Goal: Task Accomplishment & Management: Manage account settings

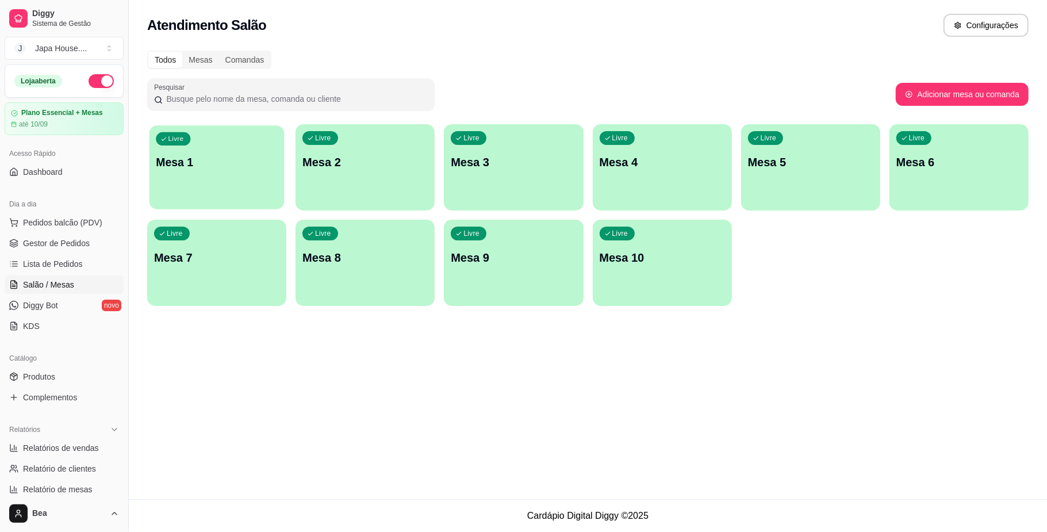
click at [240, 177] on div "Livre Mesa 1" at bounding box center [217, 160] width 135 height 70
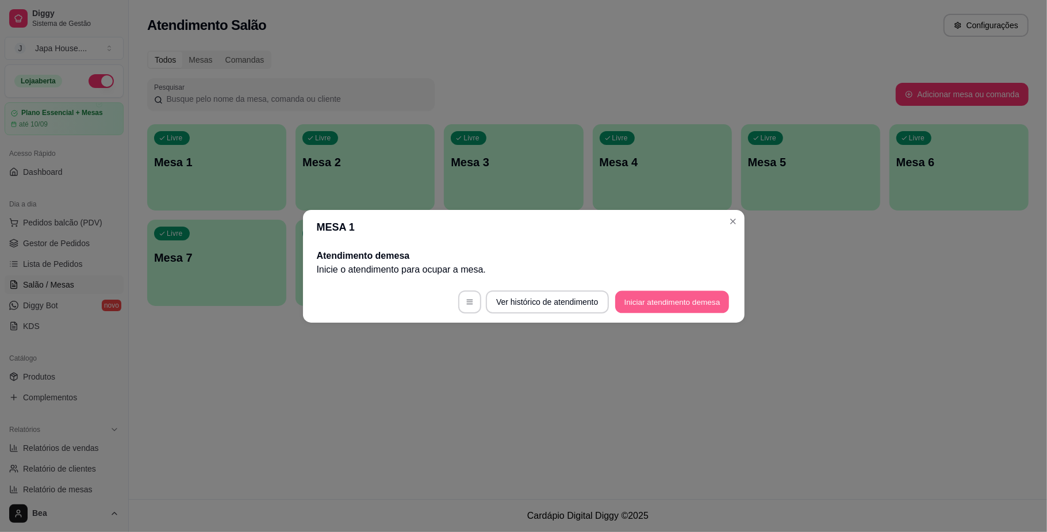
click at [636, 300] on button "Iniciar atendimento de mesa" at bounding box center [672, 301] width 114 height 22
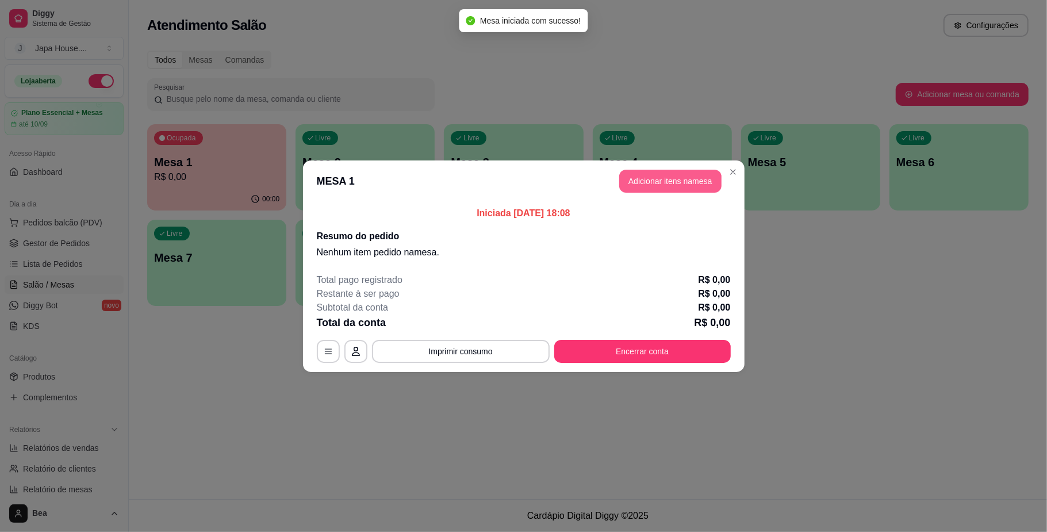
click at [679, 182] on button "Adicionar itens na mesa" at bounding box center [670, 181] width 102 height 23
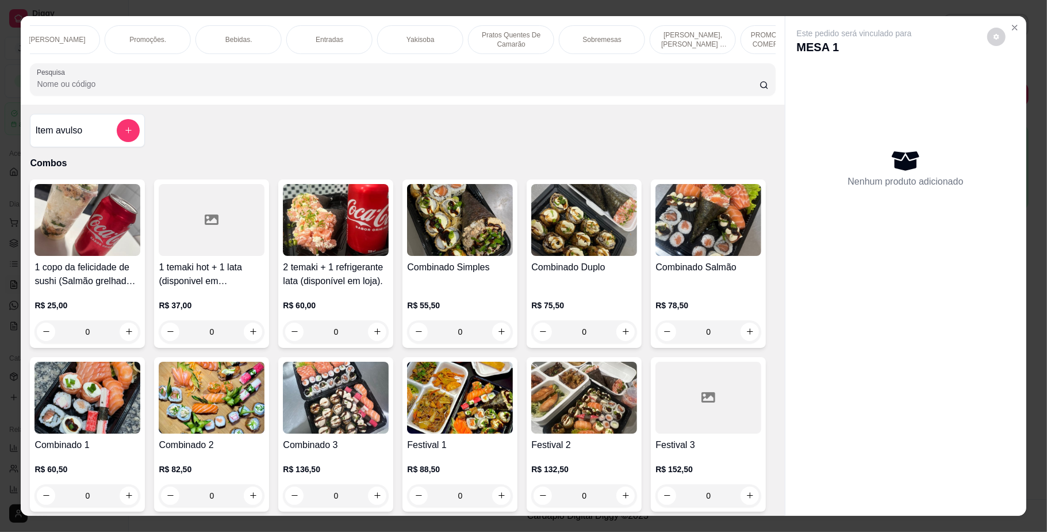
scroll to position [0, 794]
click at [644, 44] on p "PROMOÇÕES PARA COMER NO LOCAL" at bounding box center [641, 39] width 67 height 18
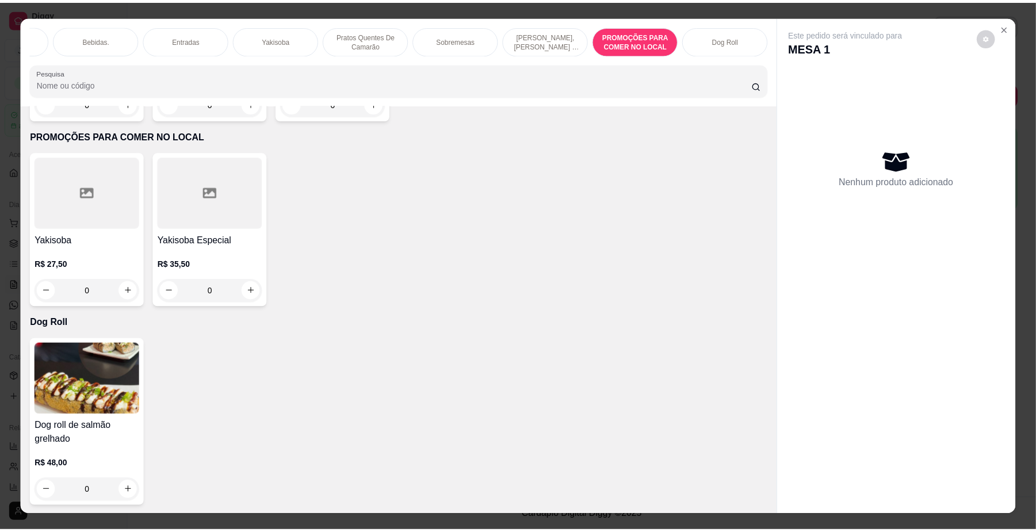
scroll to position [21, 0]
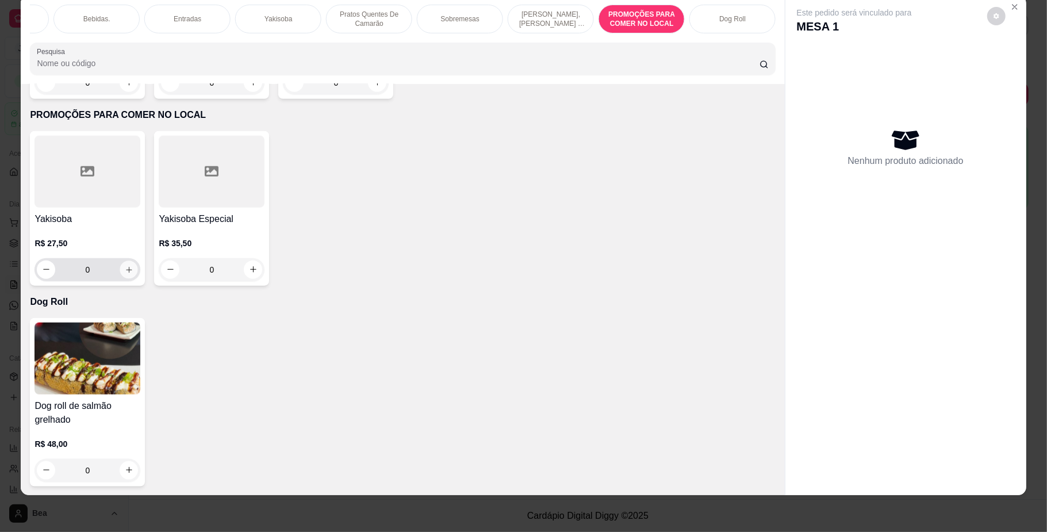
click at [127, 270] on icon "increase-product-quantity" at bounding box center [129, 269] width 9 height 9
type input "1"
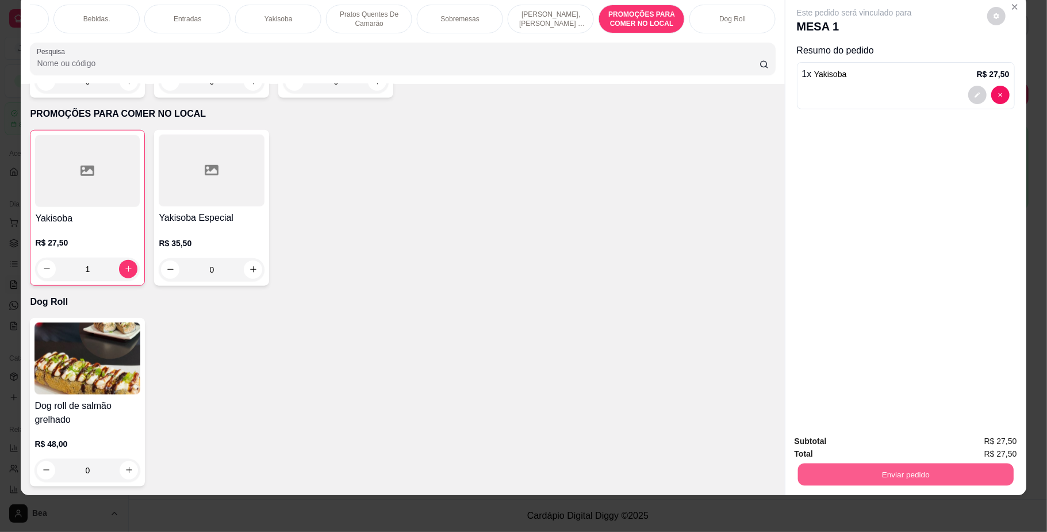
click at [840, 472] on button "Enviar pedido" at bounding box center [906, 474] width 216 height 22
click at [843, 440] on button "Não registrar e enviar pedido" at bounding box center [866, 446] width 116 height 21
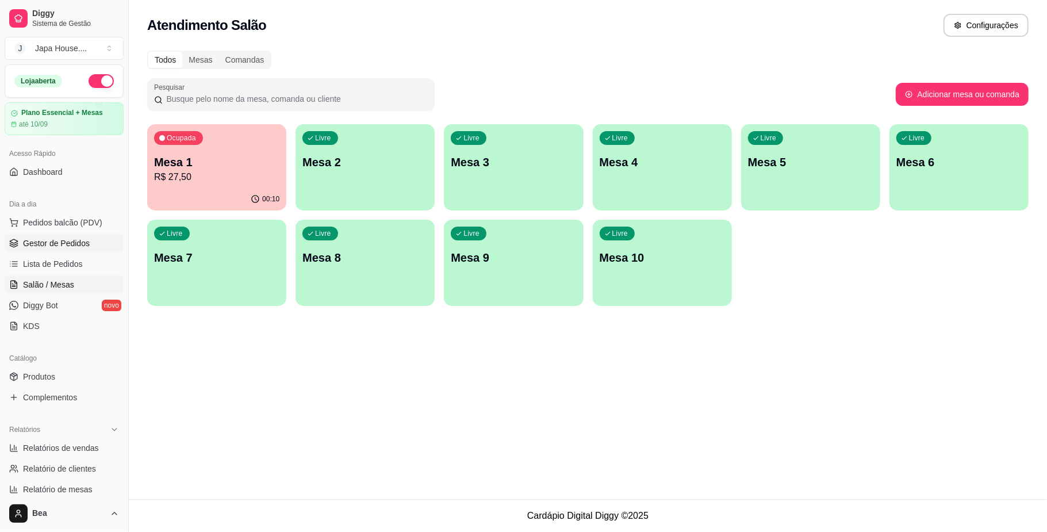
click at [67, 237] on link "Gestor de Pedidos" at bounding box center [64, 243] width 119 height 18
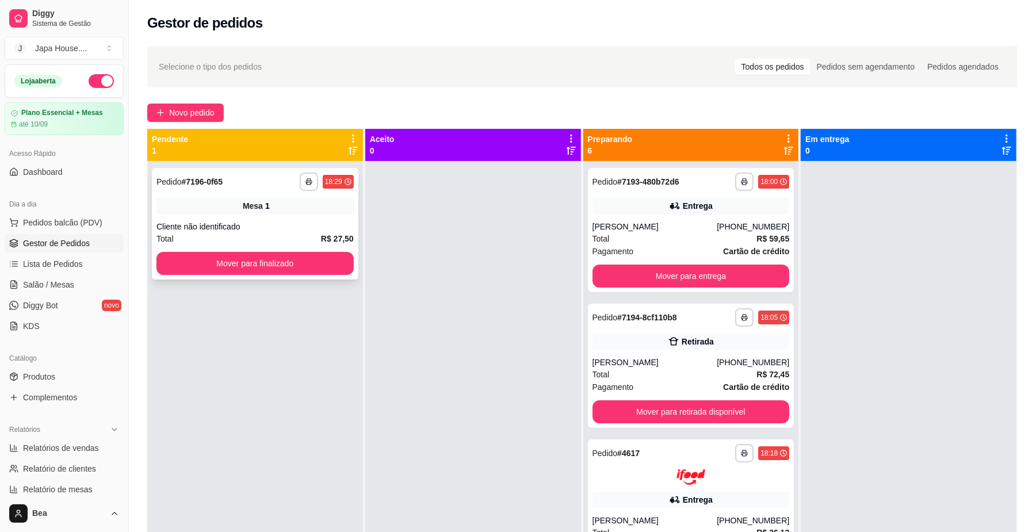
click at [5, 234] on link "Gestor de Pedidos" at bounding box center [64, 243] width 119 height 18
click at [681, 419] on button "Mover para retirada disponível" at bounding box center [690, 412] width 191 height 22
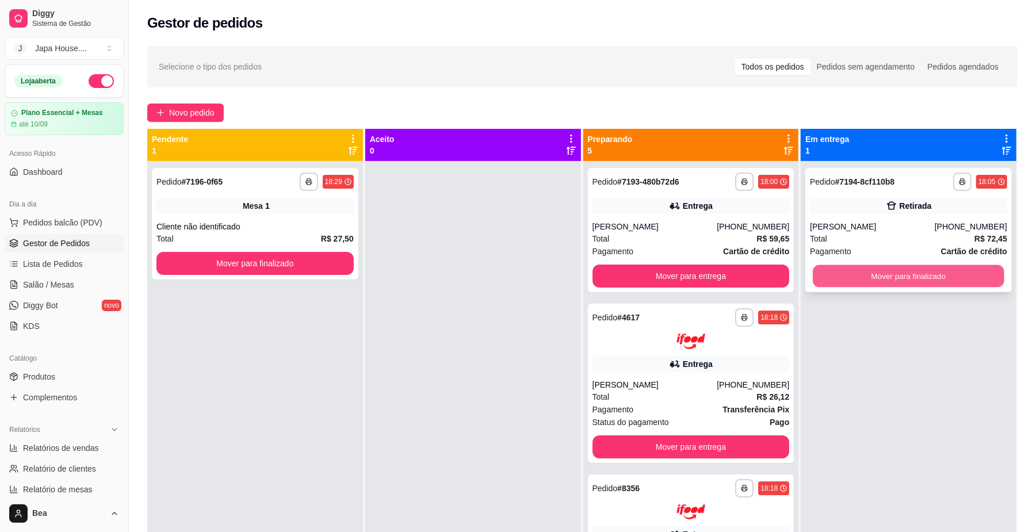
click at [867, 276] on button "Mover para finalizado" at bounding box center [907, 276] width 191 height 22
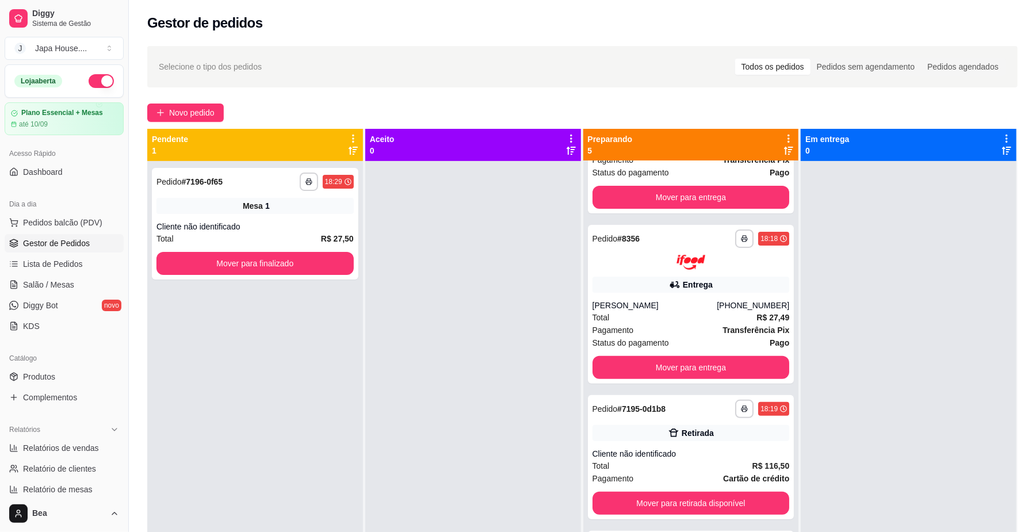
scroll to position [262, 0]
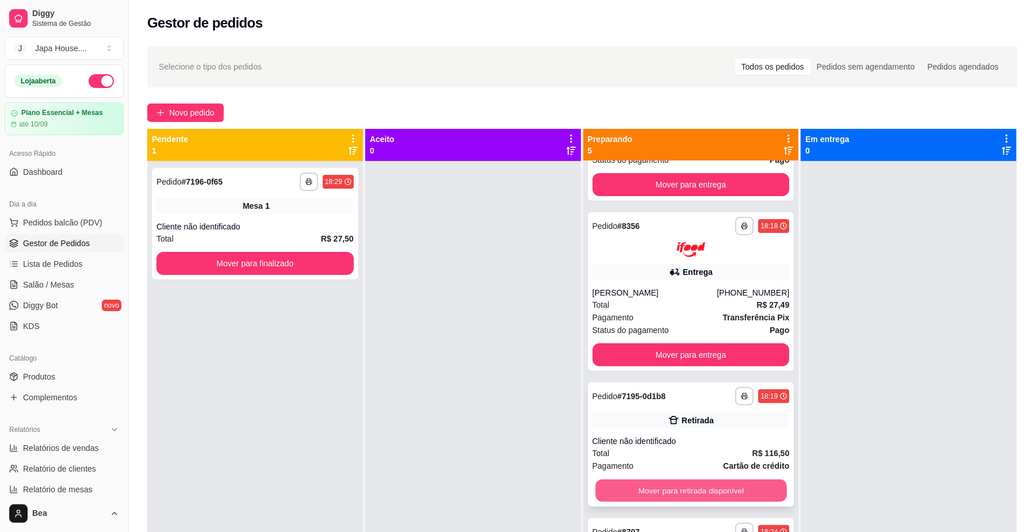
click at [748, 486] on button "Mover para retirada disponível" at bounding box center [690, 491] width 191 height 22
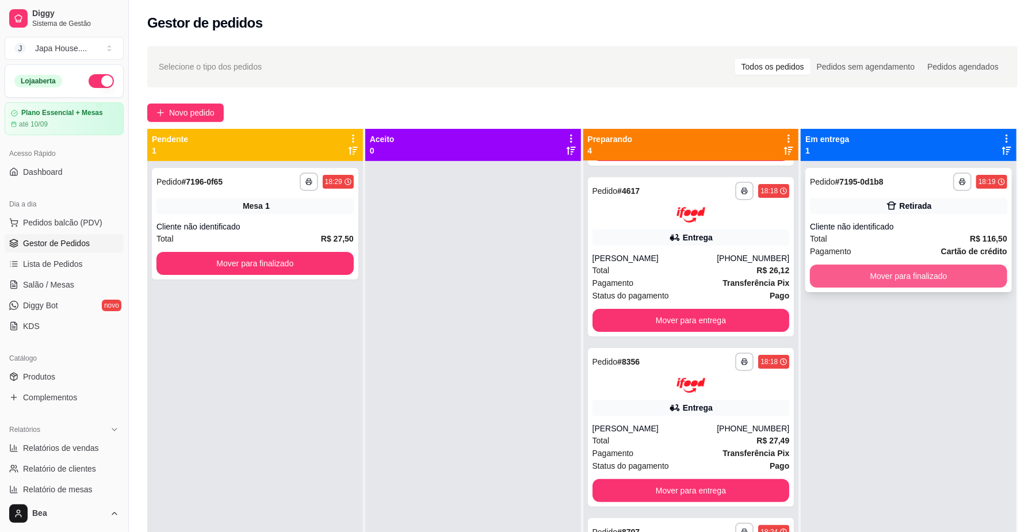
click at [900, 277] on button "Mover para finalizado" at bounding box center [908, 276] width 197 height 23
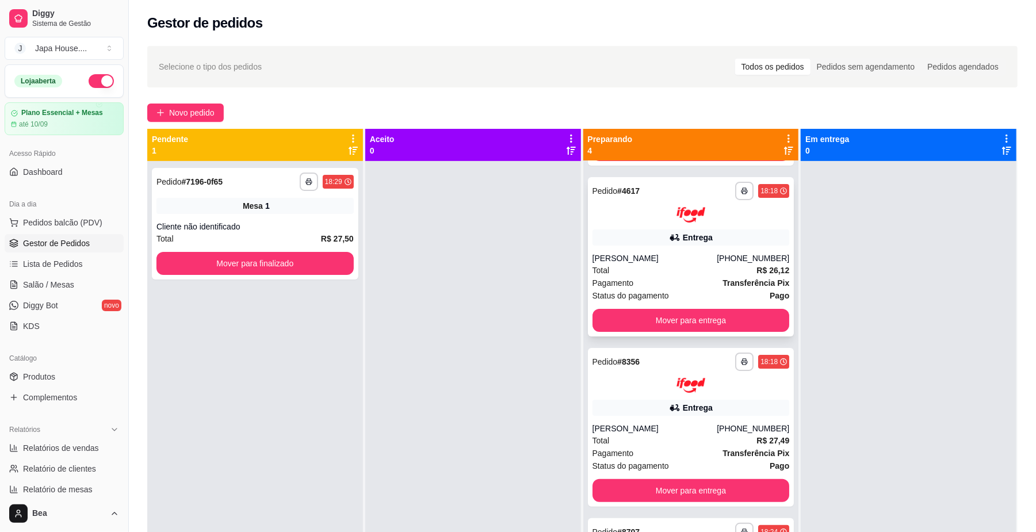
click at [738, 305] on div "**********" at bounding box center [691, 256] width 206 height 159
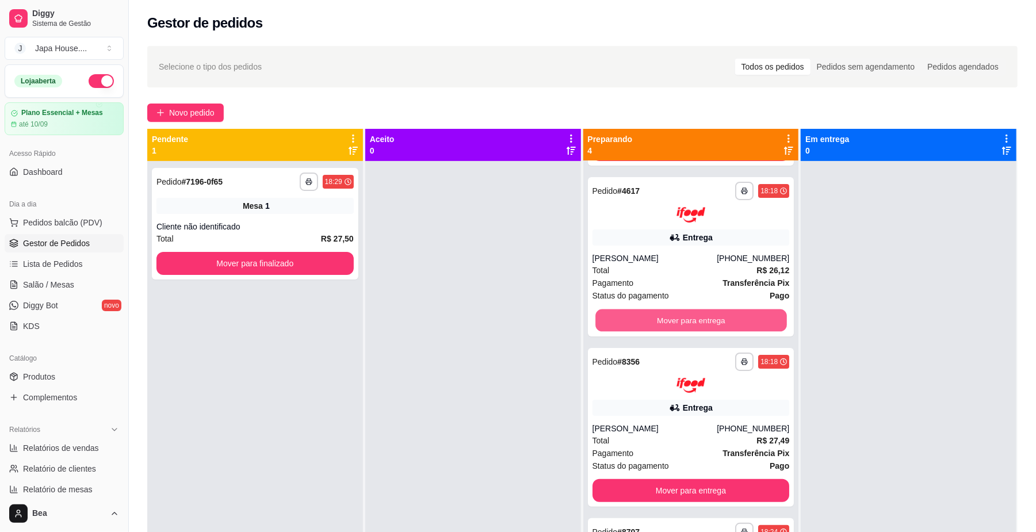
click at [757, 323] on button "Mover para entrega" at bounding box center [690, 320] width 191 height 22
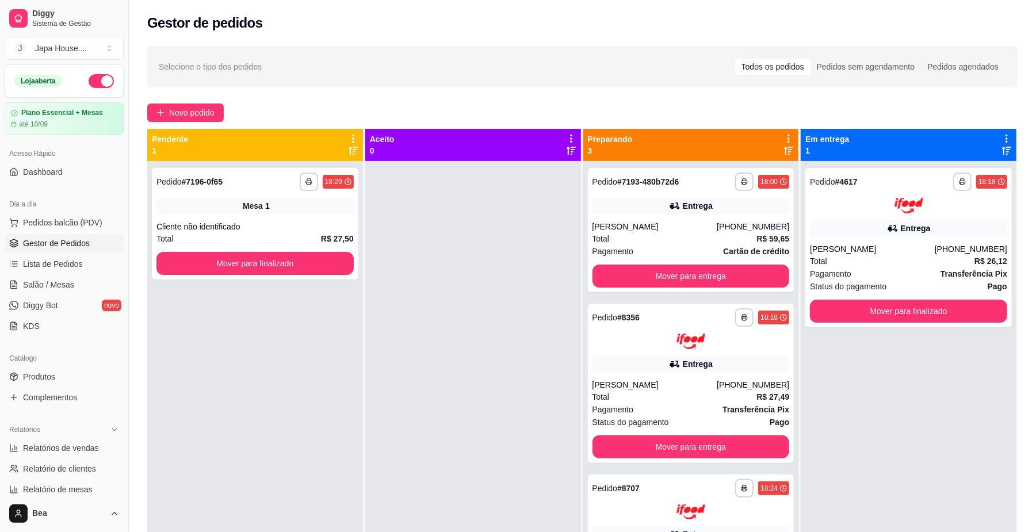
scroll to position [0, 0]
click at [750, 450] on button "Mover para entrega" at bounding box center [690, 446] width 191 height 22
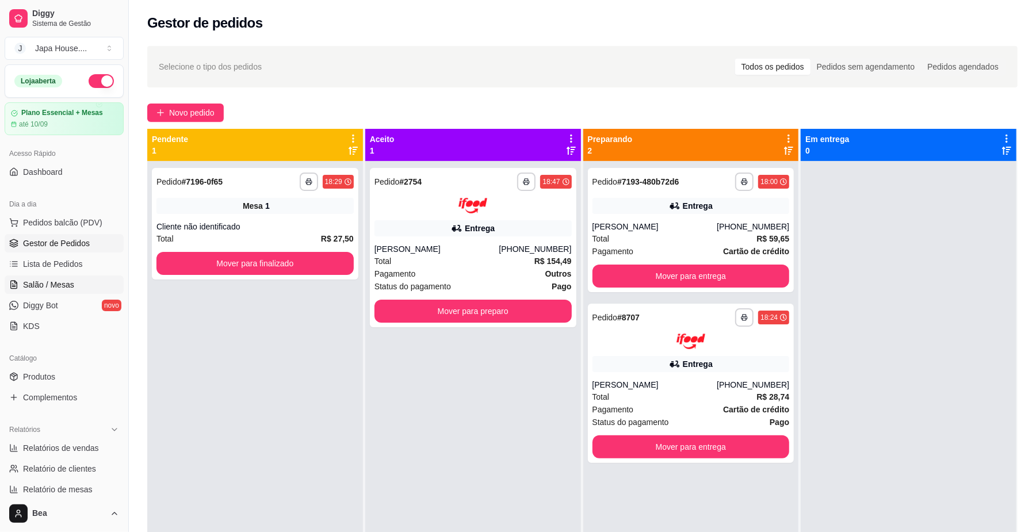
click at [74, 283] on link "Salão / Mesas" at bounding box center [64, 284] width 119 height 18
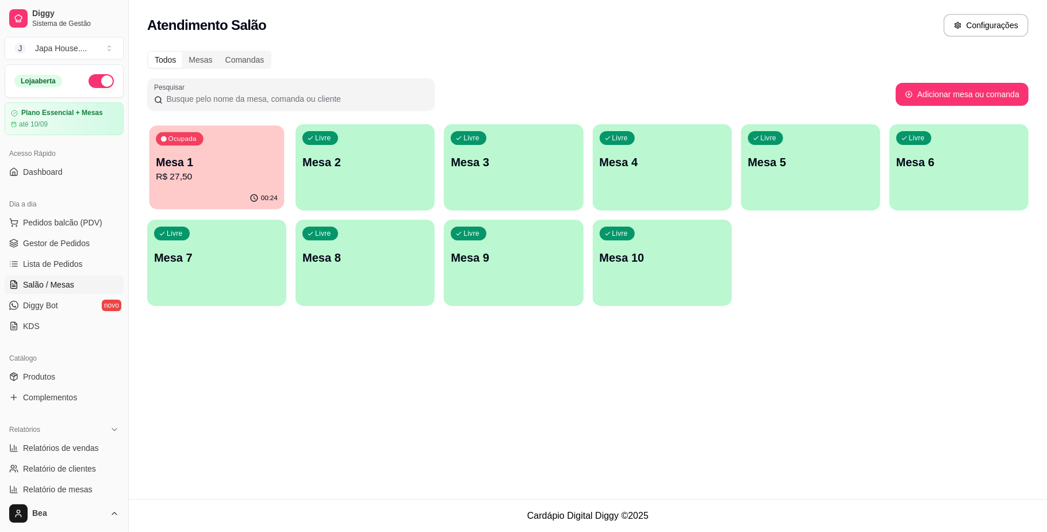
click at [226, 171] on p "R$ 27,50" at bounding box center [217, 176] width 122 height 13
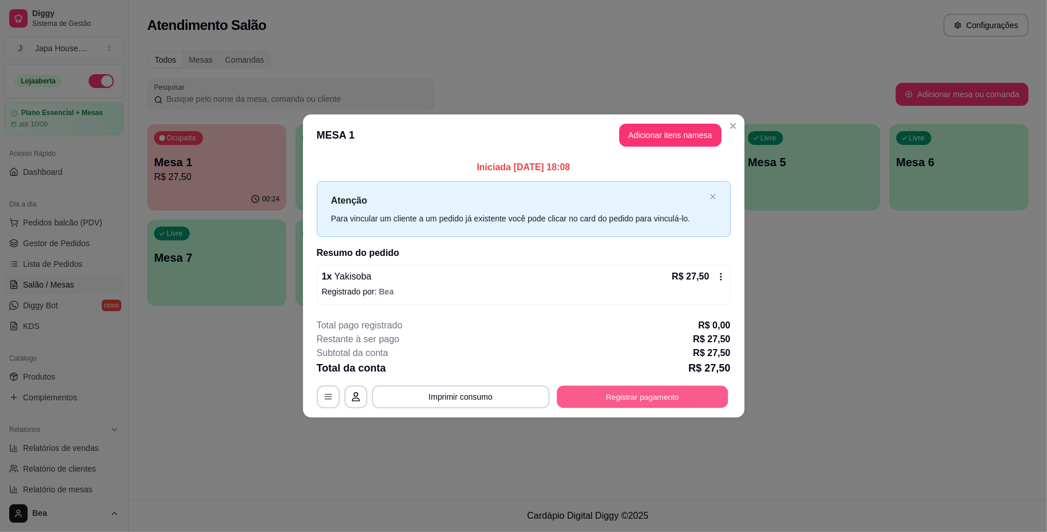
click at [605, 391] on button "Registrar pagamento" at bounding box center [642, 397] width 171 height 22
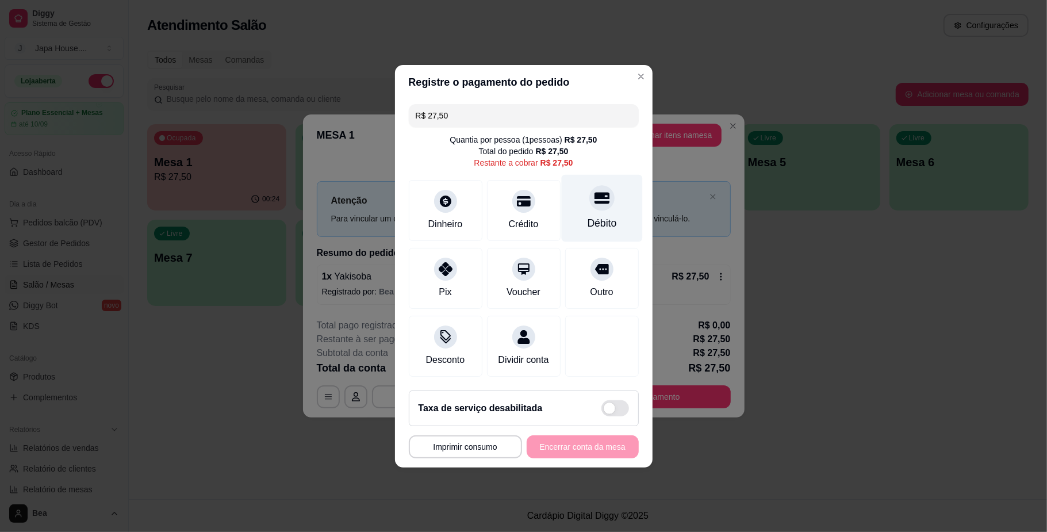
click at [599, 219] on div "Débito" at bounding box center [601, 223] width 29 height 15
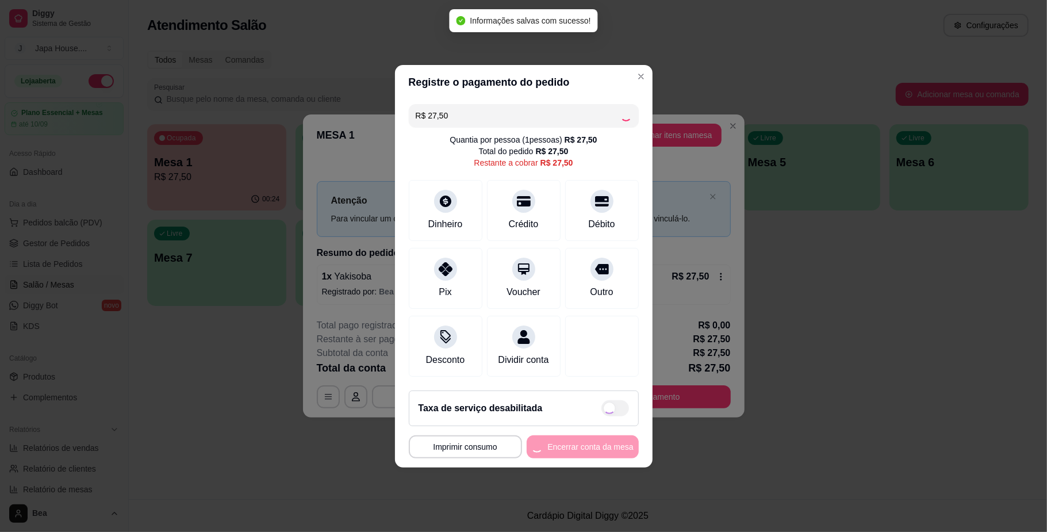
type input "R$ 0,00"
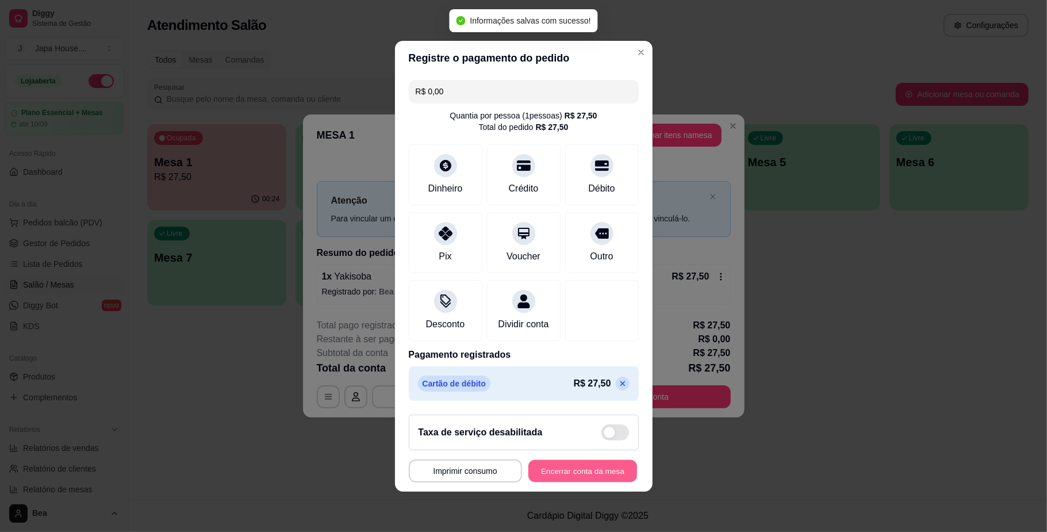
click at [566, 474] on button "Encerrar conta da mesa" at bounding box center [582, 470] width 109 height 22
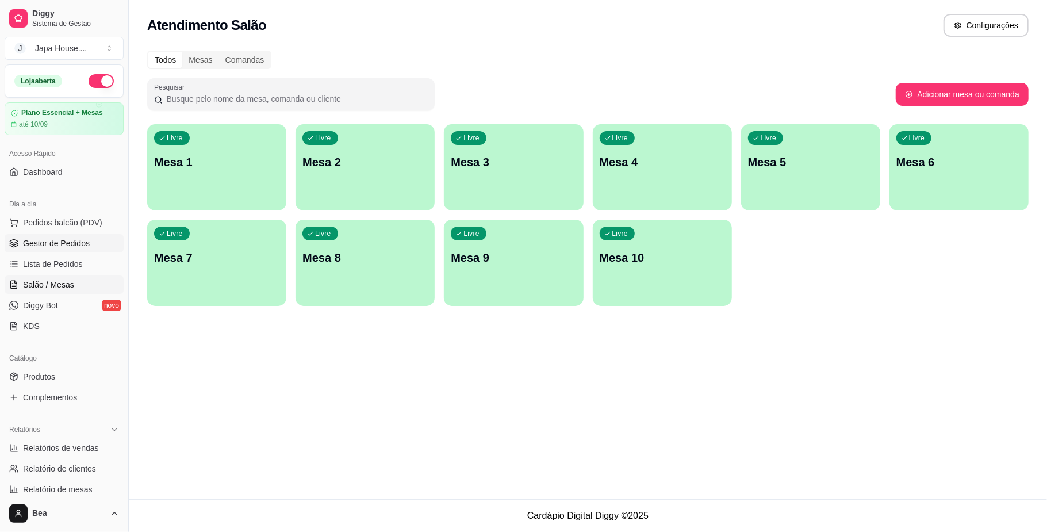
click at [65, 240] on span "Gestor de Pedidos" at bounding box center [56, 243] width 67 height 12
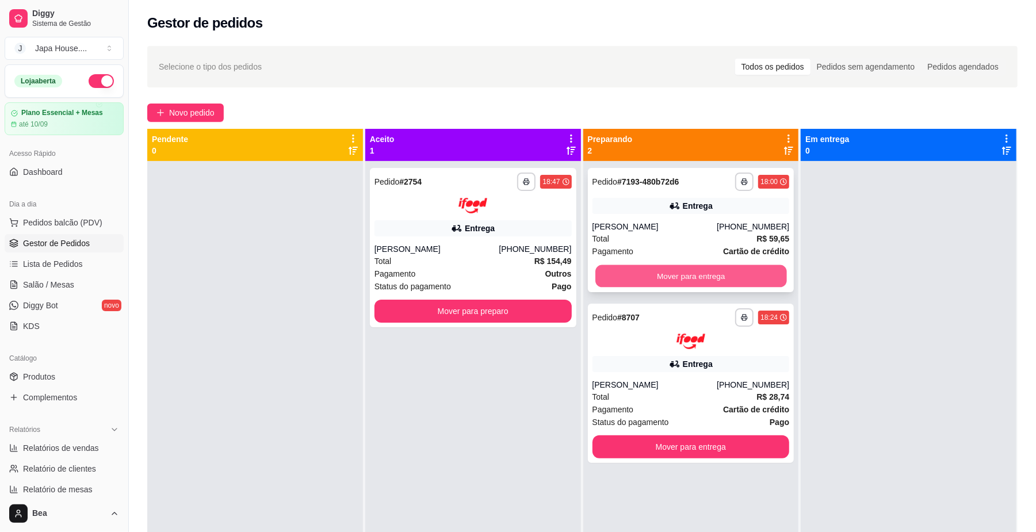
click at [614, 268] on button "Mover para entrega" at bounding box center [690, 276] width 191 height 22
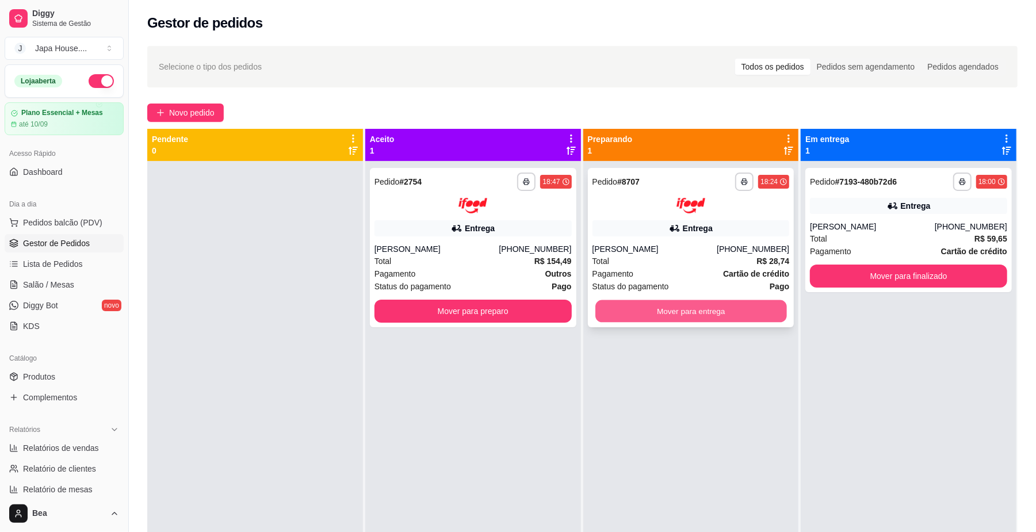
click at [725, 315] on button "Mover para entrega" at bounding box center [690, 311] width 191 height 22
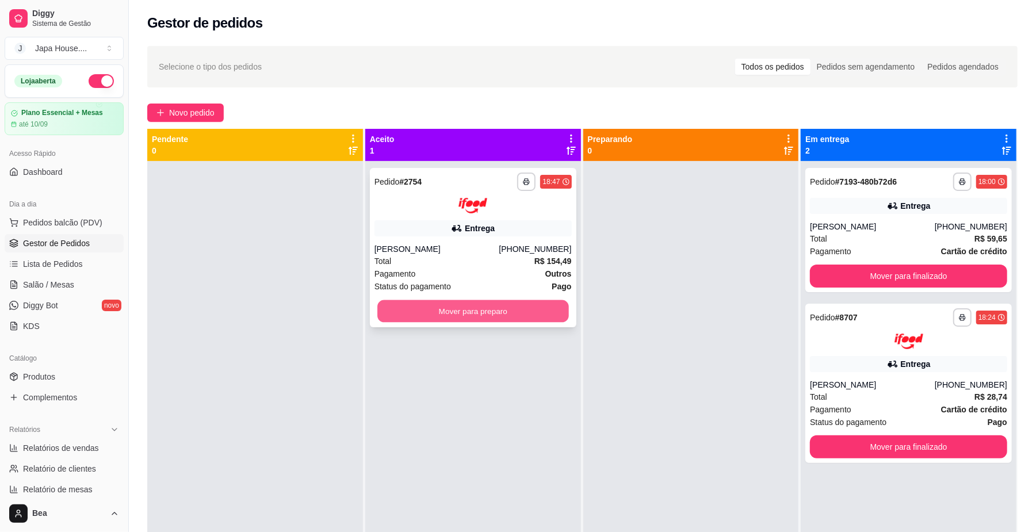
click at [535, 316] on button "Mover para preparo" at bounding box center [472, 311] width 191 height 22
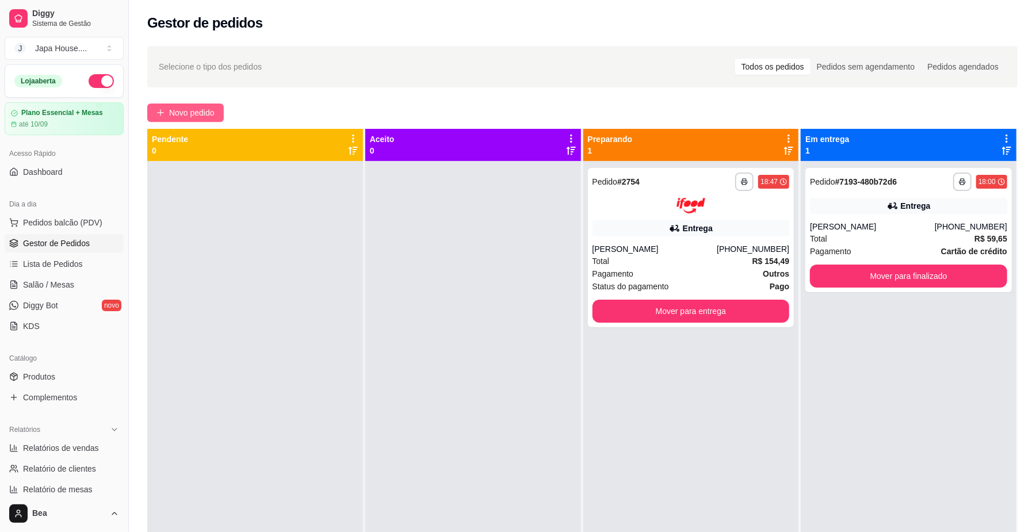
click at [214, 115] on span "Novo pedido" at bounding box center [191, 112] width 45 height 13
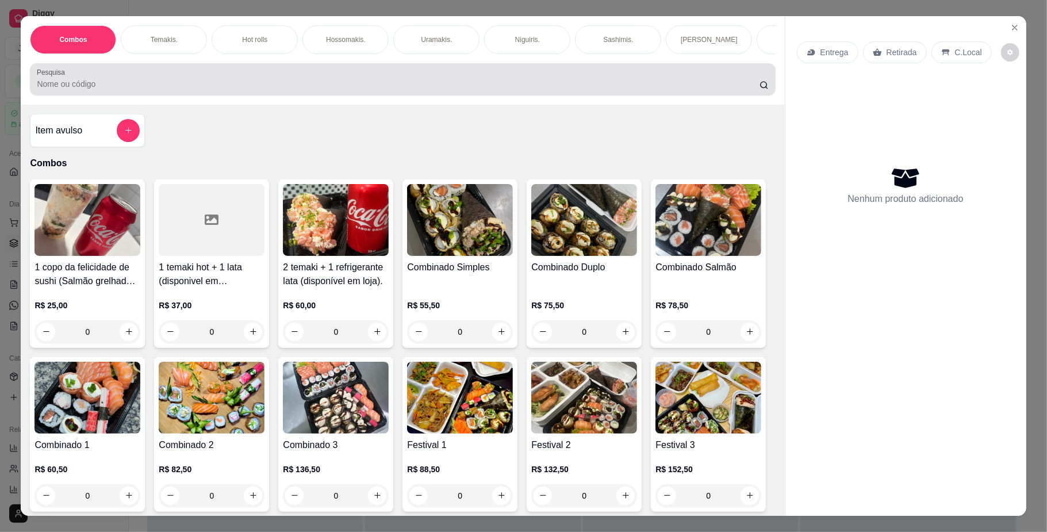
click at [236, 90] on input "Pesquisa" at bounding box center [398, 84] width 722 height 12
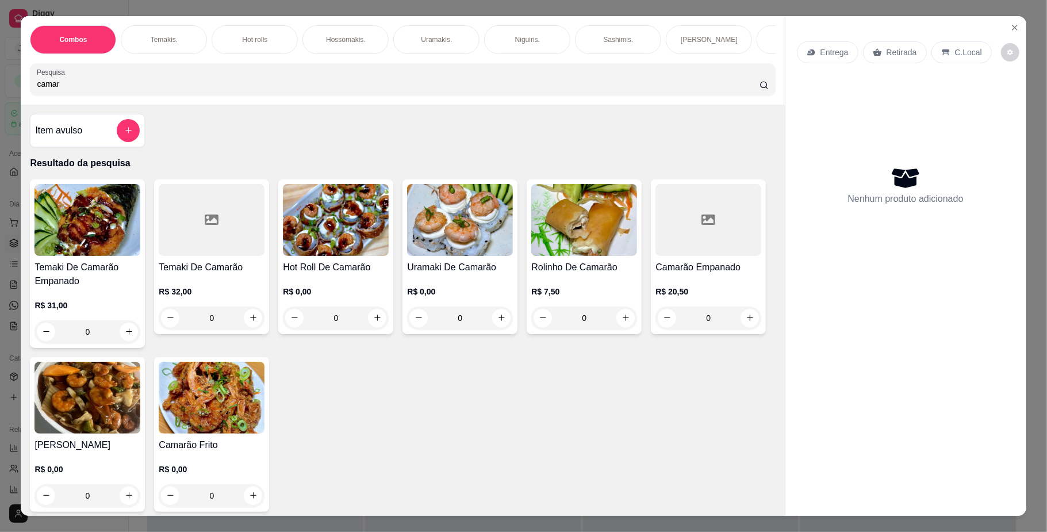
type input "camar"
click at [265, 433] on img at bounding box center [212, 398] width 106 height 72
click at [1010, 30] on icon "Close" at bounding box center [1014, 27] width 9 height 9
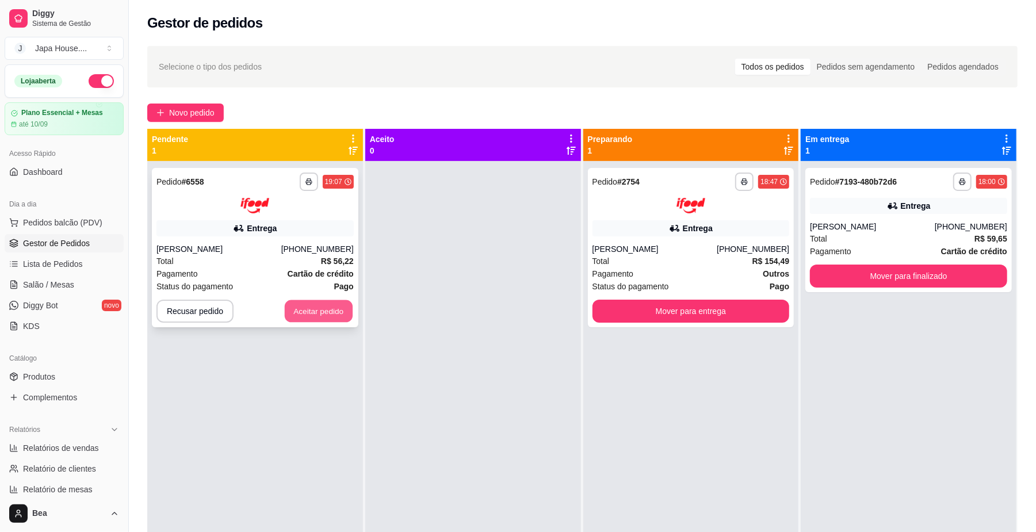
click at [327, 316] on button "Aceitar pedido" at bounding box center [319, 311] width 68 height 22
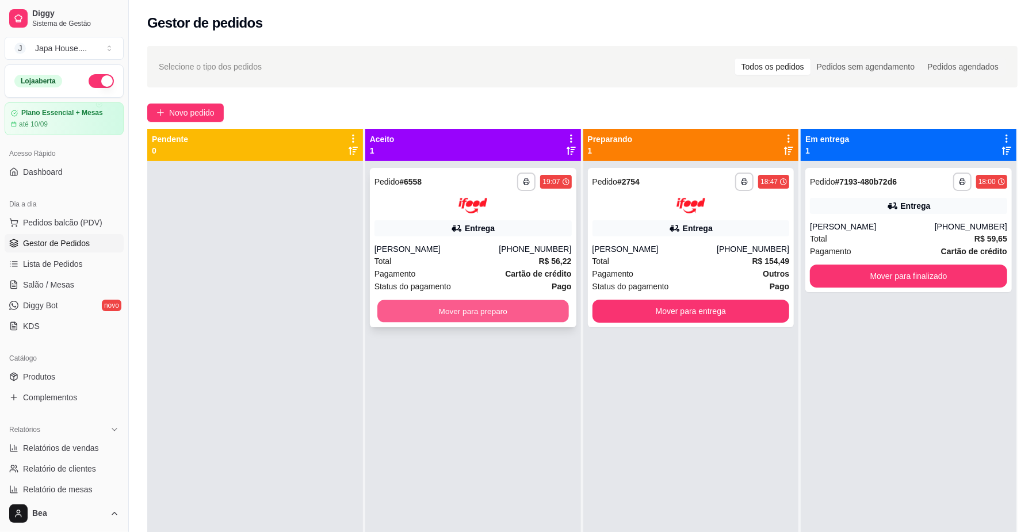
click at [527, 307] on button "Mover para preparo" at bounding box center [472, 311] width 191 height 22
click at [532, 311] on button "Mover para preparo" at bounding box center [472, 311] width 191 height 22
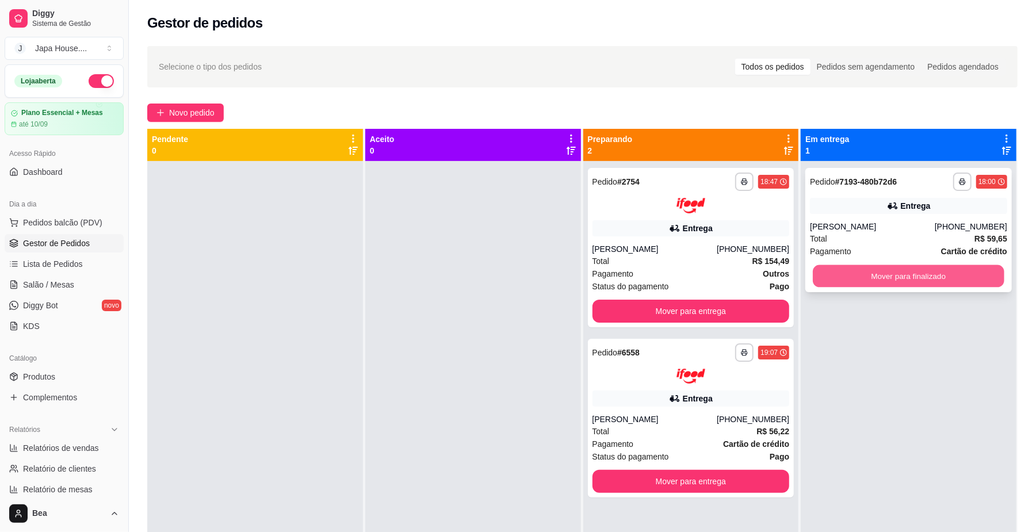
click at [842, 277] on button "Mover para finalizado" at bounding box center [907, 276] width 191 height 22
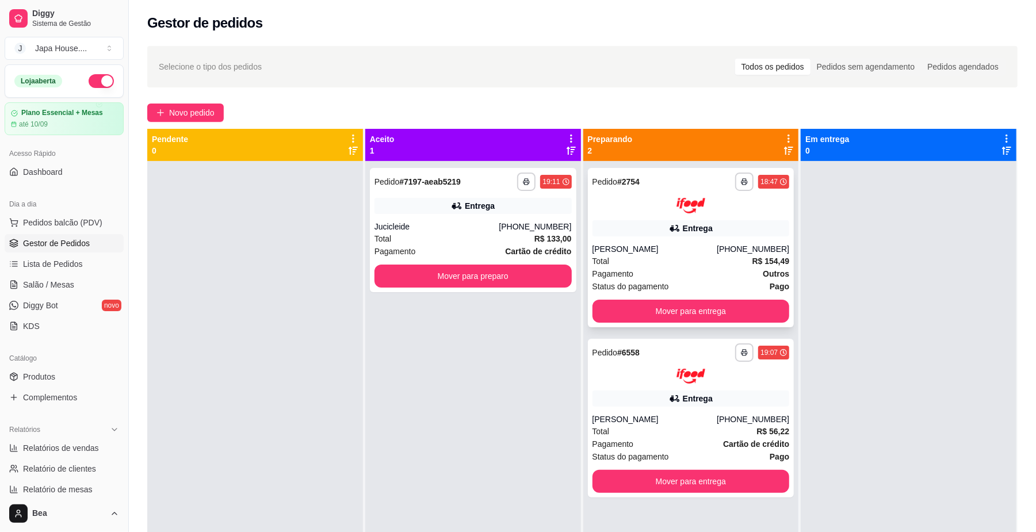
click at [711, 308] on button "Mover para entrega" at bounding box center [690, 311] width 197 height 23
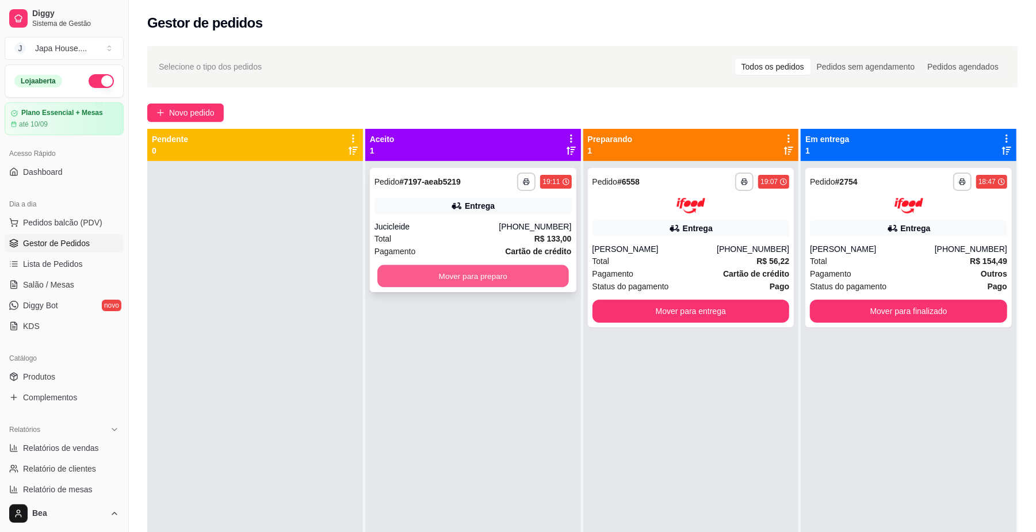
click at [511, 278] on button "Mover para preparo" at bounding box center [472, 276] width 191 height 22
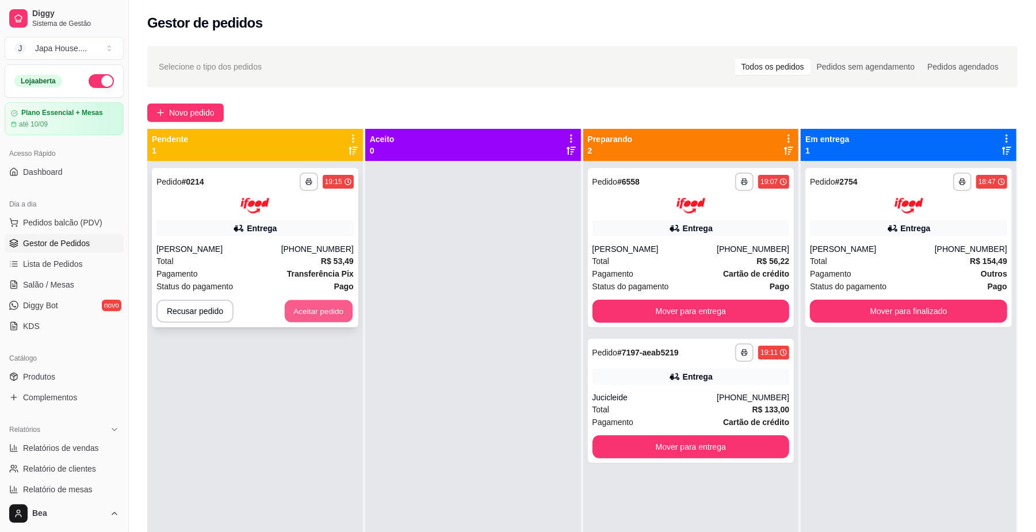
click at [325, 311] on button "Aceitar pedido" at bounding box center [319, 311] width 68 height 22
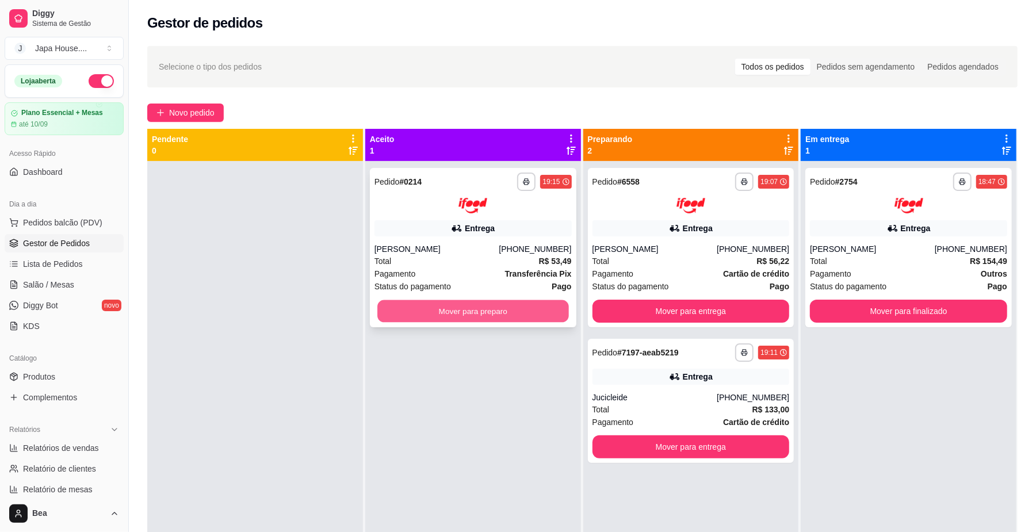
click at [478, 309] on button "Mover para preparo" at bounding box center [472, 311] width 191 height 22
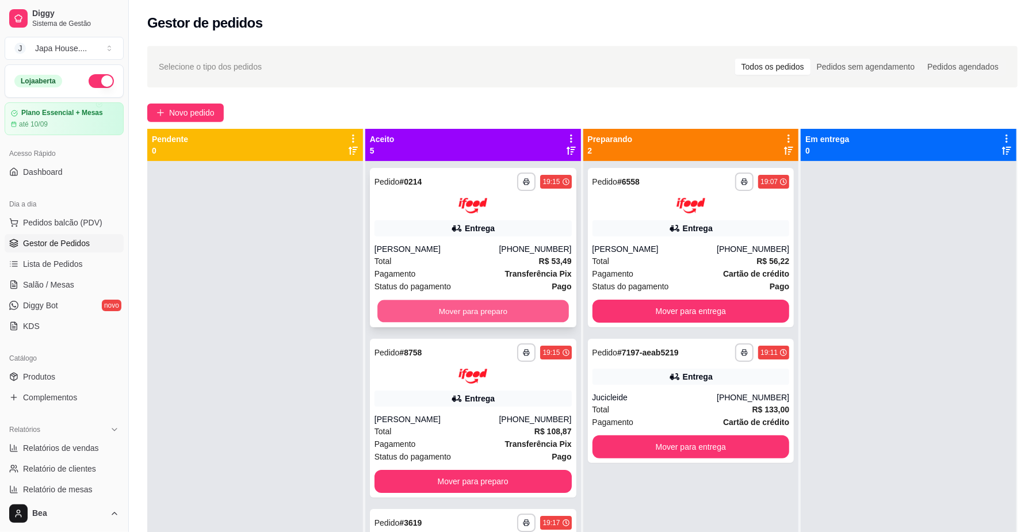
click at [483, 306] on button "Mover para preparo" at bounding box center [472, 311] width 191 height 22
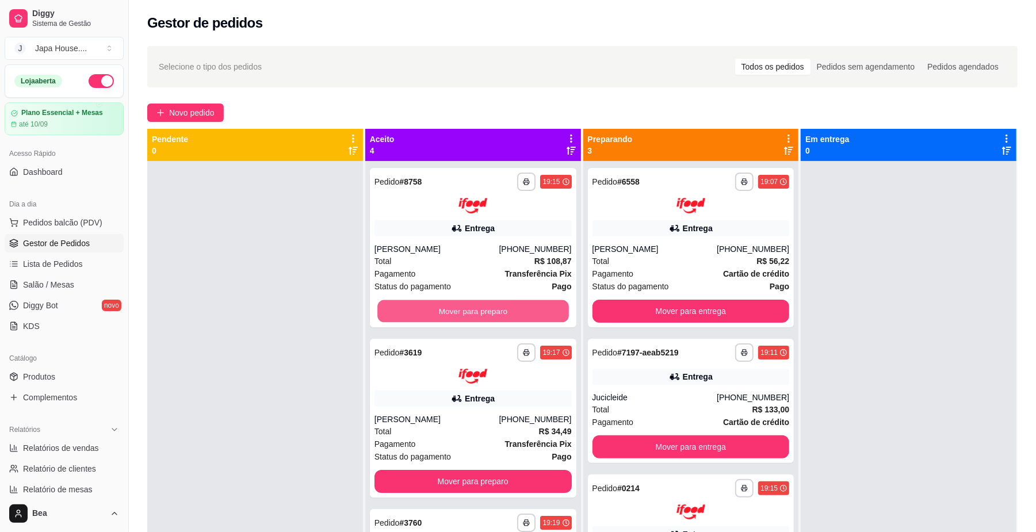
click at [483, 306] on button "Mover para preparo" at bounding box center [472, 311] width 191 height 22
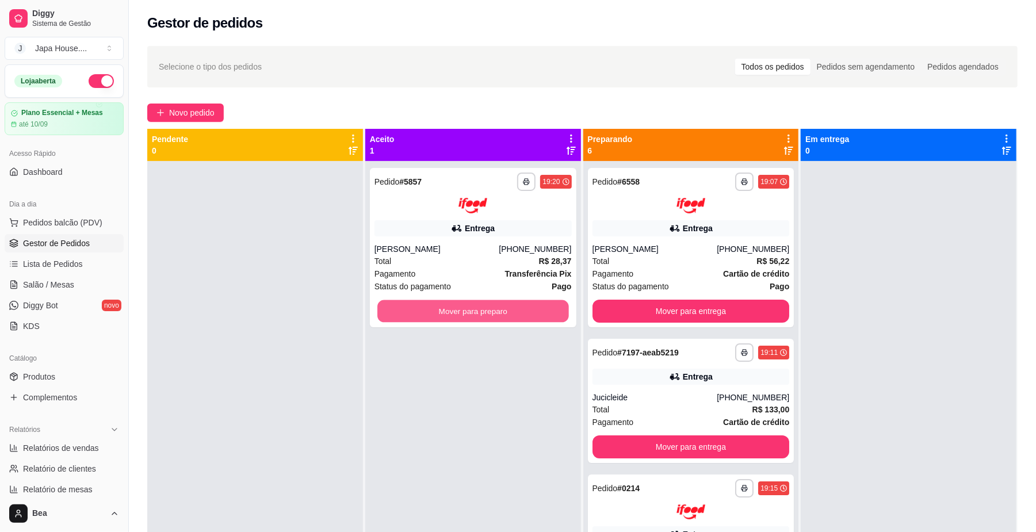
click at [483, 306] on button "Mover para preparo" at bounding box center [472, 311] width 191 height 22
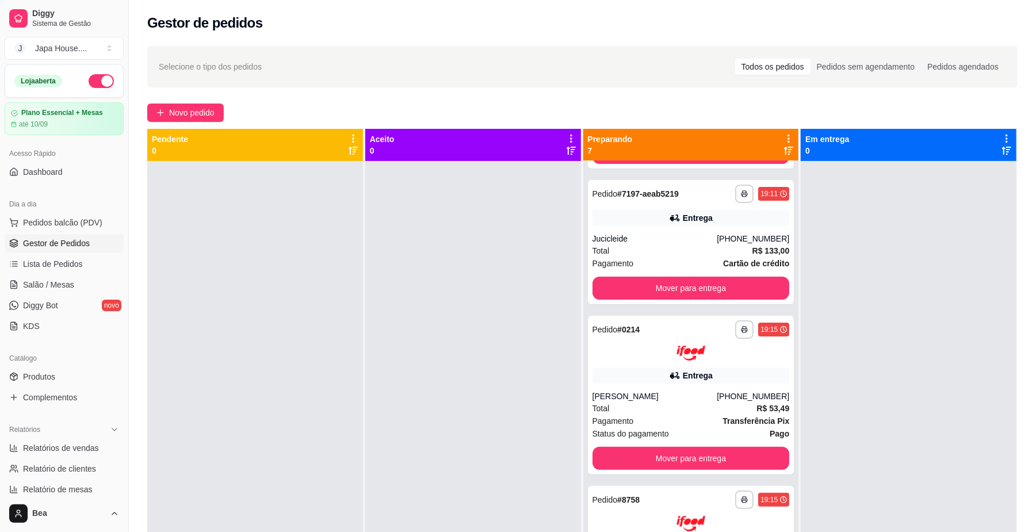
scroll to position [163, 0]
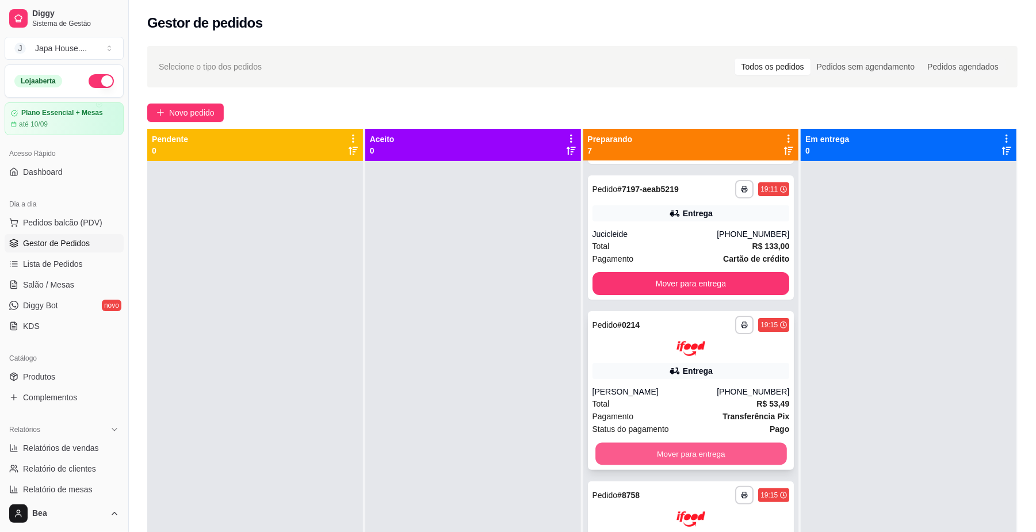
click at [718, 449] on button "Mover para entrega" at bounding box center [690, 454] width 191 height 22
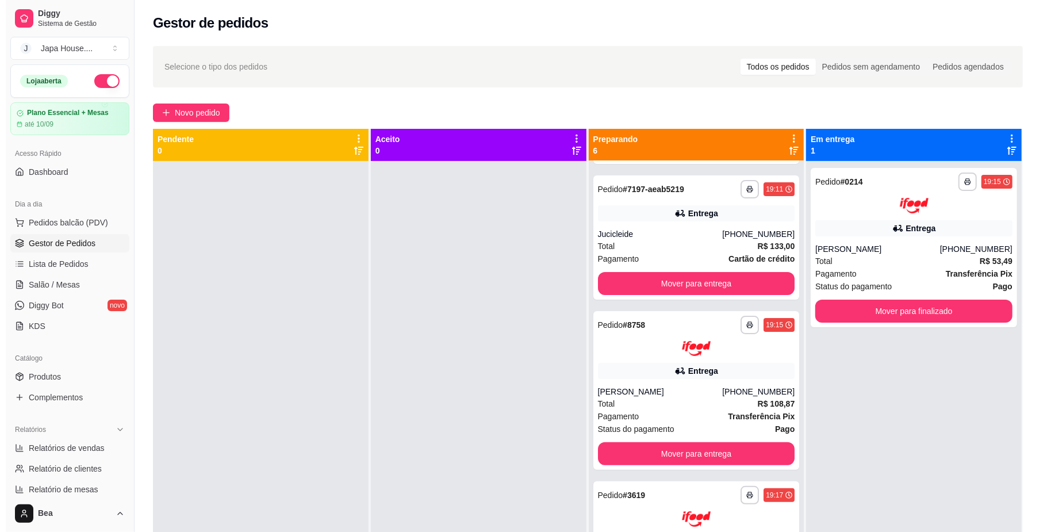
scroll to position [0, 0]
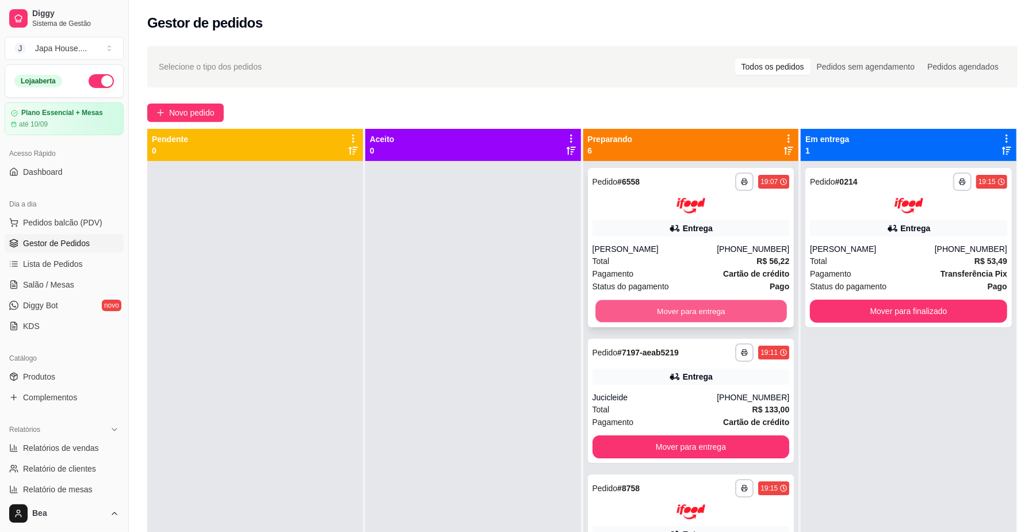
click at [689, 309] on button "Mover para entrega" at bounding box center [690, 311] width 191 height 22
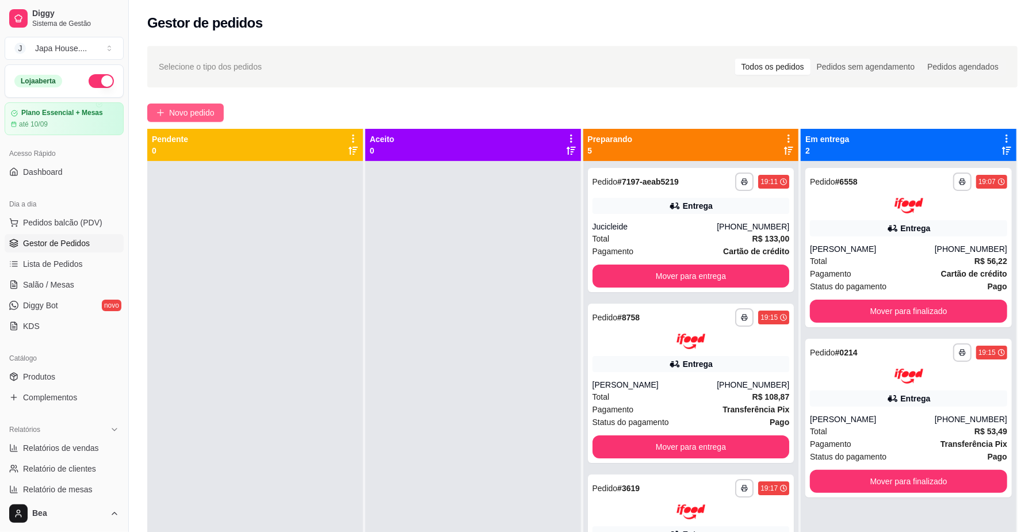
click at [189, 107] on span "Novo pedido" at bounding box center [191, 112] width 45 height 13
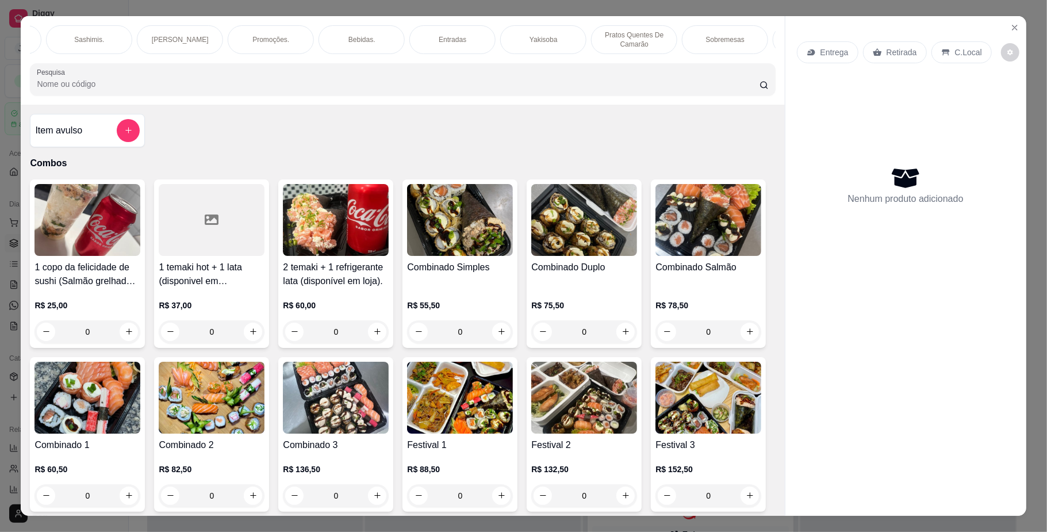
scroll to position [0, 527]
drag, startPoint x: 354, startPoint y: 66, endPoint x: 410, endPoint y: 70, distance: 55.9
click at [410, 70] on div "Combos [PERSON_NAME]. Hot rolls Hossomakis. [GEOGRAPHIC_DATA]. Niguiris. Sashim…" at bounding box center [403, 60] width 764 height 89
click at [606, 40] on p "Pratos Quentes De Camarão" at bounding box center [636, 39] width 67 height 18
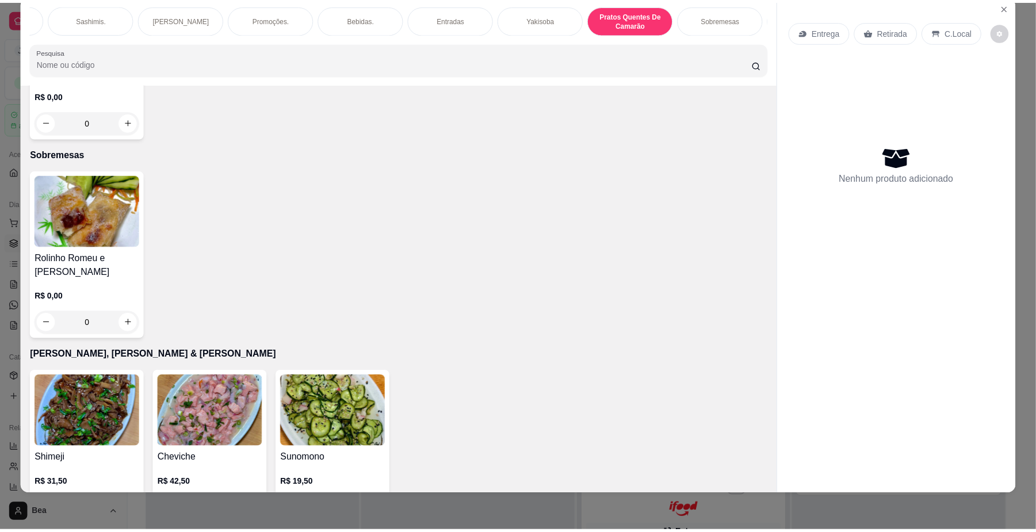
scroll to position [3544, 0]
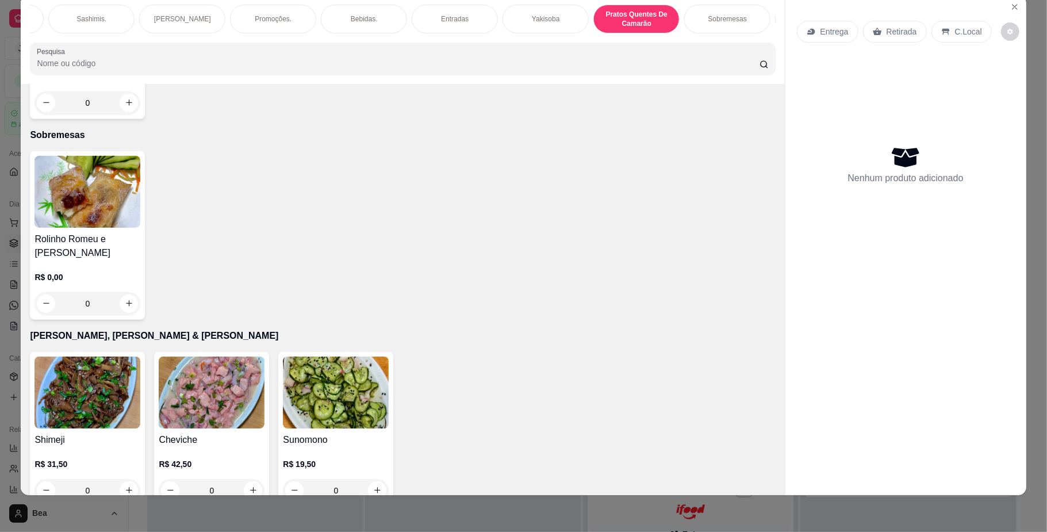
click at [81, 41] on img at bounding box center [88, 5] width 106 height 72
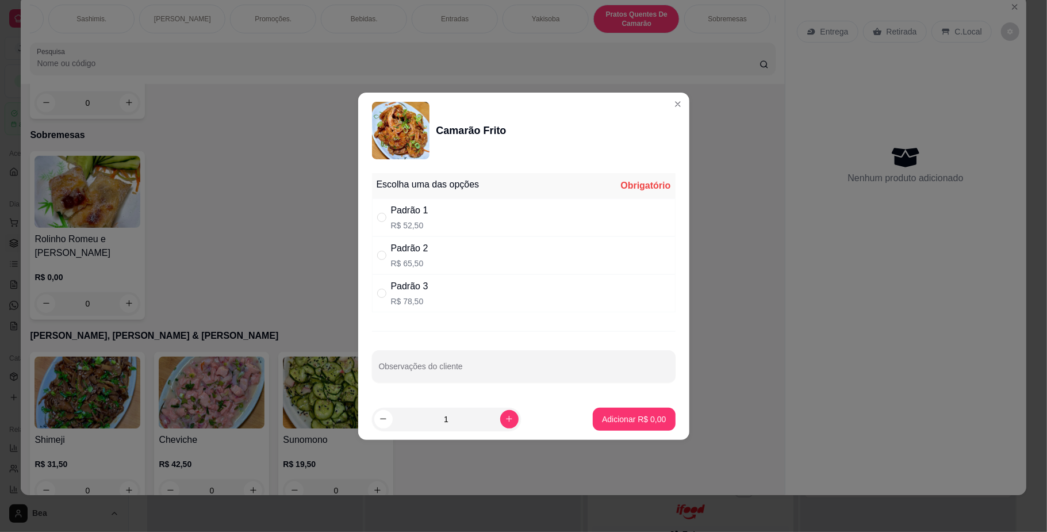
click at [451, 259] on div "Padrão 2 R$ 65,50" at bounding box center [524, 255] width 304 height 38
radio input "true"
click at [621, 426] on button "Adicionar R$ 65,50" at bounding box center [631, 419] width 87 height 23
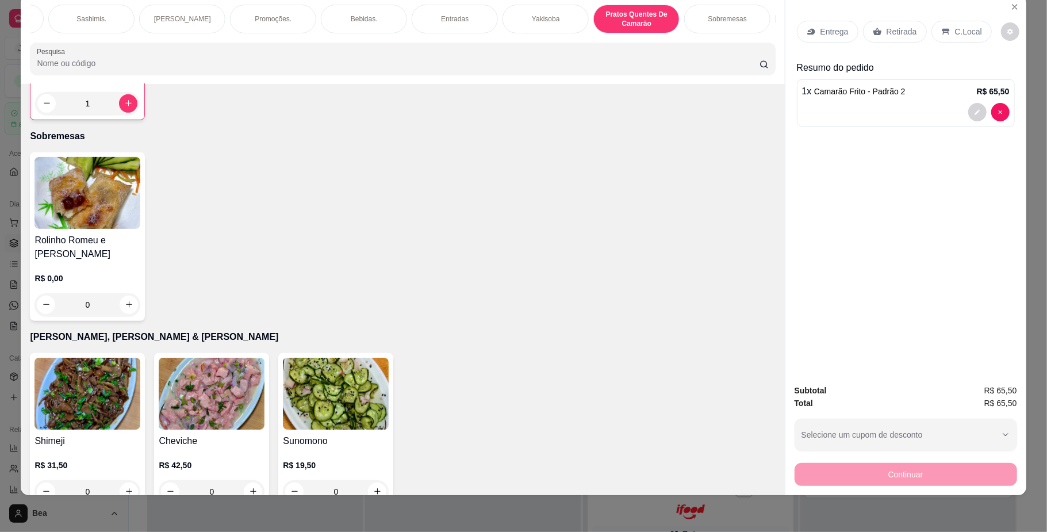
type input "1"
click at [824, 35] on p "Entrega" at bounding box center [835, 32] width 28 height 12
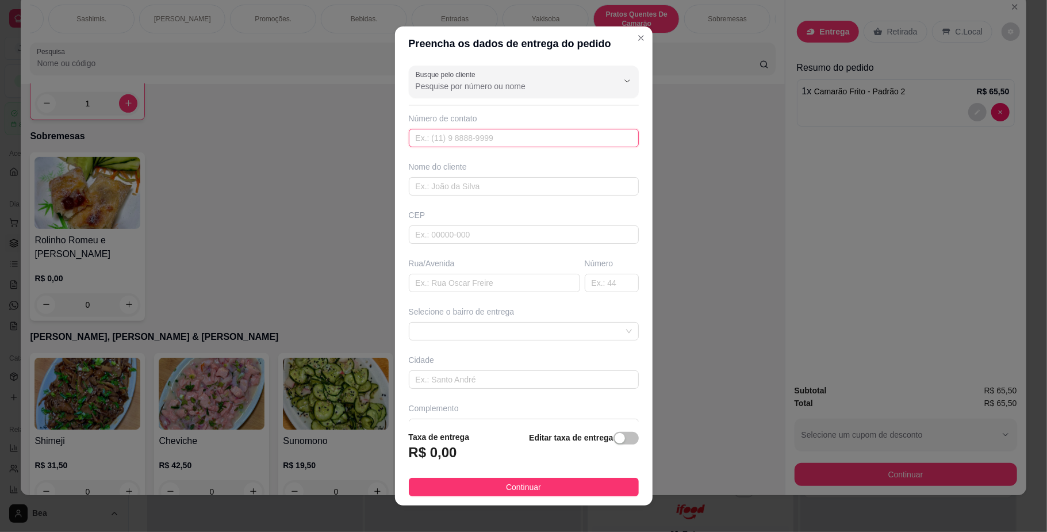
click at [588, 136] on input "text" at bounding box center [524, 138] width 230 height 18
type input "119"
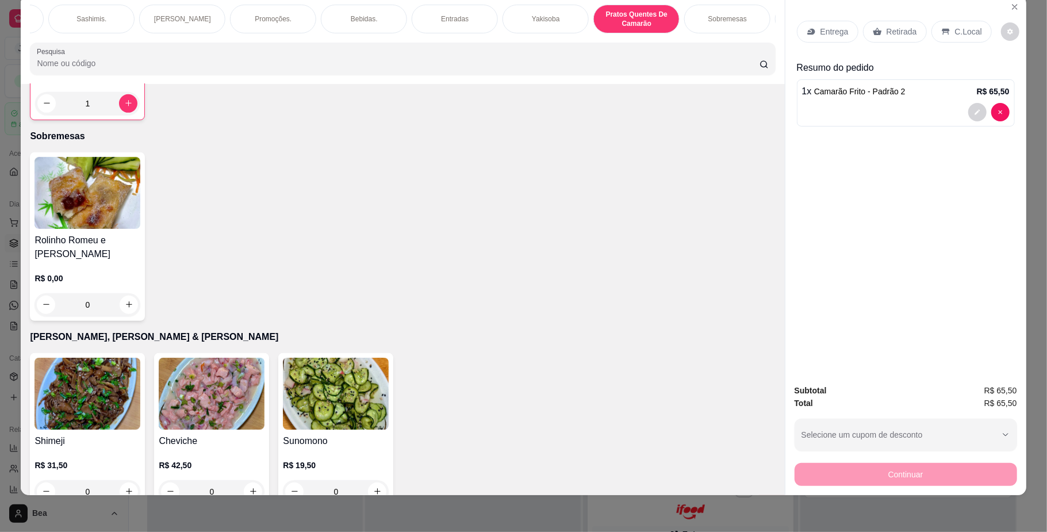
click at [852, 101] on div "1 x Camarão Frito - Padrão 2 R$ 65,50" at bounding box center [906, 102] width 218 height 47
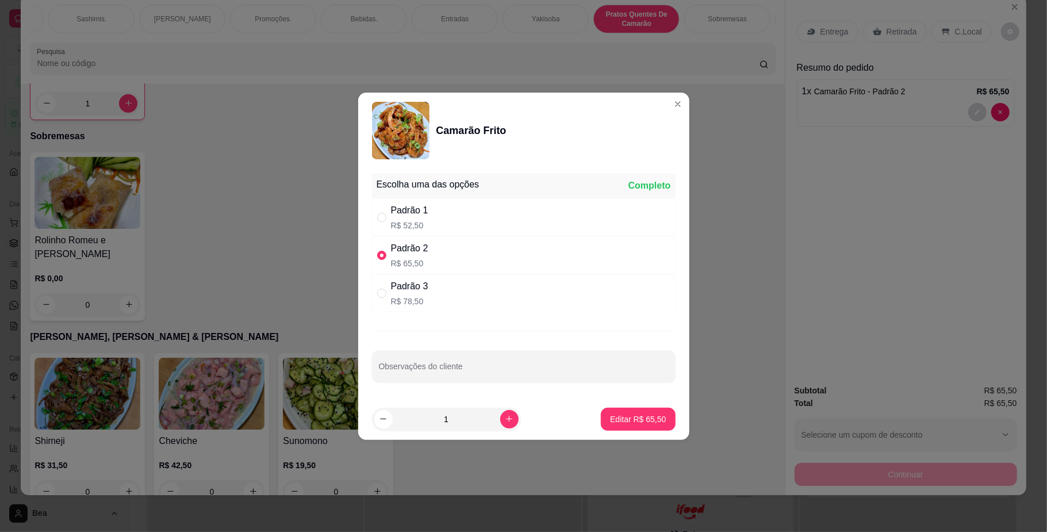
click at [490, 228] on div "Padrão 1 R$ 52,50" at bounding box center [524, 217] width 304 height 38
radio input "true"
radio input "false"
click at [624, 419] on p "Editar R$ 52,50" at bounding box center [638, 418] width 54 height 11
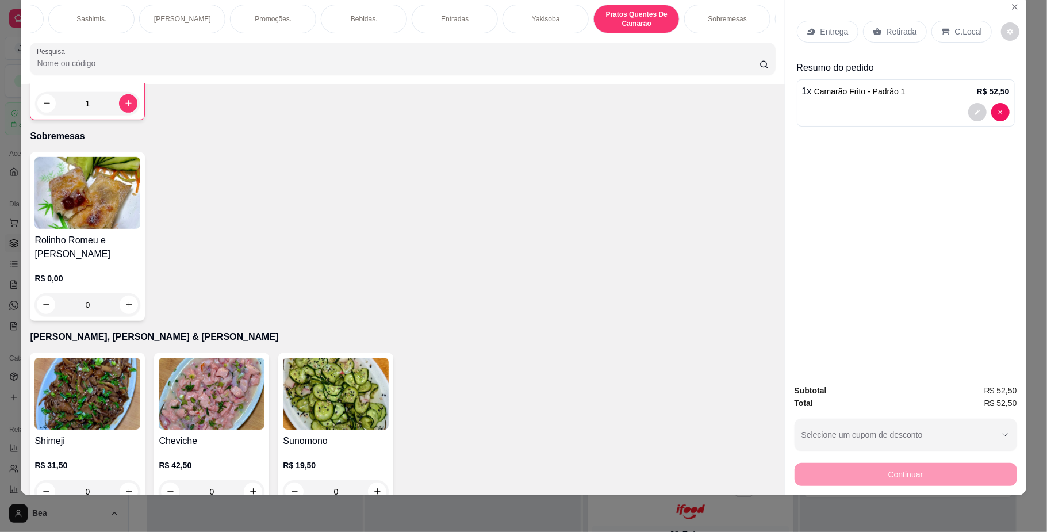
click at [833, 31] on p "Entrega" at bounding box center [835, 32] width 28 height 12
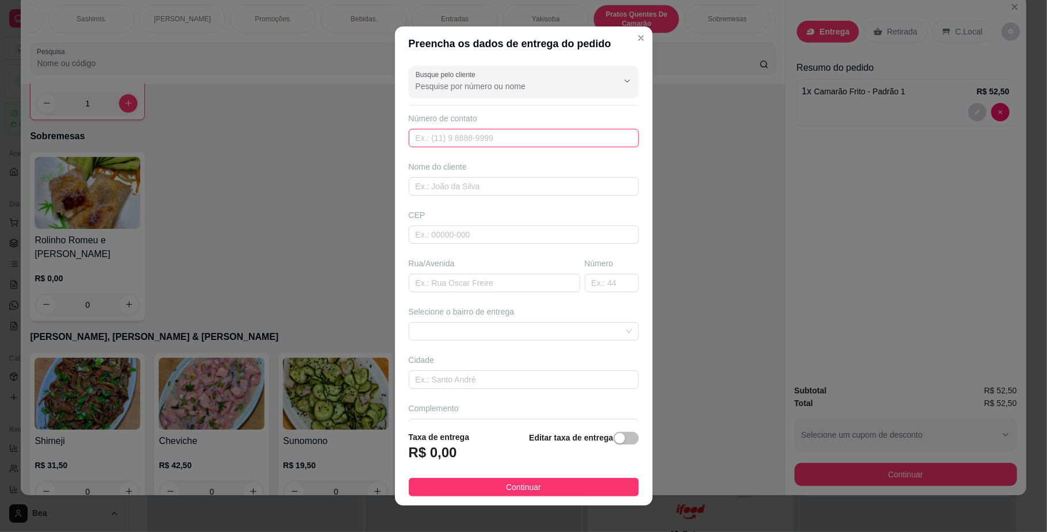
click at [512, 133] on input "text" at bounding box center [524, 138] width 230 height 18
type input "[PHONE_NUMBER]"
click at [515, 191] on input "text" at bounding box center [524, 186] width 230 height 18
type input "meury"
click at [472, 283] on input "text" at bounding box center [494, 283] width 171 height 18
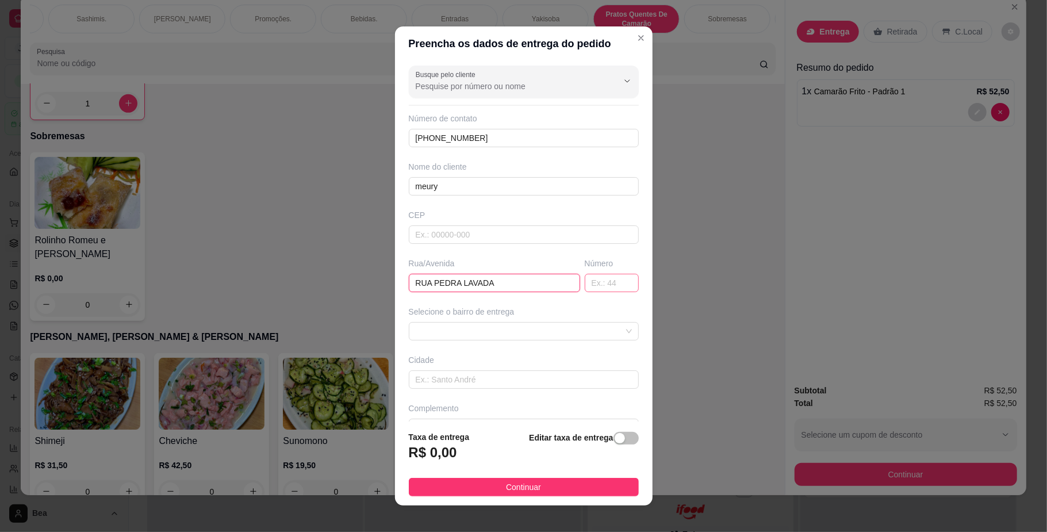
type input "RUA PEDRA LAVADA"
click at [585, 282] on input "text" at bounding box center [612, 283] width 54 height 18
click at [567, 330] on span at bounding box center [524, 331] width 216 height 17
type input "374"
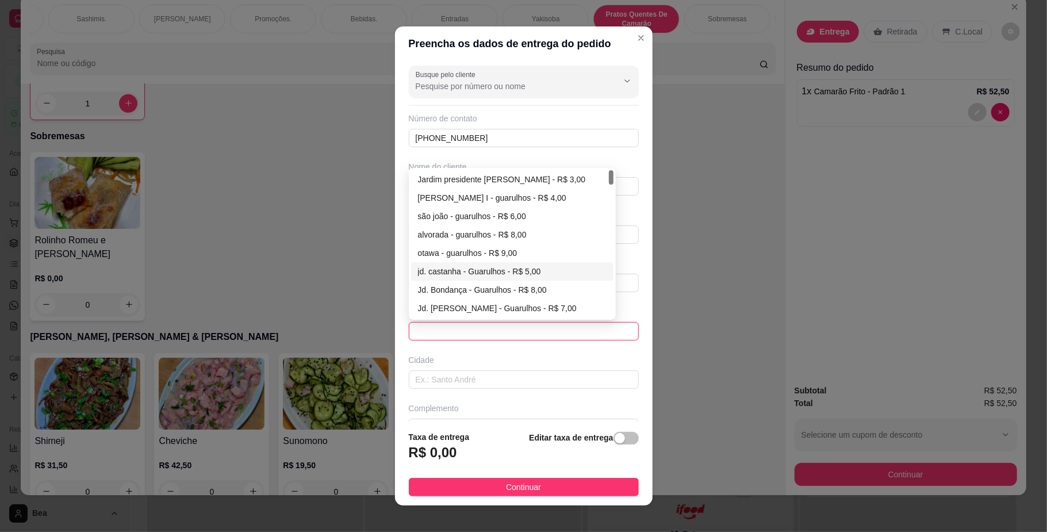
click at [455, 271] on div "jd. castanha - Guarulhos - R$ 5,00" at bounding box center [512, 271] width 189 height 13
type input "Guarulhos"
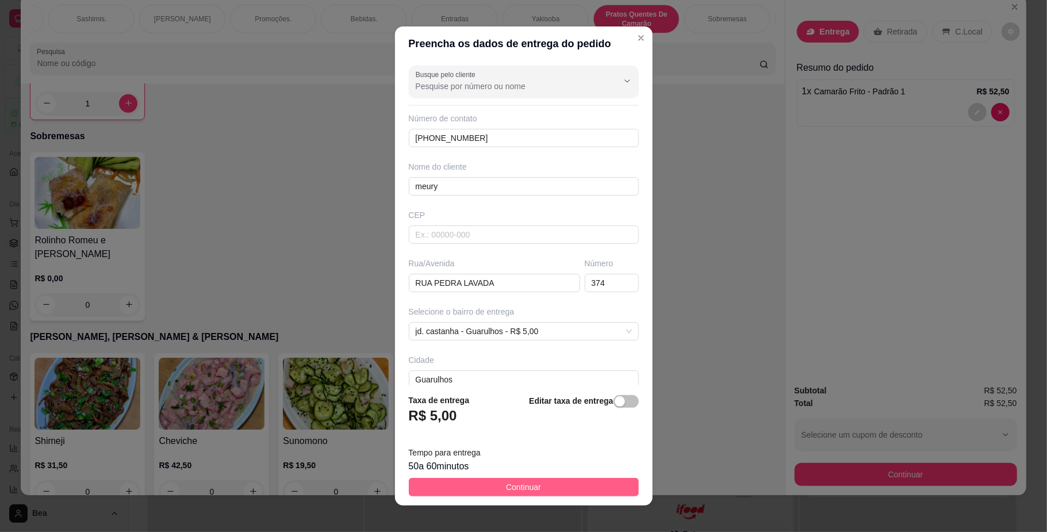
click at [477, 489] on button "Continuar" at bounding box center [524, 487] width 230 height 18
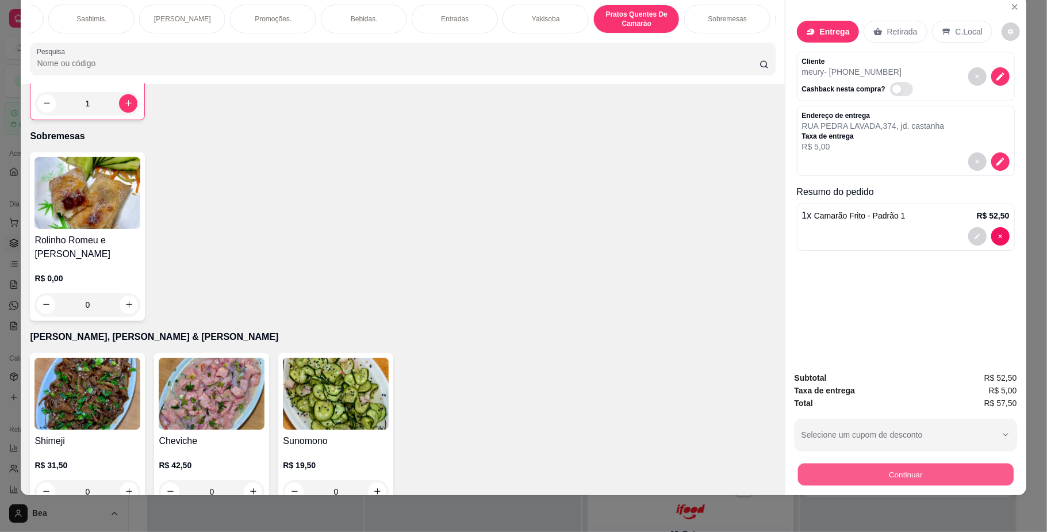
click at [847, 470] on button "Continuar" at bounding box center [906, 474] width 216 height 22
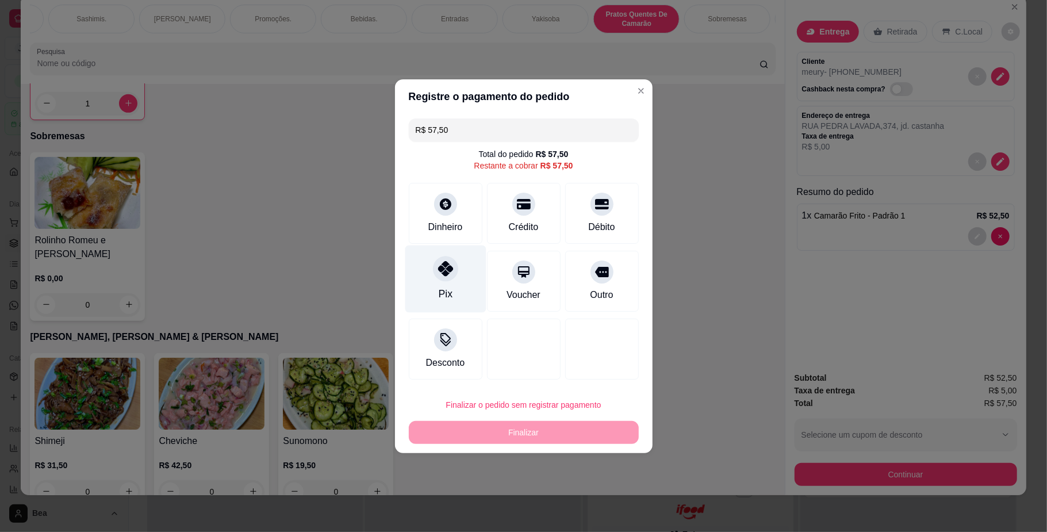
click at [446, 263] on icon at bounding box center [445, 268] width 15 height 15
type input "R$ 0,00"
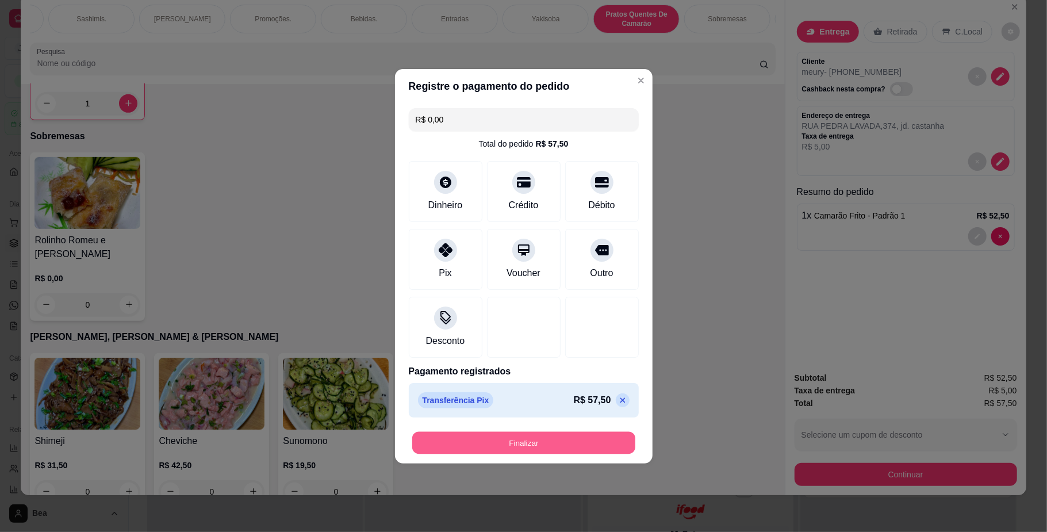
click at [468, 451] on button "Finalizar" at bounding box center [523, 442] width 223 height 22
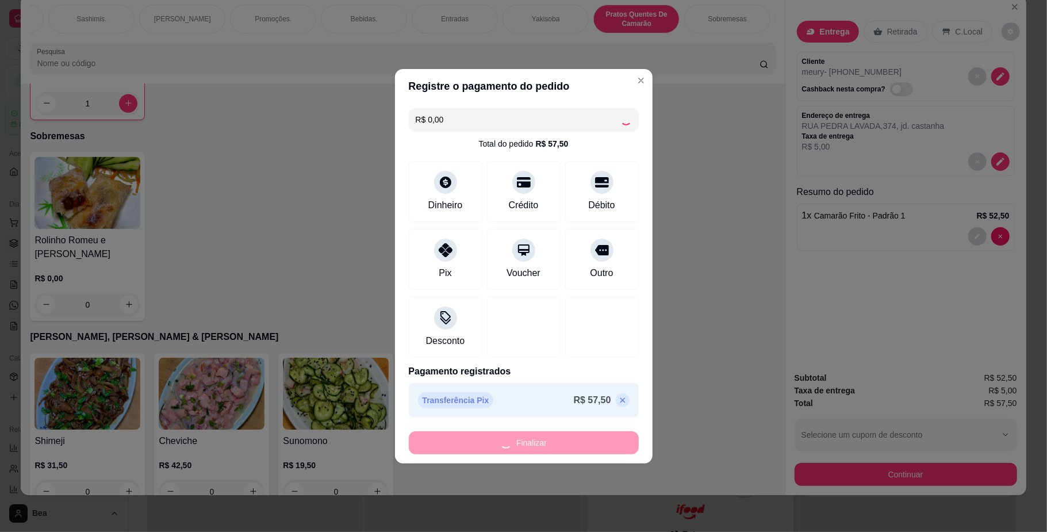
type input "0"
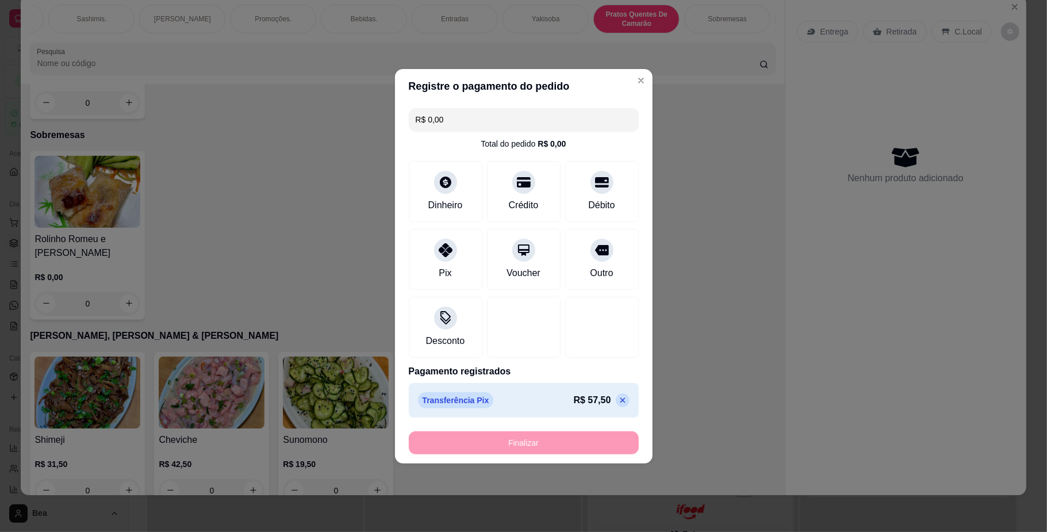
type input "-R$ 57,50"
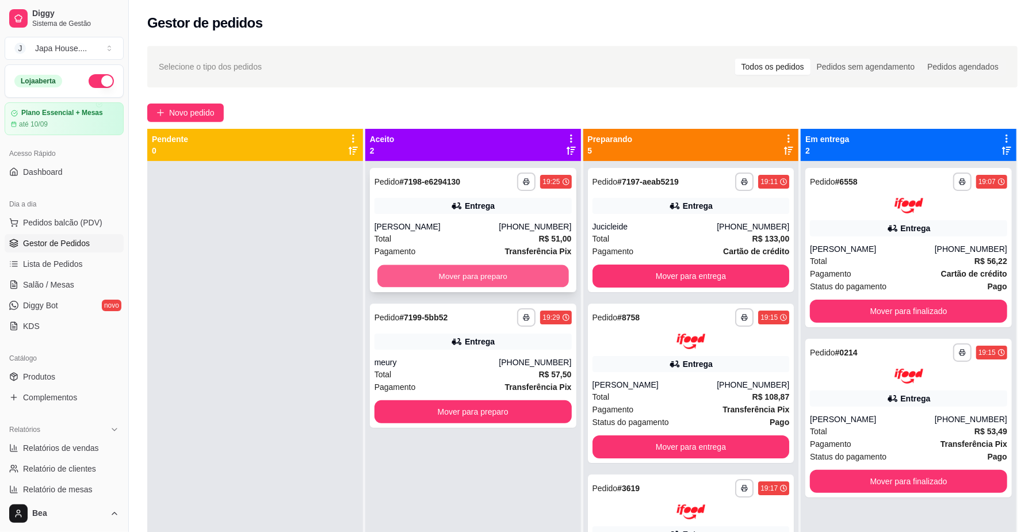
click at [509, 270] on button "Mover para preparo" at bounding box center [472, 276] width 191 height 22
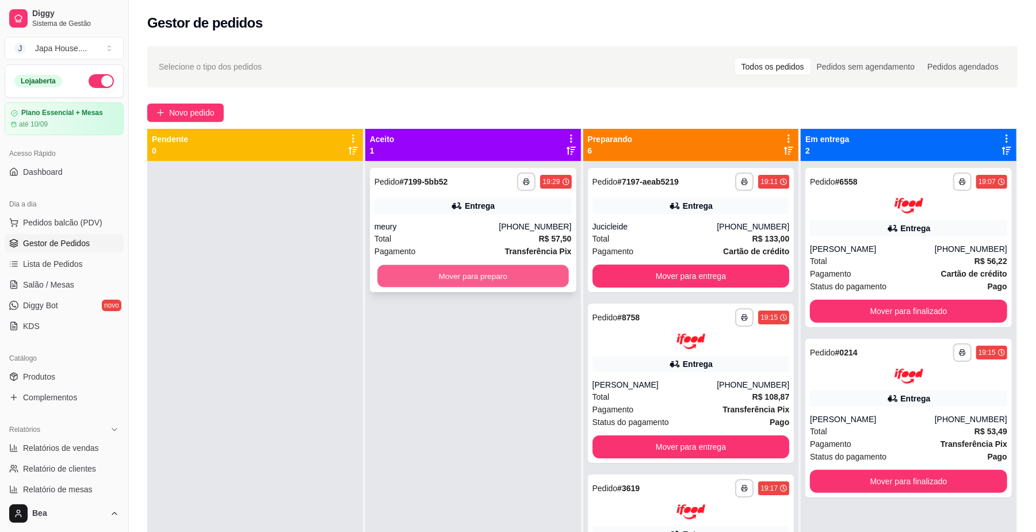
click at [518, 277] on button "Mover para preparo" at bounding box center [472, 276] width 191 height 22
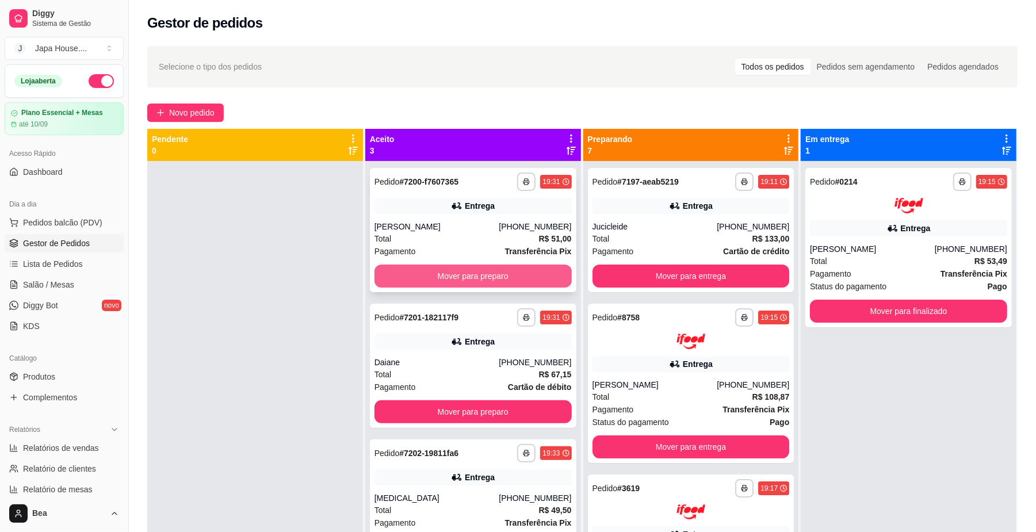
click at [543, 274] on button "Mover para preparo" at bounding box center [472, 276] width 197 height 23
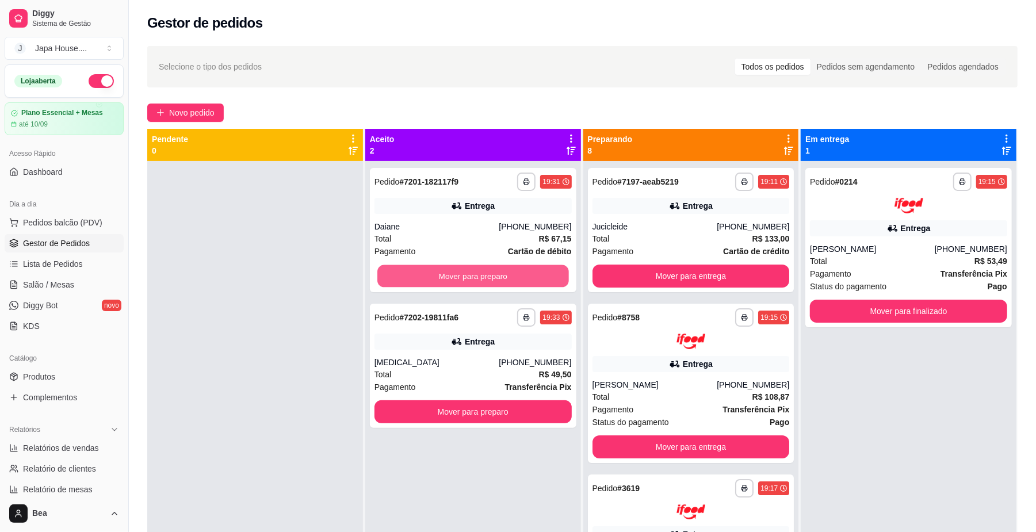
click at [543, 274] on button "Mover para preparo" at bounding box center [472, 276] width 191 height 22
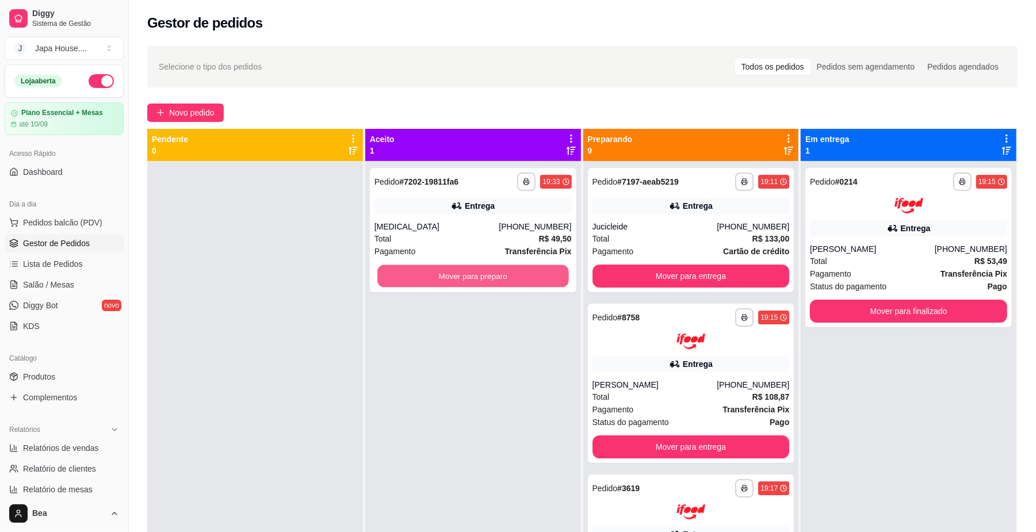
click at [543, 274] on button "Mover para preparo" at bounding box center [472, 276] width 191 height 22
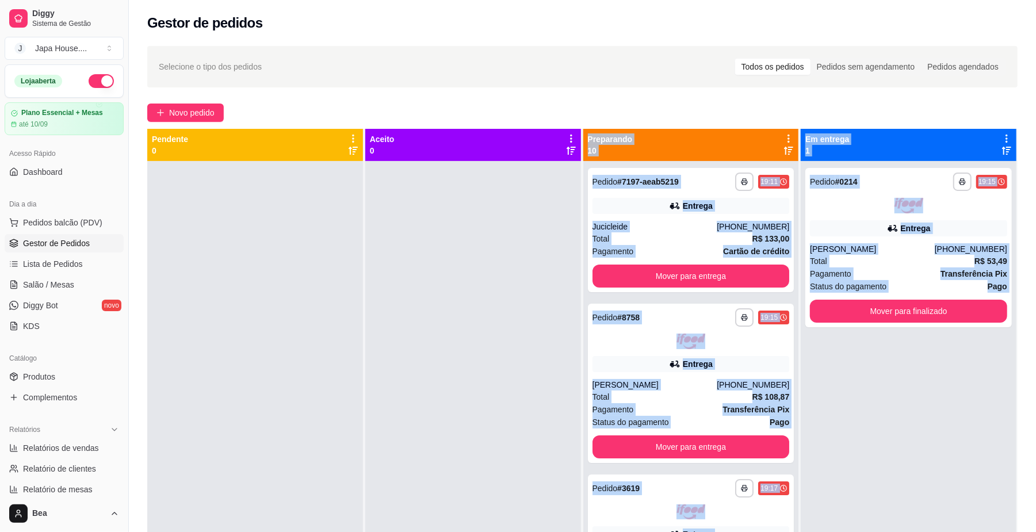
drag, startPoint x: 543, startPoint y: 274, endPoint x: 808, endPoint y: 370, distance: 281.6
click at [808, 370] on div "**********" at bounding box center [582, 395] width 870 height 532
click at [808, 370] on div "**********" at bounding box center [908, 427] width 216 height 532
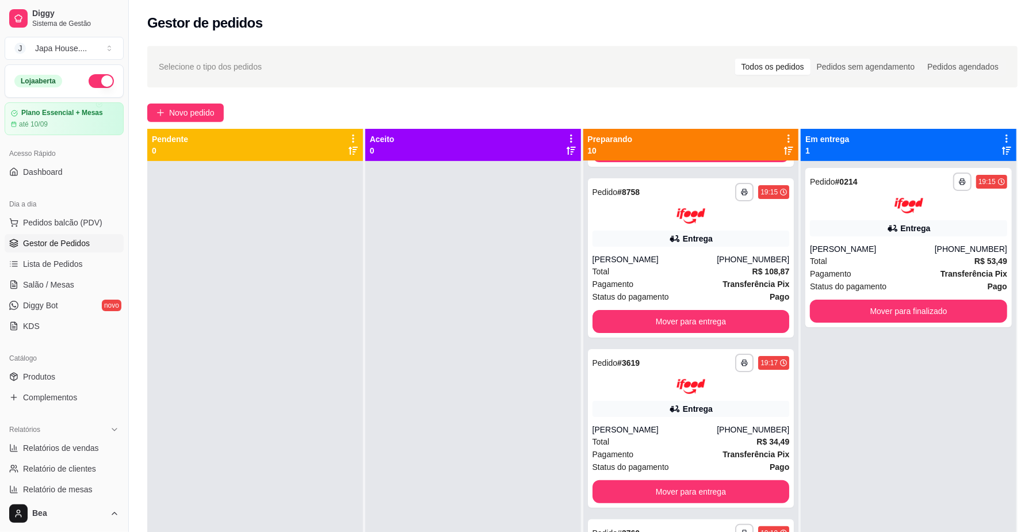
scroll to position [128, 0]
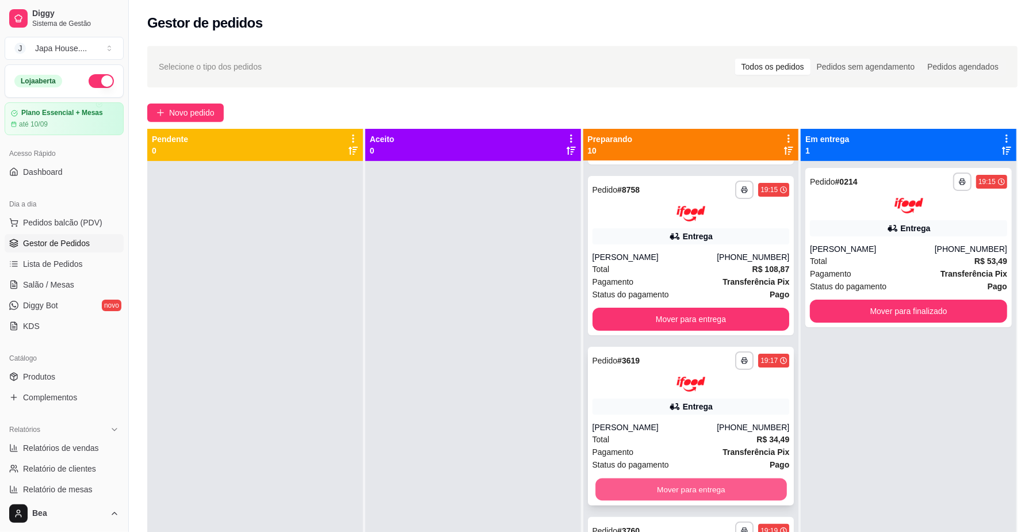
click at [741, 484] on button "Mover para entrega" at bounding box center [690, 489] width 191 height 22
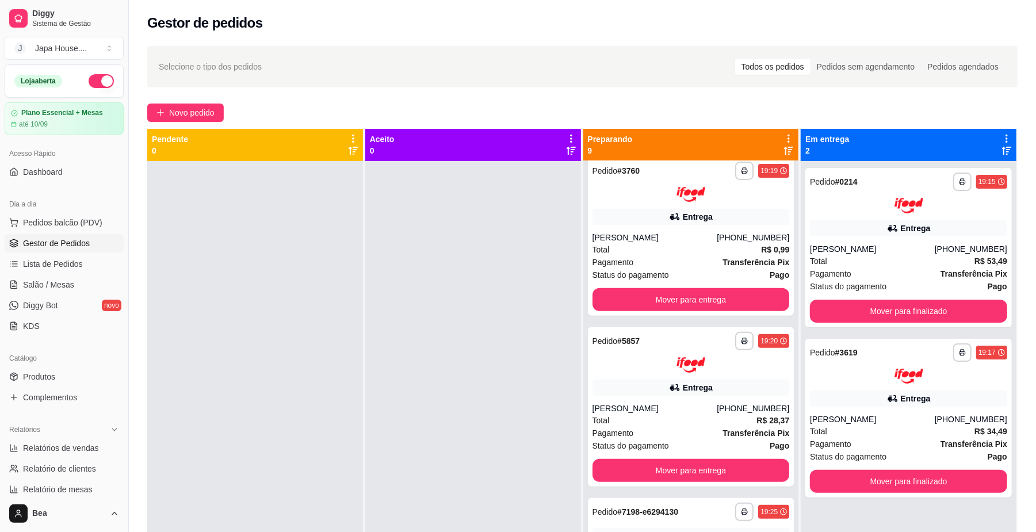
scroll to position [337, 0]
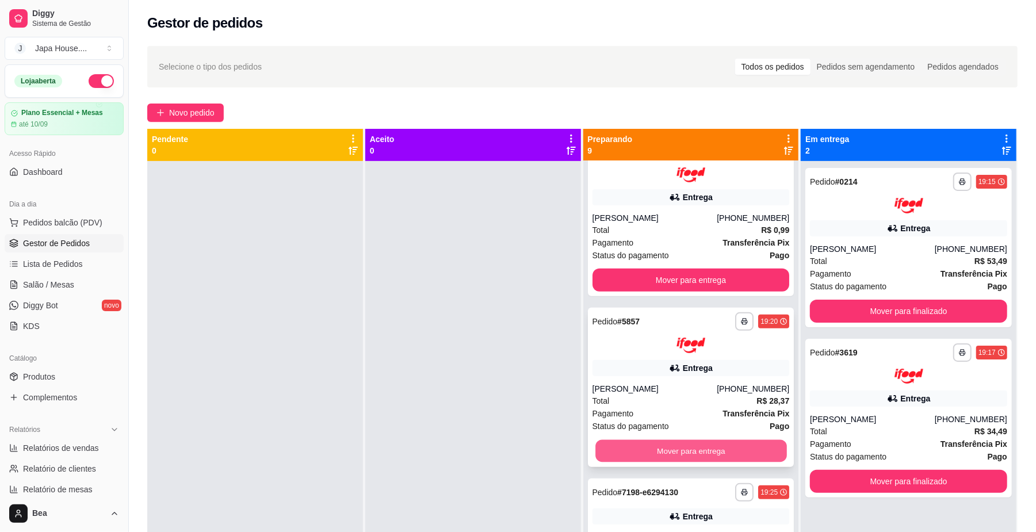
click at [722, 452] on button "Mover para entrega" at bounding box center [690, 450] width 191 height 22
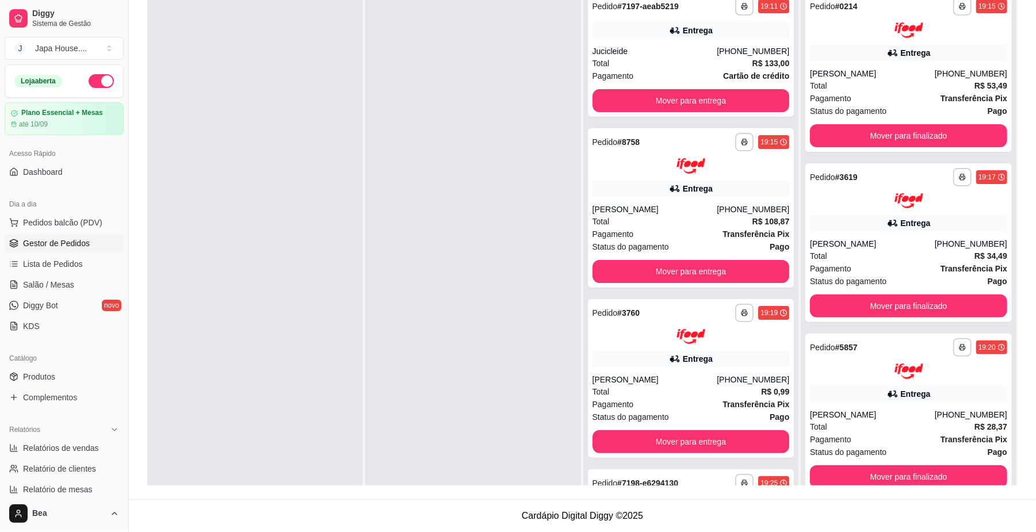
scroll to position [0, 0]
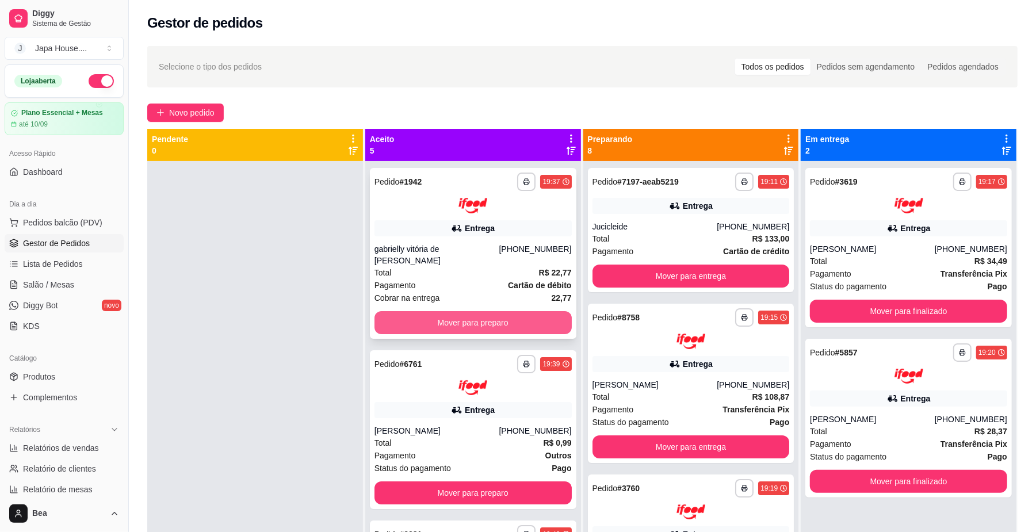
click at [498, 312] on button "Mover para preparo" at bounding box center [472, 322] width 197 height 23
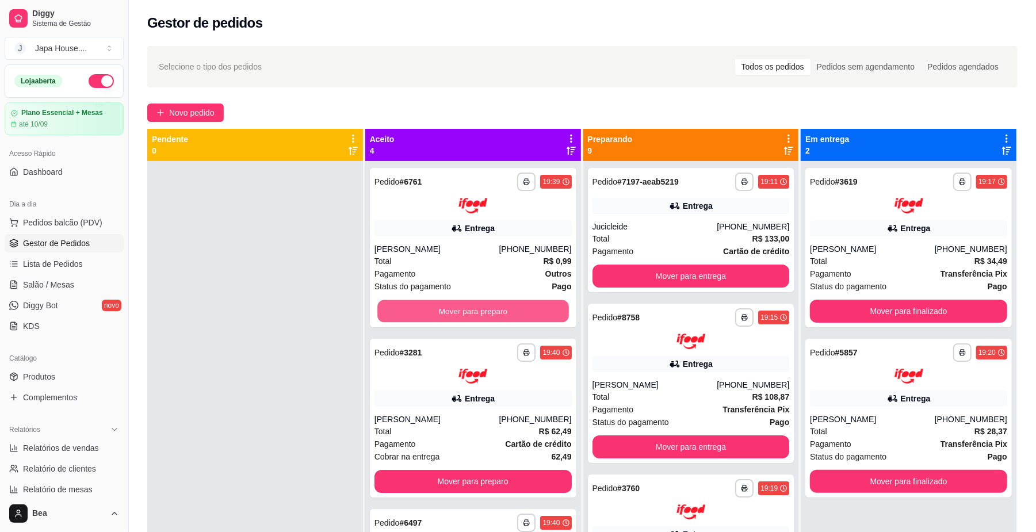
click at [498, 312] on button "Mover para preparo" at bounding box center [472, 311] width 191 height 22
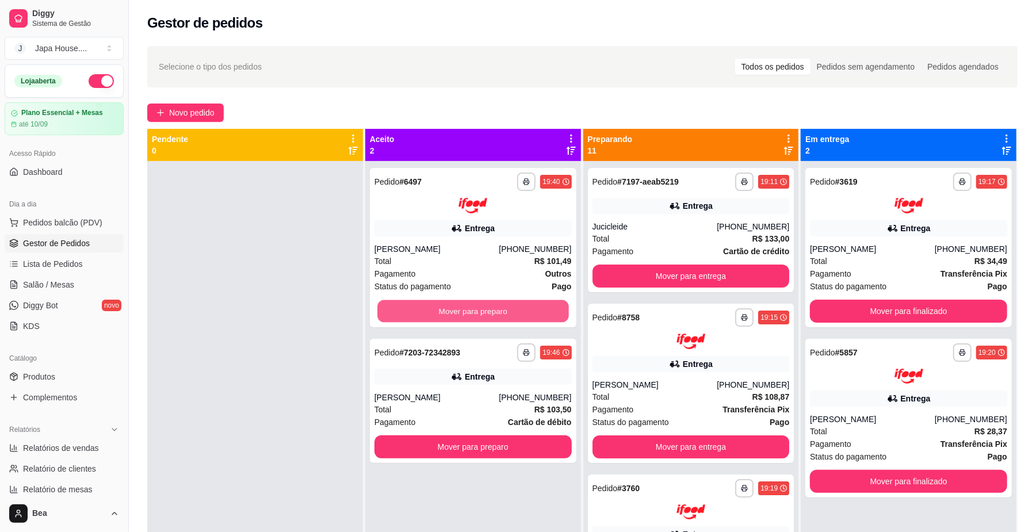
click at [498, 312] on button "Mover para preparo" at bounding box center [472, 311] width 191 height 22
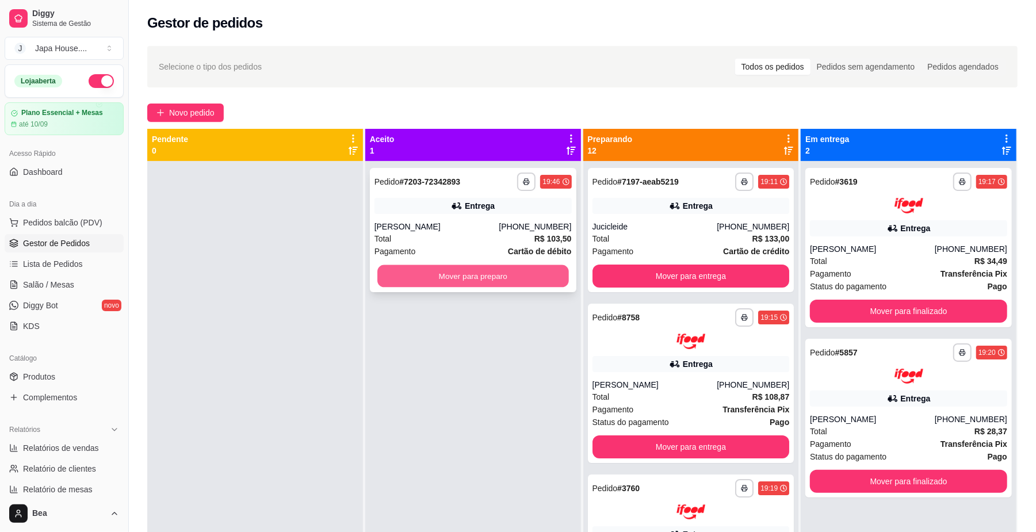
click at [499, 283] on button "Mover para preparo" at bounding box center [472, 276] width 191 height 22
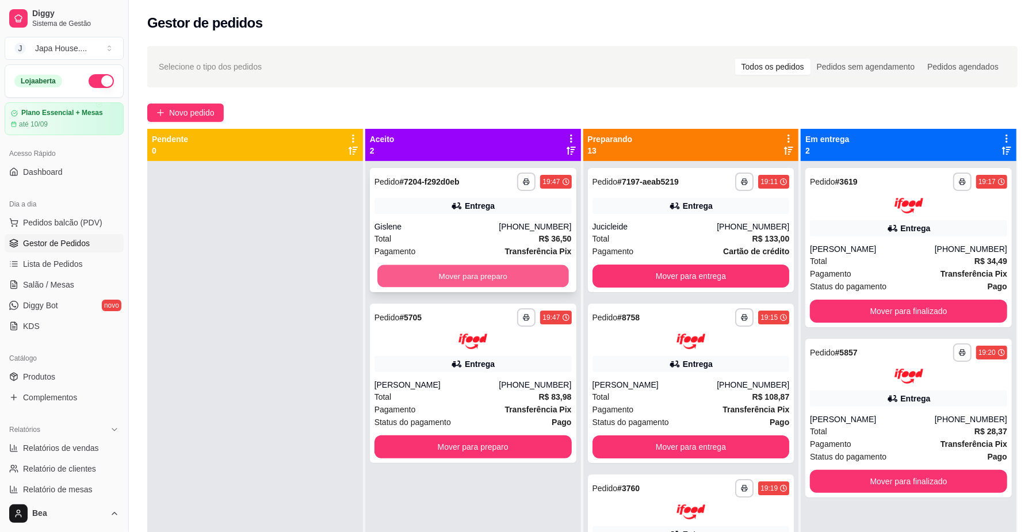
click at [518, 275] on button "Mover para preparo" at bounding box center [472, 276] width 191 height 22
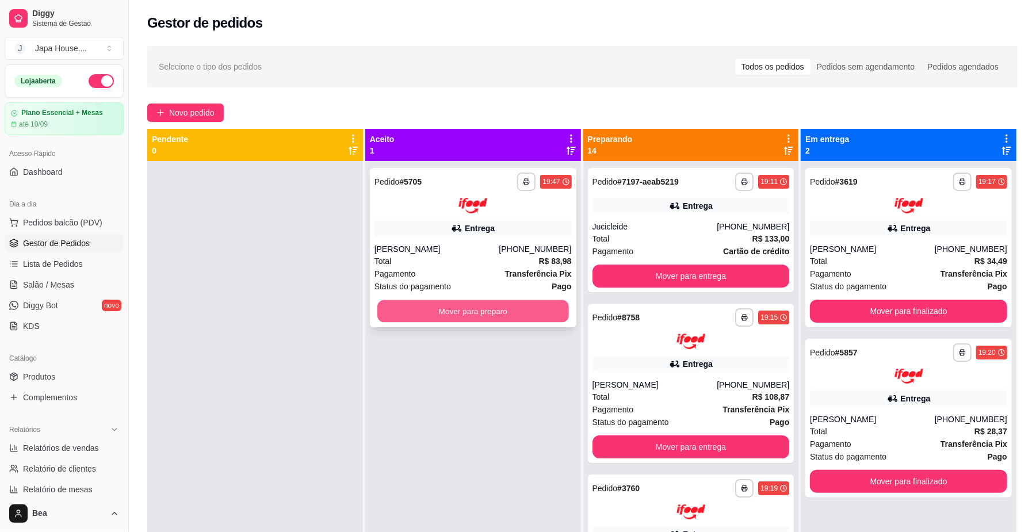
click at [524, 307] on button "Mover para preparo" at bounding box center [472, 311] width 191 height 22
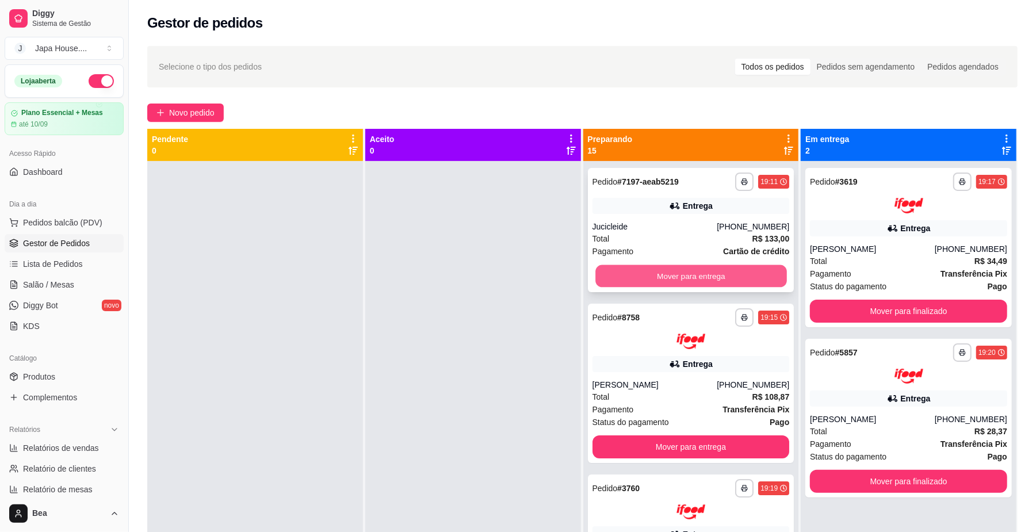
click at [661, 274] on button "Mover para entrega" at bounding box center [690, 276] width 191 height 22
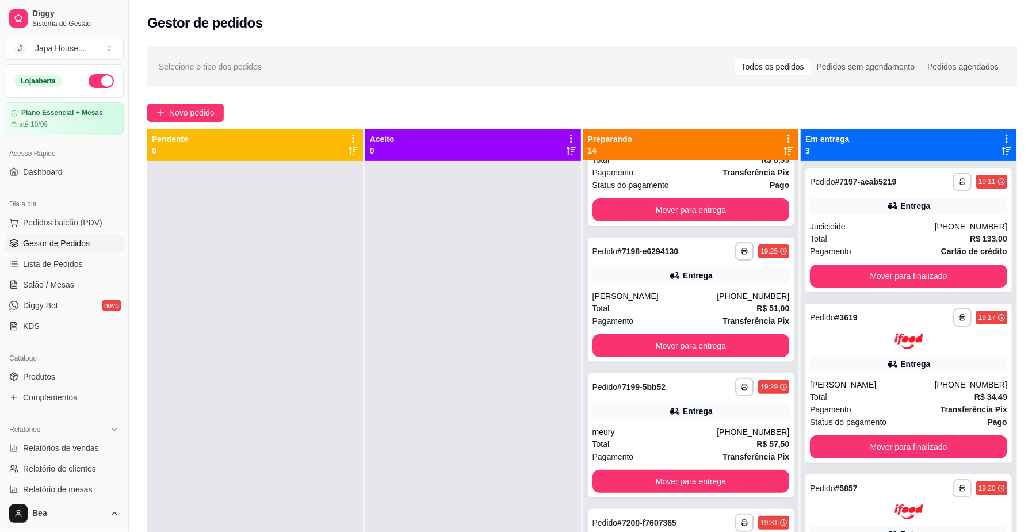
scroll to position [274, 0]
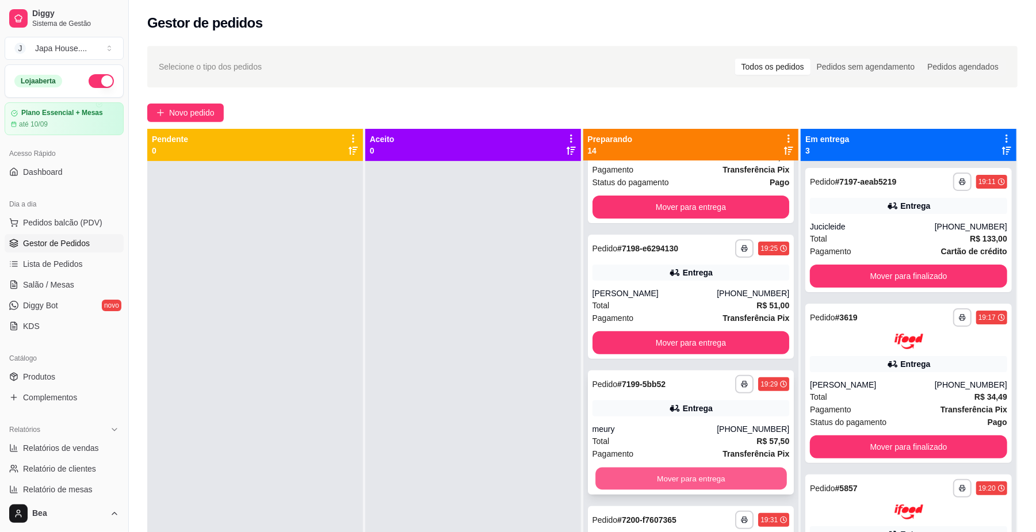
click at [730, 479] on button "Mover para entrega" at bounding box center [690, 478] width 191 height 22
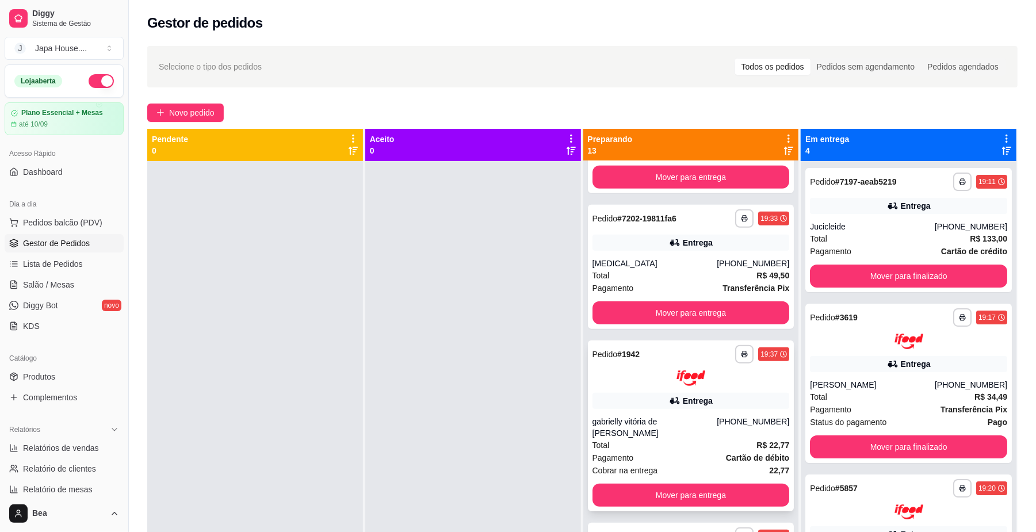
scroll to position [714, 0]
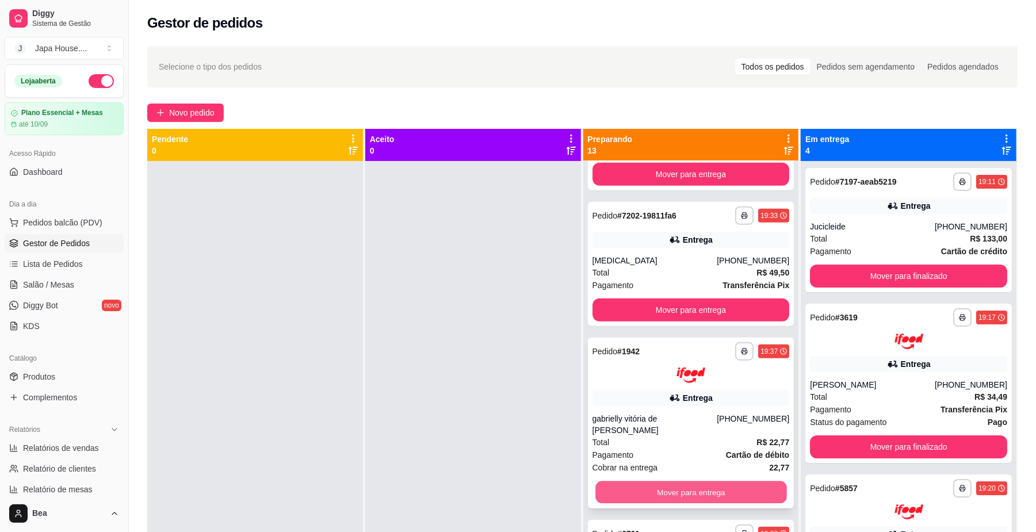
click at [744, 481] on button "Mover para entrega" at bounding box center [690, 492] width 191 height 22
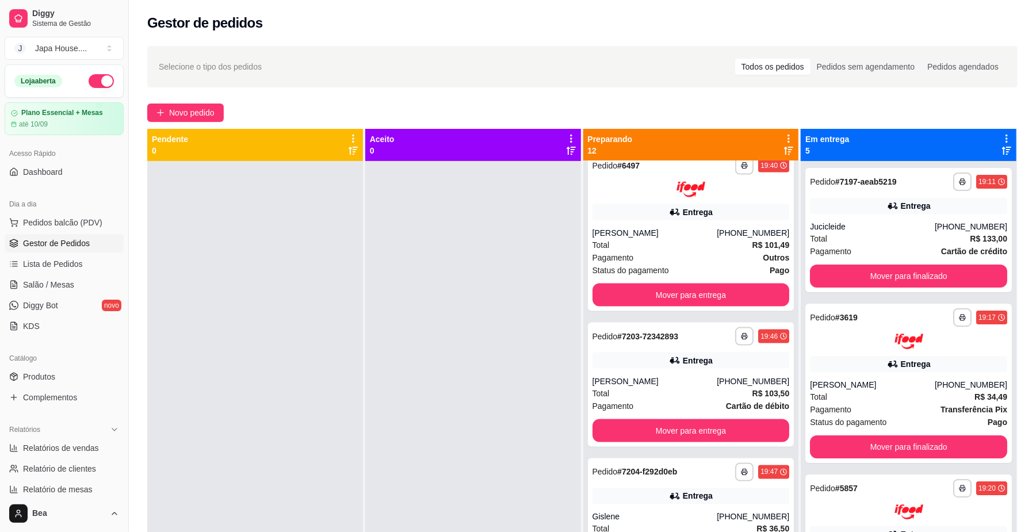
scroll to position [1317, 0]
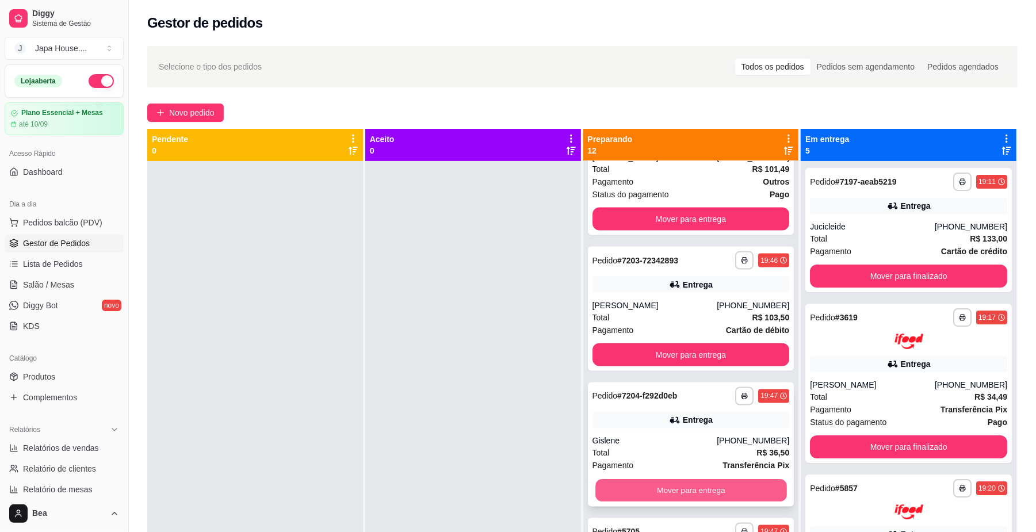
click at [737, 482] on button "Mover para entrega" at bounding box center [690, 491] width 191 height 22
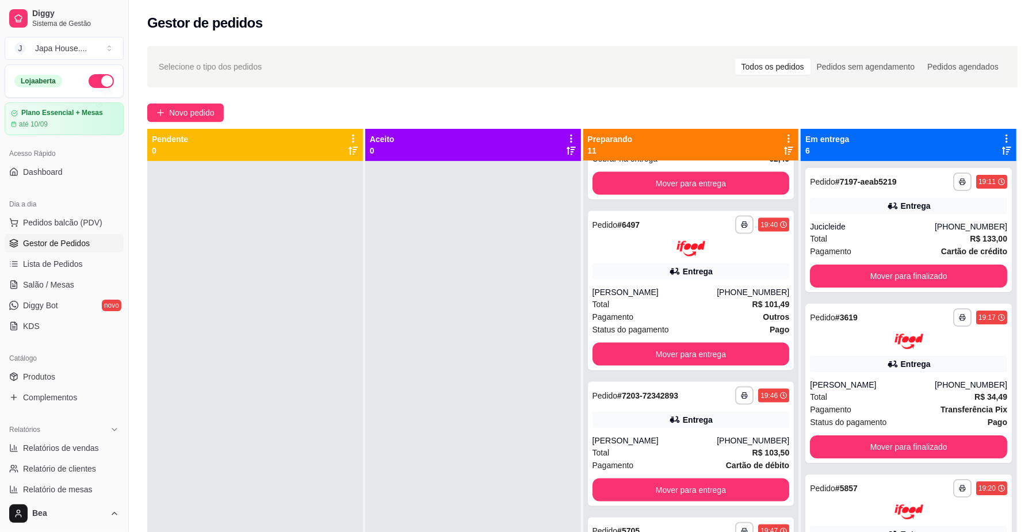
scroll to position [1181, 0]
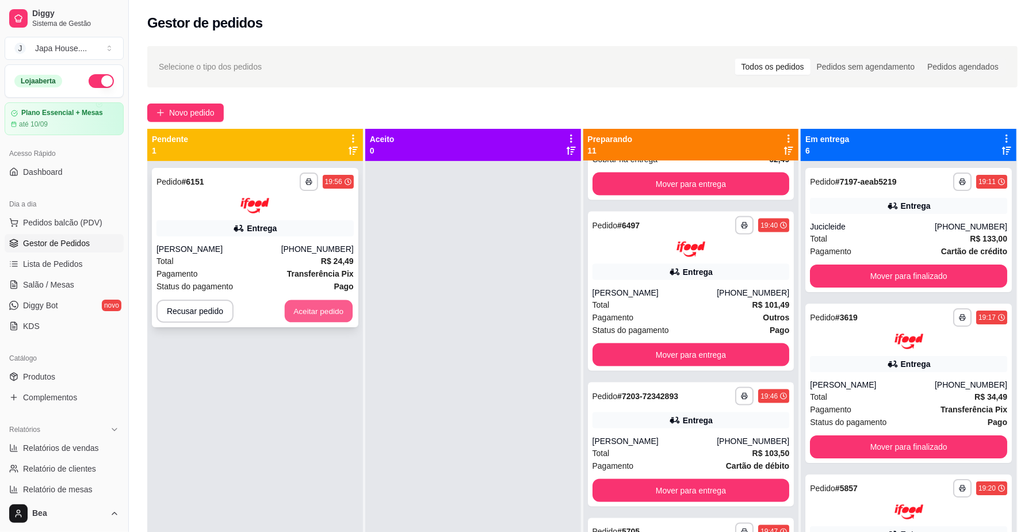
click at [294, 319] on button "Aceitar pedido" at bounding box center [319, 311] width 68 height 22
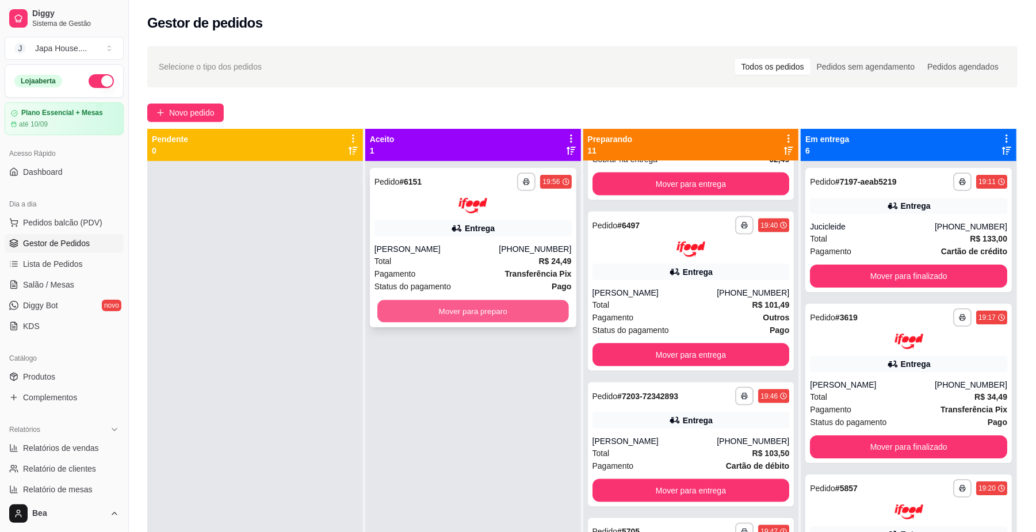
click at [405, 305] on button "Mover para preparo" at bounding box center [472, 311] width 191 height 22
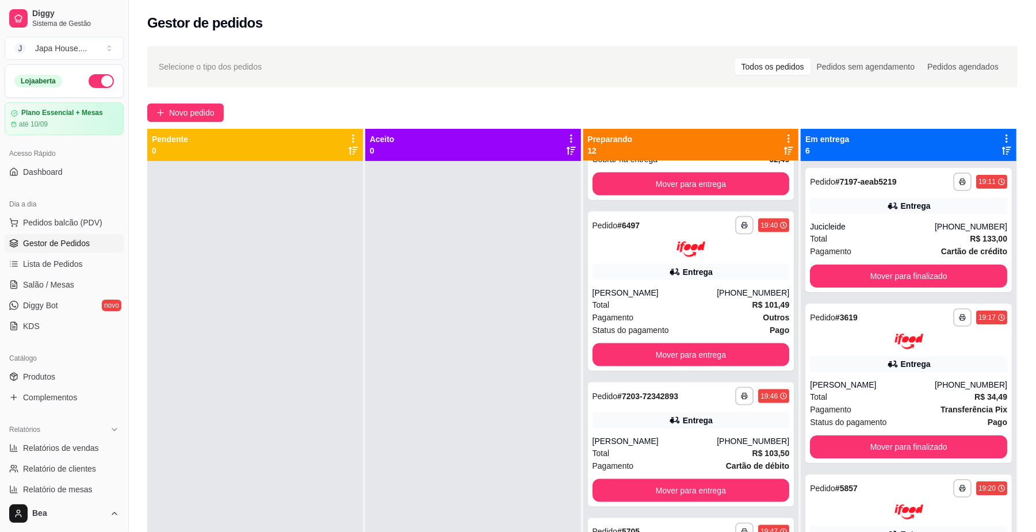
scroll to position [1317, 0]
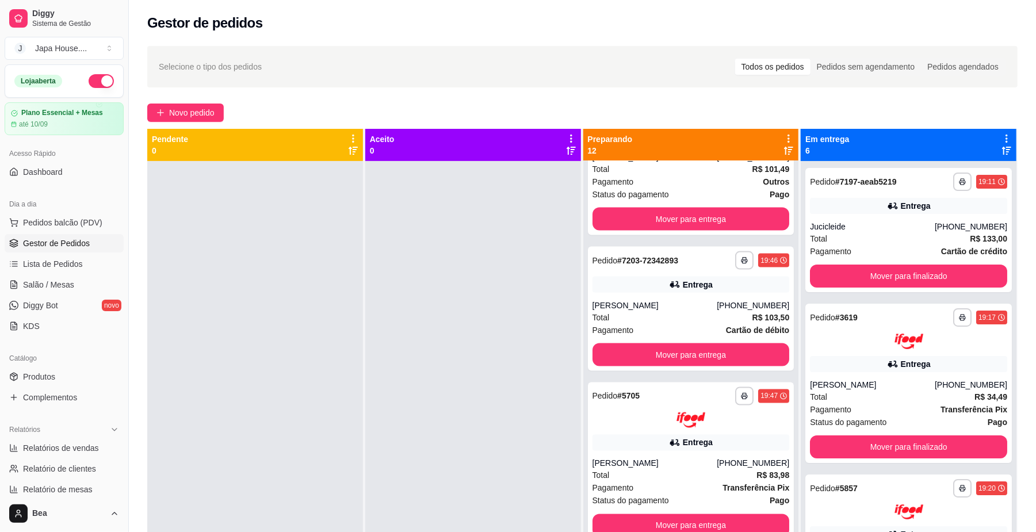
click at [790, 185] on div "**********" at bounding box center [691, 411] width 217 height 564
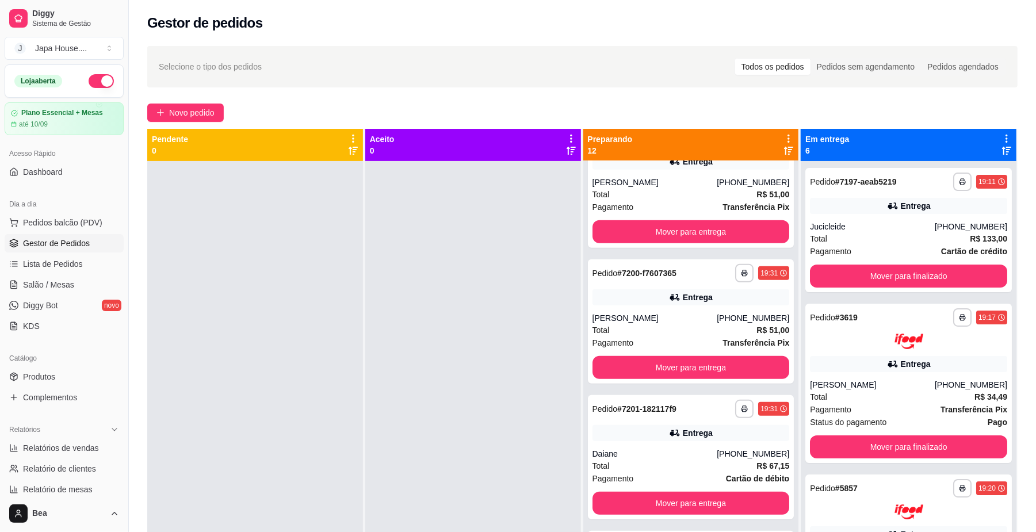
scroll to position [0, 0]
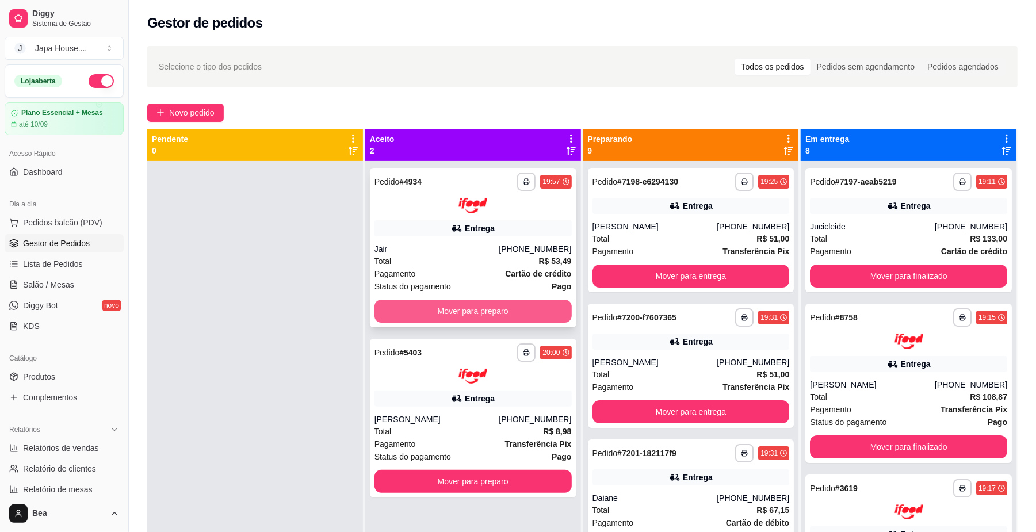
click at [550, 307] on button "Mover para preparo" at bounding box center [472, 311] width 197 height 23
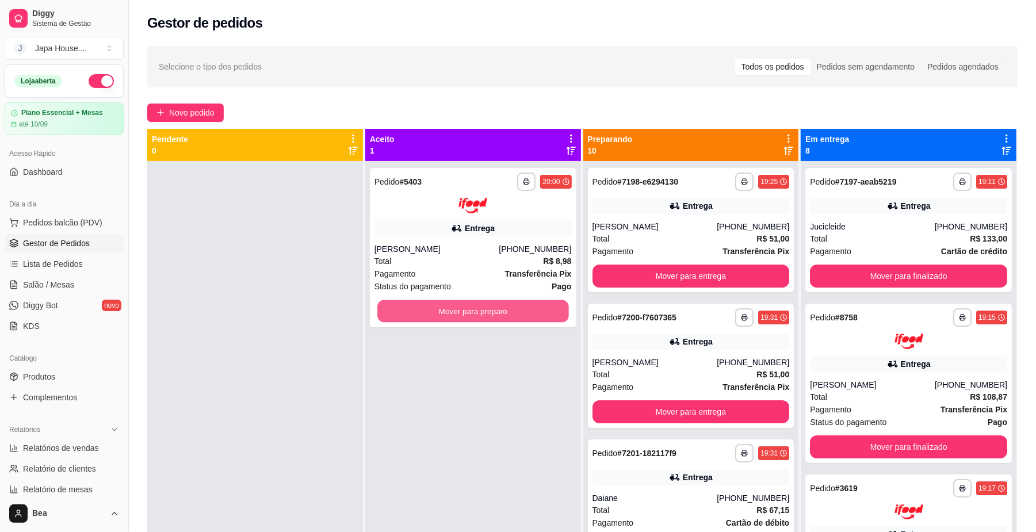
click at [550, 307] on button "Mover para preparo" at bounding box center [472, 311] width 191 height 22
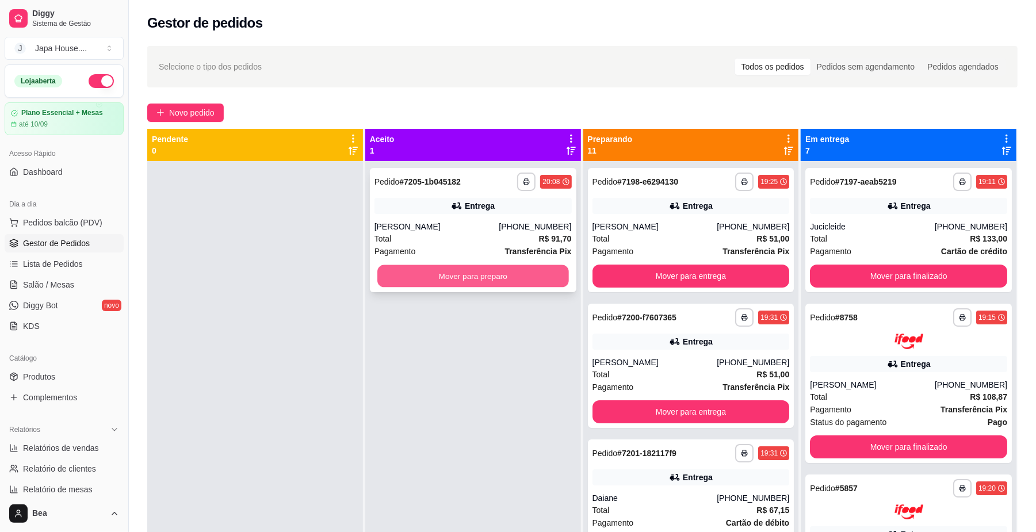
click at [516, 278] on button "Mover para preparo" at bounding box center [472, 276] width 191 height 22
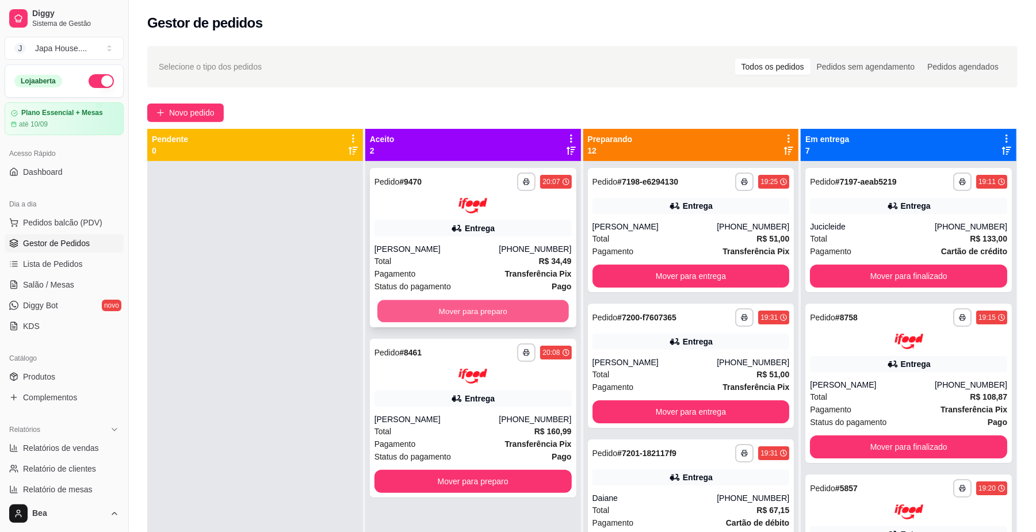
click at [455, 308] on button "Mover para preparo" at bounding box center [472, 311] width 191 height 22
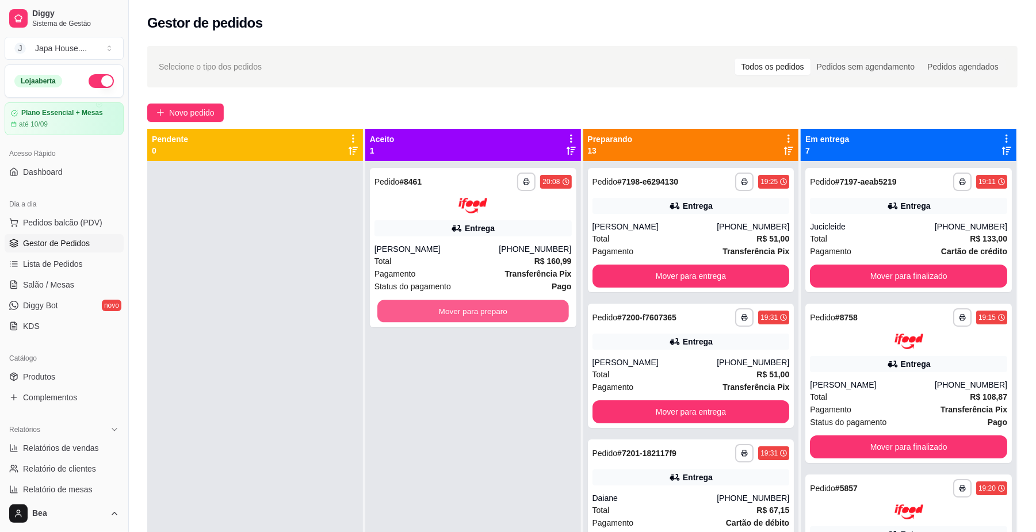
click at [455, 308] on button "Mover para preparo" at bounding box center [472, 311] width 191 height 22
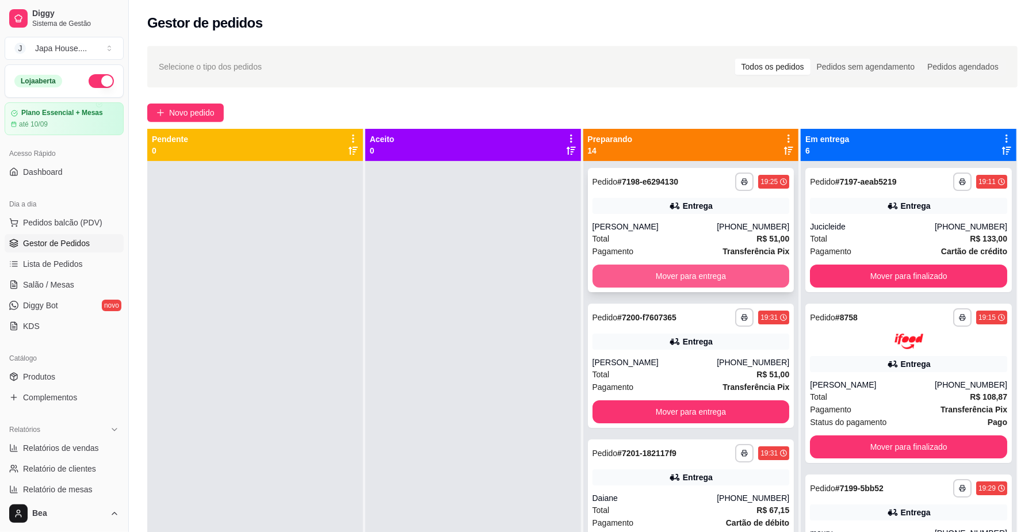
click at [628, 283] on button "Mover para entrega" at bounding box center [690, 276] width 197 height 23
click at [688, 268] on button "Mover para entrega" at bounding box center [690, 276] width 197 height 23
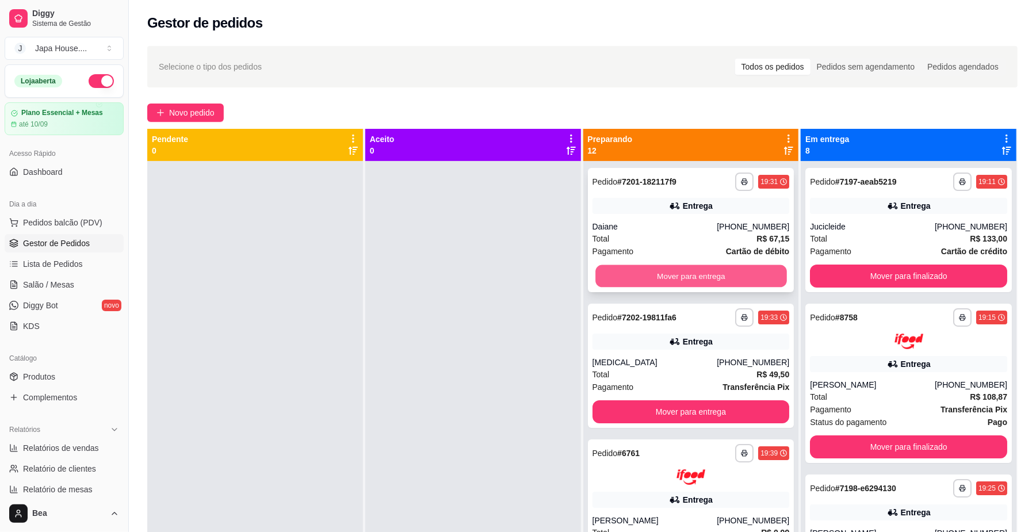
click at [689, 274] on button "Mover para entrega" at bounding box center [690, 276] width 191 height 22
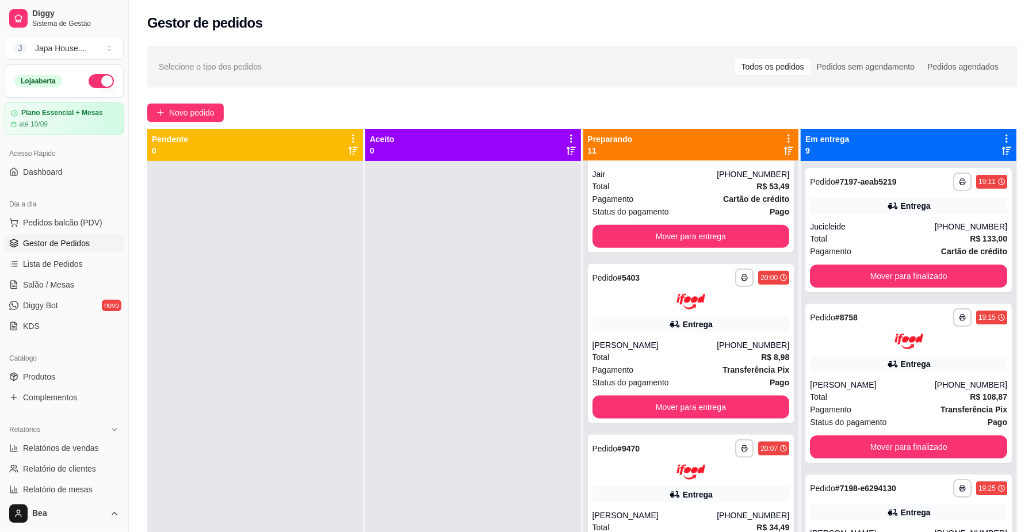
scroll to position [175, 0]
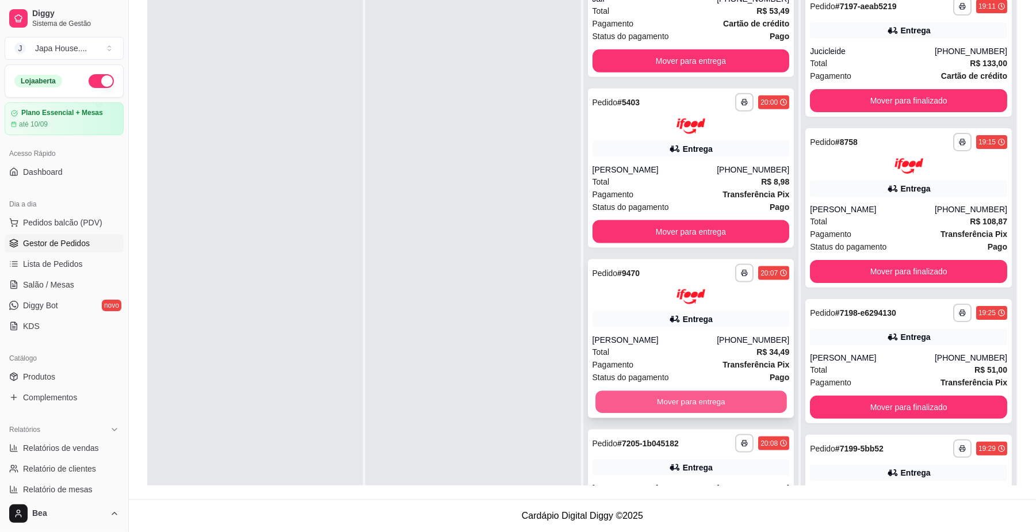
click at [728, 411] on button "Mover para entrega" at bounding box center [690, 402] width 191 height 22
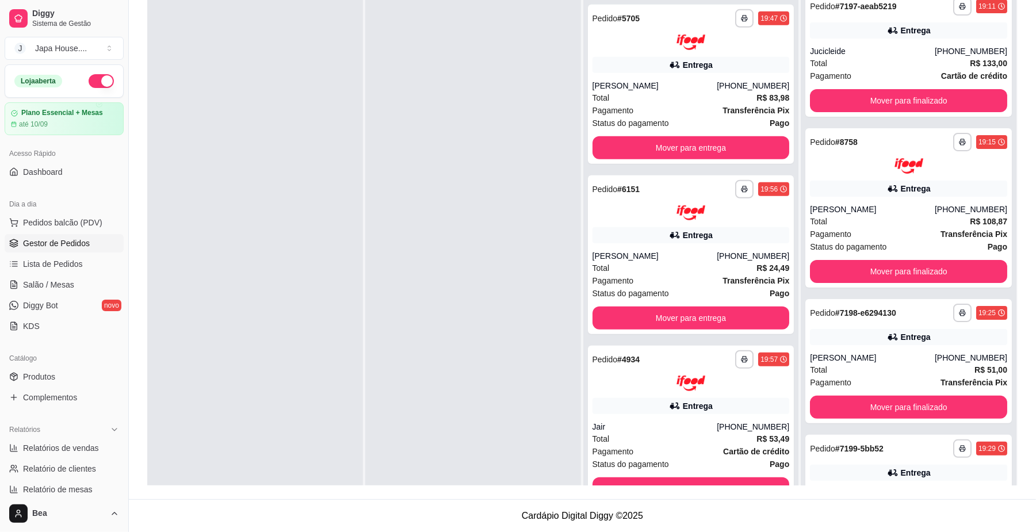
scroll to position [627, 0]
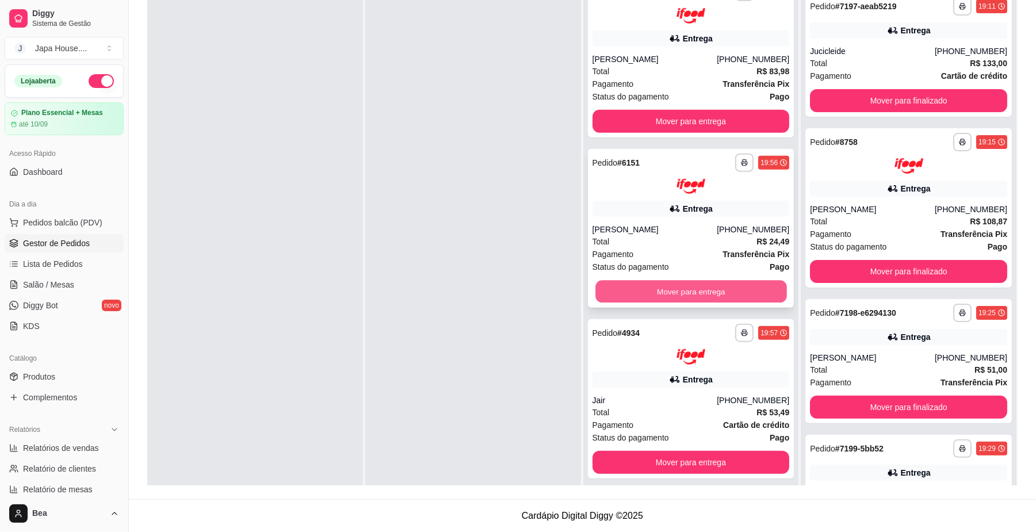
click at [751, 303] on button "Mover para entrega" at bounding box center [690, 292] width 191 height 22
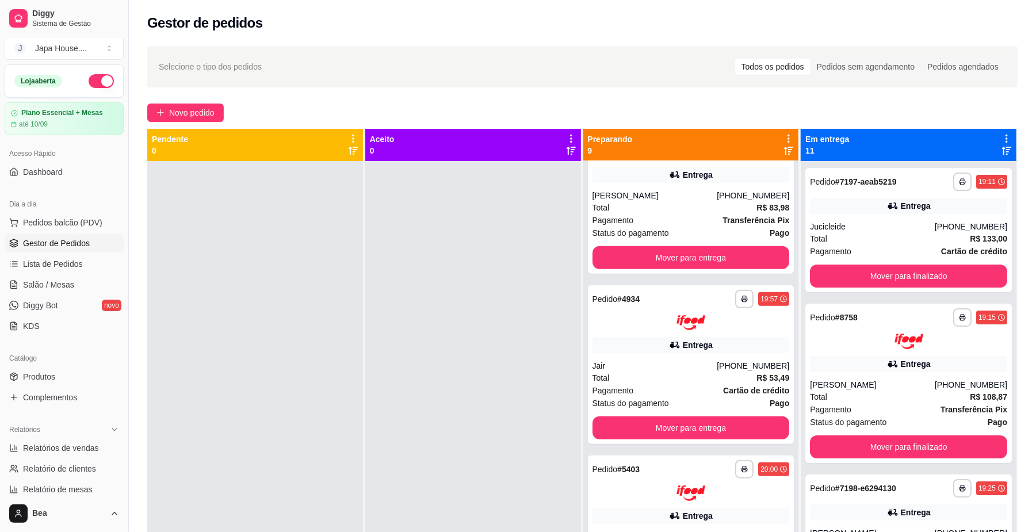
scroll to position [695, 0]
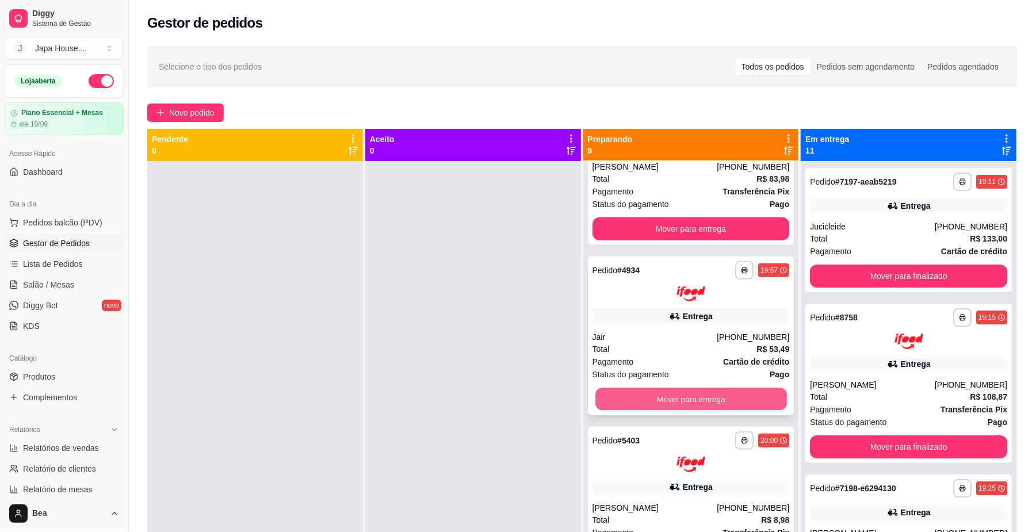
click at [723, 394] on button "Mover para entrega" at bounding box center [690, 399] width 191 height 22
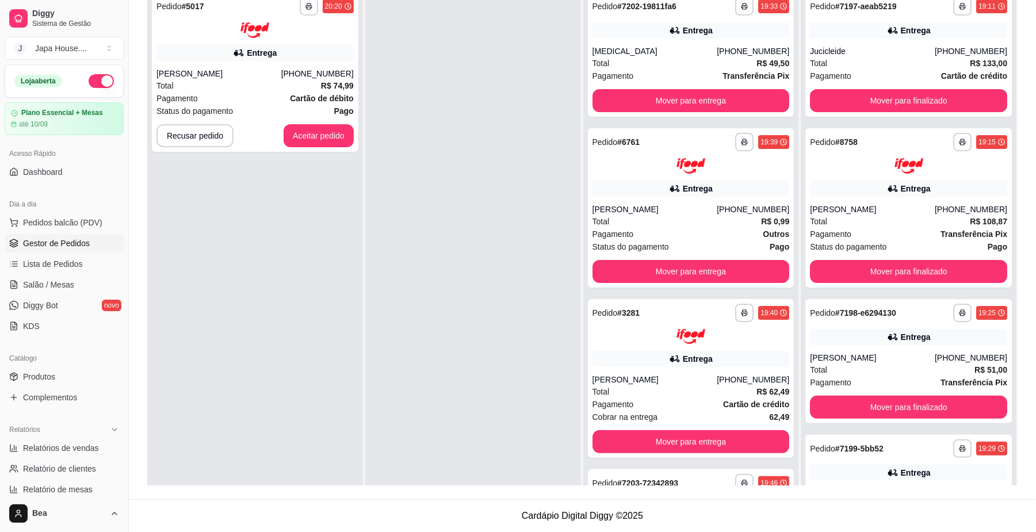
scroll to position [0, 0]
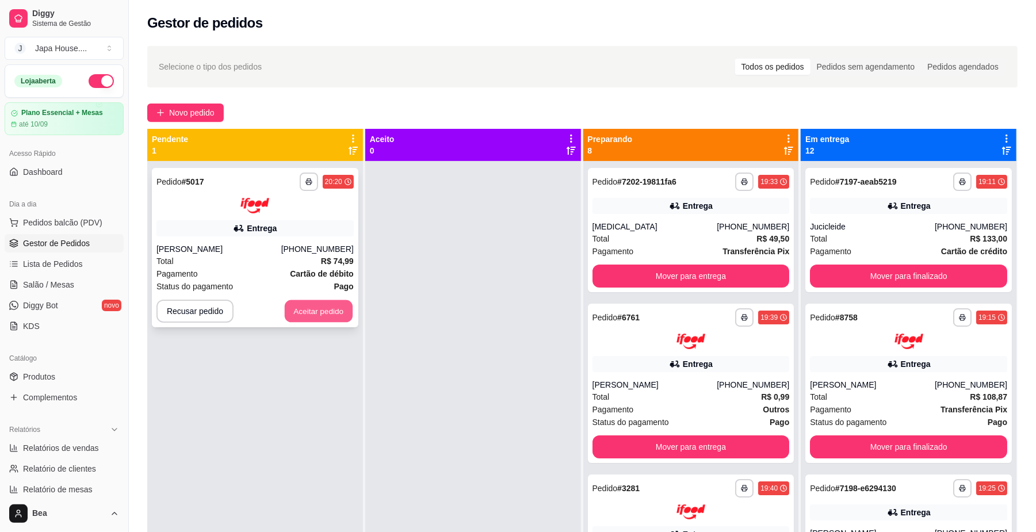
click at [323, 316] on button "Aceitar pedido" at bounding box center [319, 311] width 68 height 22
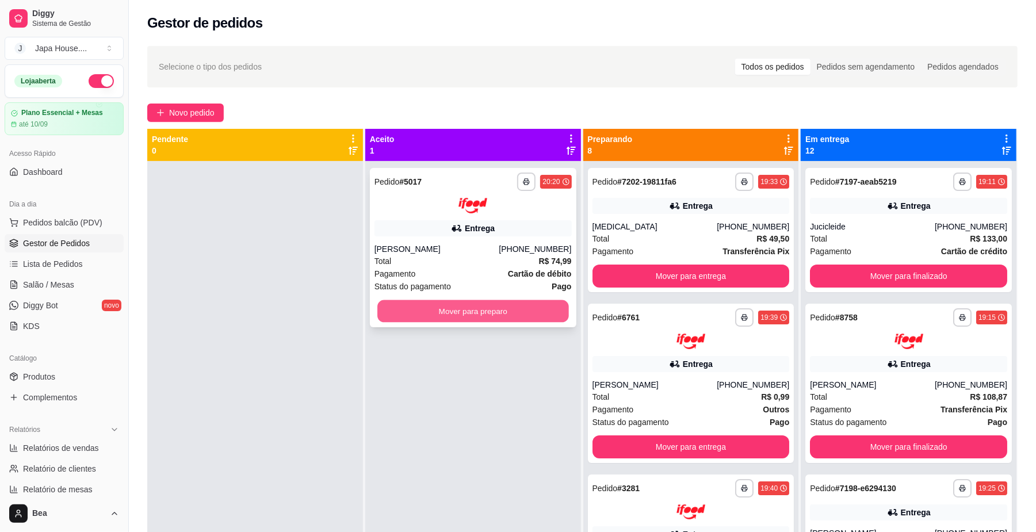
click at [457, 305] on button "Mover para preparo" at bounding box center [472, 311] width 191 height 22
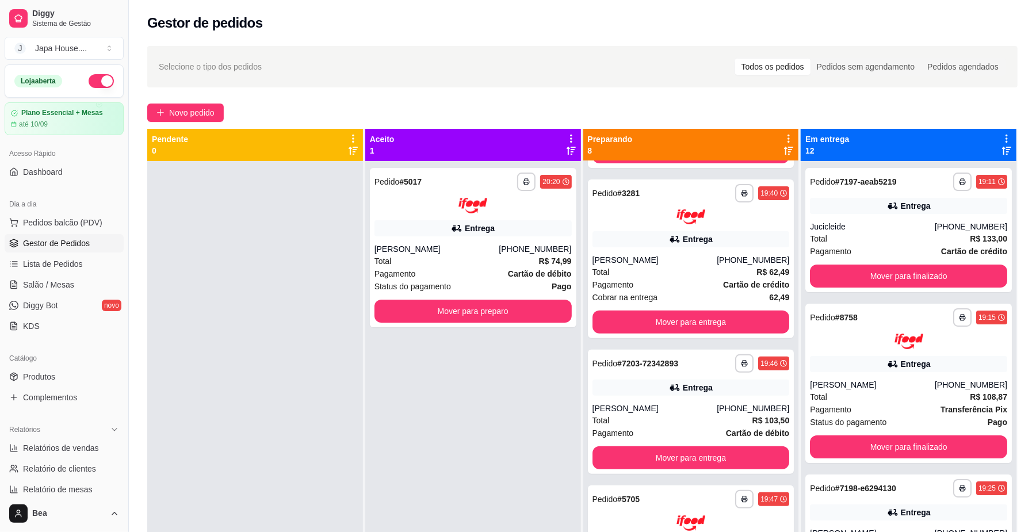
scroll to position [314, 0]
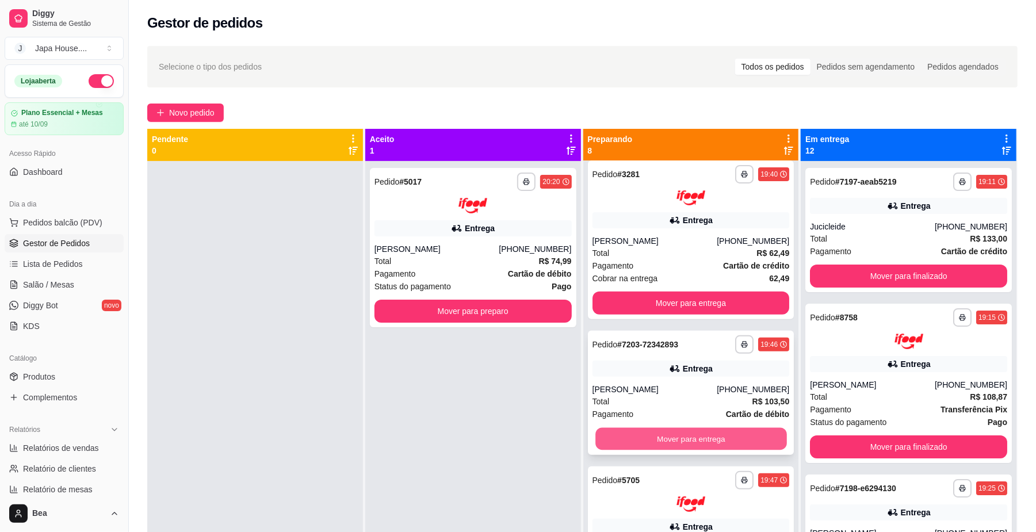
click at [741, 430] on button "Mover para entrega" at bounding box center [690, 439] width 191 height 22
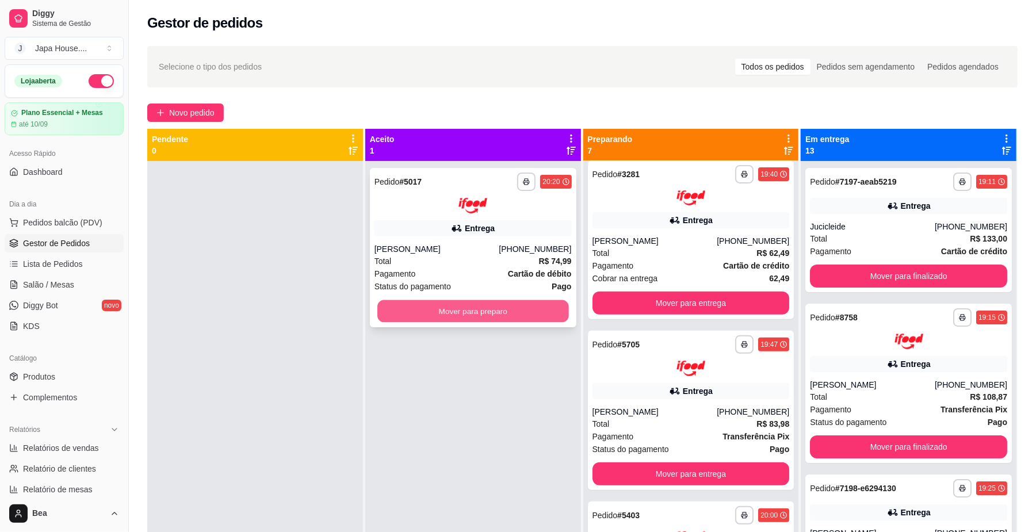
click at [523, 300] on button "Mover para preparo" at bounding box center [472, 311] width 191 height 22
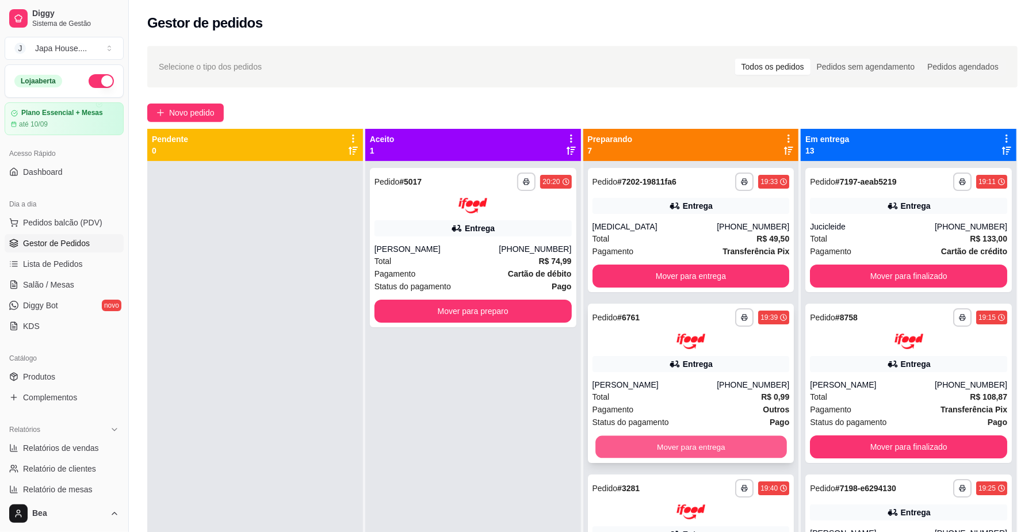
click at [711, 446] on button "Mover para entrega" at bounding box center [690, 446] width 191 height 22
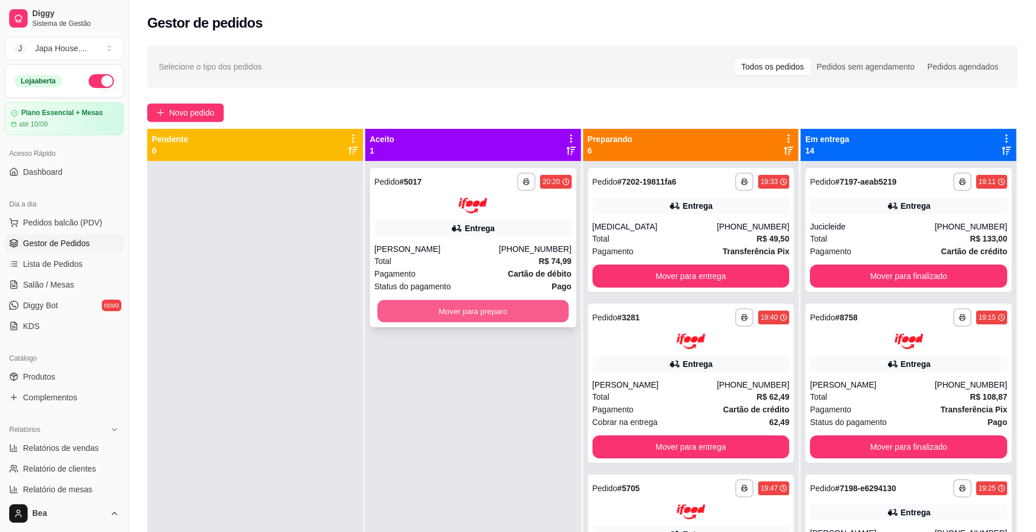
click at [538, 300] on button "Mover para preparo" at bounding box center [472, 311] width 191 height 22
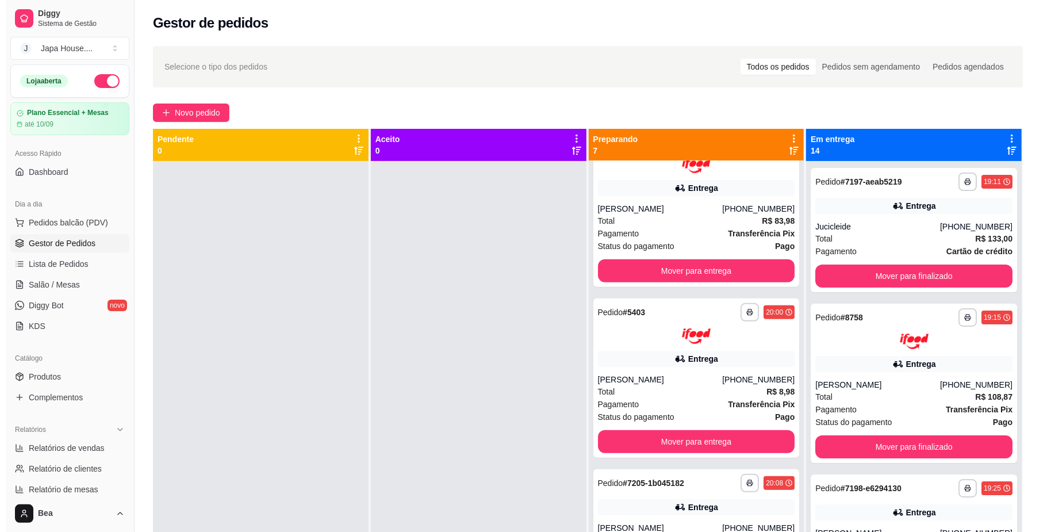
scroll to position [352, 0]
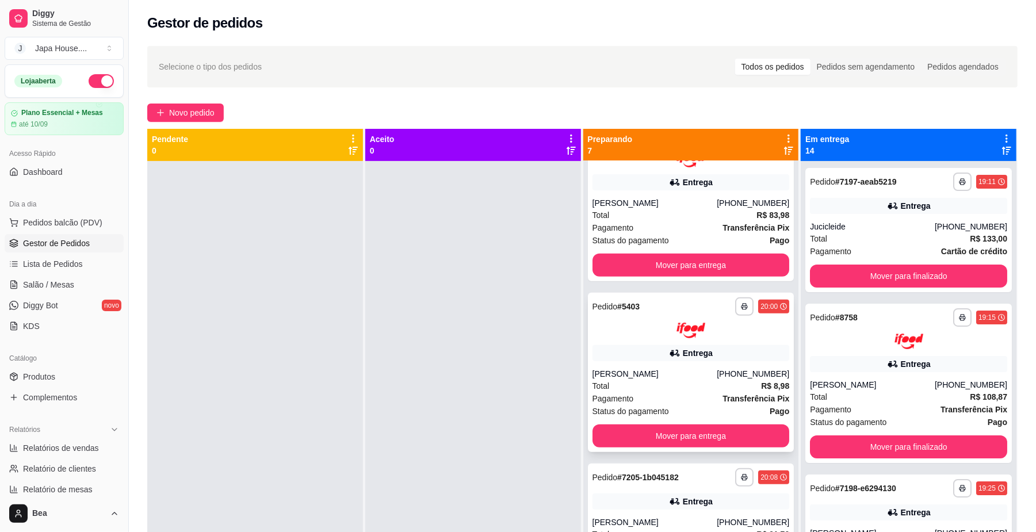
click at [722, 390] on div "Total R$ 8,98" at bounding box center [690, 386] width 197 height 13
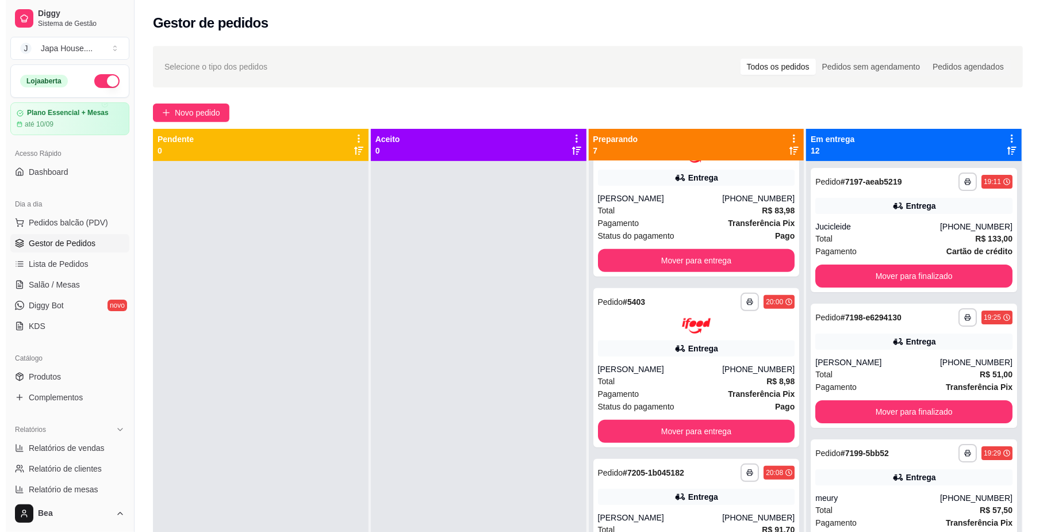
scroll to position [387, 0]
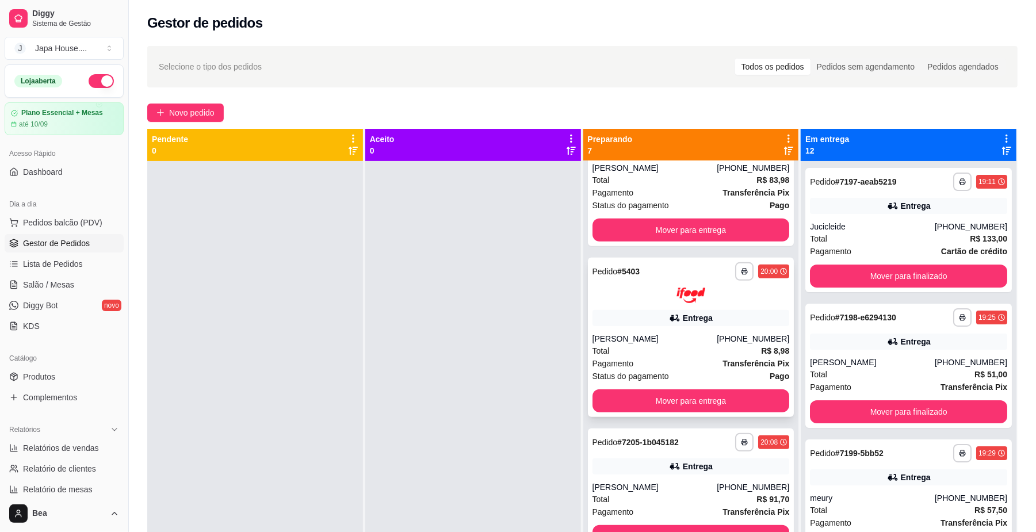
click at [684, 335] on div "[PERSON_NAME]" at bounding box center [654, 339] width 125 height 12
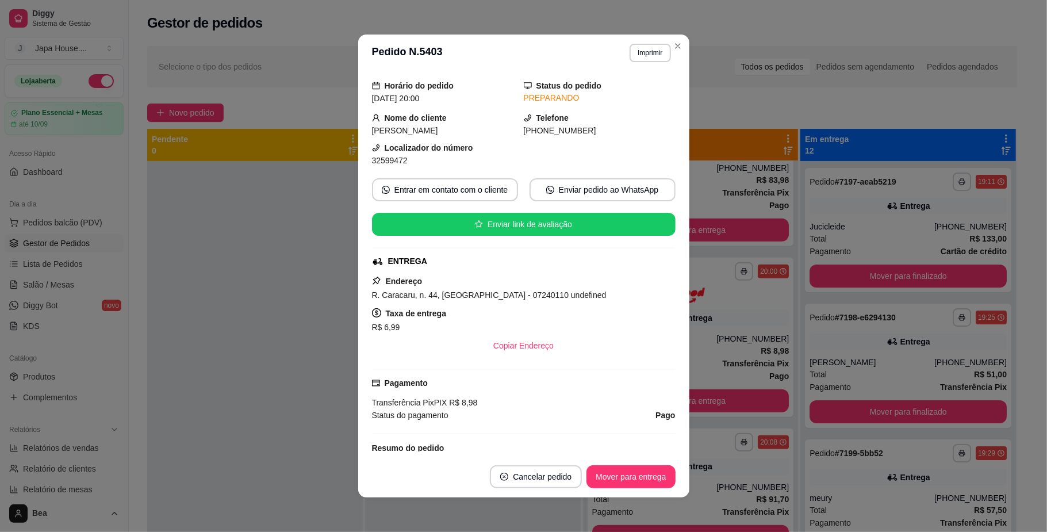
scroll to position [33, 0]
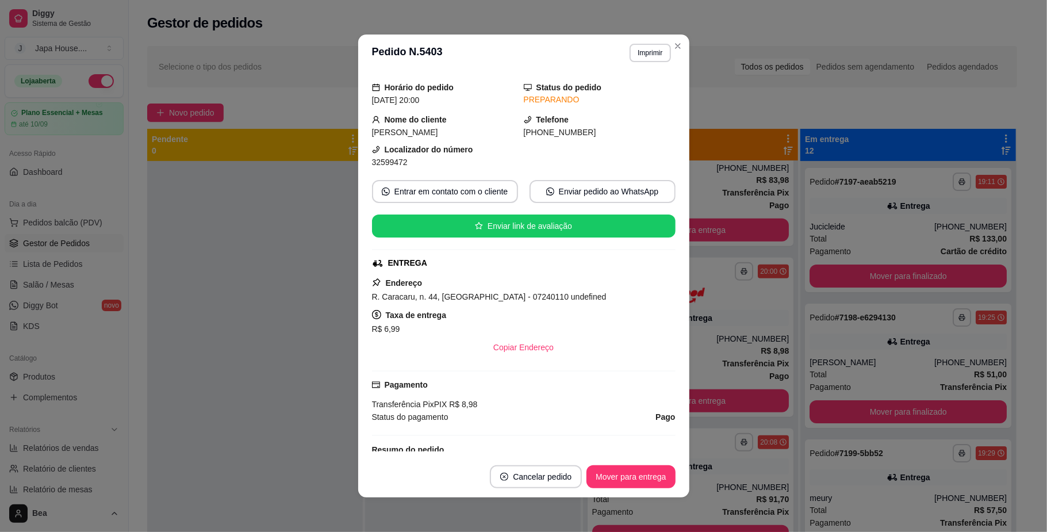
drag, startPoint x: 669, startPoint y: 278, endPoint x: 658, endPoint y: 428, distance: 149.9
click at [658, 428] on div "feito há 29 minutos Horário do pedido [DATE] 20:00 Status do pedido PREPARANDO …" at bounding box center [524, 263] width 304 height 375
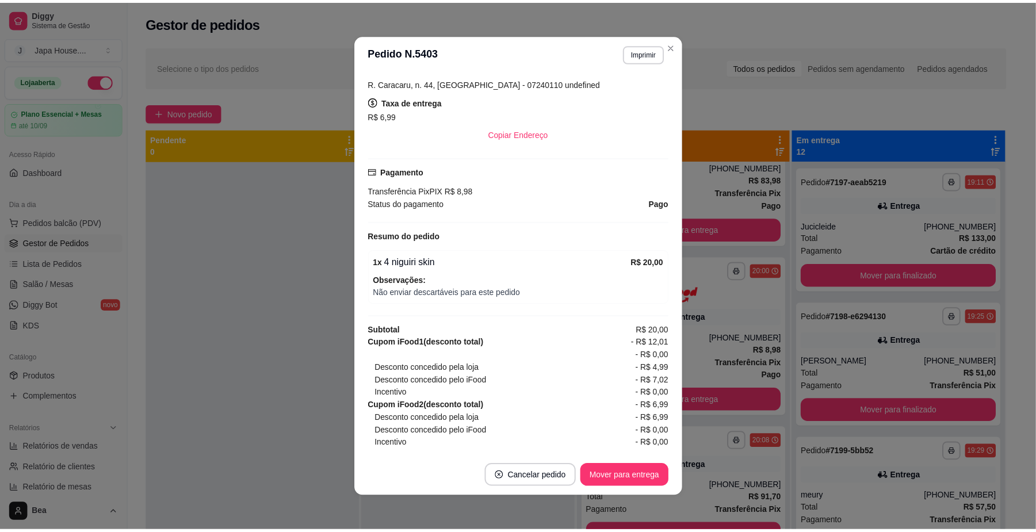
scroll to position [254, 0]
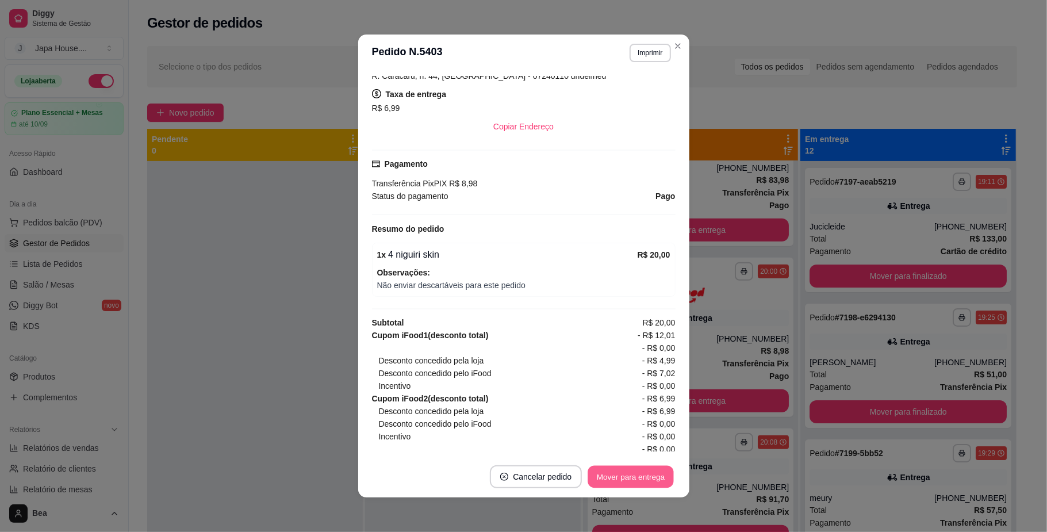
click at [617, 470] on button "Mover para entrega" at bounding box center [631, 477] width 86 height 22
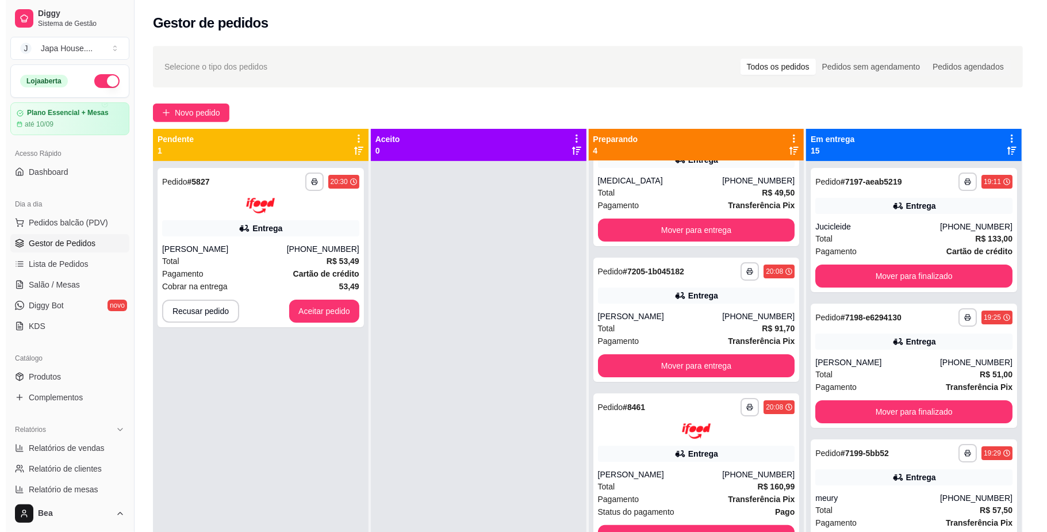
scroll to position [0, 0]
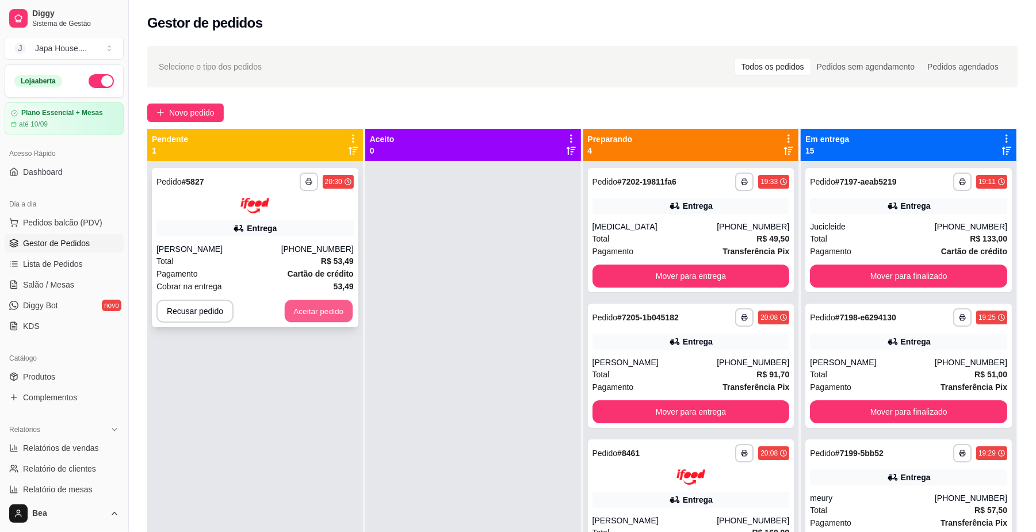
click at [292, 311] on button "Aceitar pedido" at bounding box center [319, 311] width 68 height 22
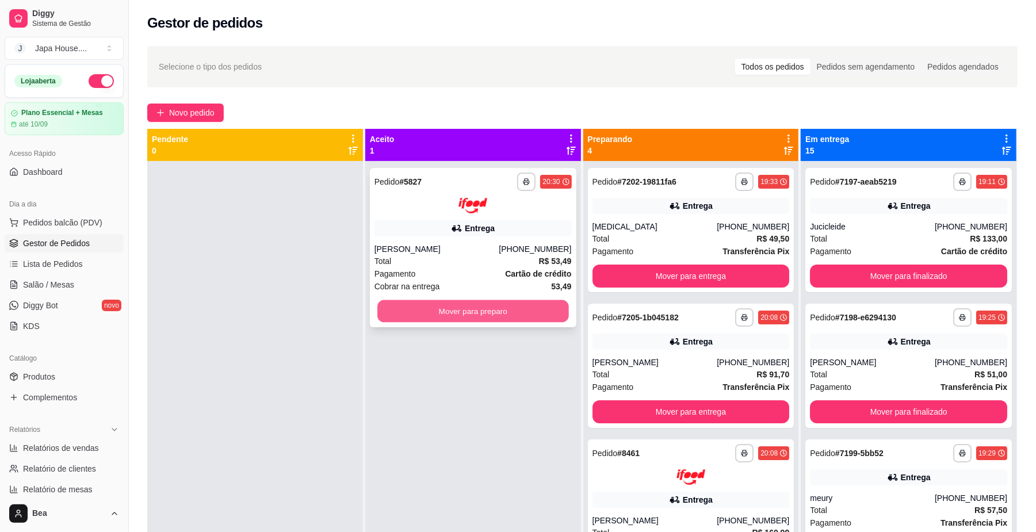
click at [423, 304] on button "Mover para preparo" at bounding box center [472, 311] width 191 height 22
click at [461, 311] on button "Mover para preparo" at bounding box center [472, 311] width 191 height 22
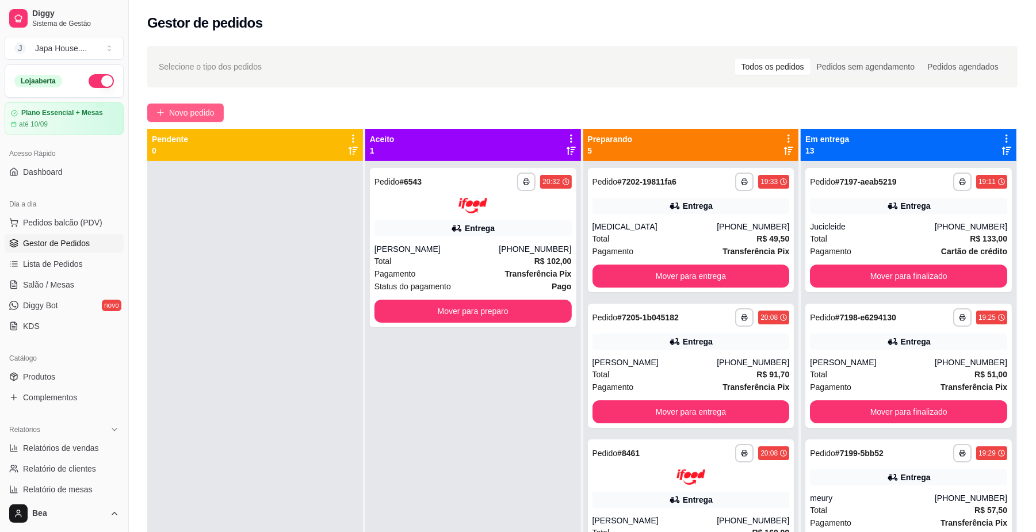
click at [214, 111] on span "Novo pedido" at bounding box center [191, 112] width 45 height 13
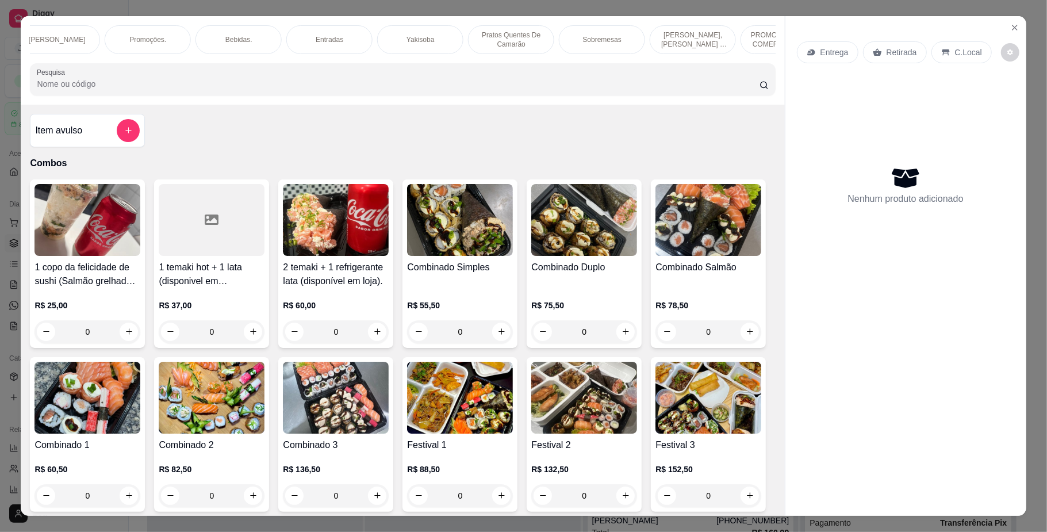
scroll to position [0, 794]
click at [275, 38] on p "Yakisoba" at bounding box center [279, 39] width 28 height 9
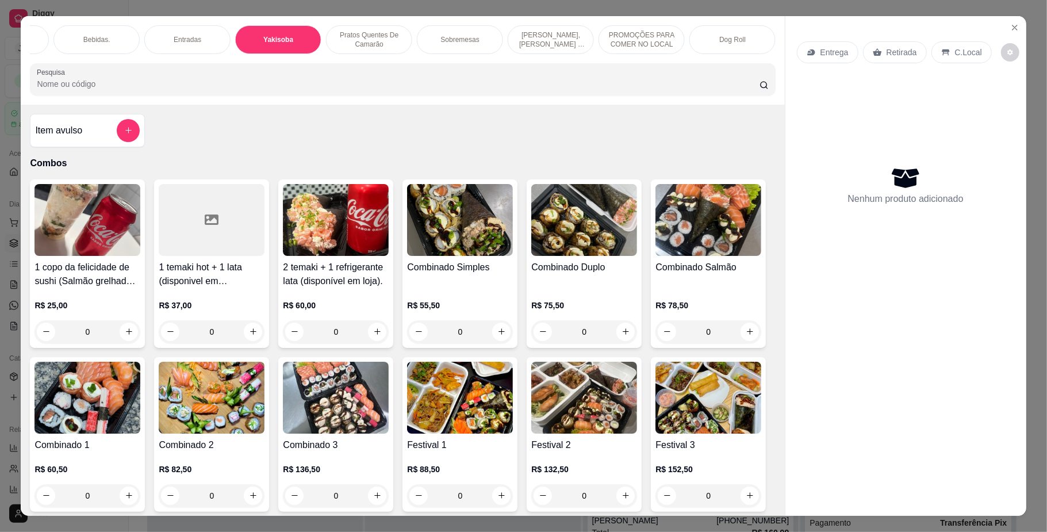
scroll to position [21, 0]
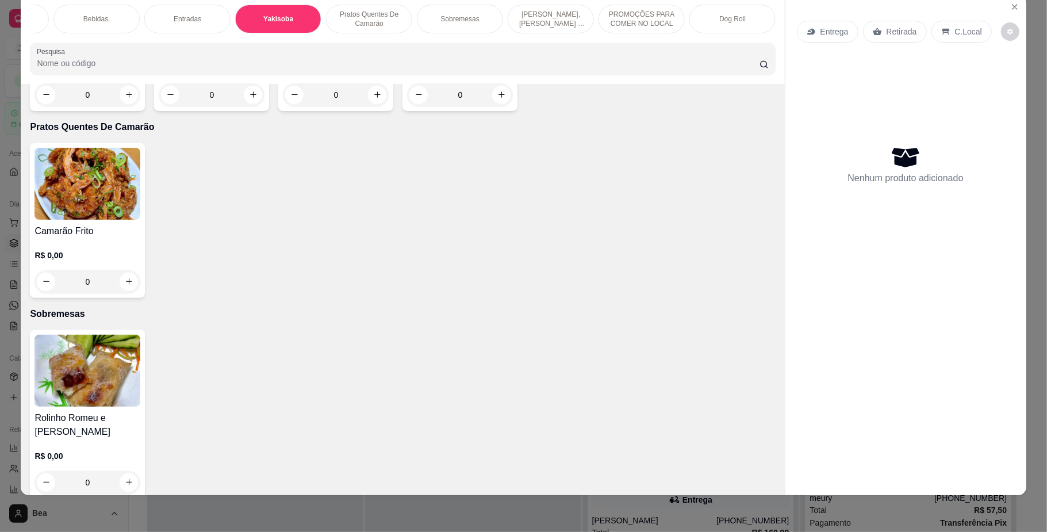
click at [189, 51] on h4 "Yakisoba Especial" at bounding box center [212, 44] width 106 height 14
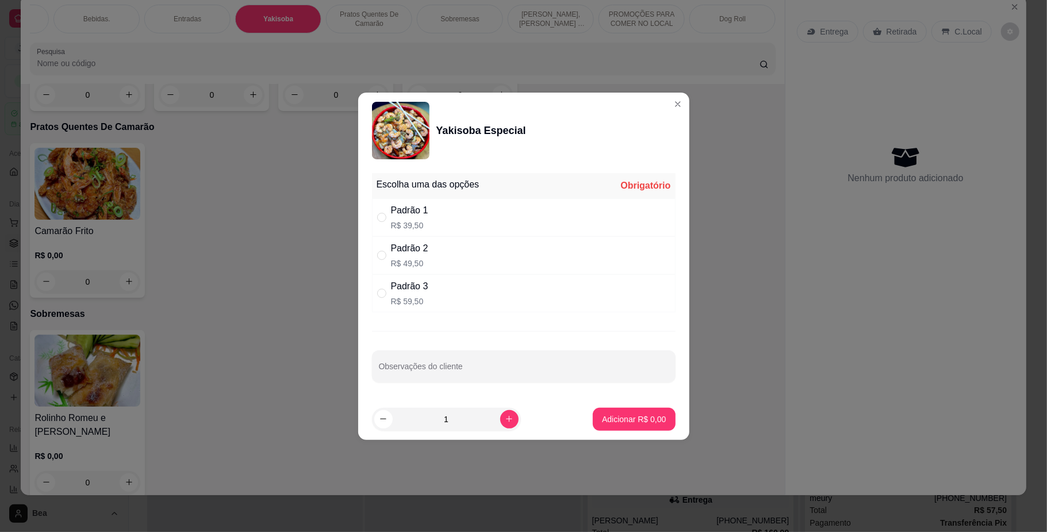
click at [451, 210] on div "Padrão 1 R$ 39,50" at bounding box center [524, 217] width 304 height 38
radio input "true"
click at [608, 421] on p "Adicionar R$ 39,50" at bounding box center [632, 418] width 67 height 11
type input "1"
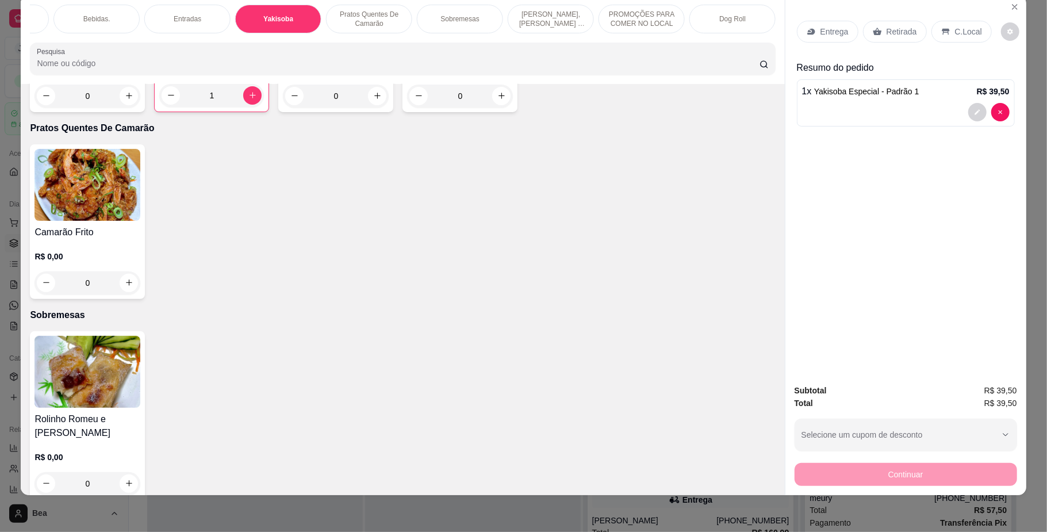
click at [822, 28] on p "Entrega" at bounding box center [835, 32] width 28 height 12
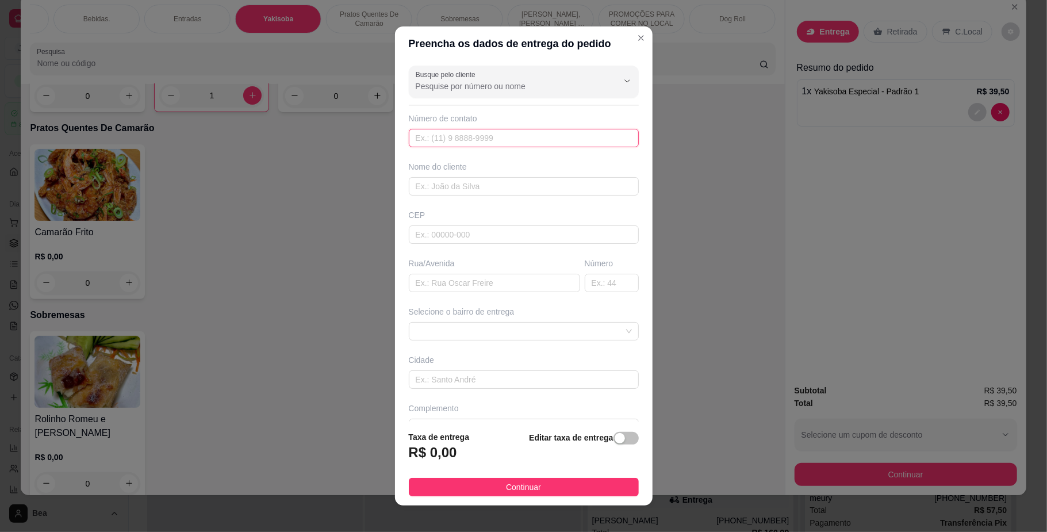
click at [560, 138] on input "text" at bounding box center [524, 138] width 230 height 18
type input "[PHONE_NUMBER]"
click at [541, 192] on input "text" at bounding box center [524, 186] width 230 height 18
type input "fabiana"
click at [498, 284] on input "text" at bounding box center [494, 283] width 171 height 18
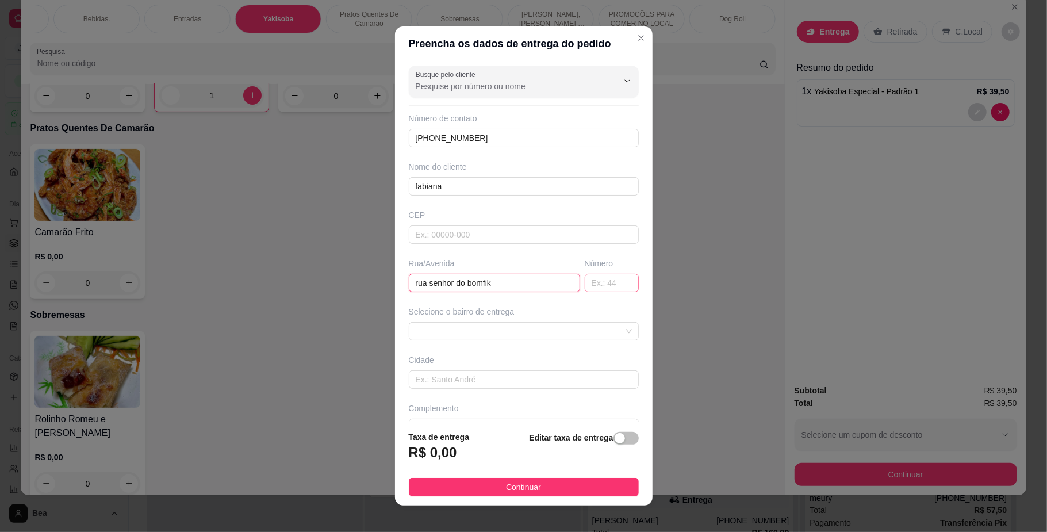
type input "rua senhor do bomfik"
click at [585, 282] on input "text" at bounding box center [612, 283] width 54 height 18
click at [490, 335] on span at bounding box center [524, 331] width 216 height 17
type input "388"
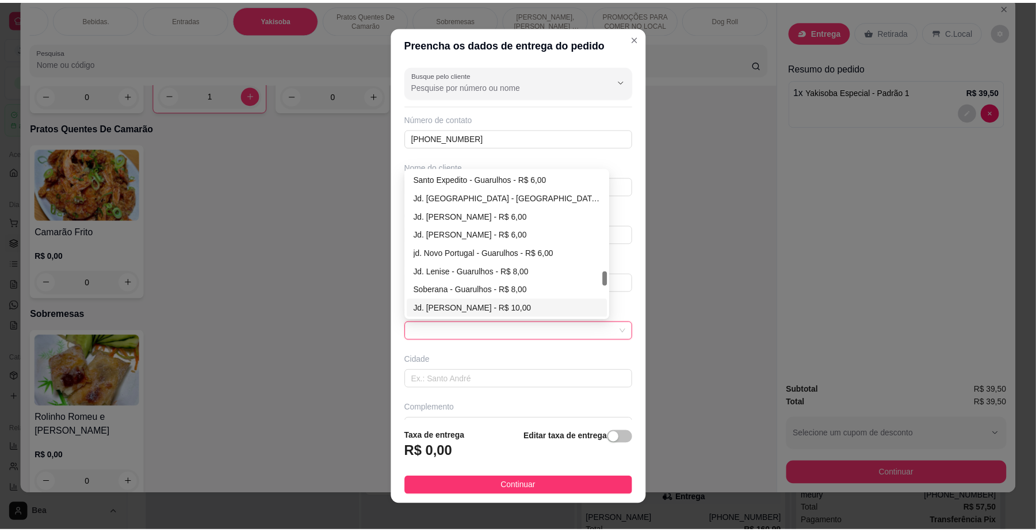
scroll to position [1012, 0]
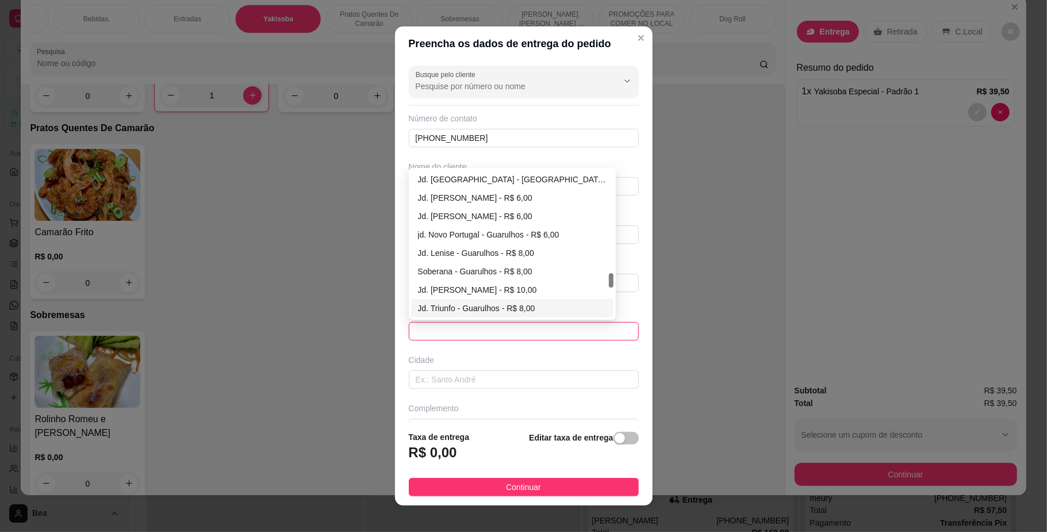
click at [470, 311] on div "Jd. Triunfo - Guarulhos - R$ 8,00" at bounding box center [512, 308] width 189 height 13
type input "Guarulhos"
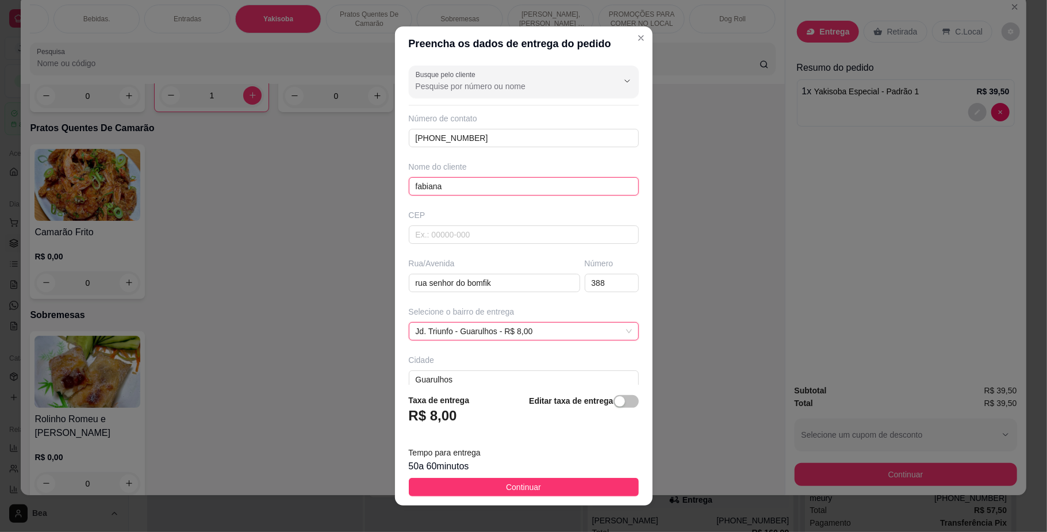
drag, startPoint x: 501, startPoint y: 180, endPoint x: 283, endPoint y: 174, distance: 218.0
click at [283, 174] on div "Preencha os dados de entrega do pedido Busque pelo cliente Número de contato [P…" at bounding box center [523, 266] width 1047 height 532
type input "FABIANA"
click at [454, 485] on button "Continuar" at bounding box center [524, 487] width 230 height 18
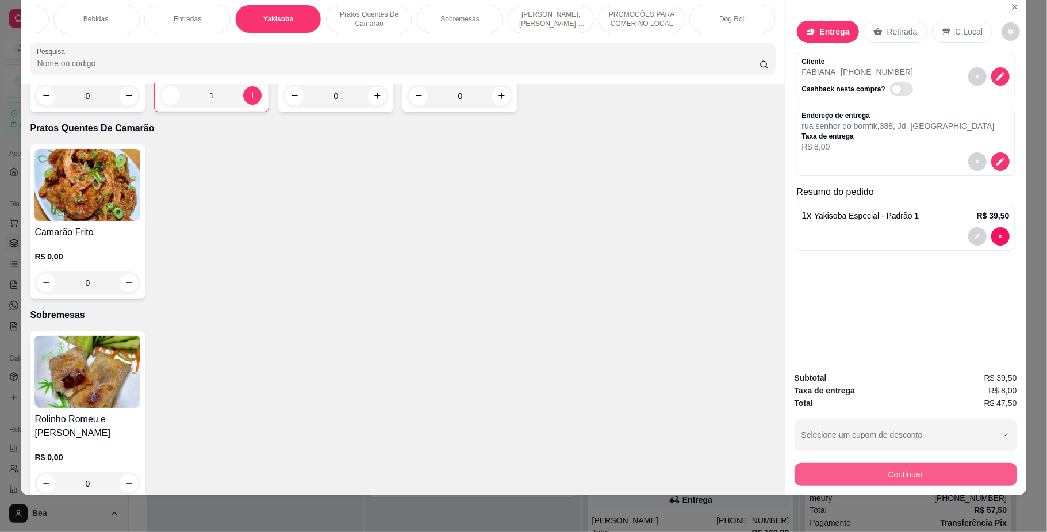
click at [835, 469] on button "Continuar" at bounding box center [906, 474] width 223 height 23
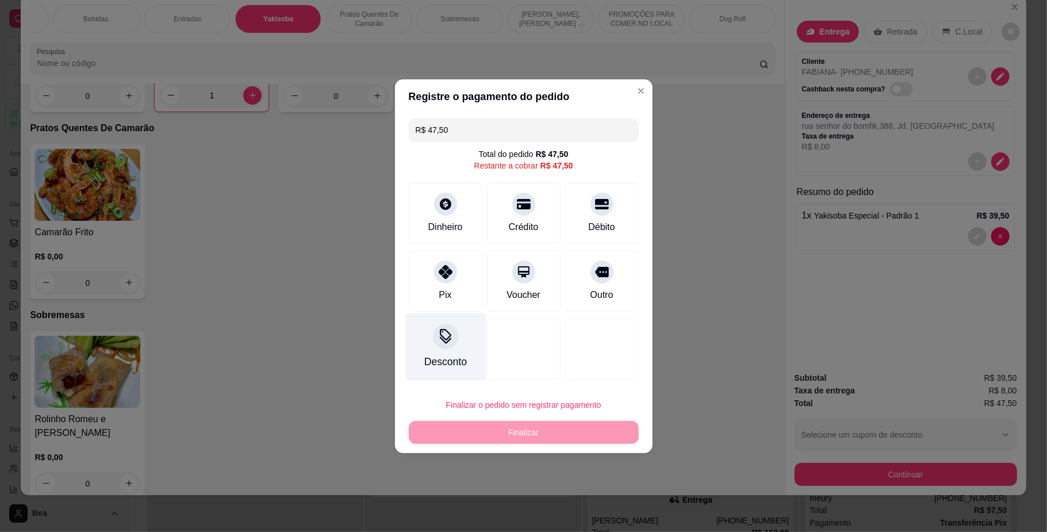
click at [446, 355] on div "Desconto" at bounding box center [445, 346] width 81 height 67
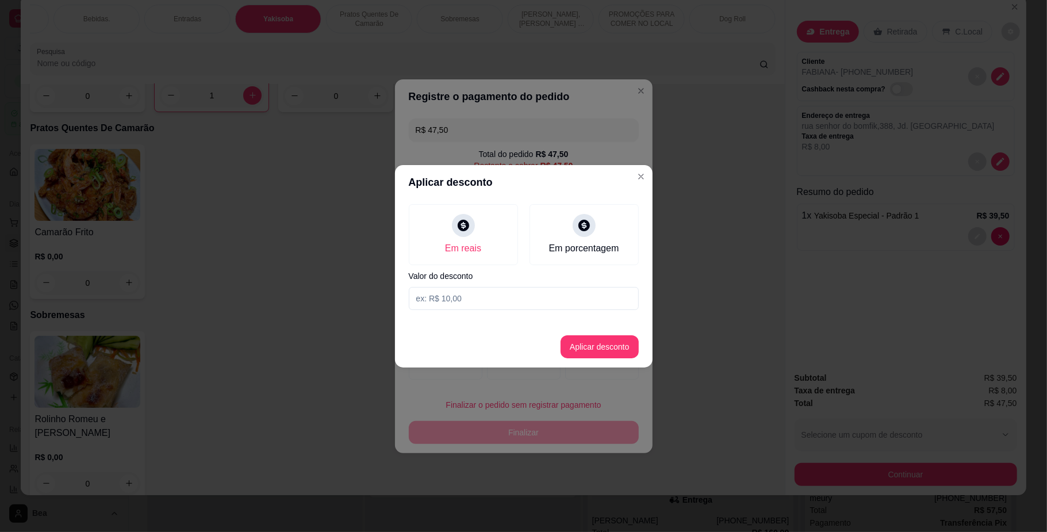
click at [482, 297] on input at bounding box center [524, 298] width 230 height 23
type input "6,00"
click at [626, 344] on button "Aplicar desconto" at bounding box center [600, 346] width 78 height 23
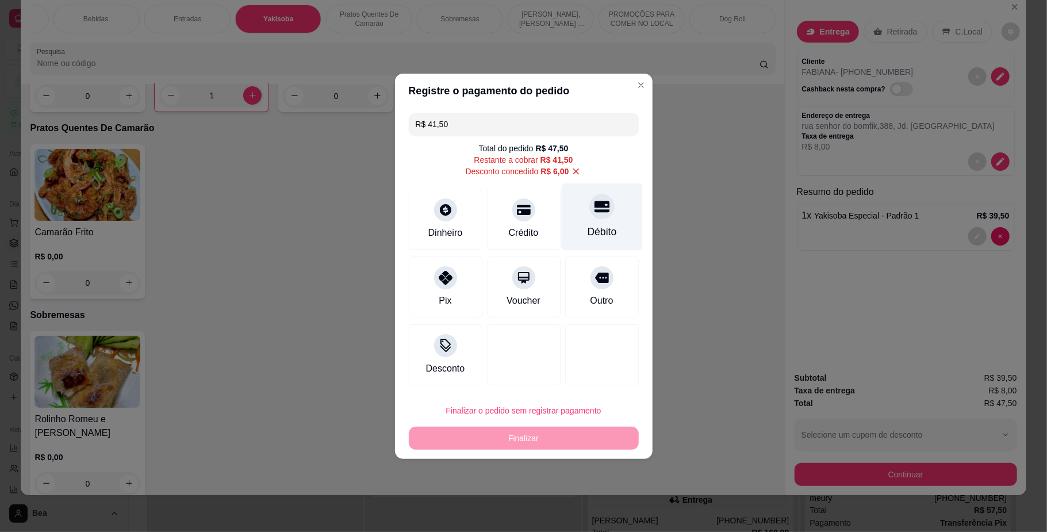
click at [574, 222] on div "Débito" at bounding box center [601, 216] width 81 height 67
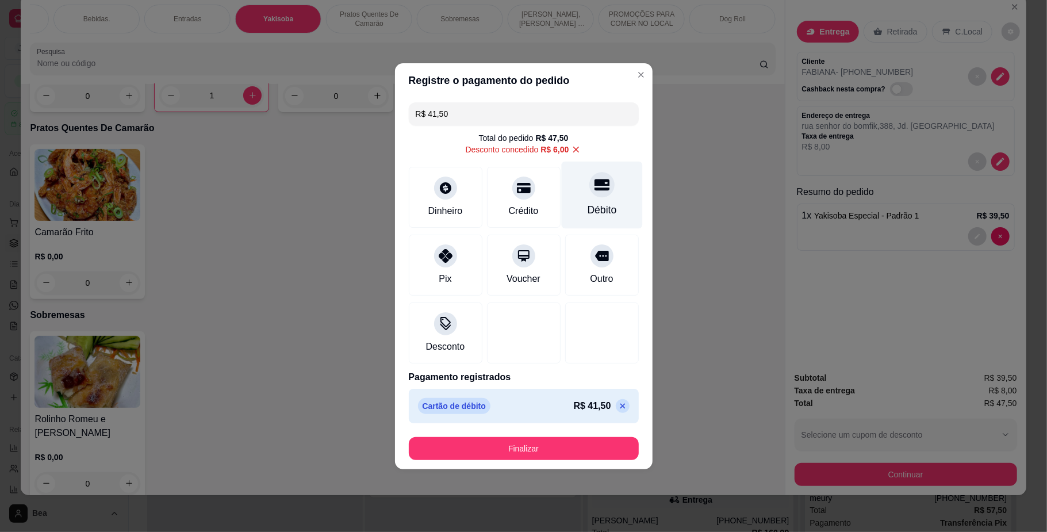
type input "R$ 0,00"
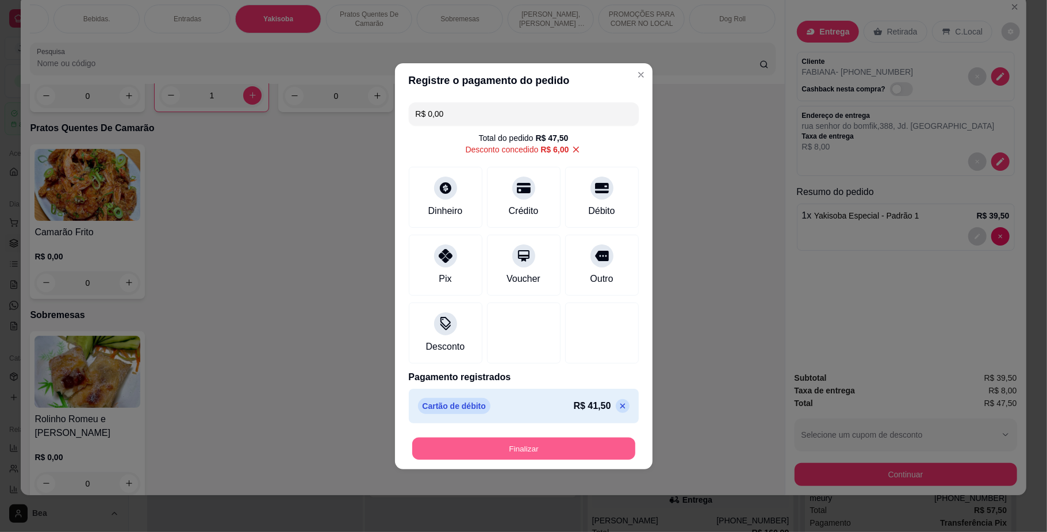
click at [497, 447] on button "Finalizar" at bounding box center [523, 448] width 223 height 22
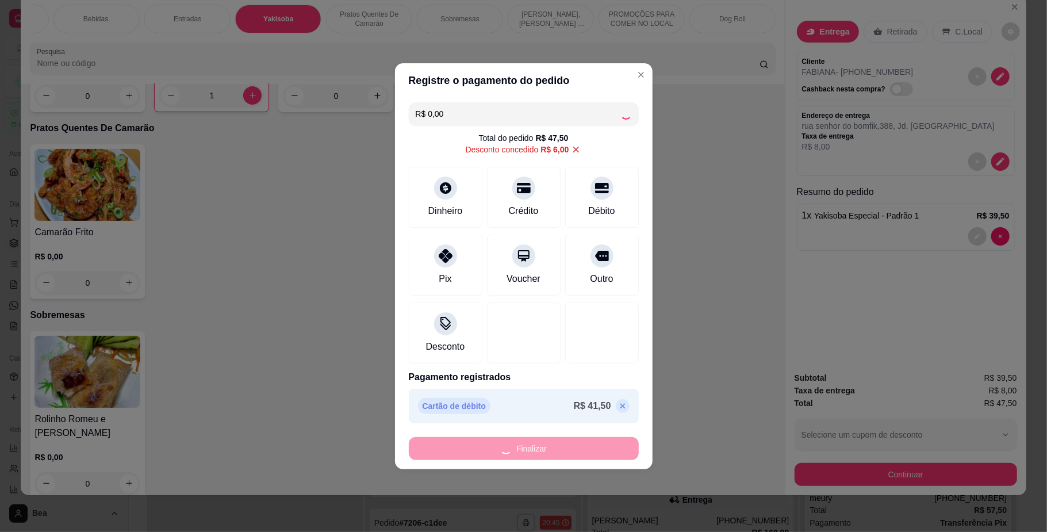
type input "0"
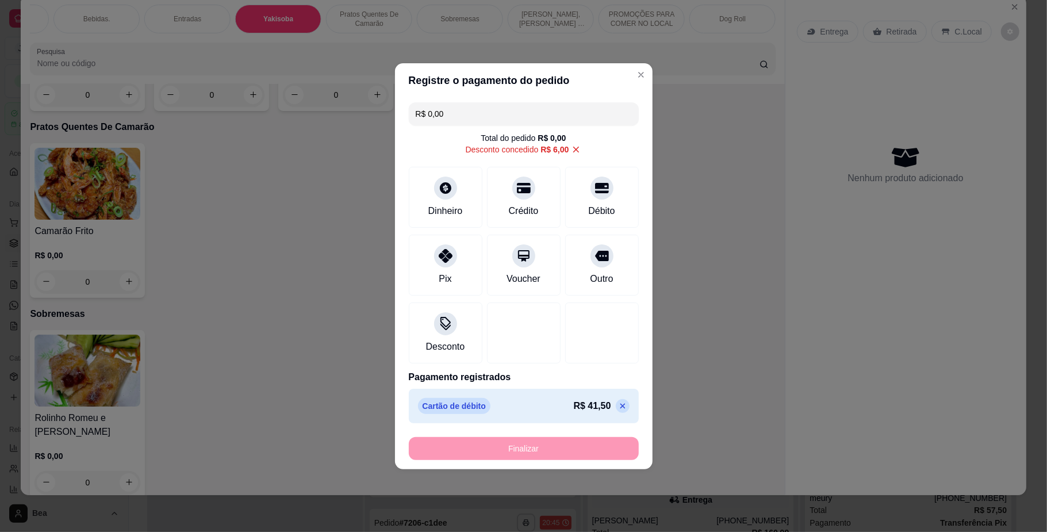
type input "-R$ 47,50"
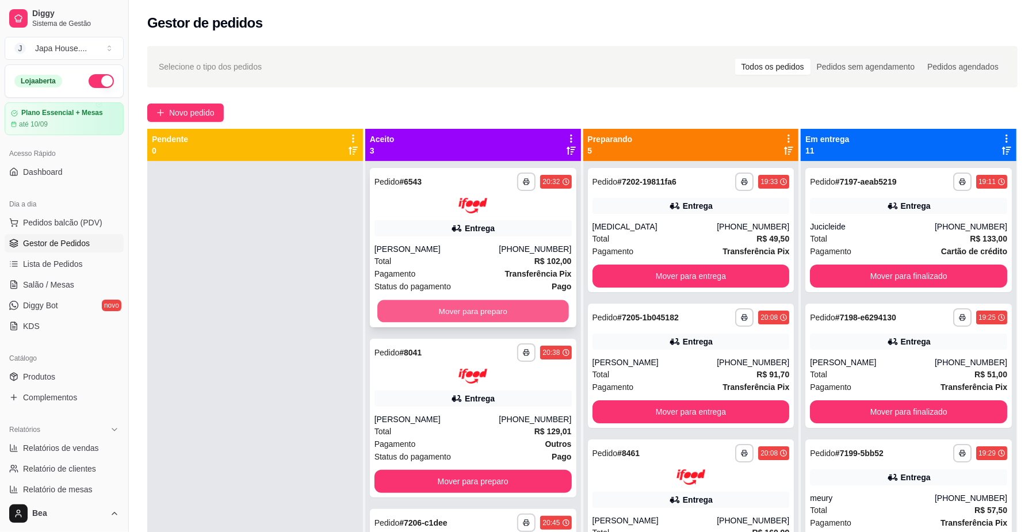
click at [516, 311] on button "Mover para preparo" at bounding box center [472, 311] width 191 height 22
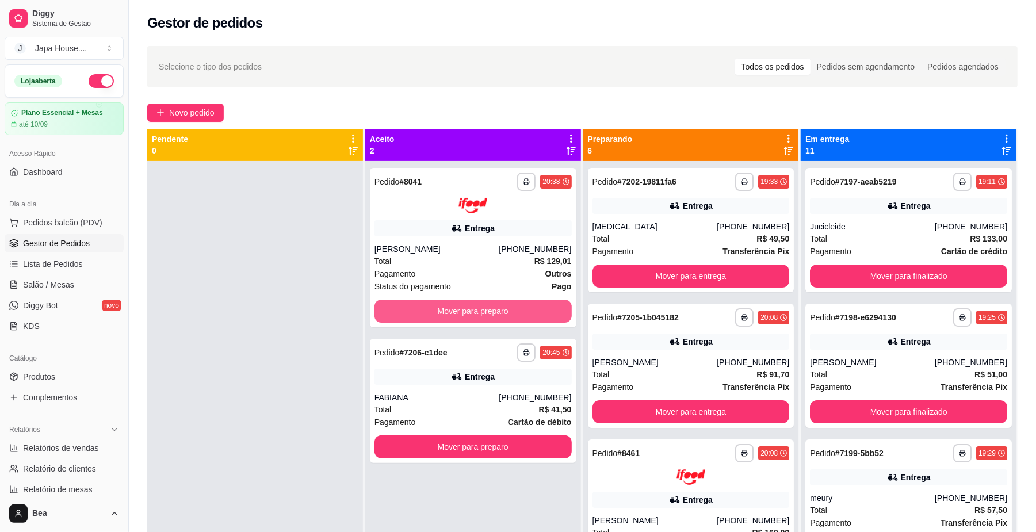
click at [516, 311] on button "Mover para preparo" at bounding box center [472, 311] width 197 height 23
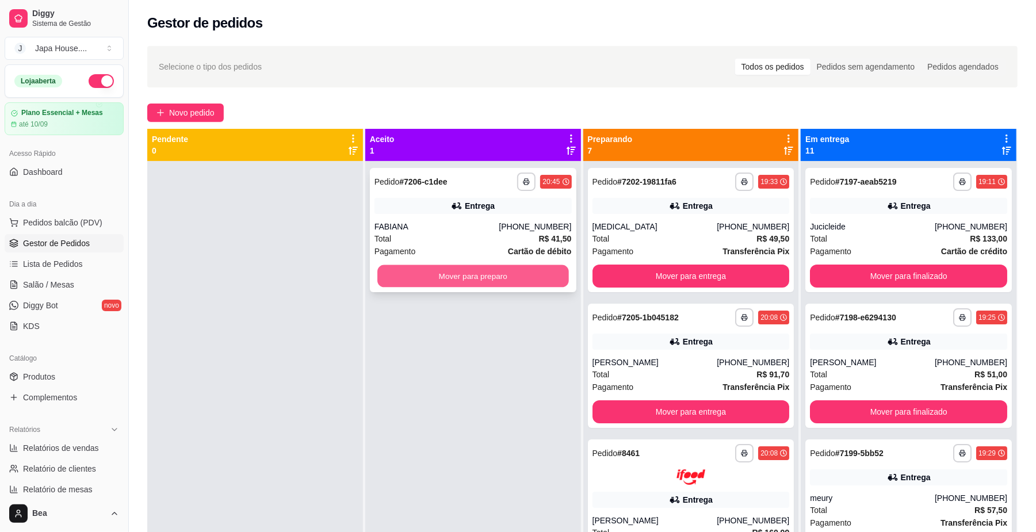
click at [536, 270] on button "Mover para preparo" at bounding box center [472, 276] width 191 height 22
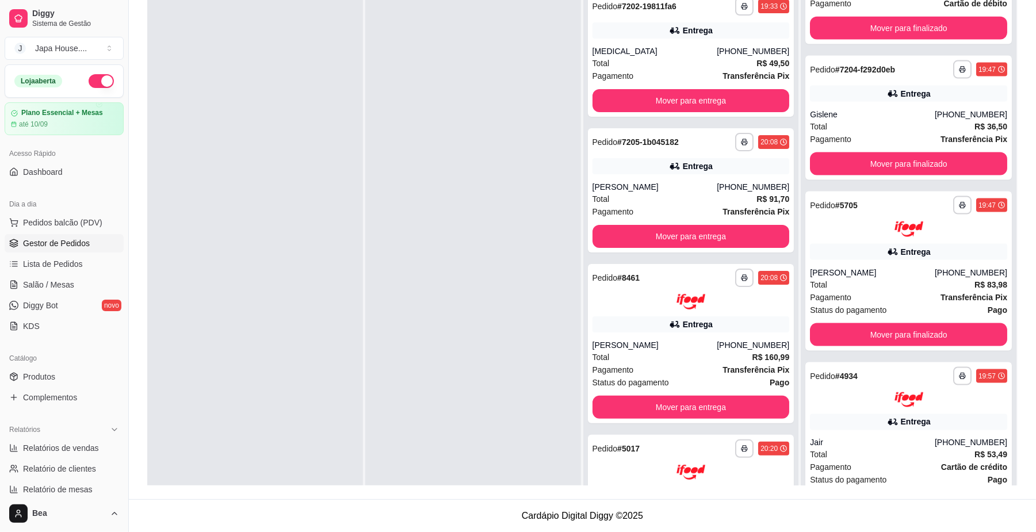
scroll to position [1139, 0]
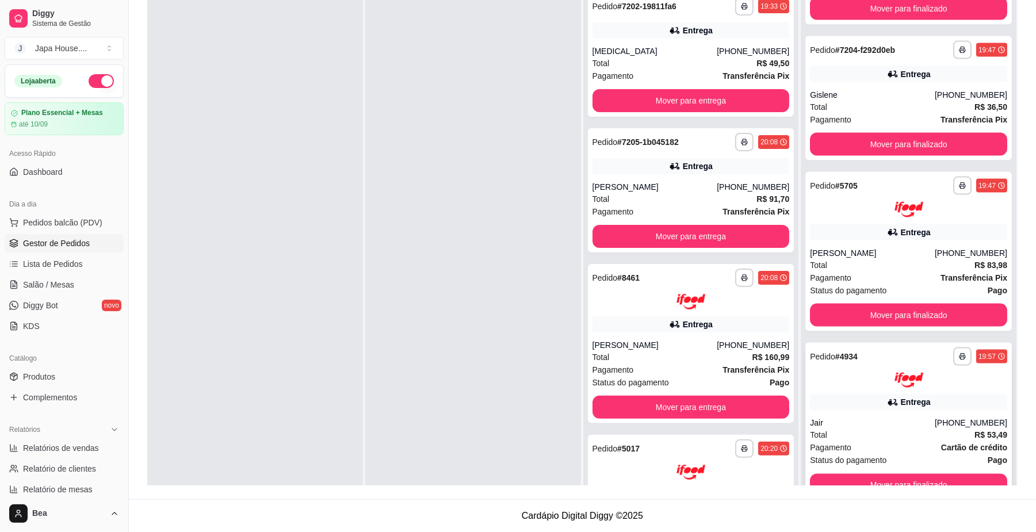
click at [944, 424] on div "[PHONE_NUMBER]" at bounding box center [970, 423] width 72 height 12
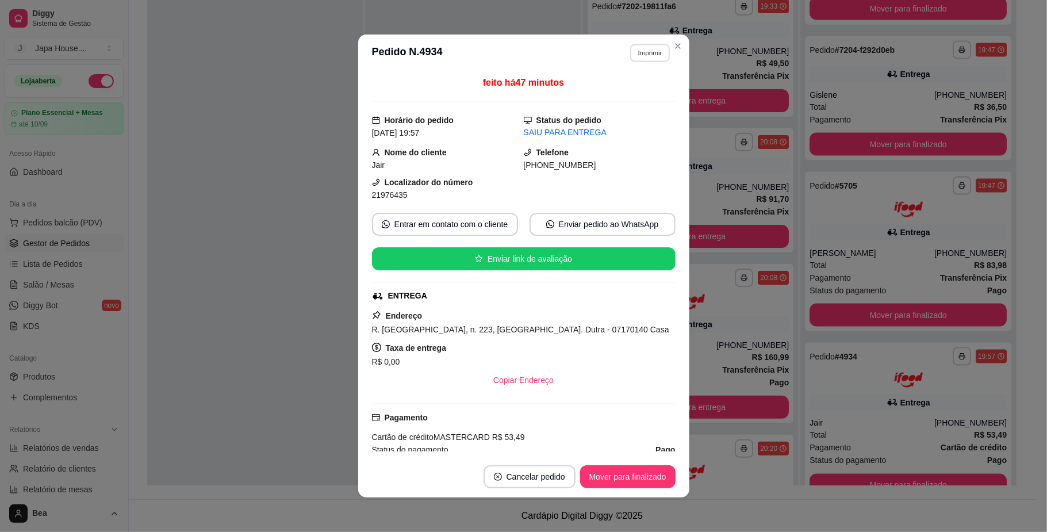
click at [635, 56] on button "Imprimir" at bounding box center [650, 53] width 40 height 18
click at [630, 111] on button "IMPRESSORA" at bounding box center [624, 116] width 81 height 18
click at [630, 53] on button "Imprimir" at bounding box center [650, 53] width 40 height 18
click at [619, 117] on button "IMPRESSORA" at bounding box center [624, 116] width 81 height 18
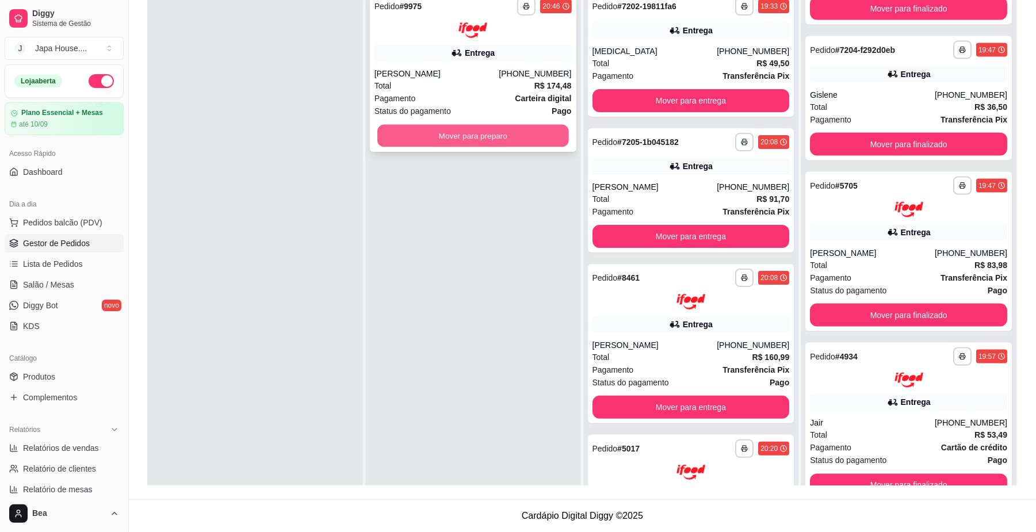
click at [536, 125] on button "Mover para preparo" at bounding box center [472, 135] width 191 height 22
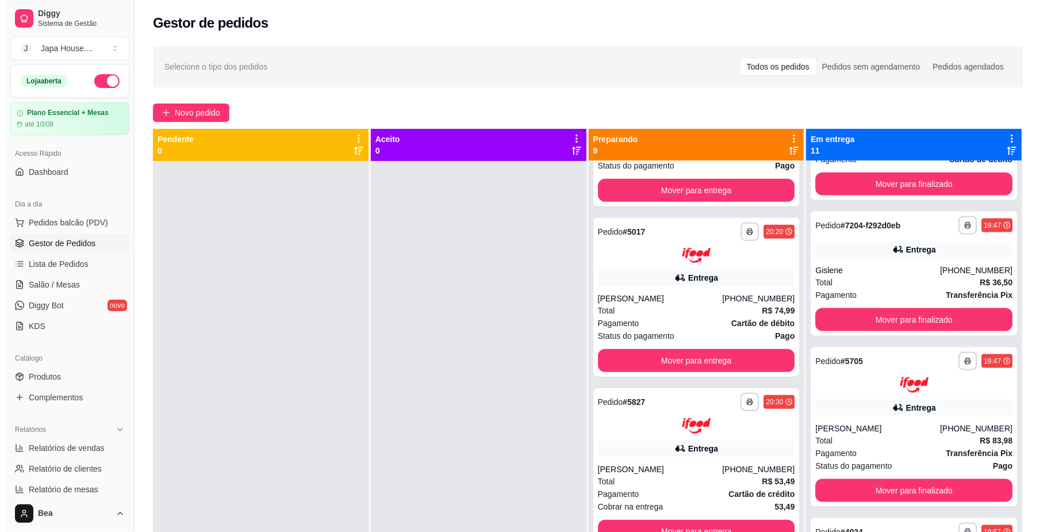
scroll to position [0, 0]
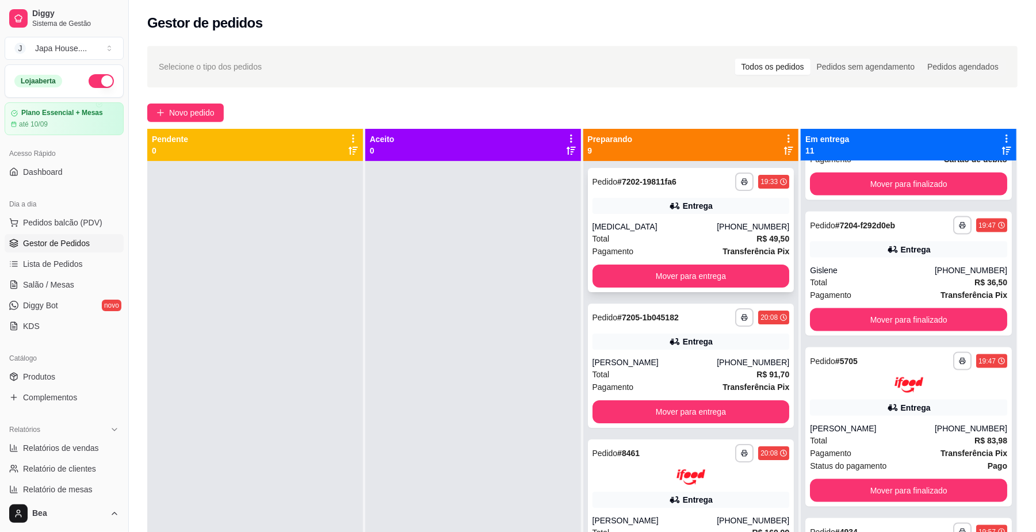
click at [734, 224] on div "[PHONE_NUMBER]" at bounding box center [752, 227] width 72 height 12
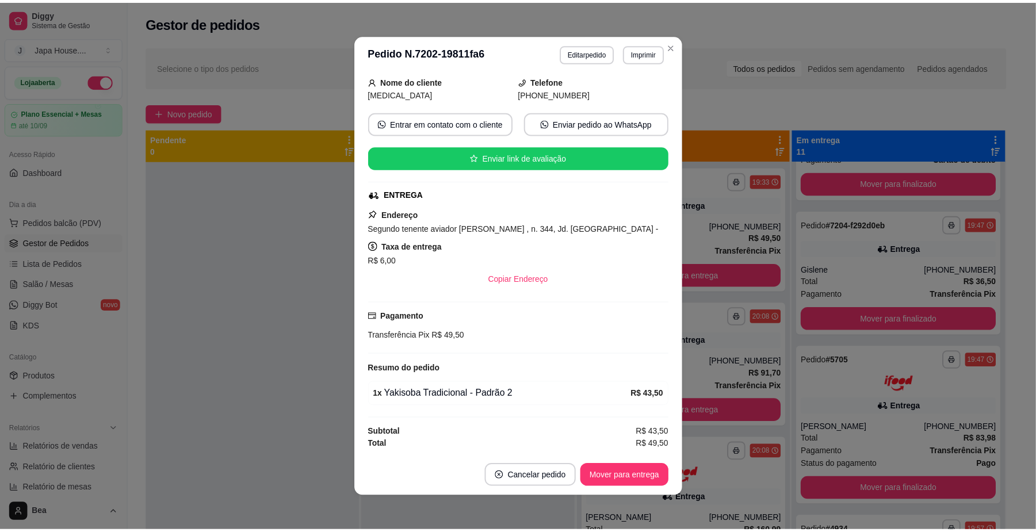
scroll to position [133, 0]
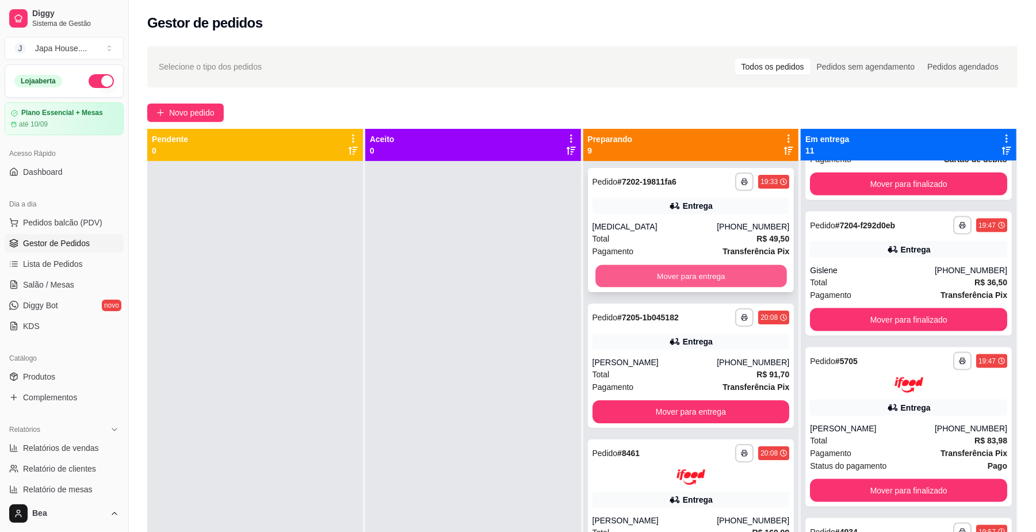
click at [707, 274] on button "Mover para entrega" at bounding box center [690, 276] width 191 height 22
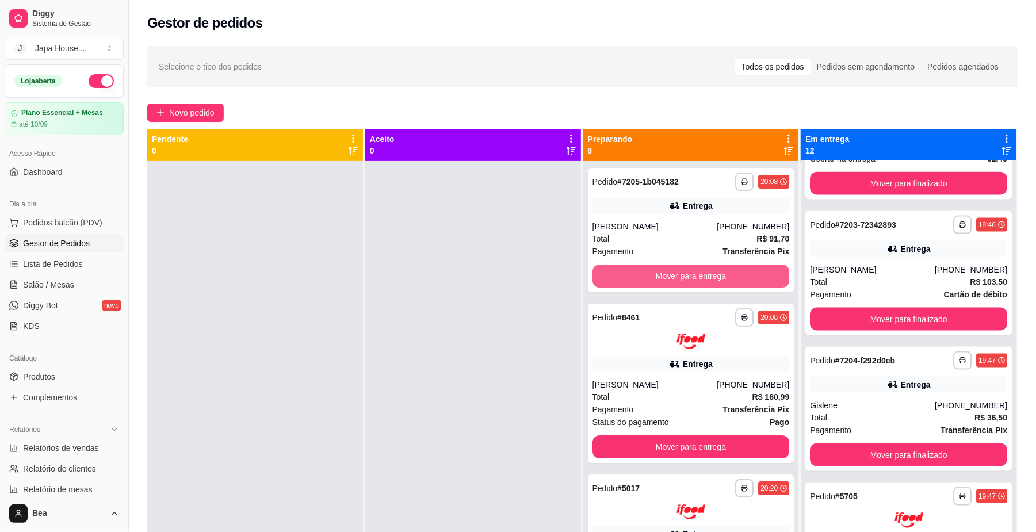
scroll to position [1274, 0]
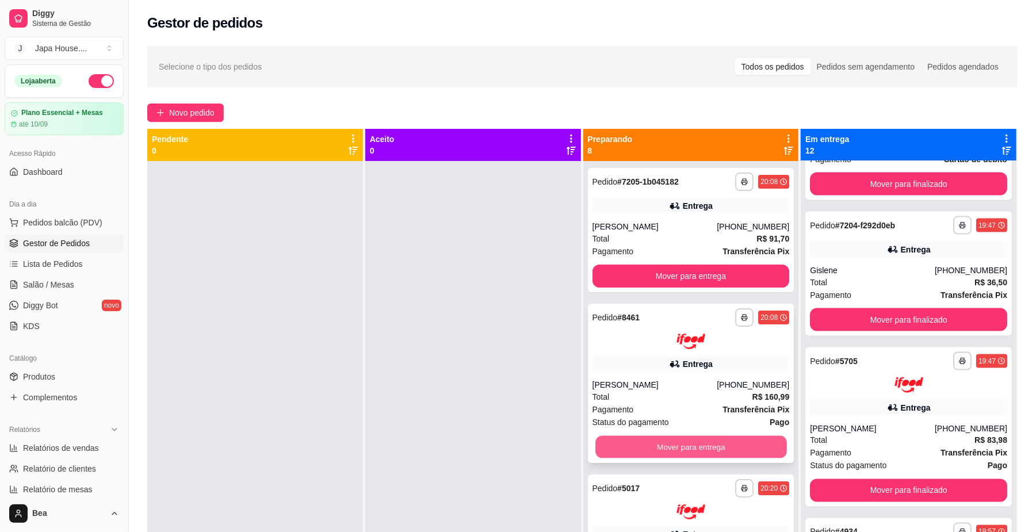
click at [691, 444] on button "Mover para entrega" at bounding box center [690, 446] width 191 height 22
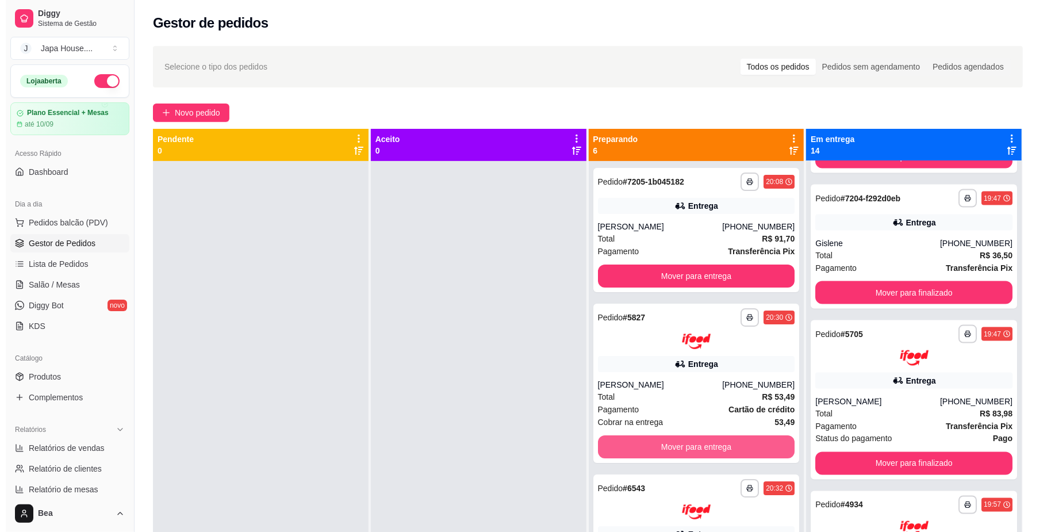
scroll to position [1247, 0]
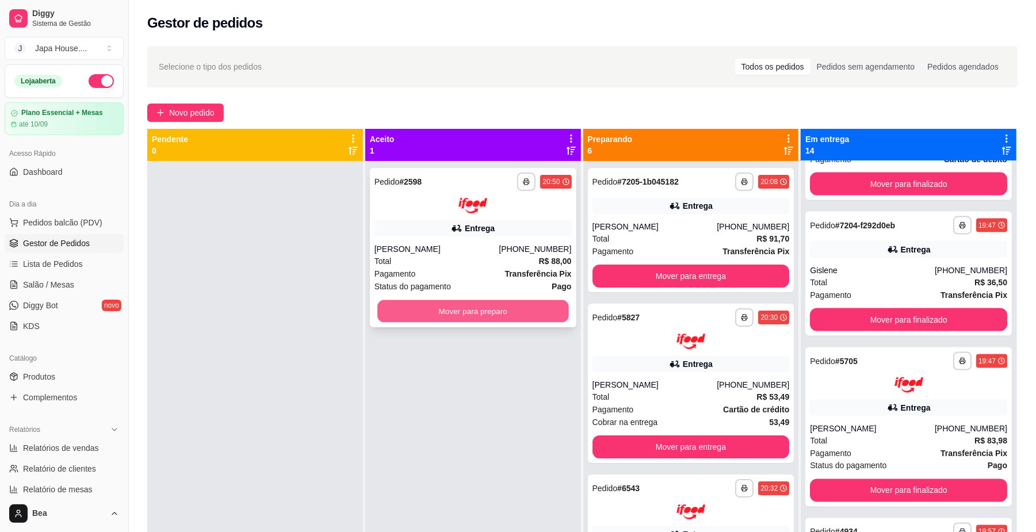
click at [496, 321] on button "Mover para preparo" at bounding box center [472, 311] width 191 height 22
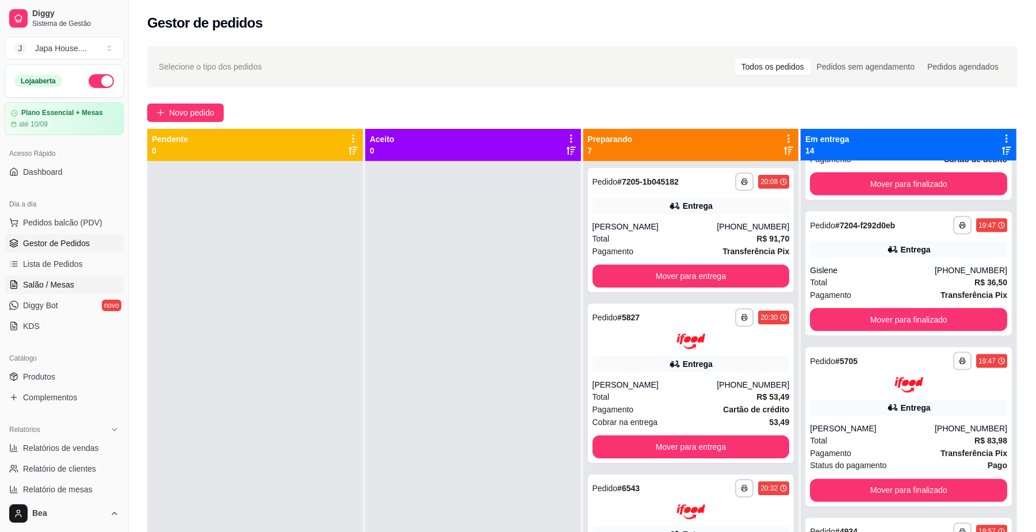
click at [76, 281] on link "Salão / Mesas" at bounding box center [64, 284] width 119 height 18
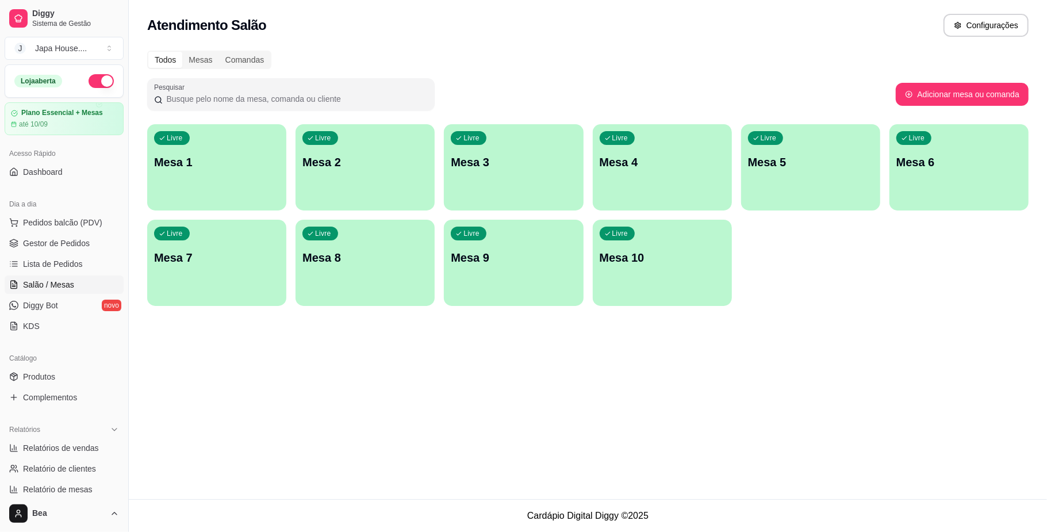
click at [210, 166] on p "Mesa 1" at bounding box center [216, 162] width 125 height 16
click at [375, 269] on div "Livre Mesa 8" at bounding box center [365, 256] width 139 height 72
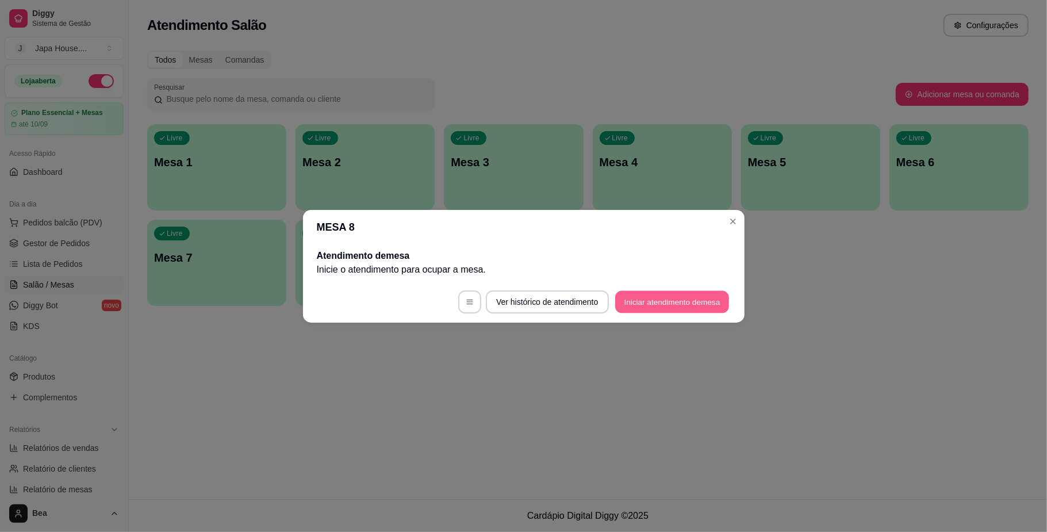
click at [674, 305] on button "Iniciar atendimento de mesa" at bounding box center [672, 301] width 114 height 22
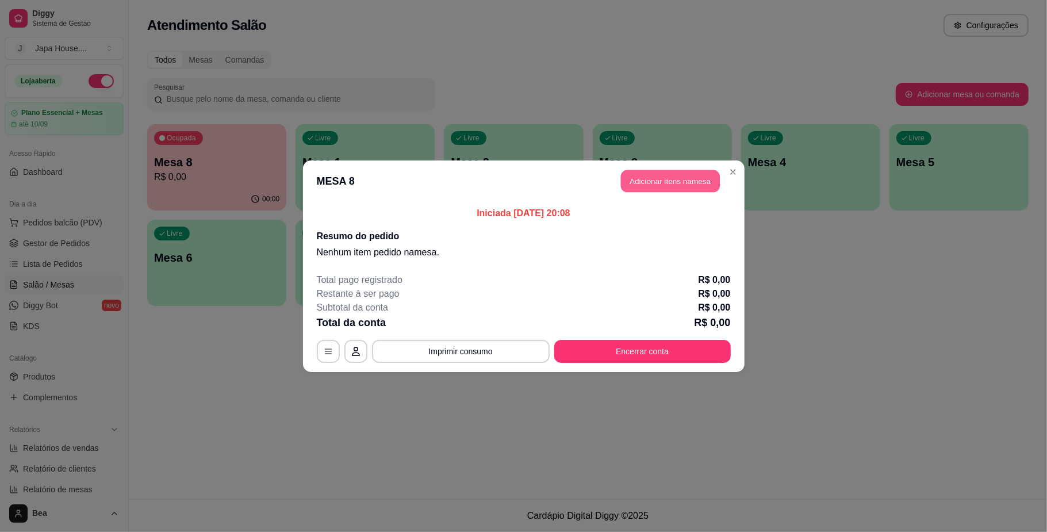
click at [661, 178] on button "Adicionar itens na mesa" at bounding box center [670, 181] width 99 height 22
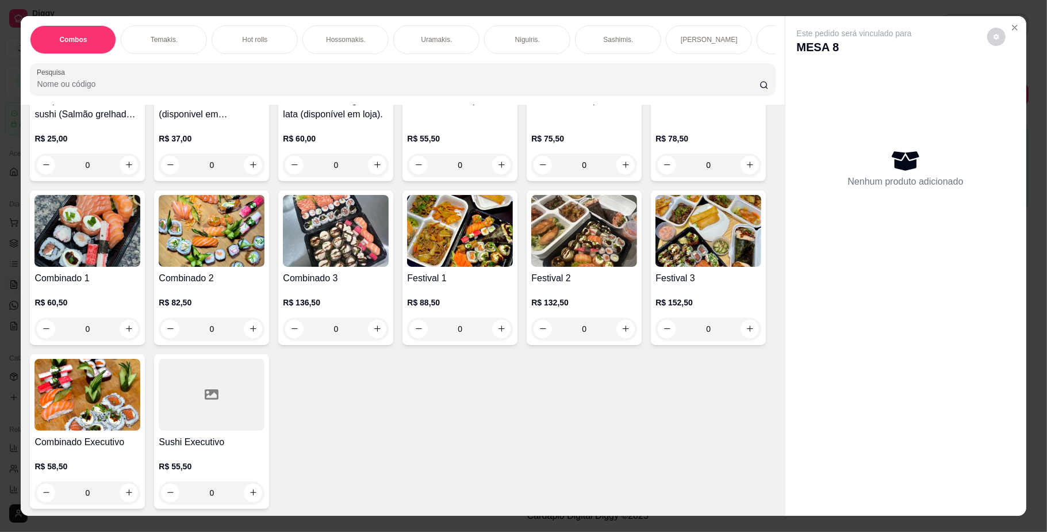
scroll to position [194, 0]
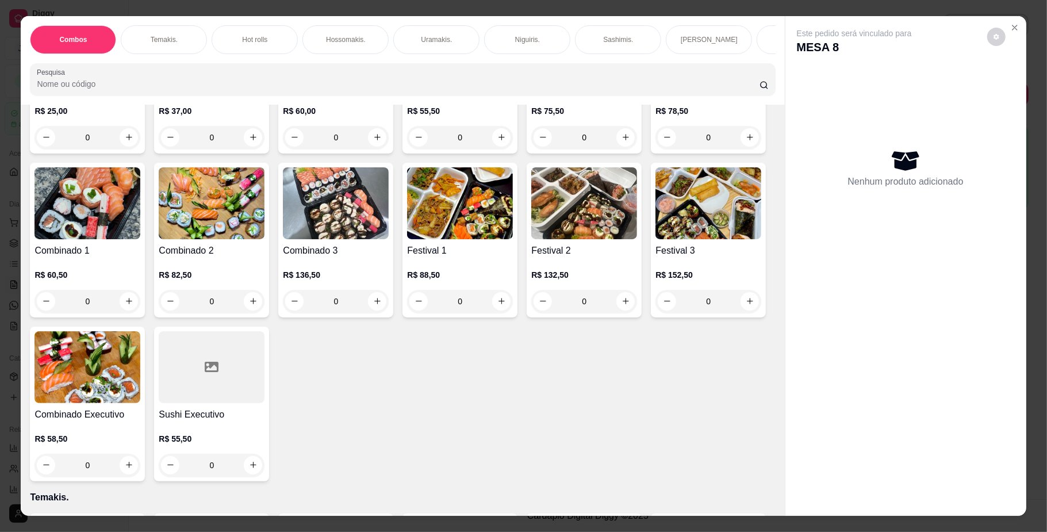
click at [531, 239] on img at bounding box center [584, 203] width 106 height 72
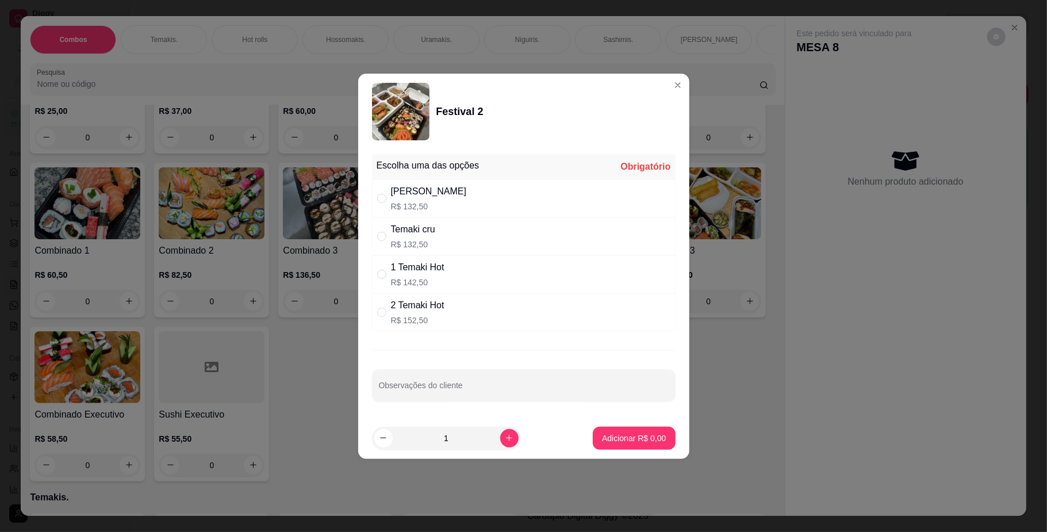
click at [485, 199] on div "[PERSON_NAME] R$ 132,50" at bounding box center [524, 198] width 304 height 38
radio input "true"
click at [605, 434] on p "Adicionar R$ 132,50" at bounding box center [630, 437] width 71 height 11
type input "1"
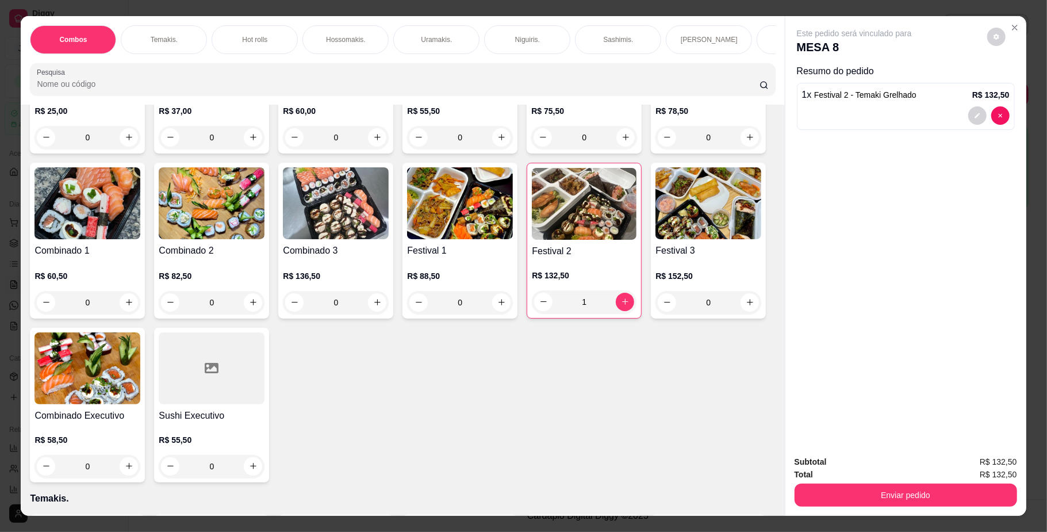
scroll to position [0, 652]
click at [233, 38] on p "Bebidas." at bounding box center [238, 39] width 27 height 9
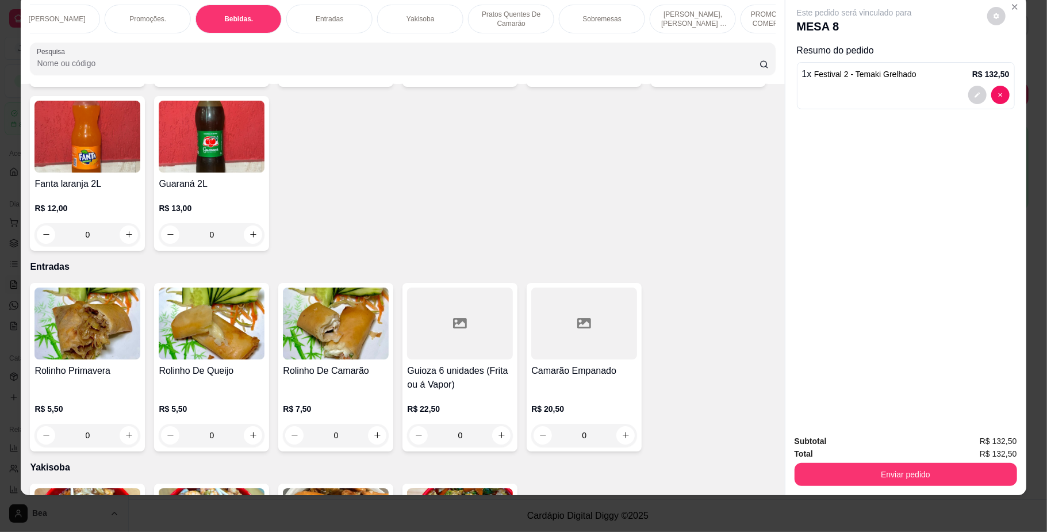
scroll to position [2868, 0]
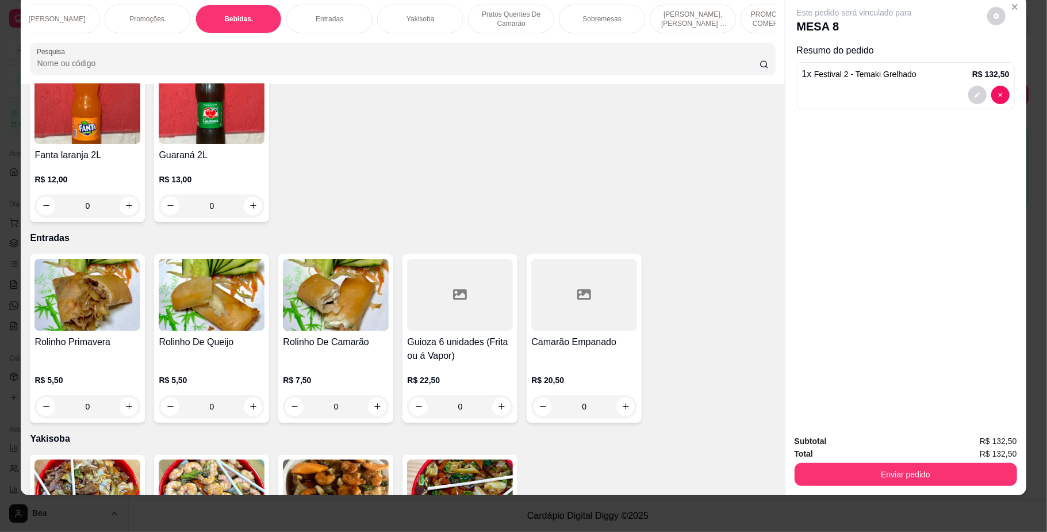
click at [617, 51] on button "increase-product-quantity" at bounding box center [626, 42] width 18 height 18
type input "1"
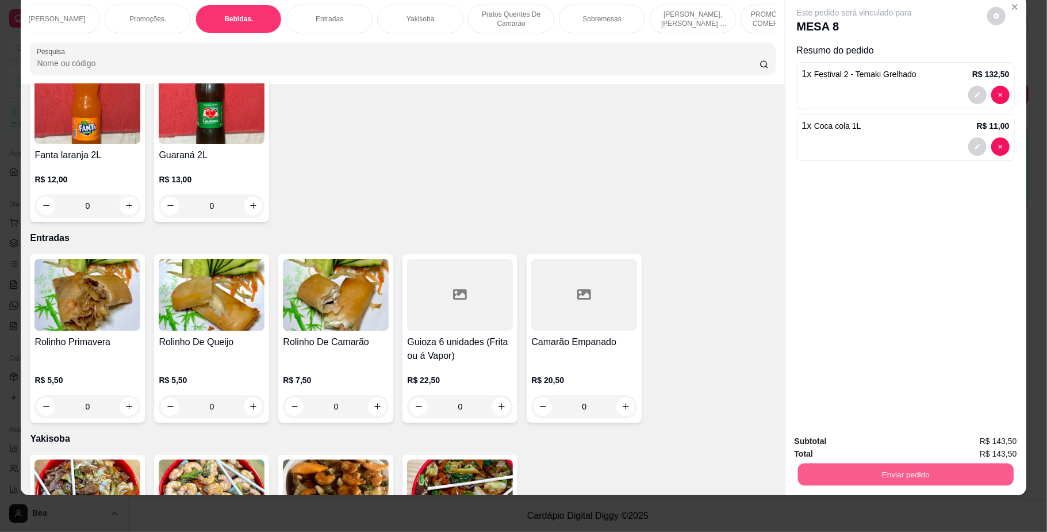
click at [866, 479] on button "Enviar pedido" at bounding box center [906, 474] width 216 height 22
click at [848, 438] on button "Não registrar e enviar pedido" at bounding box center [866, 446] width 116 height 21
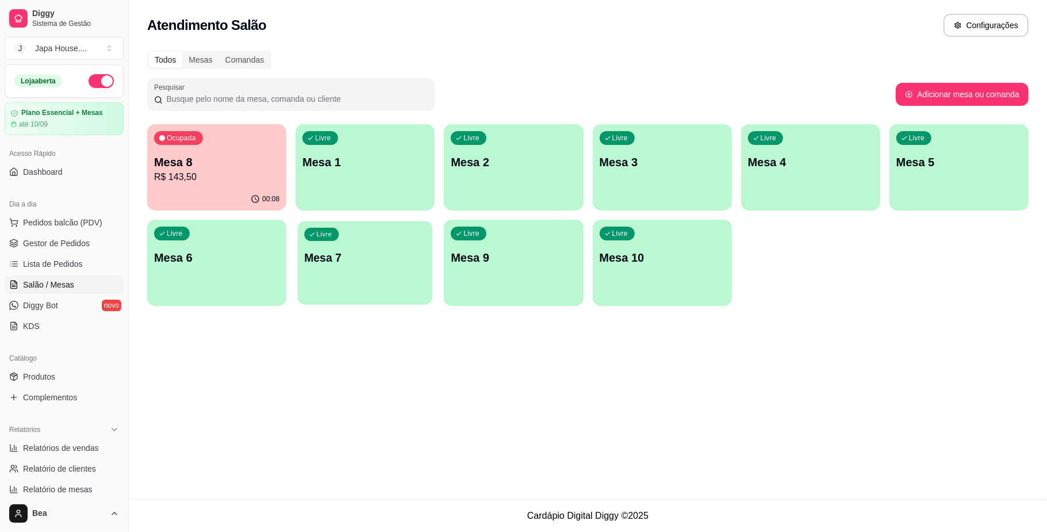
click at [338, 258] on p "Mesa 7" at bounding box center [365, 258] width 122 height 16
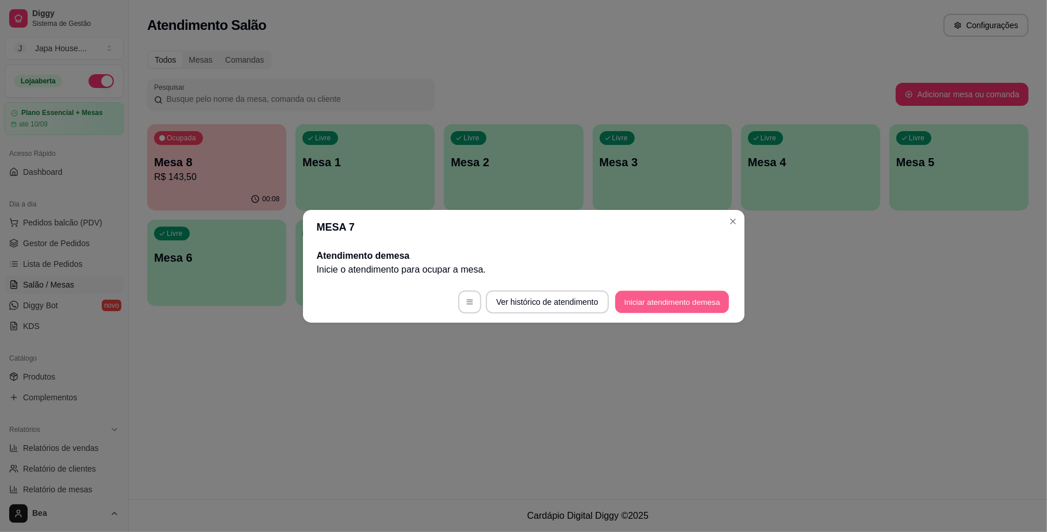
click at [640, 299] on button "Iniciar atendimento de mesa" at bounding box center [672, 301] width 114 height 22
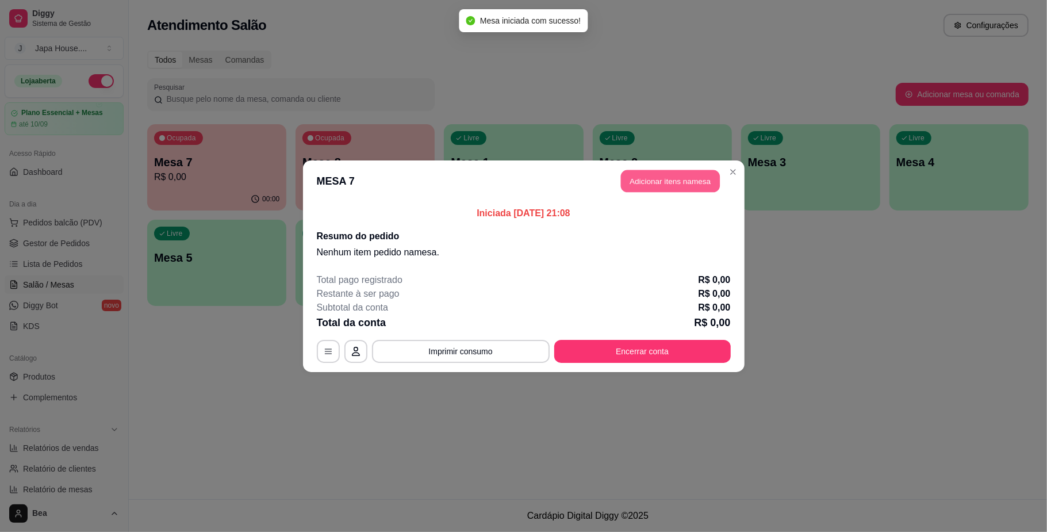
click at [677, 186] on button "Adicionar itens na mesa" at bounding box center [670, 181] width 99 height 22
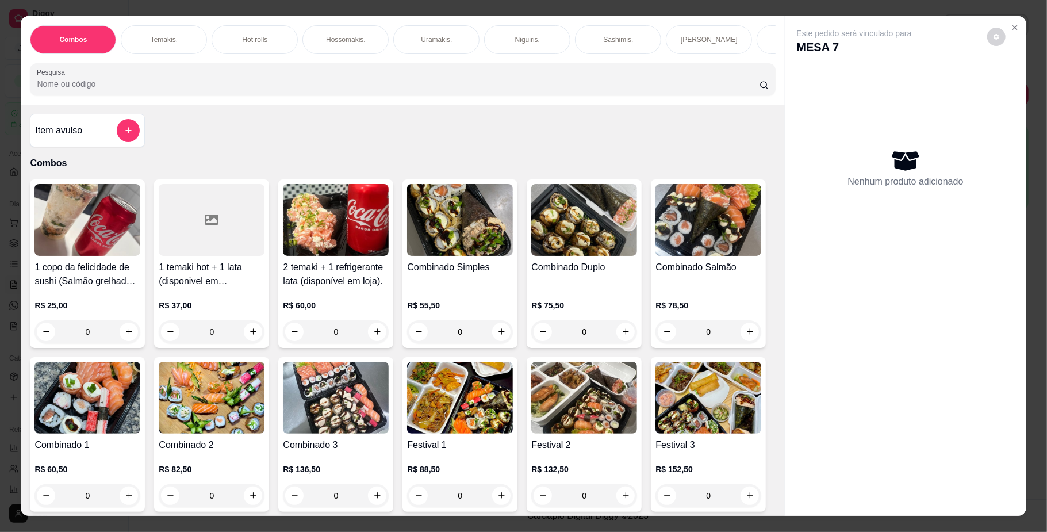
scroll to position [0, 652]
click at [407, 38] on p "Yakisoba" at bounding box center [421, 39] width 28 height 9
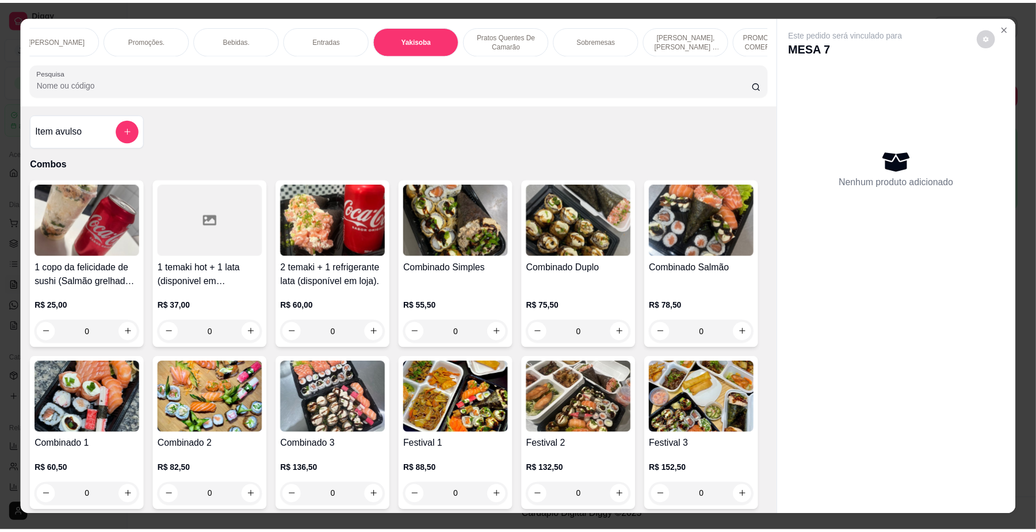
scroll to position [21, 0]
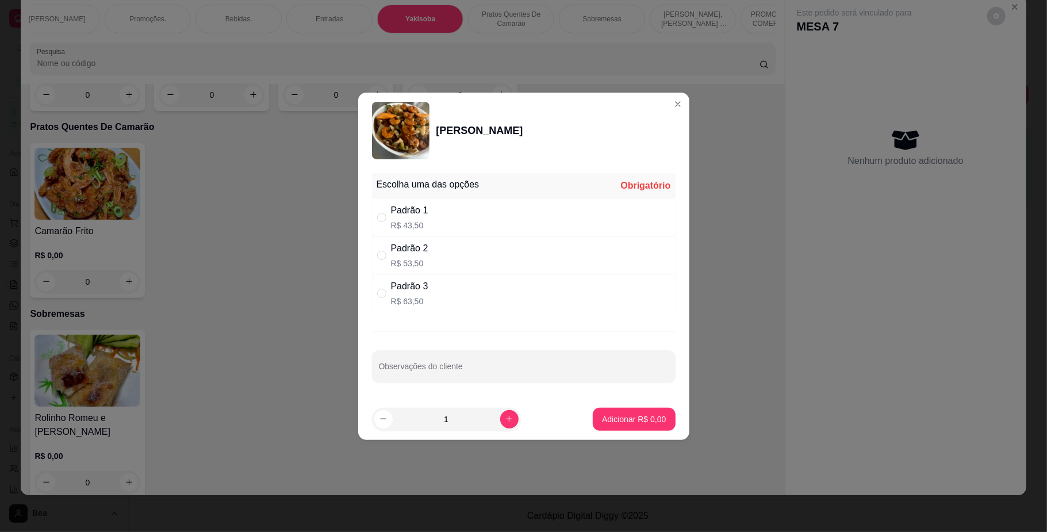
click at [468, 248] on div "Padrão 2 R$ 53,50" at bounding box center [524, 255] width 304 height 38
radio input "true"
click at [606, 417] on p "Adicionar R$ 53,50" at bounding box center [632, 418] width 67 height 11
type input "1"
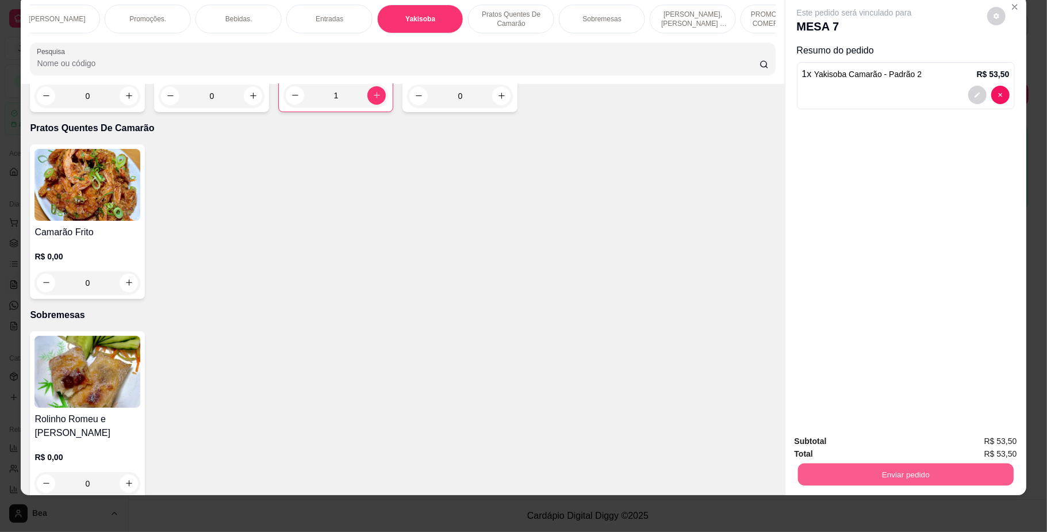
click at [812, 472] on button "Enviar pedido" at bounding box center [906, 474] width 216 height 22
click at [817, 443] on button "Não registrar e enviar pedido" at bounding box center [867, 447] width 120 height 22
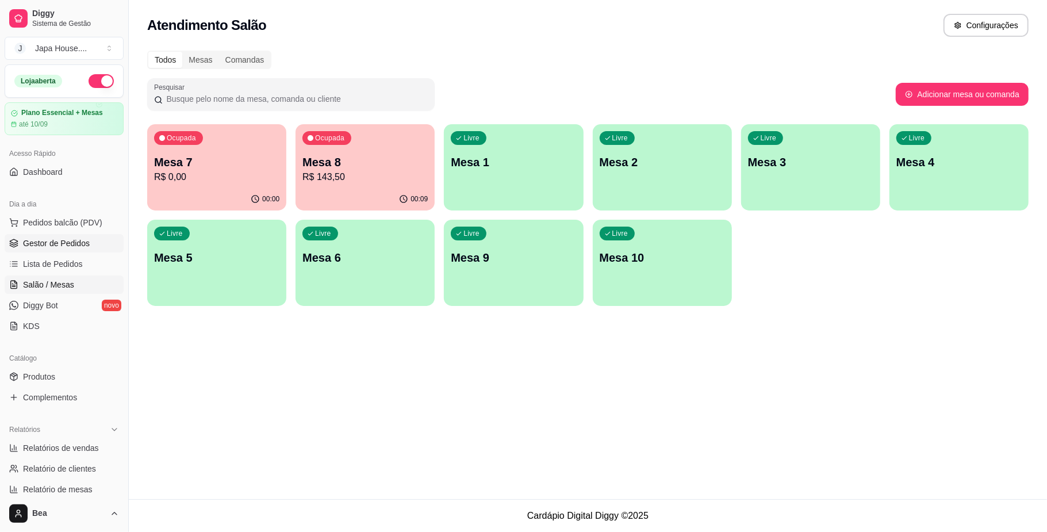
click at [63, 243] on span "Gestor de Pedidos" at bounding box center [56, 243] width 67 height 12
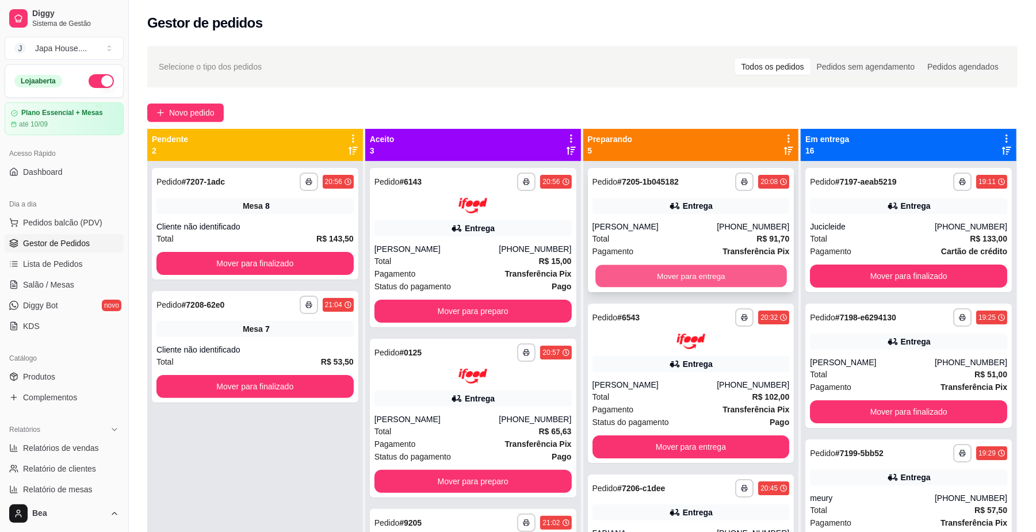
click at [670, 269] on button "Mover para entrega" at bounding box center [690, 276] width 191 height 22
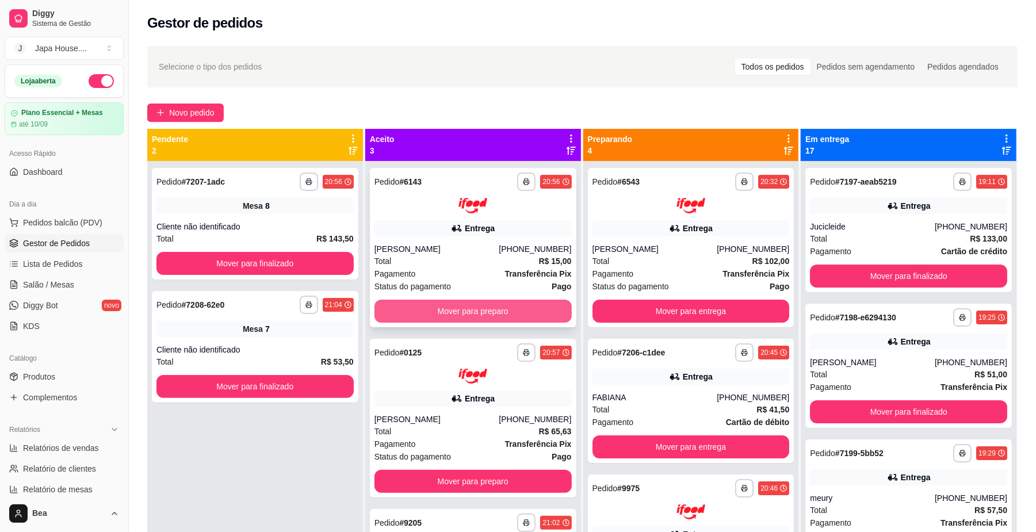
click at [548, 312] on button "Mover para preparo" at bounding box center [472, 311] width 197 height 23
click at [531, 308] on button "Mover para preparo" at bounding box center [472, 311] width 197 height 23
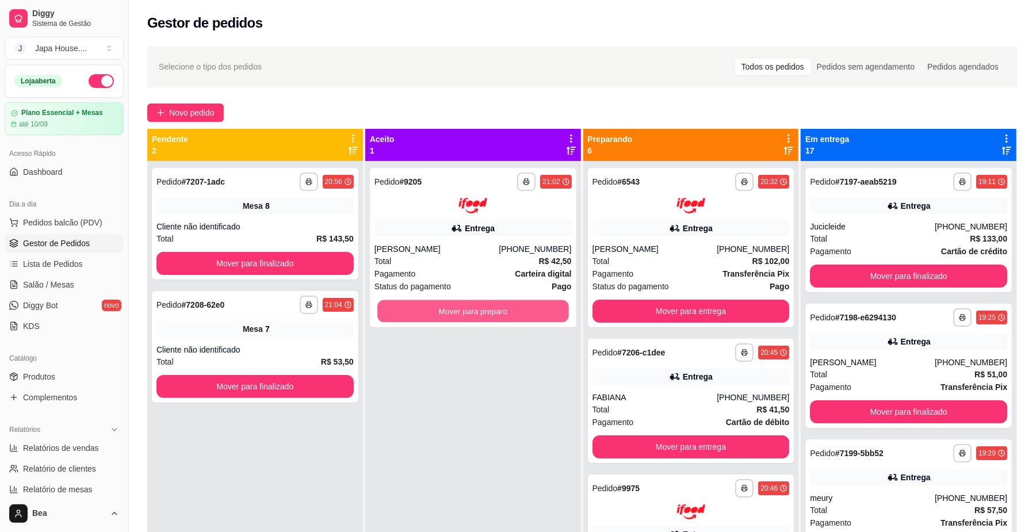
click at [531, 308] on button "Mover para preparo" at bounding box center [472, 311] width 191 height 22
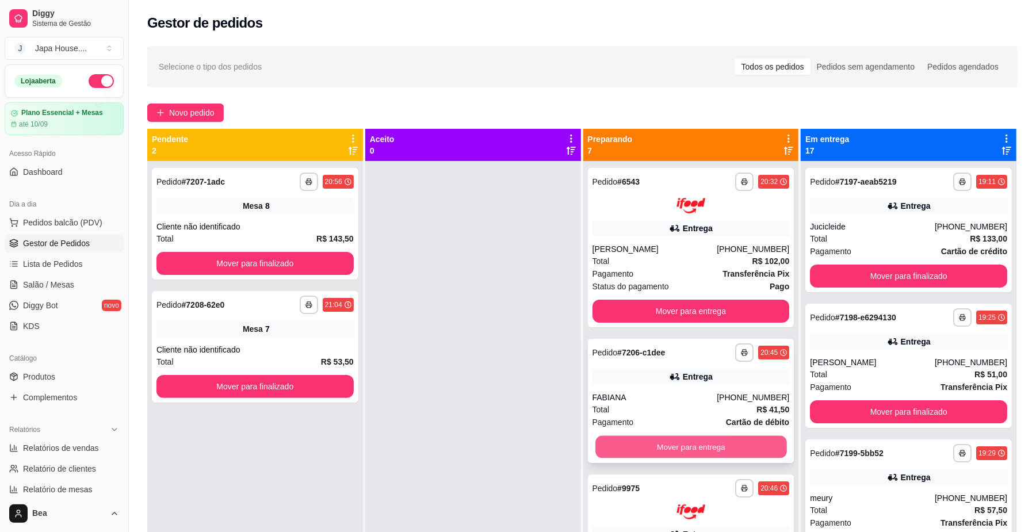
click at [725, 440] on button "Mover para entrega" at bounding box center [690, 446] width 191 height 22
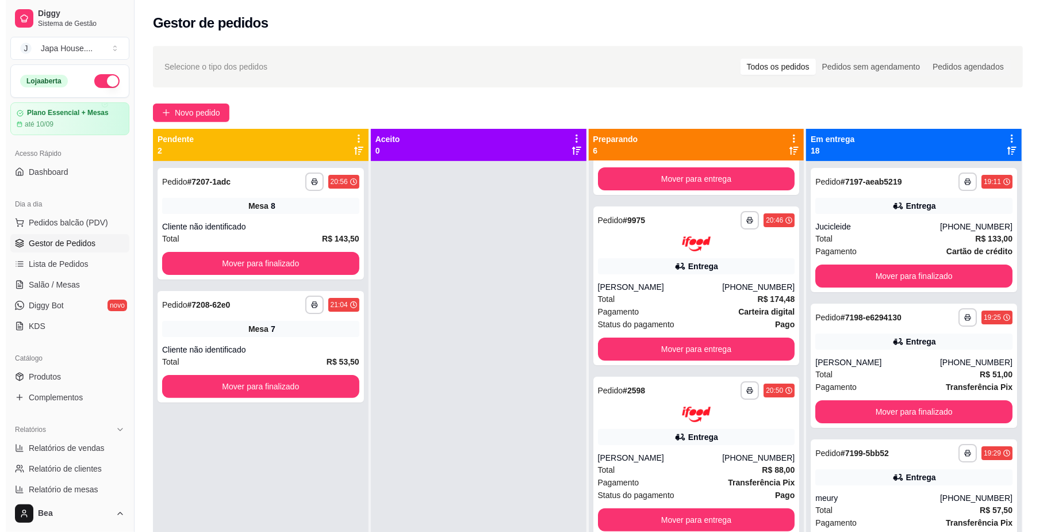
scroll to position [133, 0]
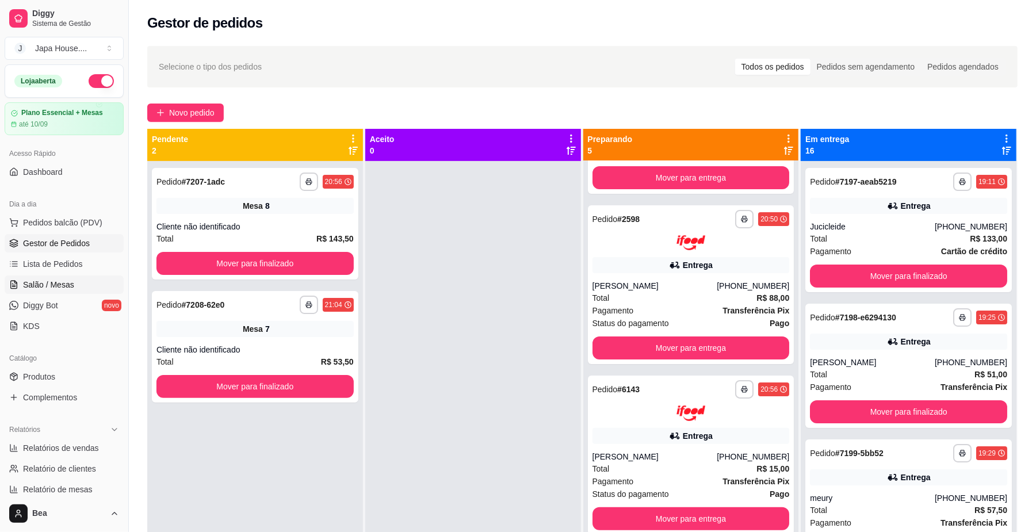
click at [83, 285] on link "Salão / Mesas" at bounding box center [64, 284] width 119 height 18
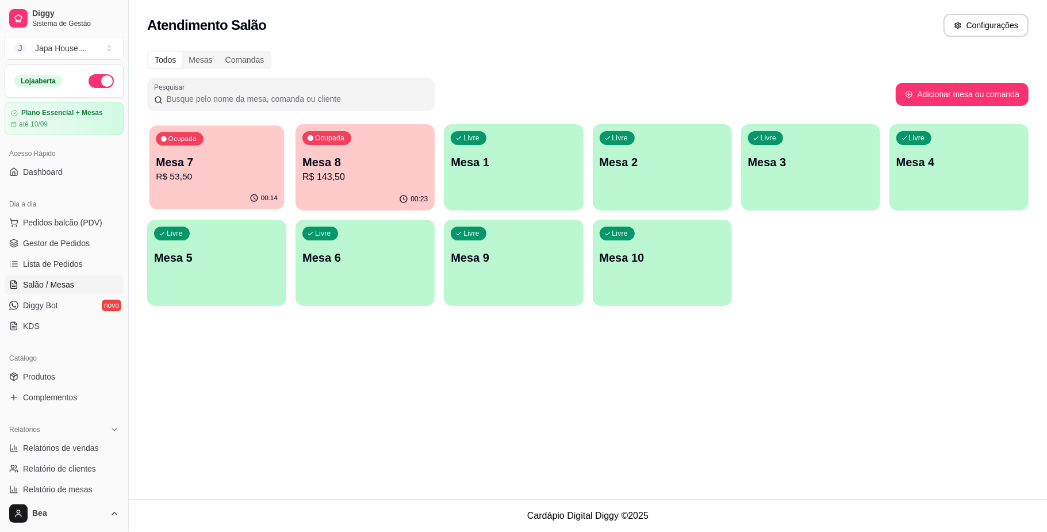
click at [194, 183] on p "R$ 53,50" at bounding box center [217, 176] width 122 height 13
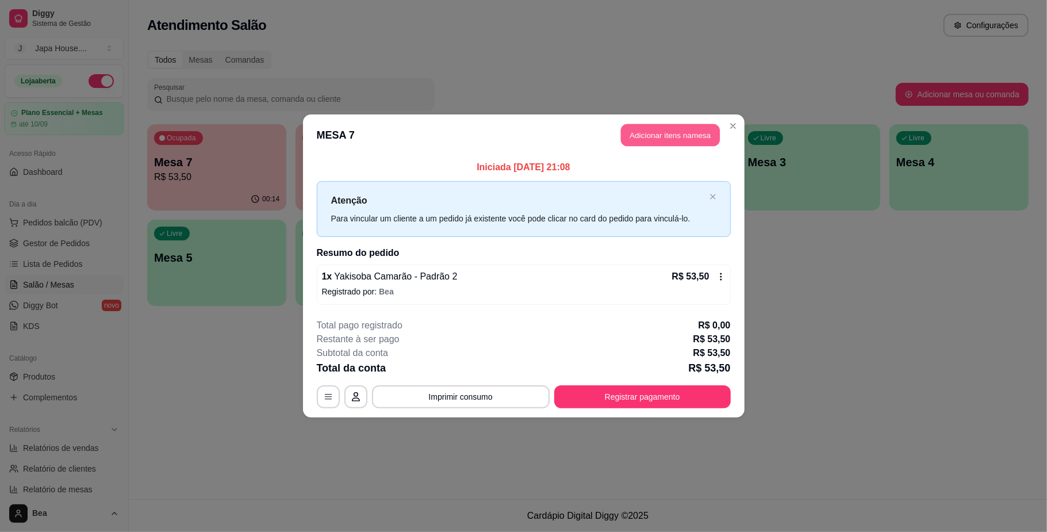
click at [668, 133] on button "Adicionar itens na mesa" at bounding box center [670, 135] width 99 height 22
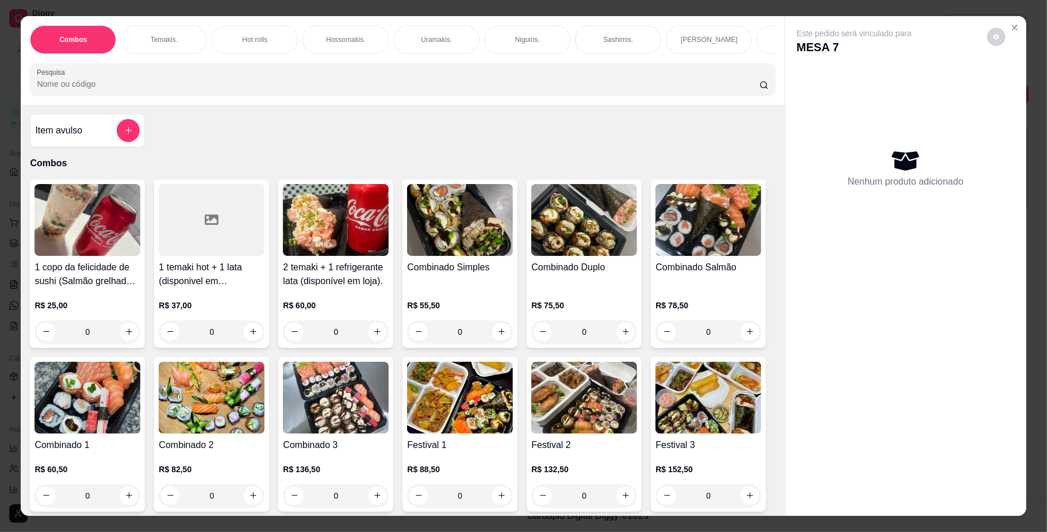
scroll to position [0, 652]
click at [251, 41] on div "Bebidas." at bounding box center [239, 39] width 86 height 29
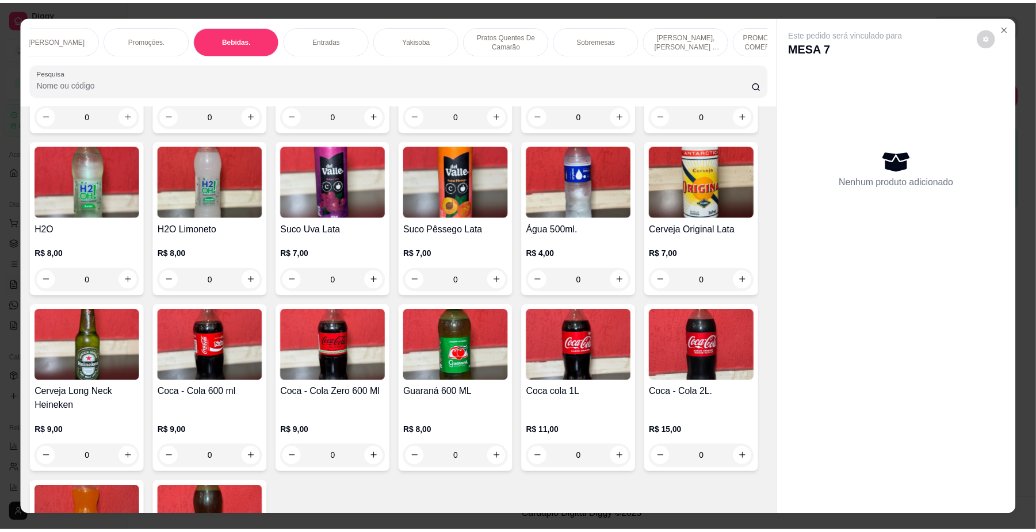
scroll to position [21, 0]
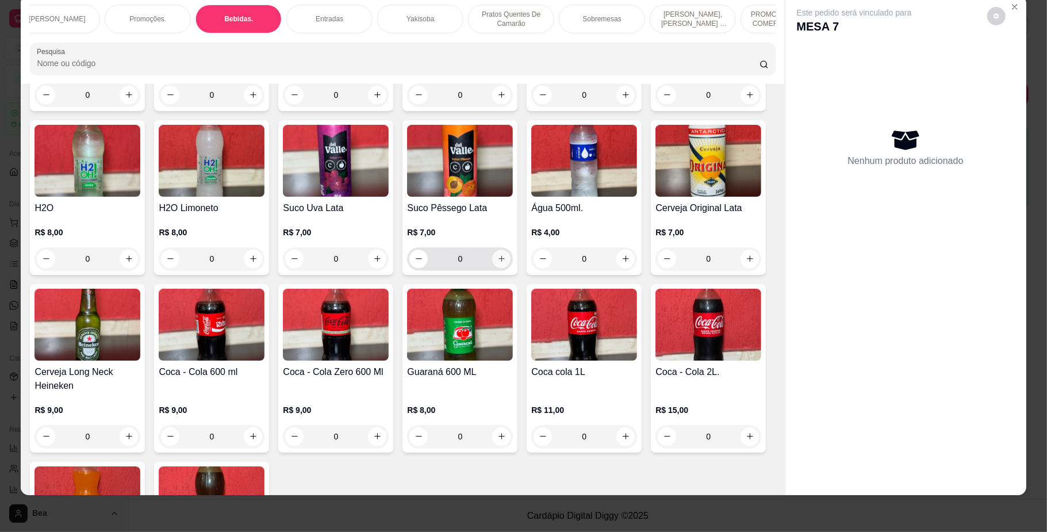
click at [511, 268] on button "increase-product-quantity" at bounding box center [501, 259] width 18 height 18
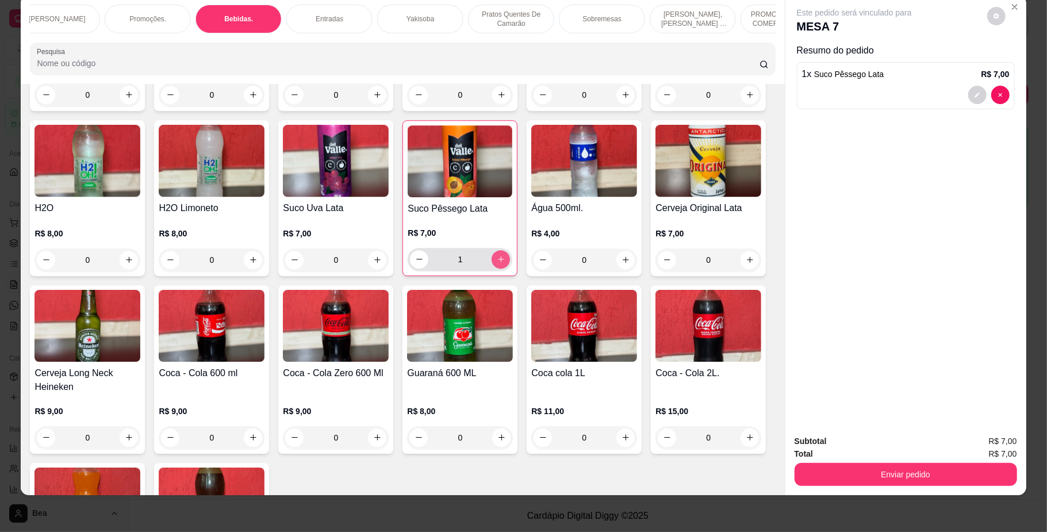
type input "1"
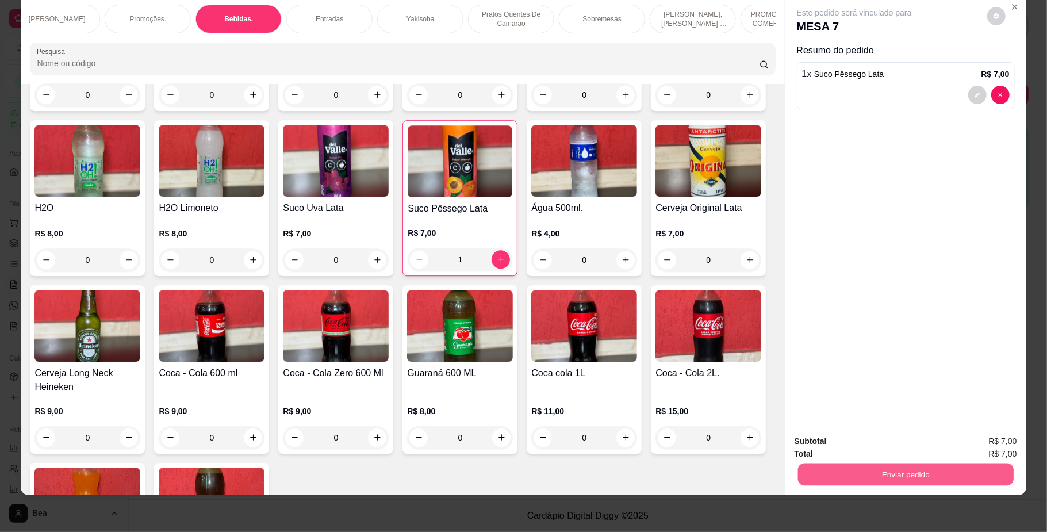
click at [840, 478] on button "Enviar pedido" at bounding box center [906, 474] width 216 height 22
click at [833, 440] on button "Não registrar e enviar pedido" at bounding box center [866, 446] width 116 height 21
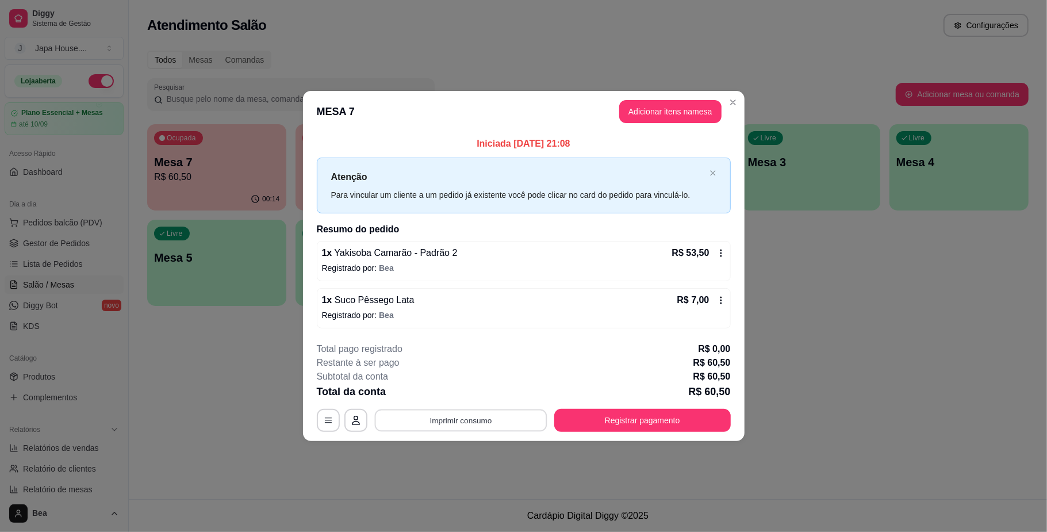
click at [502, 419] on button "Imprimir consumo" at bounding box center [460, 420] width 173 height 22
click at [469, 387] on button "IMPRESSORA" at bounding box center [464, 394] width 81 height 18
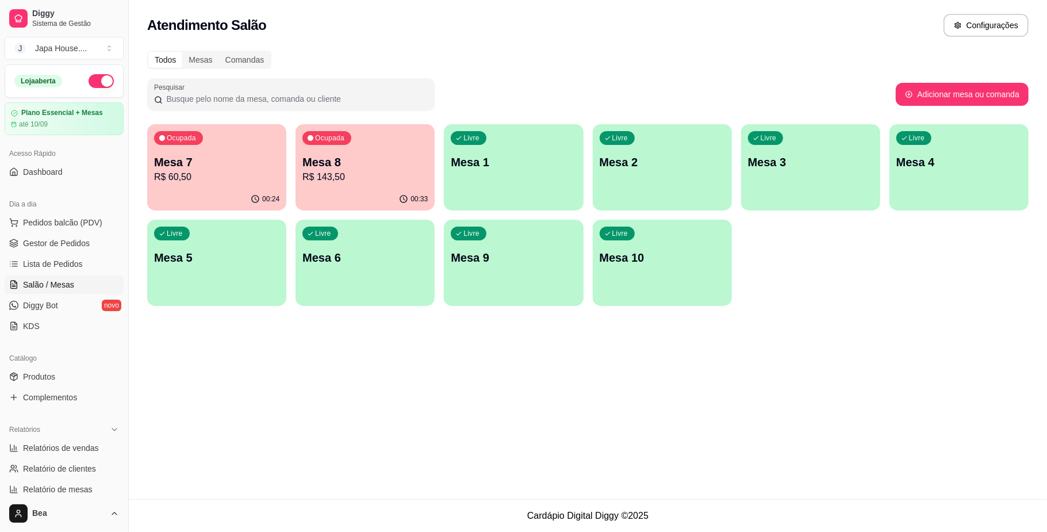
click at [267, 182] on p "R$ 60,50" at bounding box center [216, 177] width 125 height 14
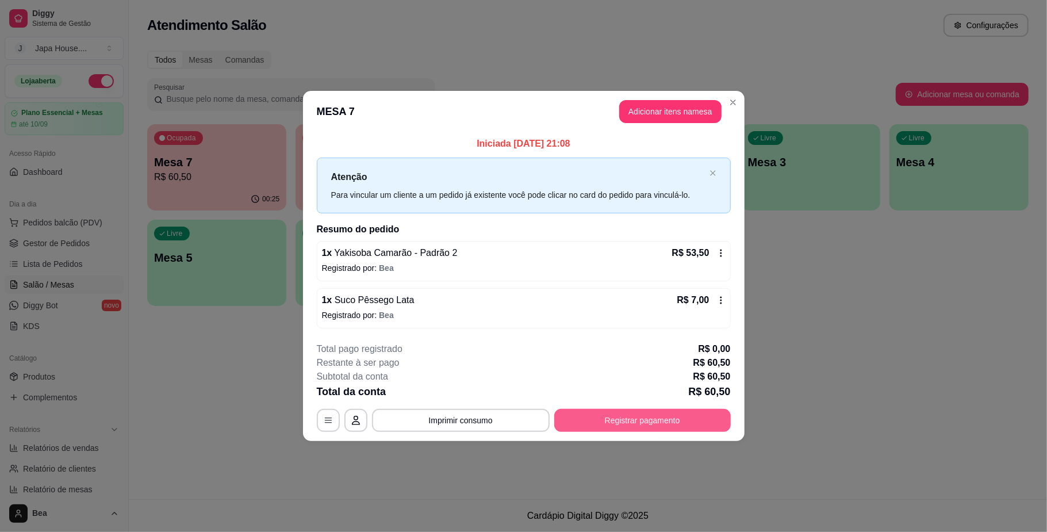
click at [695, 417] on button "Registrar pagamento" at bounding box center [642, 420] width 177 height 23
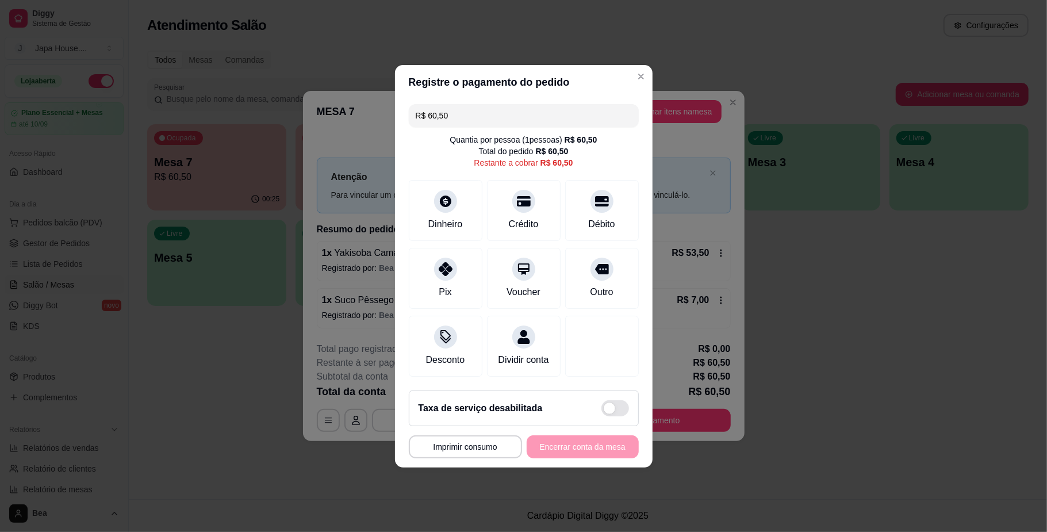
click at [444, 262] on icon at bounding box center [446, 269] width 14 height 14
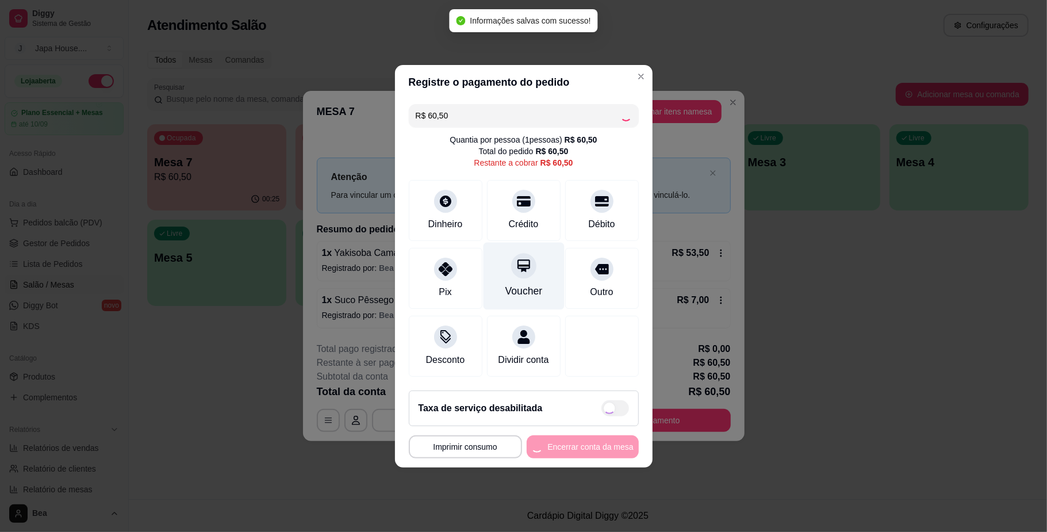
type input "R$ 0,00"
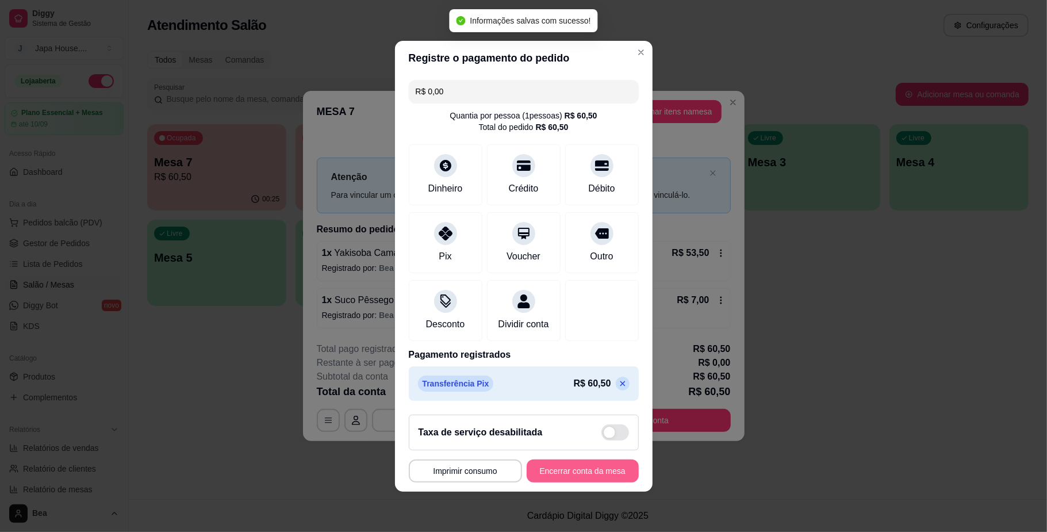
click at [600, 476] on button "Encerrar conta da mesa" at bounding box center [583, 470] width 112 height 23
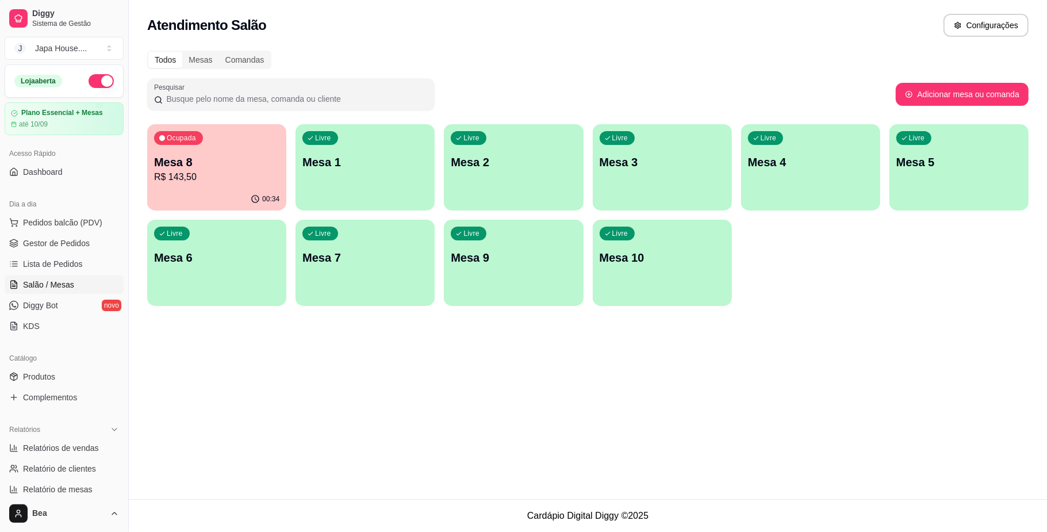
click at [247, 164] on p "Mesa 8" at bounding box center [216, 162] width 125 height 16
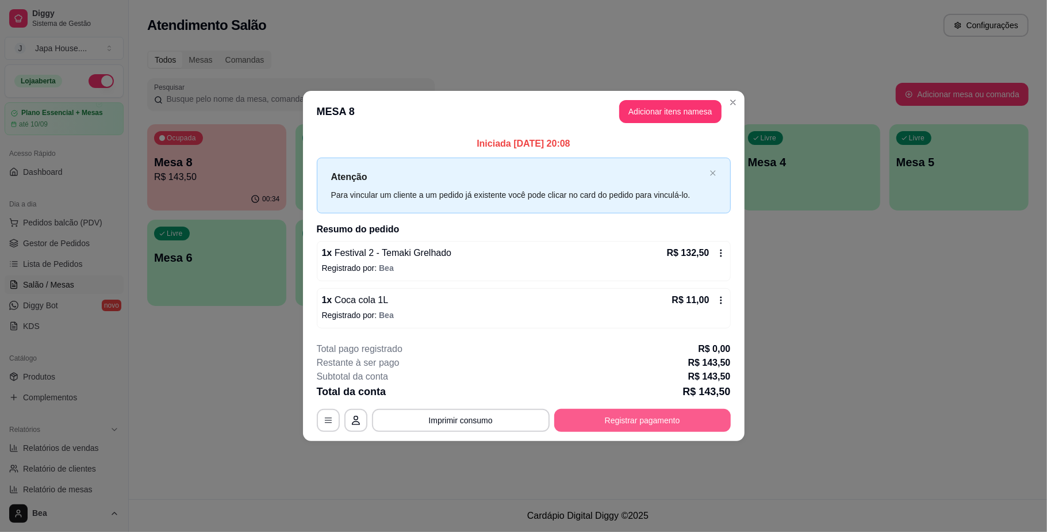
click at [662, 431] on button "Registrar pagamento" at bounding box center [642, 420] width 177 height 23
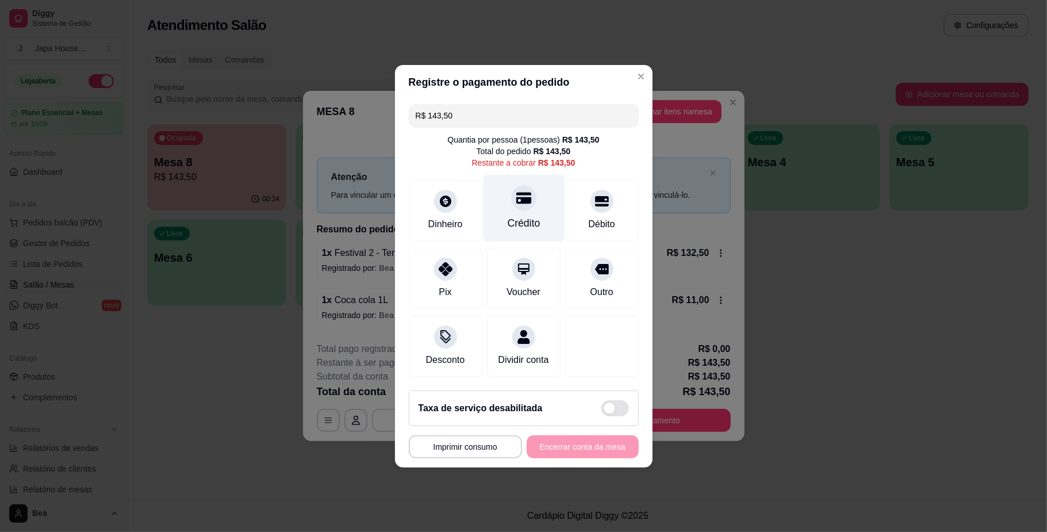
click at [527, 205] on div "Crédito" at bounding box center [523, 207] width 81 height 67
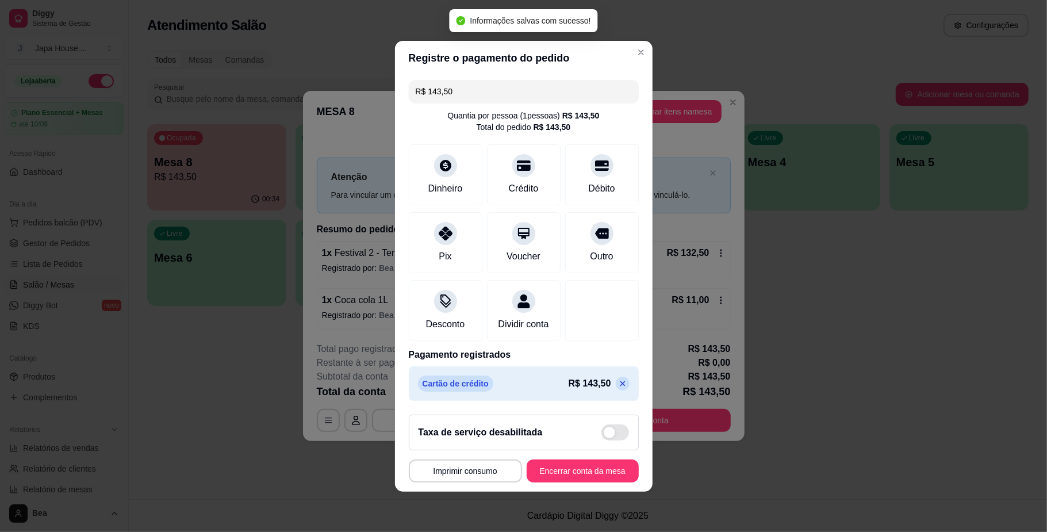
type input "R$ 0,00"
click at [589, 472] on button "Encerrar conta da mesa" at bounding box center [582, 470] width 109 height 22
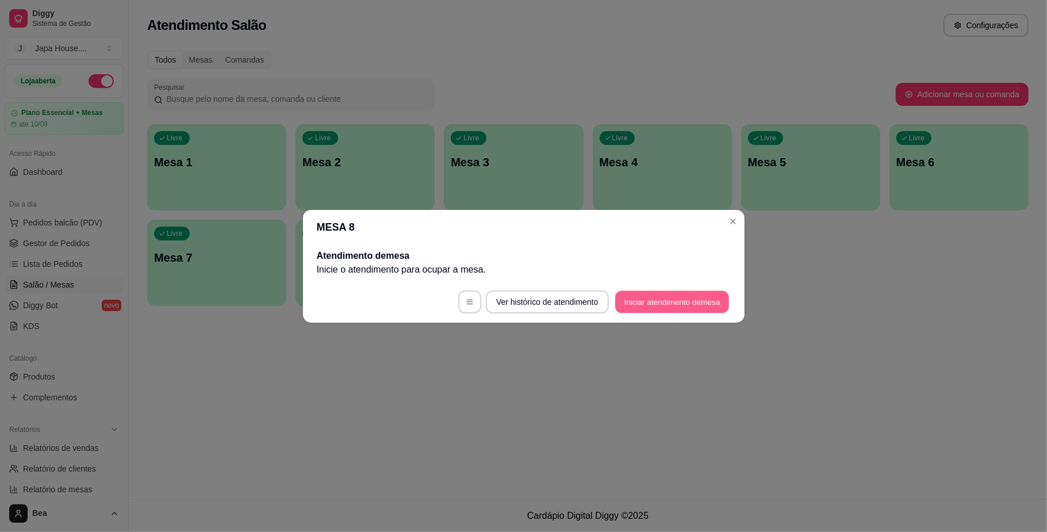
click at [696, 309] on button "Iniciar atendimento de mesa" at bounding box center [672, 301] width 114 height 22
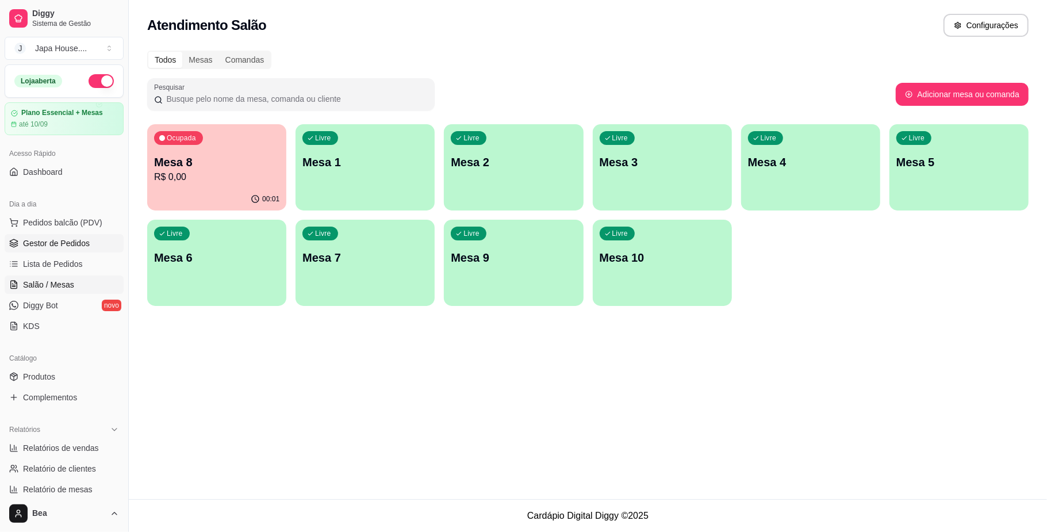
click at [58, 245] on span "Gestor de Pedidos" at bounding box center [56, 243] width 67 height 12
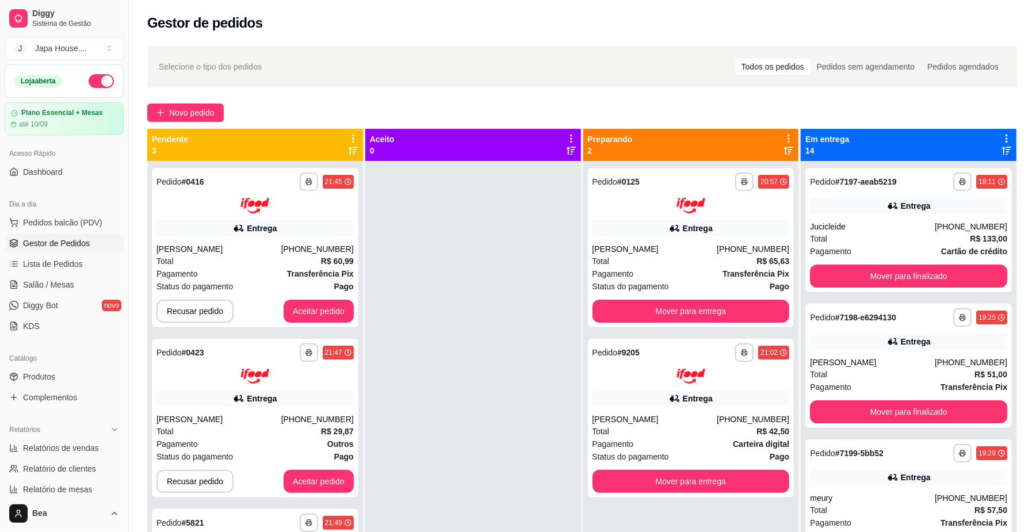
click at [417, 377] on div at bounding box center [473, 427] width 216 height 532
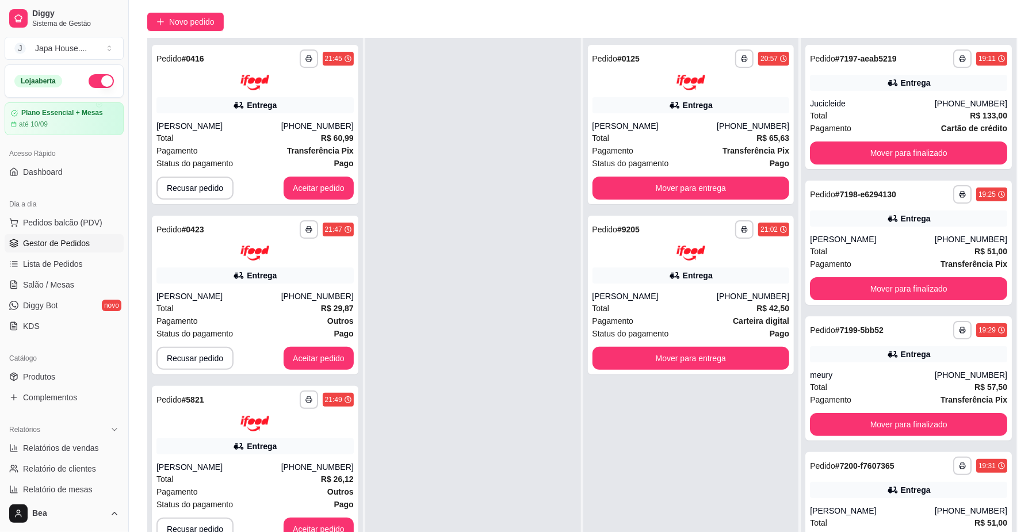
scroll to position [92, 0]
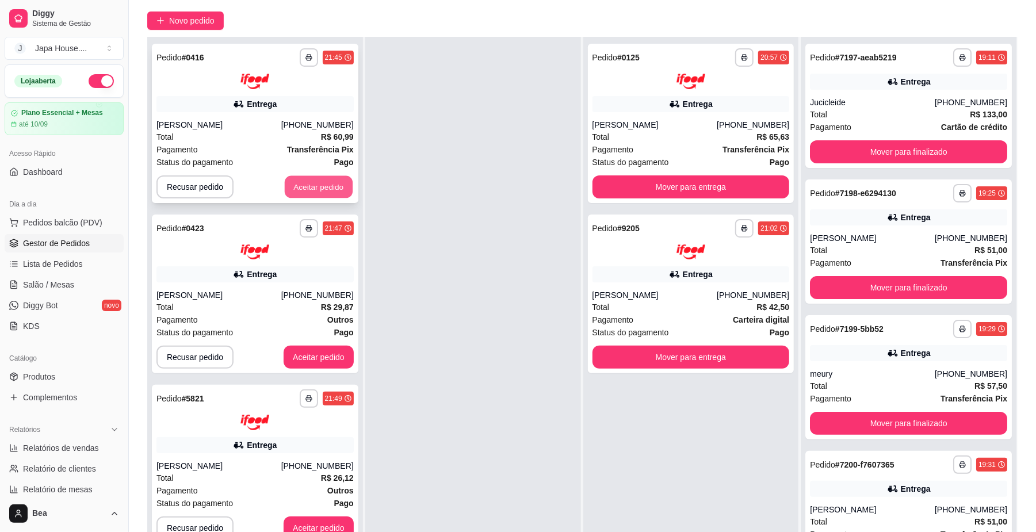
click at [332, 185] on button "Aceitar pedido" at bounding box center [319, 186] width 68 height 22
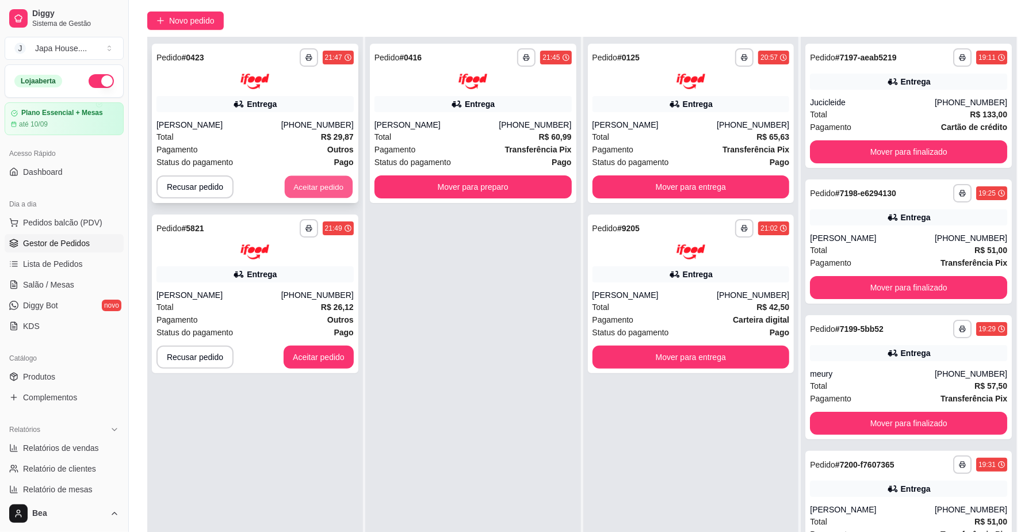
click at [312, 186] on button "Aceitar pedido" at bounding box center [319, 186] width 68 height 22
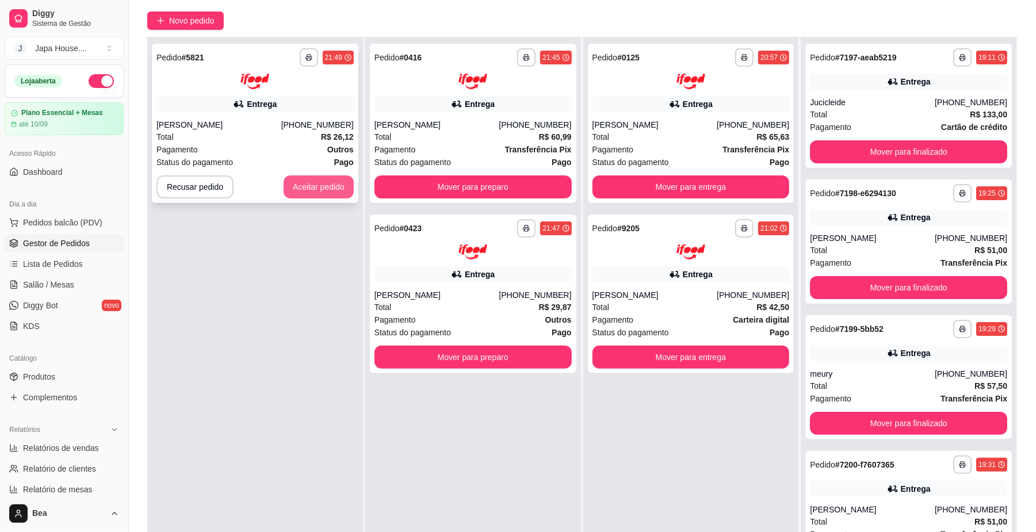
click at [329, 182] on button "Aceitar pedido" at bounding box center [318, 186] width 70 height 23
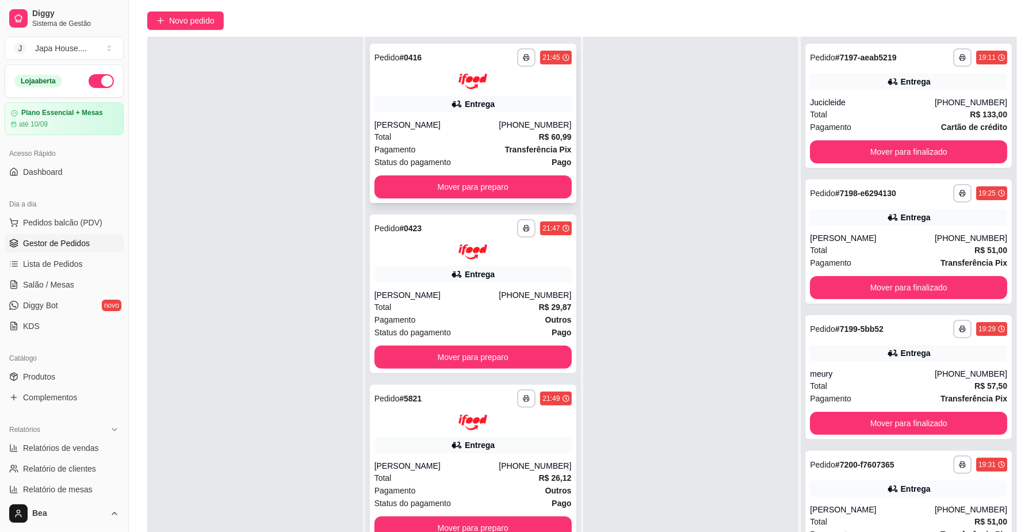
click at [550, 83] on div at bounding box center [472, 82] width 197 height 16
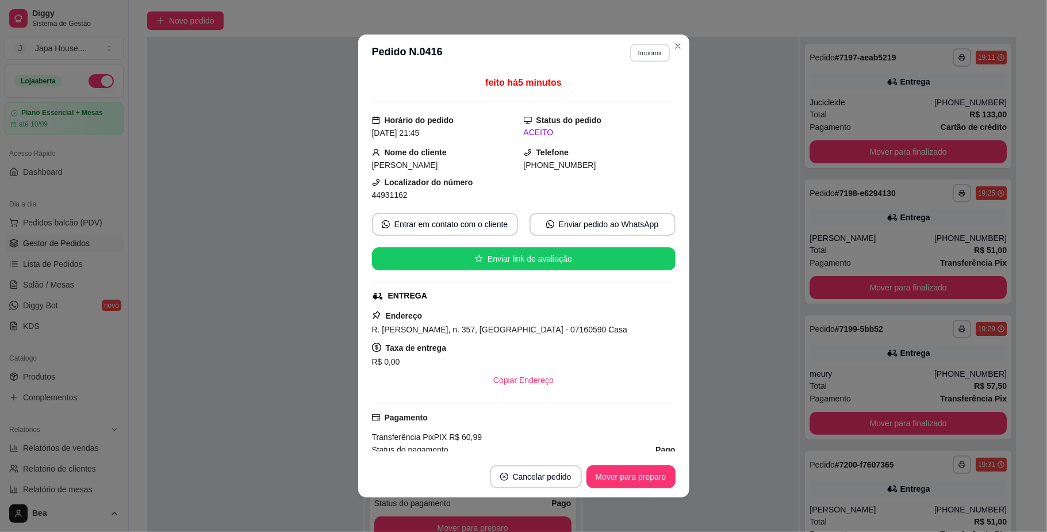
click at [642, 51] on button "Imprimir" at bounding box center [650, 53] width 40 height 18
click at [642, 117] on button "IMPRESSORA" at bounding box center [623, 116] width 83 height 18
click at [645, 63] on header "**********" at bounding box center [523, 53] width 331 height 37
click at [645, 52] on button "Imprimir" at bounding box center [650, 53] width 41 height 18
click at [643, 113] on button "IMPRESSORA" at bounding box center [624, 116] width 83 height 18
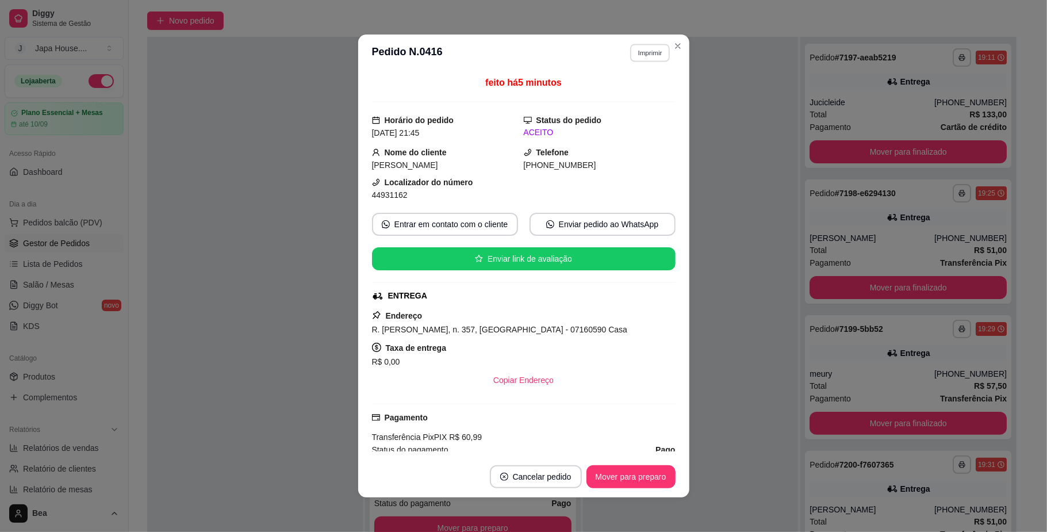
click at [653, 51] on button "Imprimir" at bounding box center [650, 53] width 40 height 18
click at [637, 110] on button "IMPRESSORA" at bounding box center [623, 116] width 83 height 18
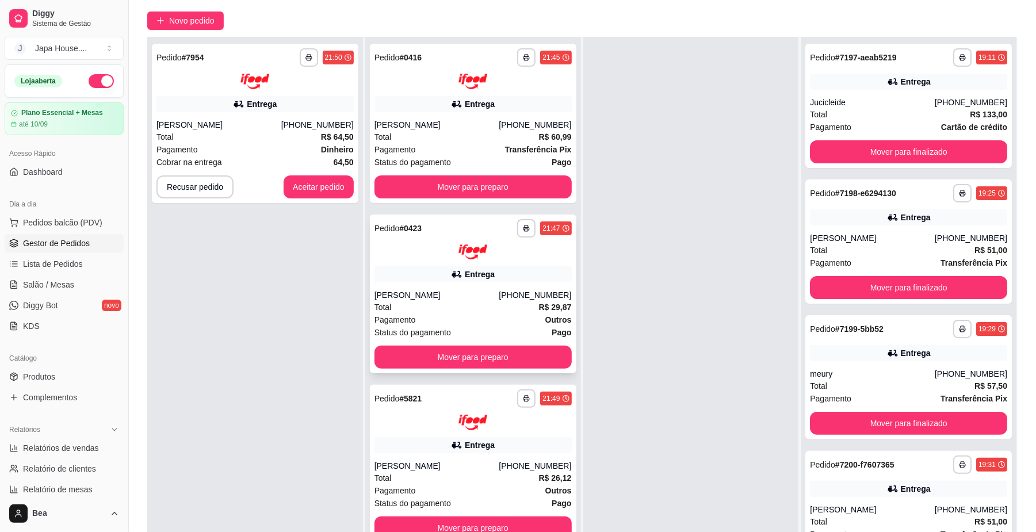
click at [558, 236] on div "**********" at bounding box center [544, 228] width 54 height 18
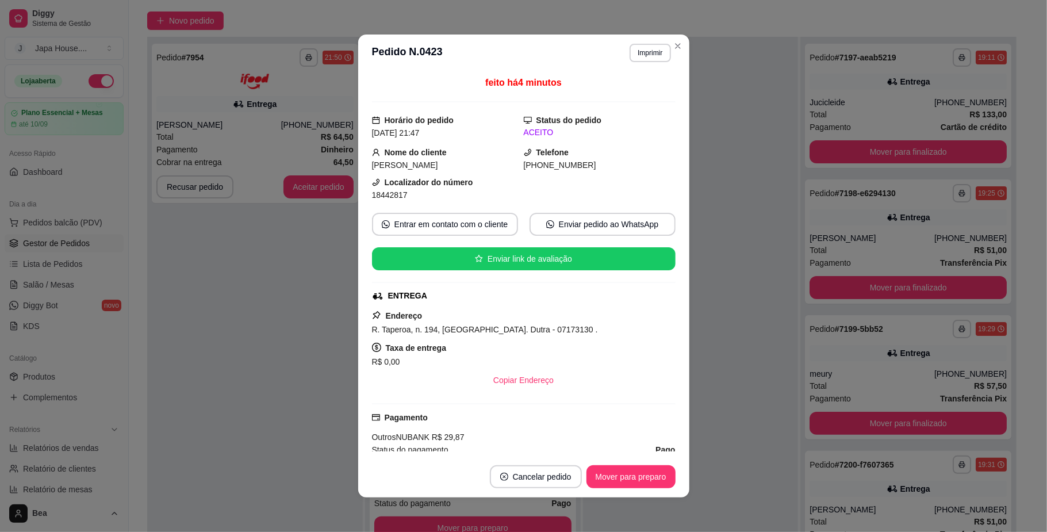
click at [642, 62] on header "**********" at bounding box center [523, 53] width 331 height 37
click at [642, 55] on button "Imprimir" at bounding box center [650, 53] width 41 height 18
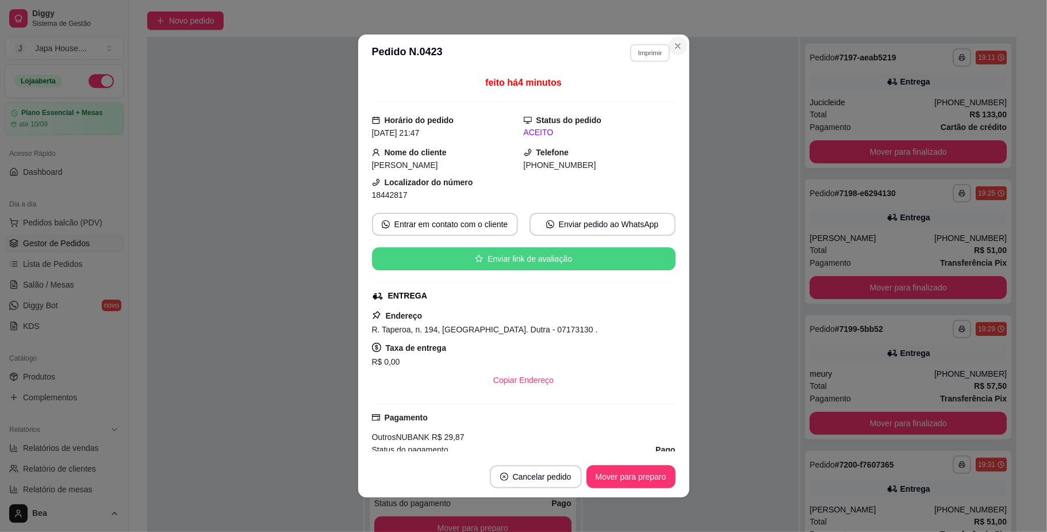
click at [673, 44] on icon "Close" at bounding box center [677, 45] width 9 height 9
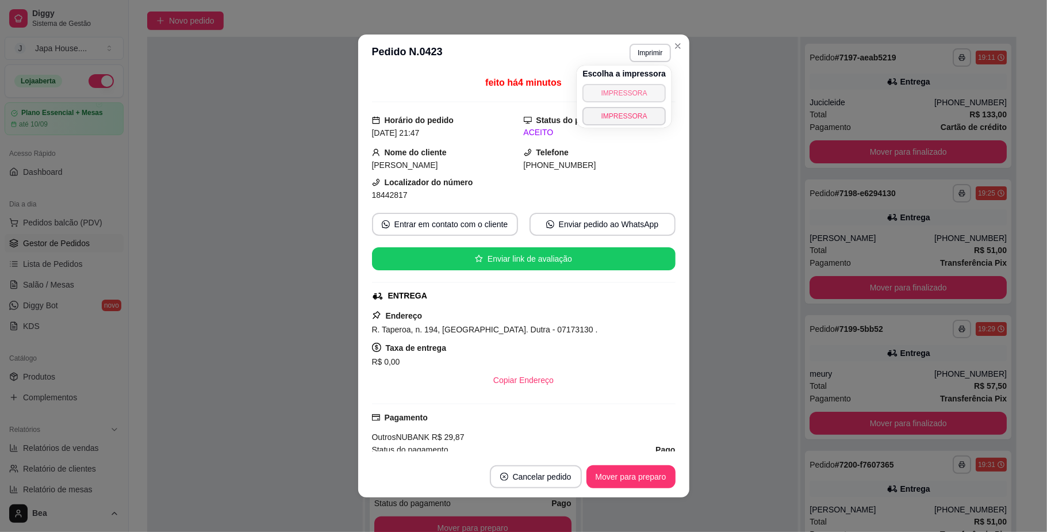
click at [673, 44] on div at bounding box center [691, 303] width 216 height 532
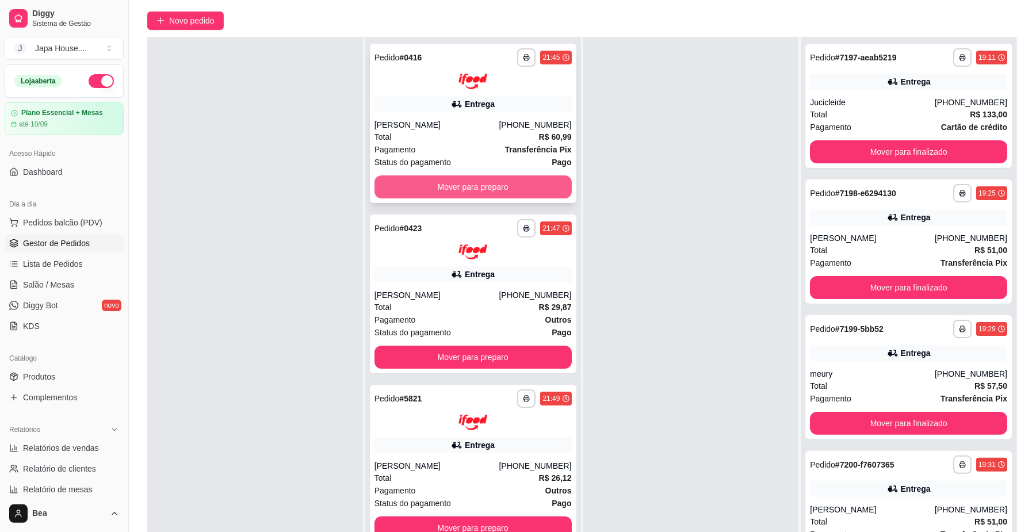
click at [523, 185] on button "Mover para preparo" at bounding box center [472, 186] width 197 height 23
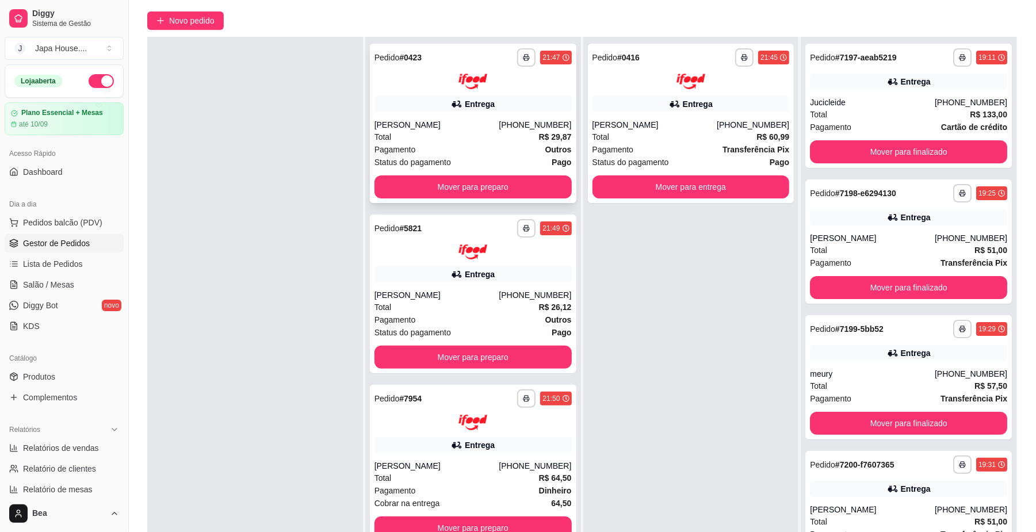
click at [562, 55] on icon at bounding box center [565, 57] width 7 height 7
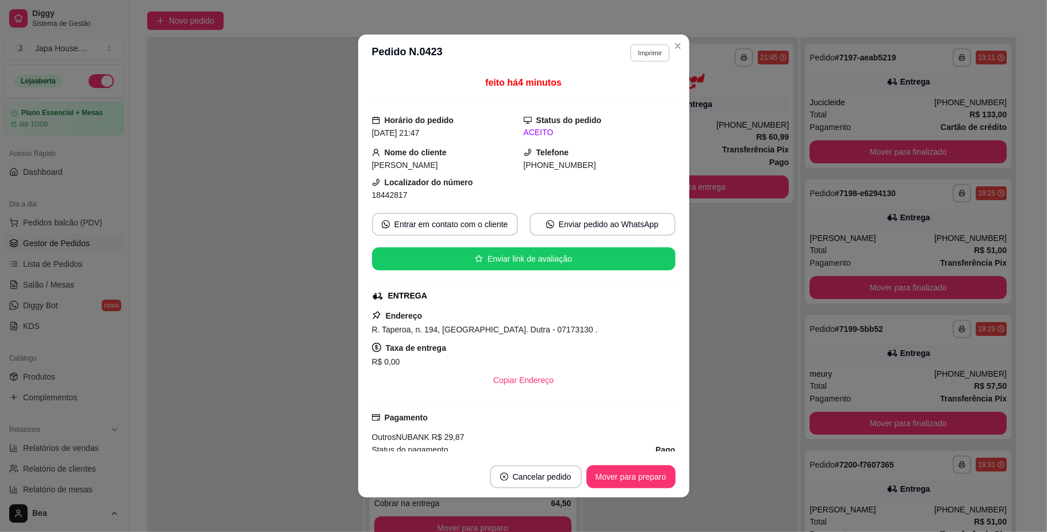
click at [651, 56] on button "Imprimir" at bounding box center [650, 53] width 40 height 18
click at [645, 116] on button "IMPRESSORA" at bounding box center [623, 116] width 83 height 18
click at [645, 51] on button "Imprimir" at bounding box center [650, 53] width 40 height 18
click at [642, 112] on button "IMPRESSORA" at bounding box center [624, 116] width 81 height 18
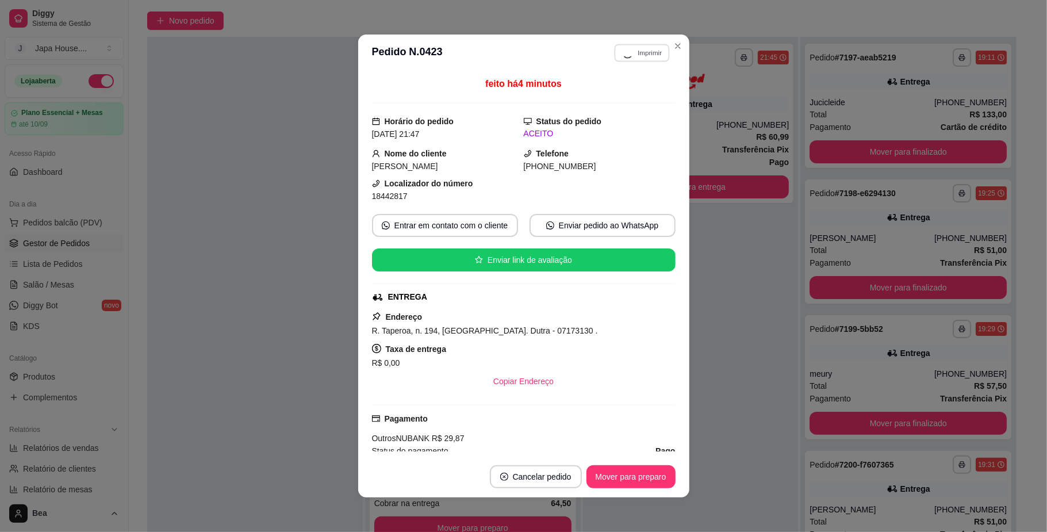
click at [638, 55] on div "**********" at bounding box center [637, 54] width 66 height 20
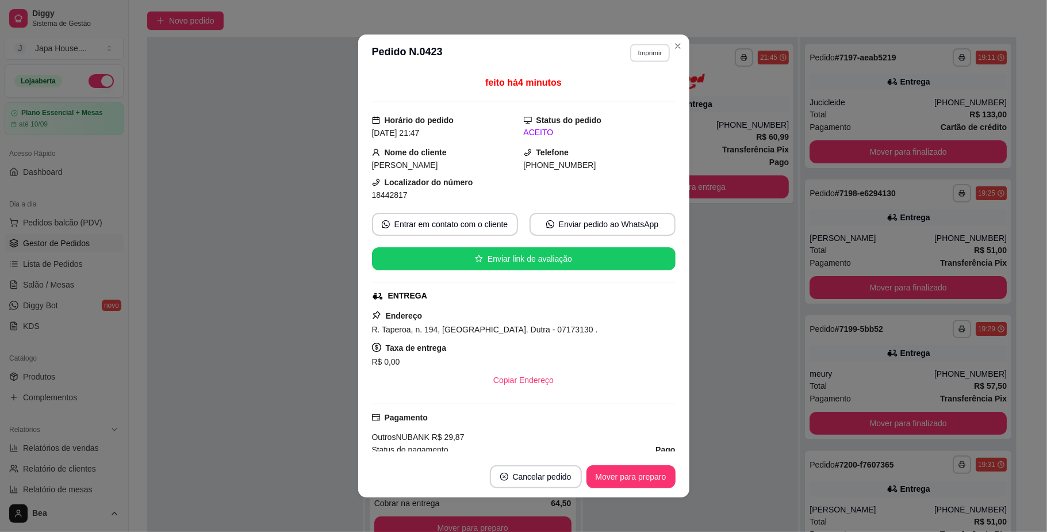
click at [630, 56] on button "Imprimir" at bounding box center [650, 53] width 40 height 18
click at [614, 107] on button "IMPRESSORA" at bounding box center [623, 116] width 83 height 18
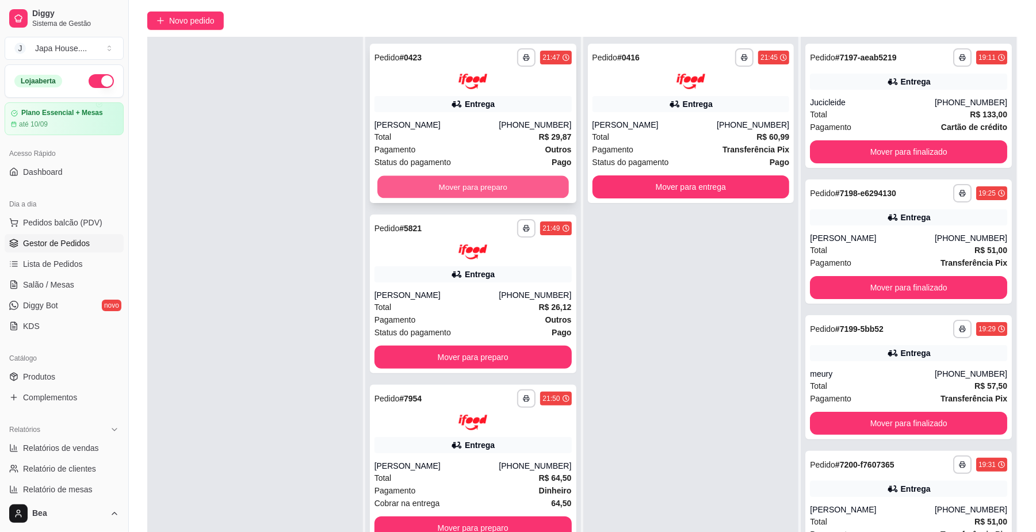
click at [525, 189] on button "Mover para preparo" at bounding box center [472, 186] width 191 height 22
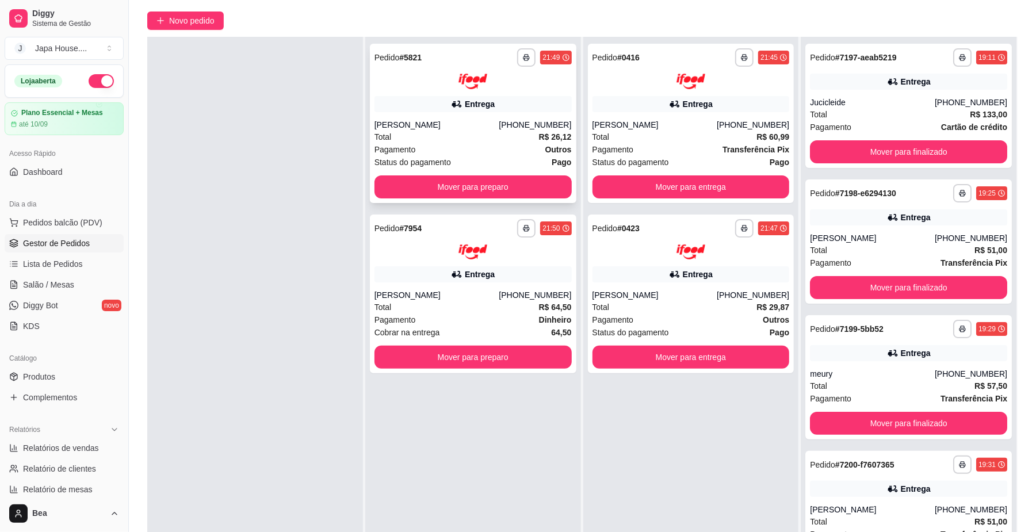
click at [562, 55] on icon at bounding box center [565, 57] width 7 height 7
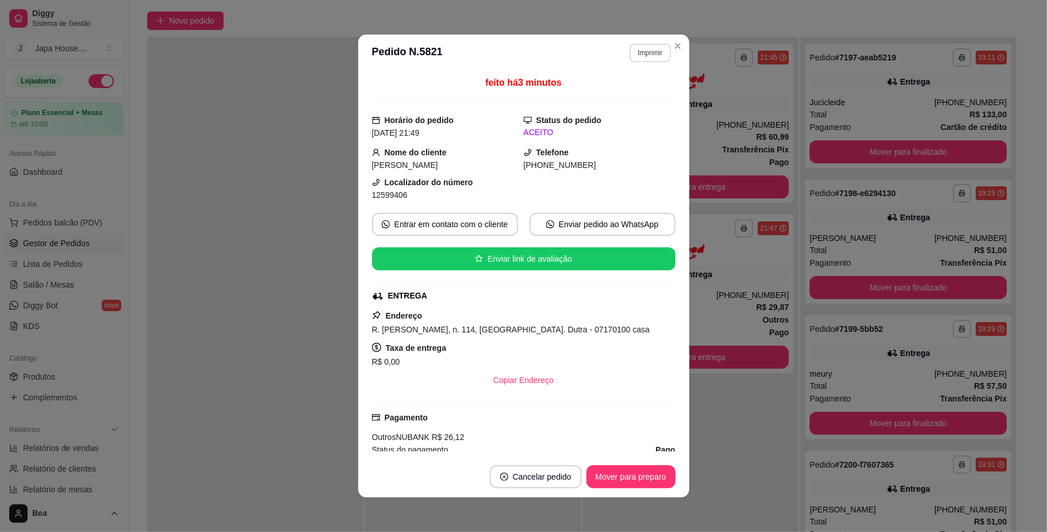
click at [642, 53] on button "Imprimir" at bounding box center [650, 53] width 41 height 18
click at [647, 113] on button "IMPRESSORA" at bounding box center [634, 106] width 67 height 15
click at [651, 53] on button "Imprimir" at bounding box center [650, 53] width 40 height 18
click at [647, 113] on button "IMPRESSORA" at bounding box center [624, 116] width 83 height 18
click at [647, 53] on button "Imprimir" at bounding box center [650, 53] width 40 height 18
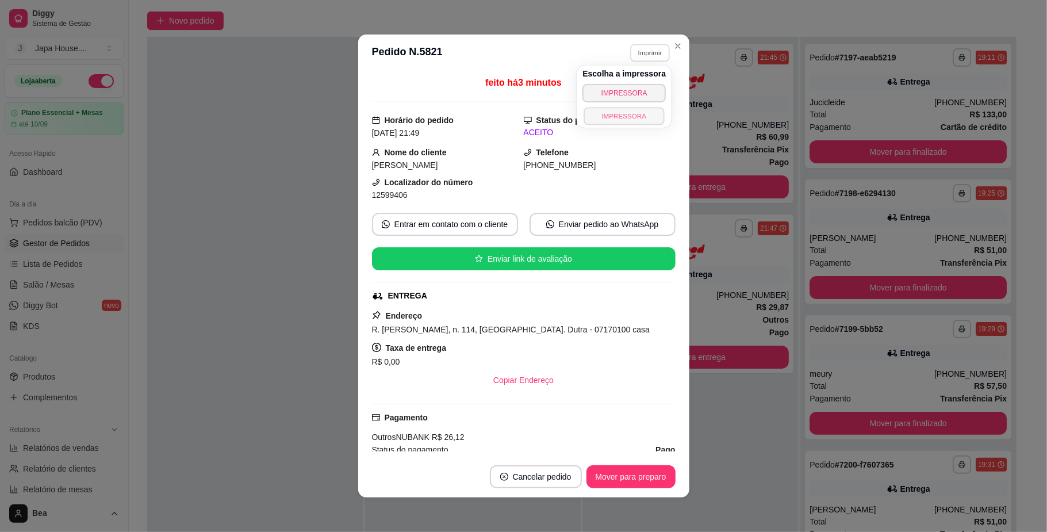
click at [635, 114] on button "IMPRESSORA" at bounding box center [624, 116] width 81 height 18
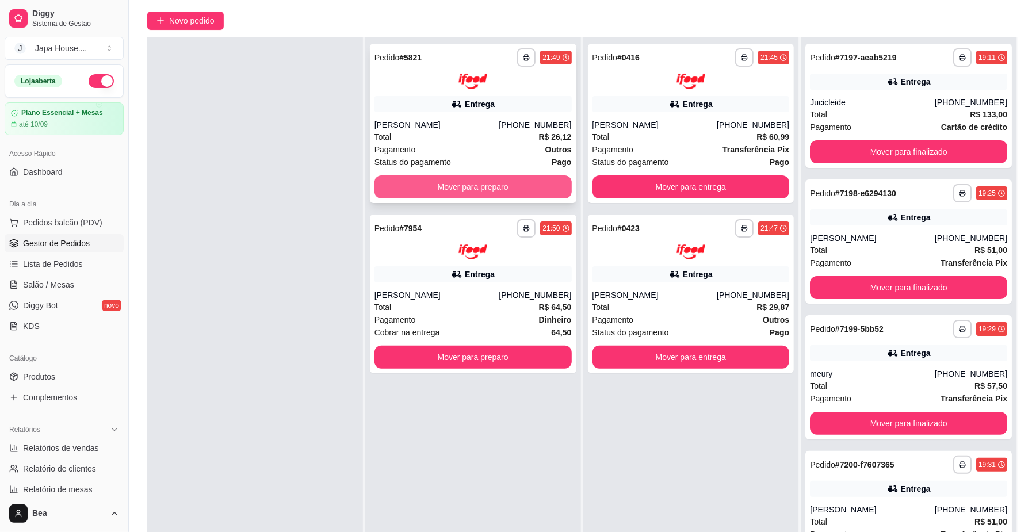
click at [530, 182] on button "Mover para preparo" at bounding box center [472, 186] width 197 height 23
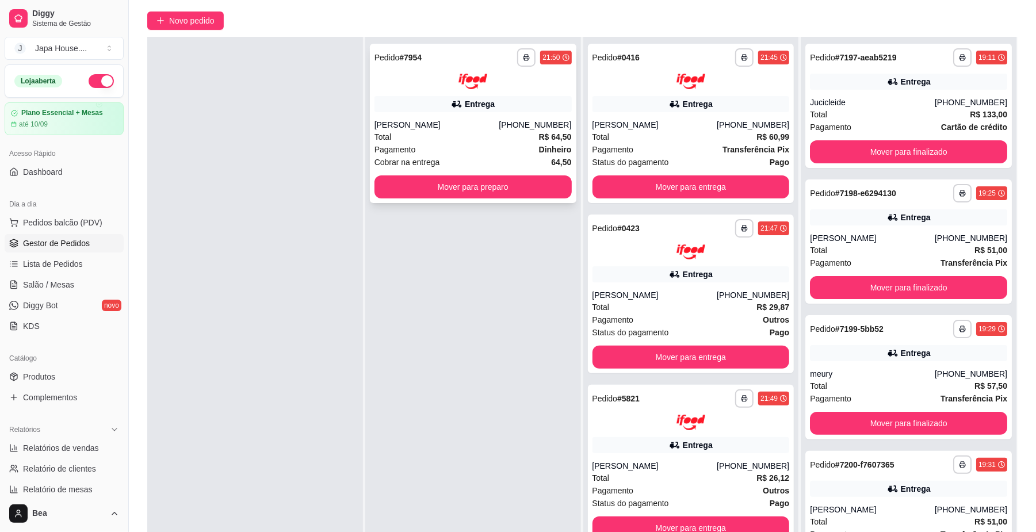
click at [555, 89] on div "**********" at bounding box center [473, 123] width 206 height 159
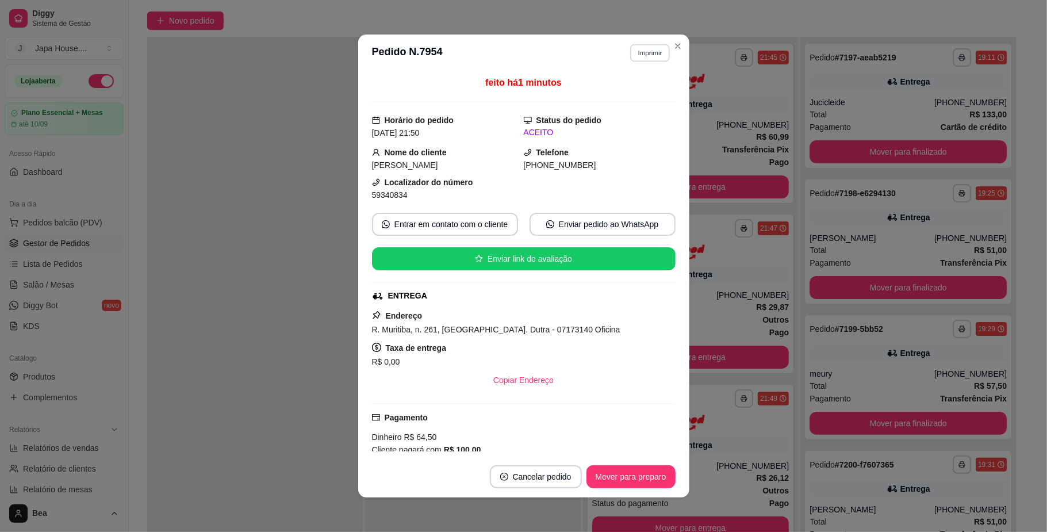
click at [644, 51] on button "Imprimir" at bounding box center [650, 53] width 40 height 18
click at [644, 114] on button "IMPRESSORA" at bounding box center [624, 117] width 83 height 18
click at [653, 49] on button "Imprimir" at bounding box center [650, 53] width 41 height 18
click at [651, 114] on button "IMPRESSORA" at bounding box center [624, 116] width 81 height 18
click at [651, 49] on button "Imprimir" at bounding box center [650, 53] width 40 height 18
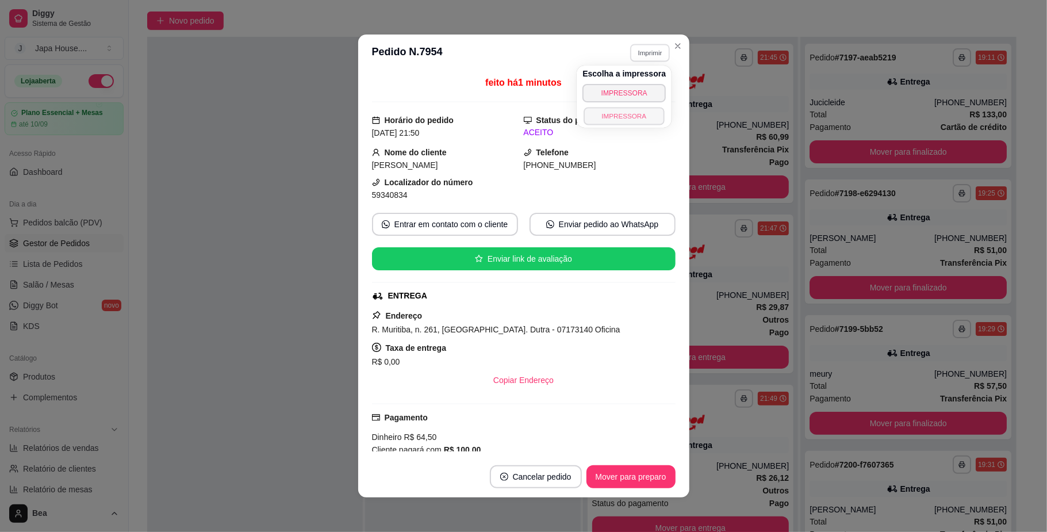
click at [647, 113] on button "IMPRESSORA" at bounding box center [624, 116] width 81 height 18
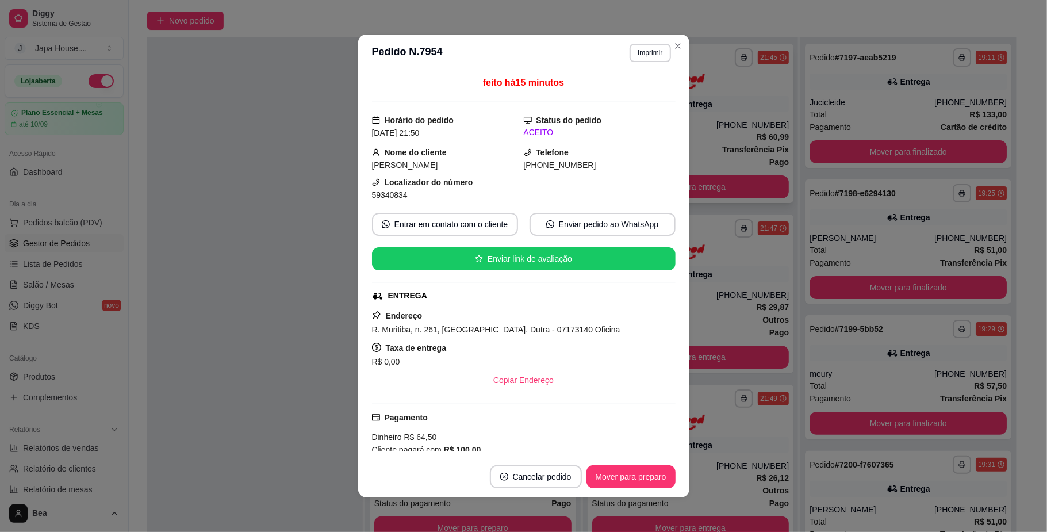
click at [674, 47] on div "**********" at bounding box center [691, 123] width 206 height 159
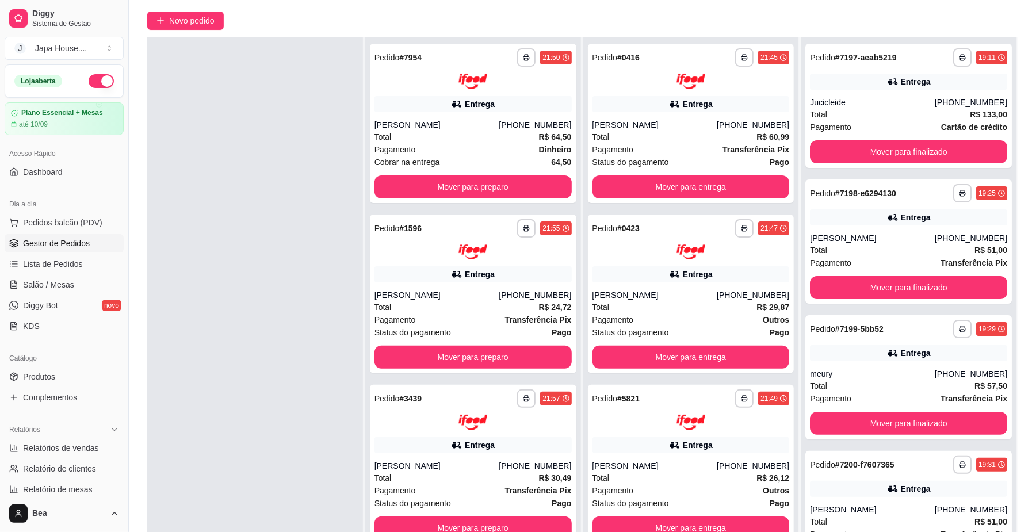
click at [677, 42] on div "**********" at bounding box center [691, 303] width 216 height 532
click at [523, 187] on button "Mover para preparo" at bounding box center [472, 186] width 197 height 23
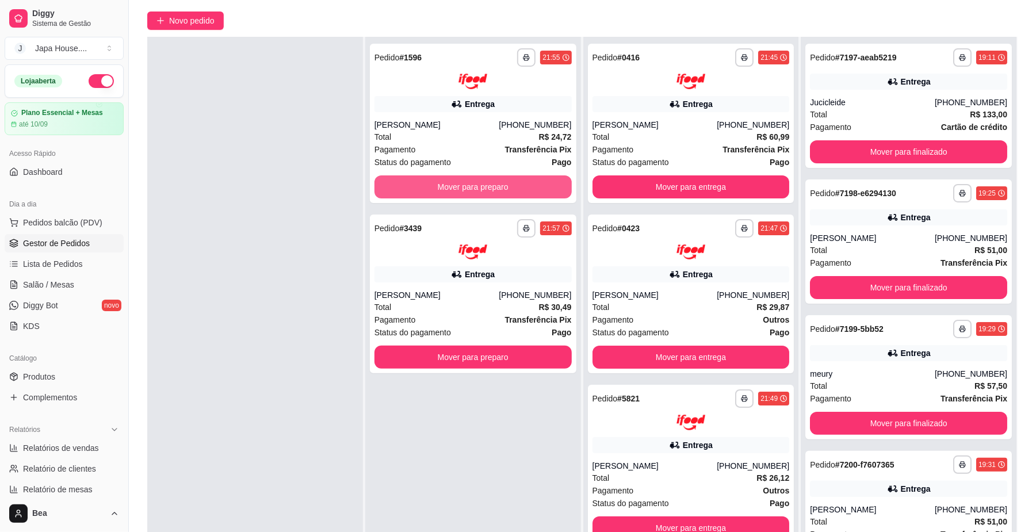
click at [523, 186] on button "Mover para preparo" at bounding box center [472, 186] width 197 height 23
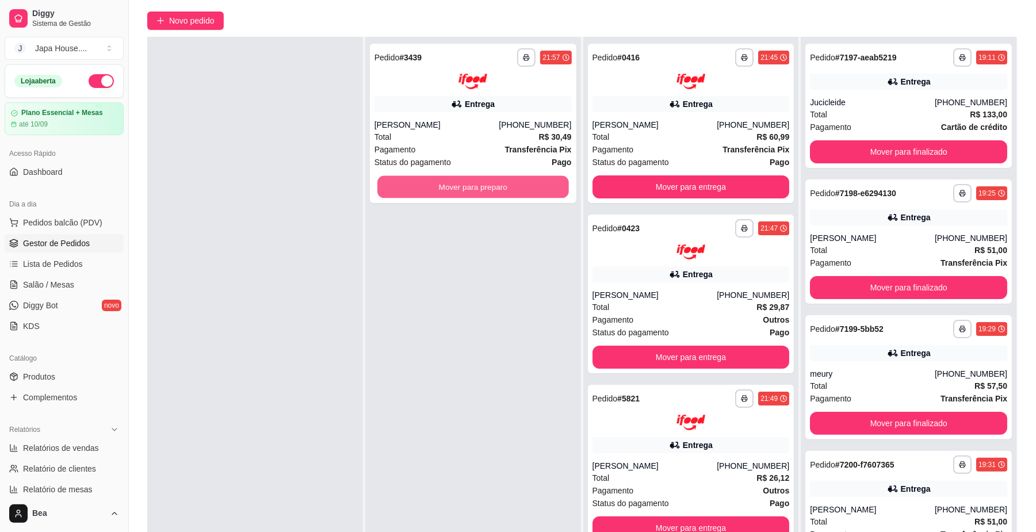
click at [523, 186] on button "Mover para preparo" at bounding box center [472, 186] width 191 height 22
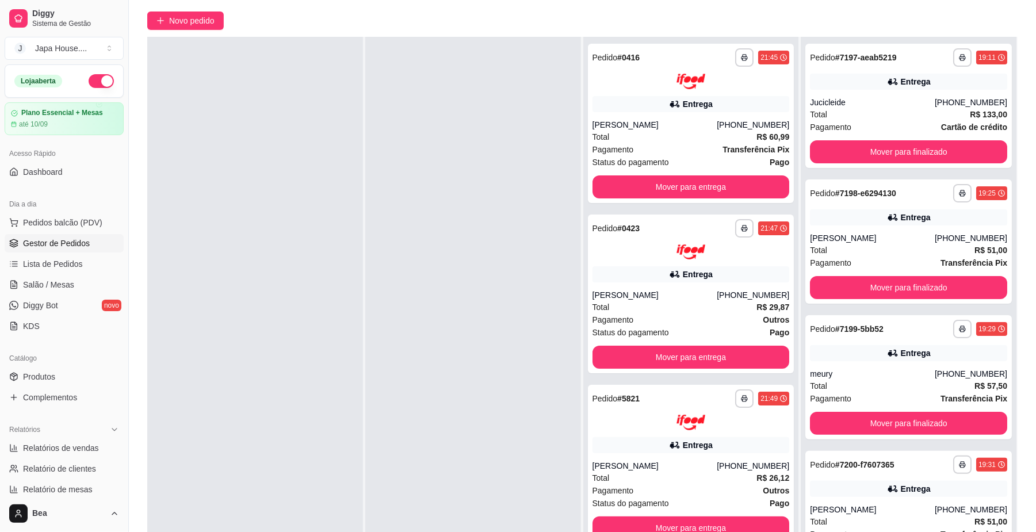
click at [76, 243] on span "Gestor de Pedidos" at bounding box center [56, 243] width 67 height 12
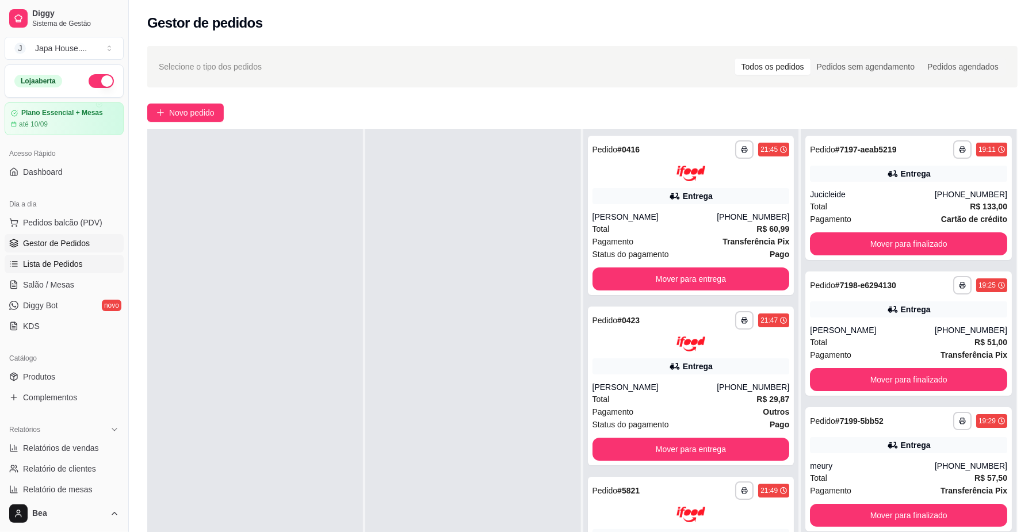
click at [89, 263] on link "Lista de Pedidos" at bounding box center [64, 264] width 119 height 18
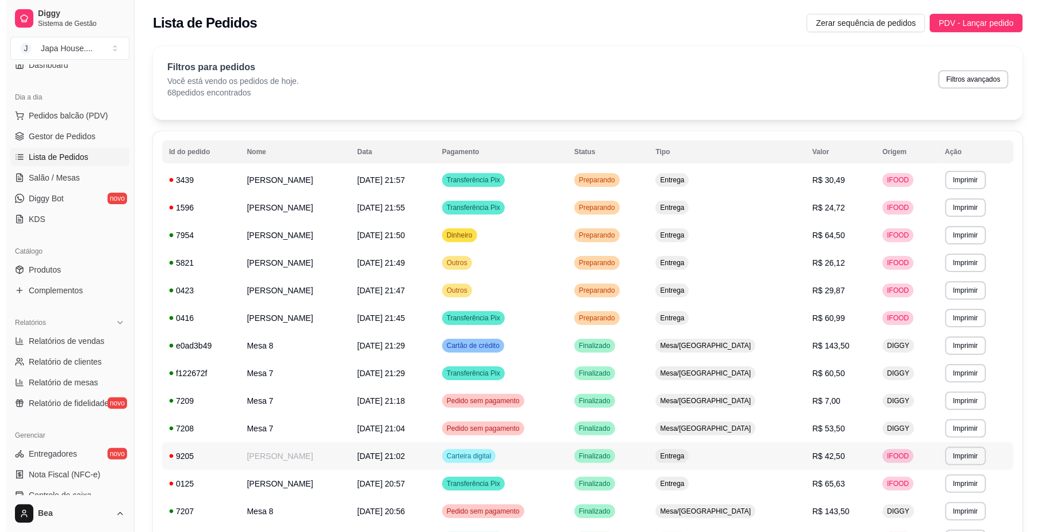
scroll to position [122, 0]
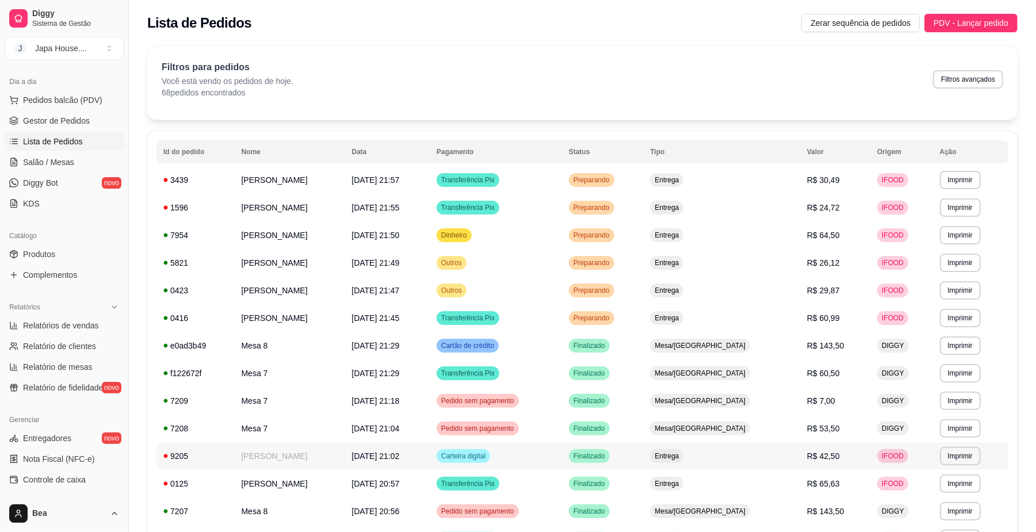
click at [227, 462] on td "9205" at bounding box center [195, 456] width 78 height 28
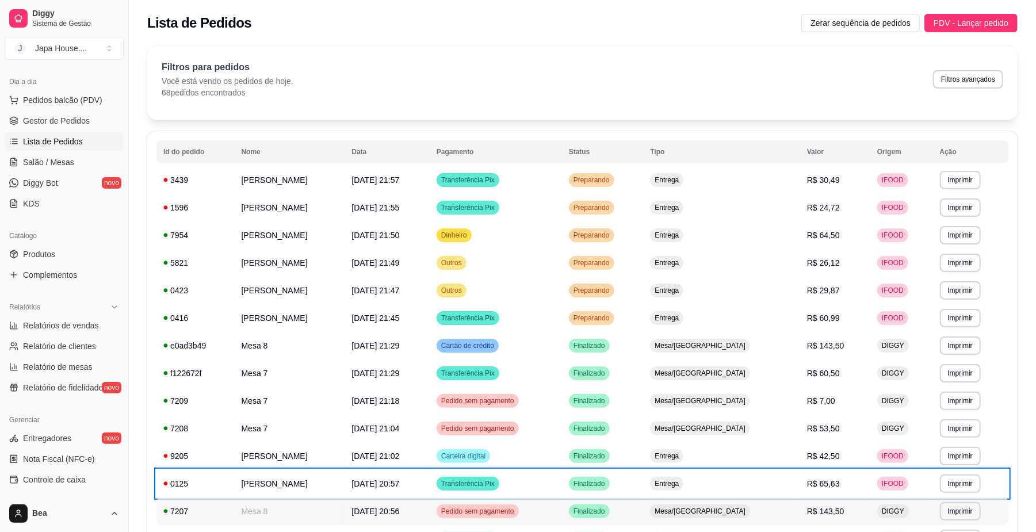
scroll to position [301, 0]
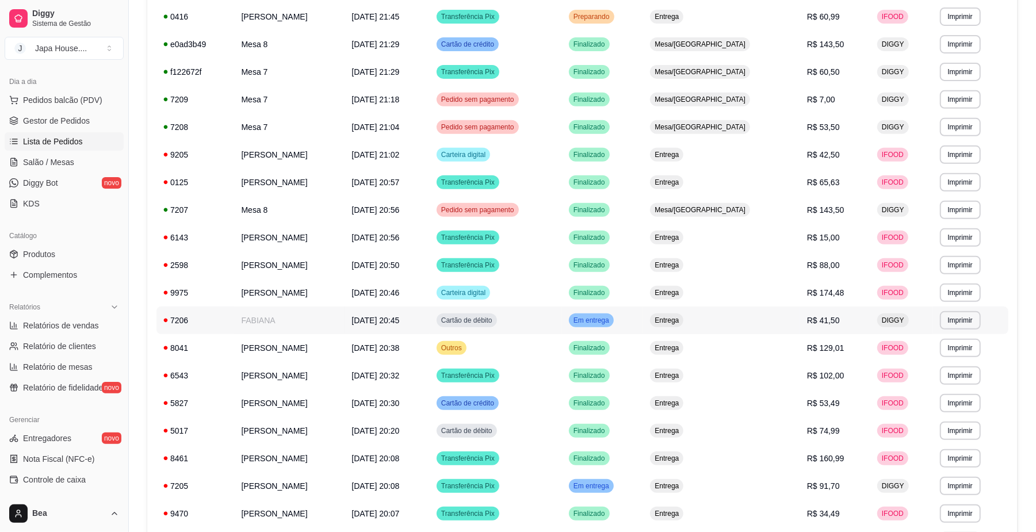
click at [783, 320] on td "Entrega" at bounding box center [721, 320] width 156 height 28
click at [214, 318] on div "7206" at bounding box center [195, 321] width 64 height 12
click at [64, 122] on span "Gestor de Pedidos" at bounding box center [56, 121] width 67 height 12
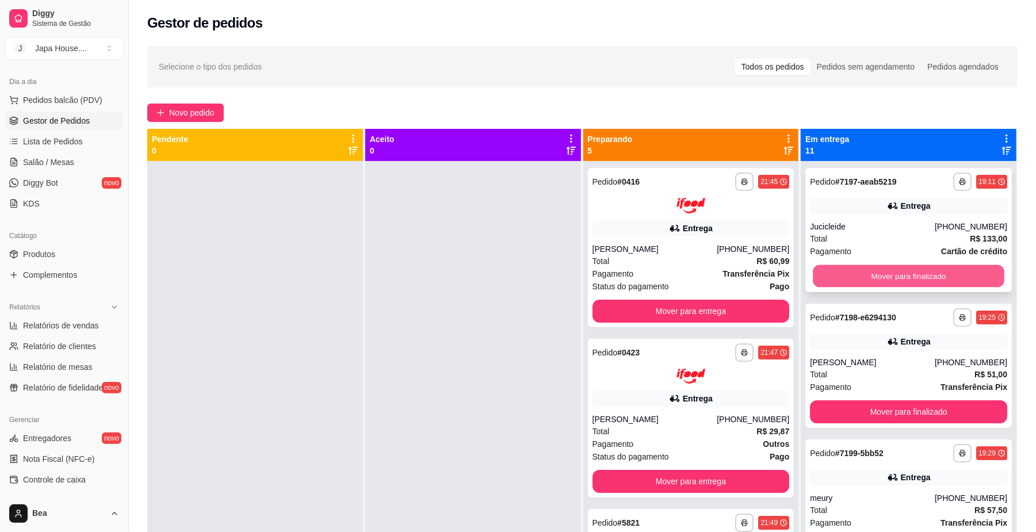
click at [935, 278] on button "Mover para finalizado" at bounding box center [907, 276] width 191 height 22
click at [935, 278] on button "Mover para finalizado" at bounding box center [908, 276] width 197 height 23
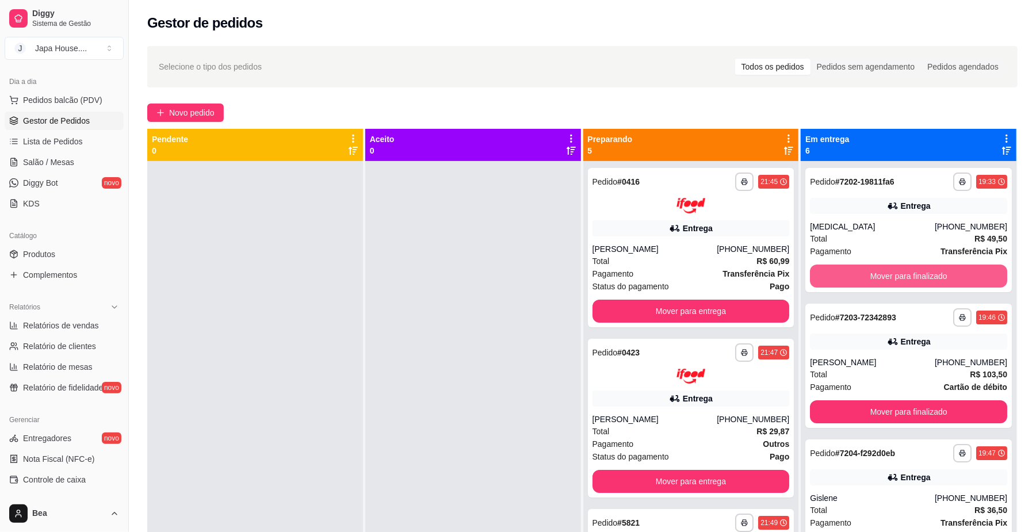
click at [935, 278] on button "Mover para finalizado" at bounding box center [908, 276] width 197 height 23
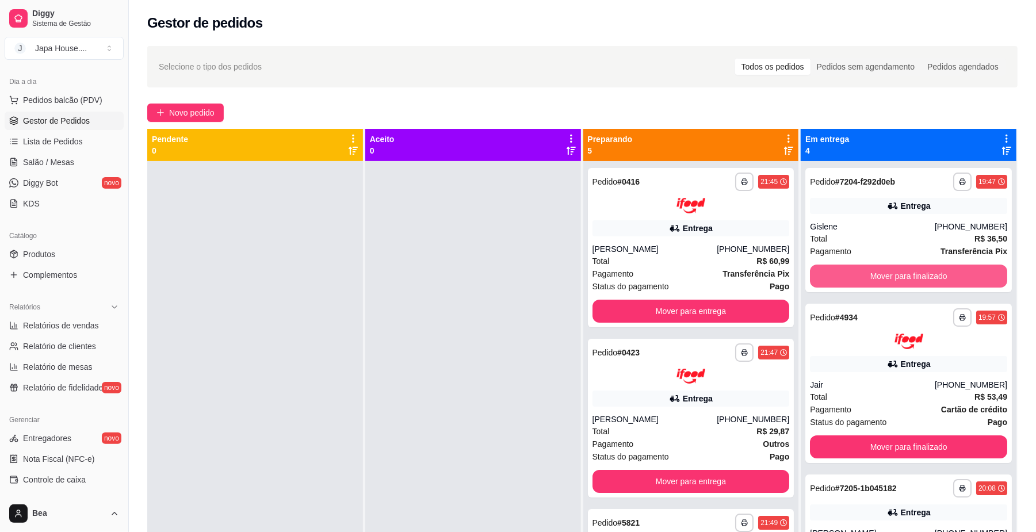
click at [935, 278] on button "Mover para finalizado" at bounding box center [908, 276] width 197 height 23
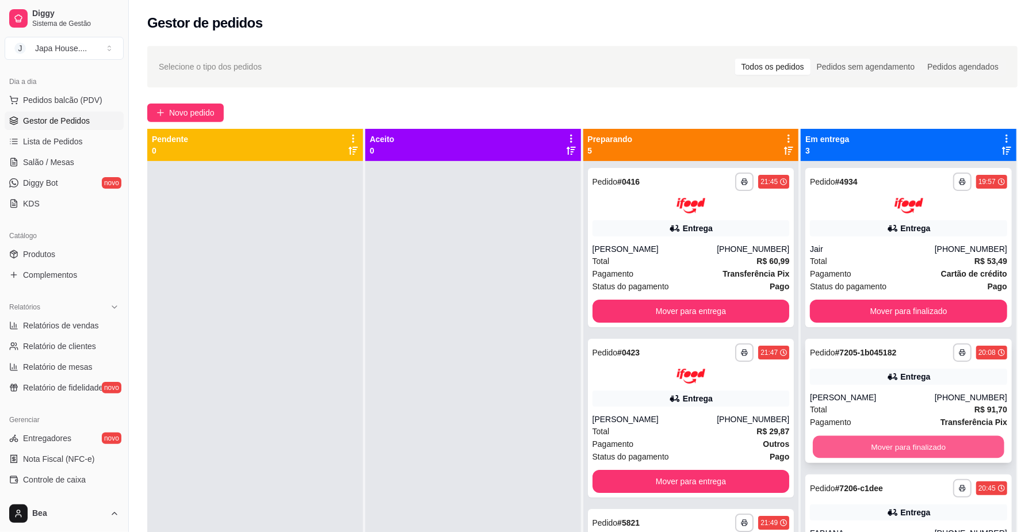
click at [904, 447] on button "Mover para finalizado" at bounding box center [907, 446] width 191 height 22
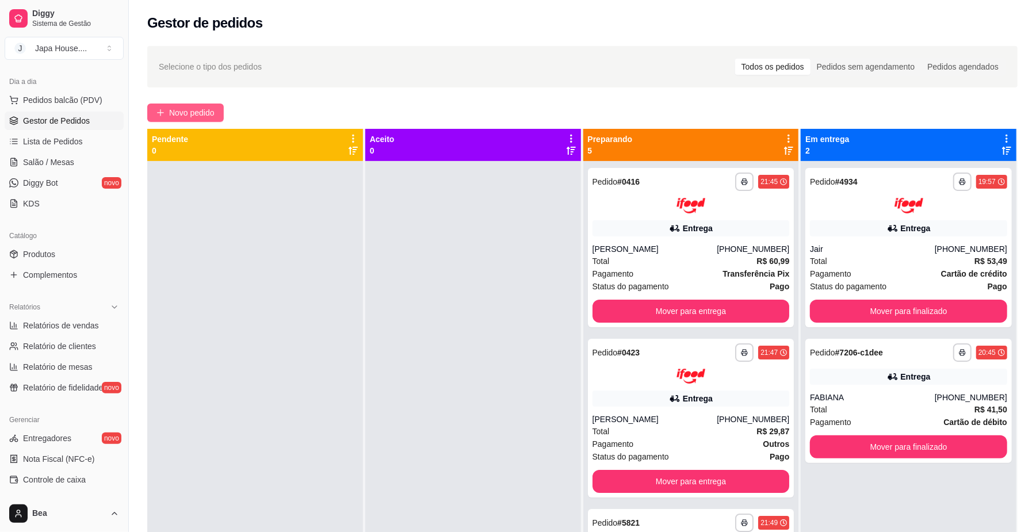
click at [178, 109] on span "Novo pedido" at bounding box center [191, 112] width 45 height 13
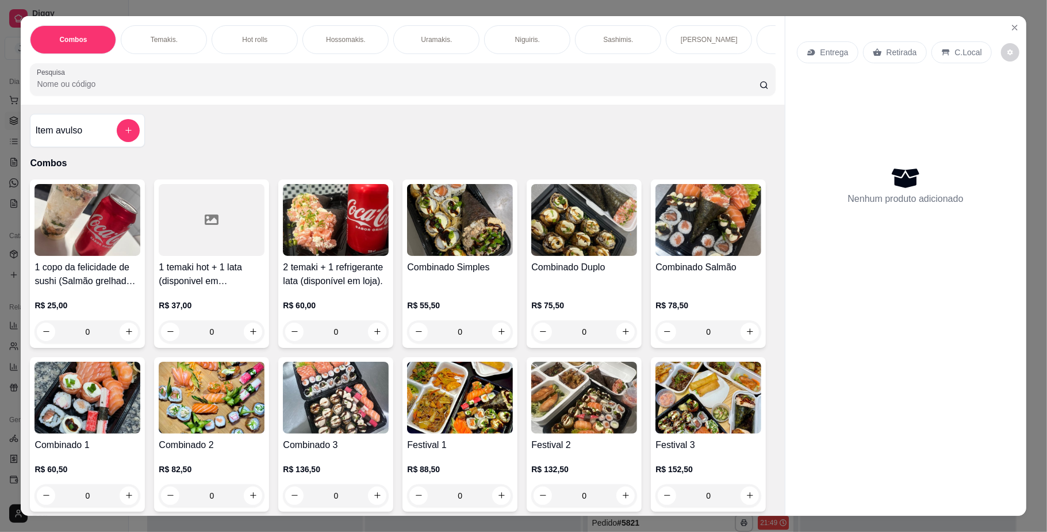
click at [726, 415] on div "1 copo da felicidade de sushi (Salmão grelhado) 200ml + 1 lata (disponivel em […" at bounding box center [402, 427] width 745 height 496
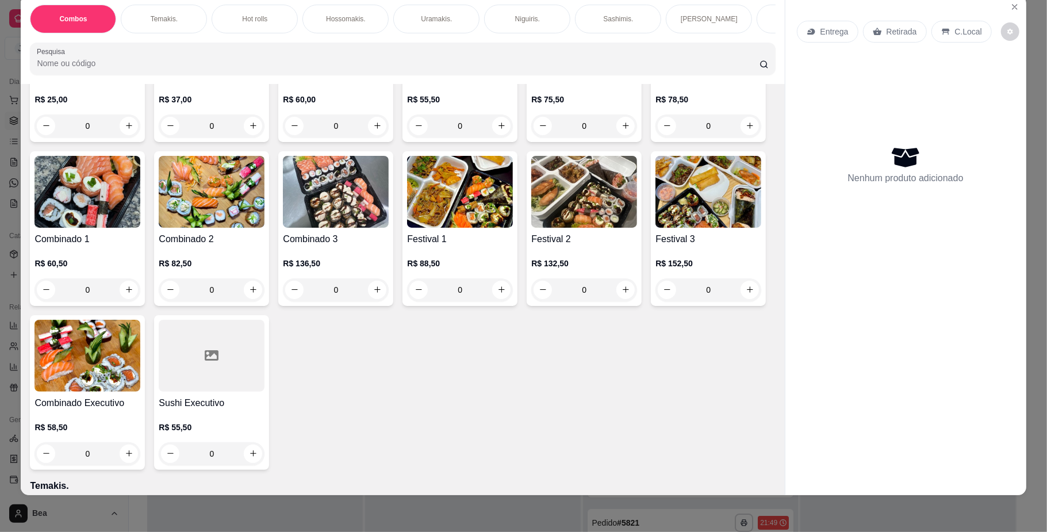
scroll to position [214, 0]
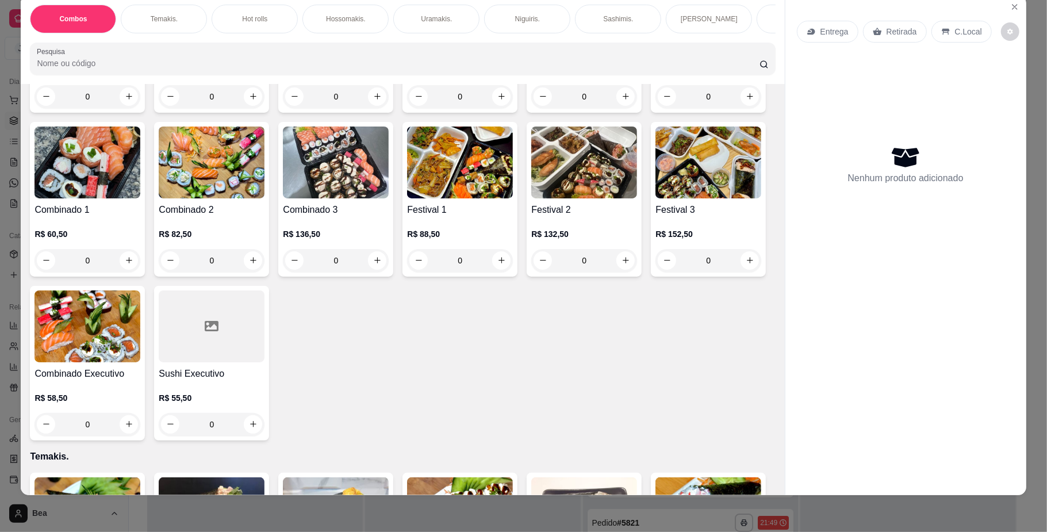
click at [656, 272] on div "0" at bounding box center [709, 260] width 106 height 23
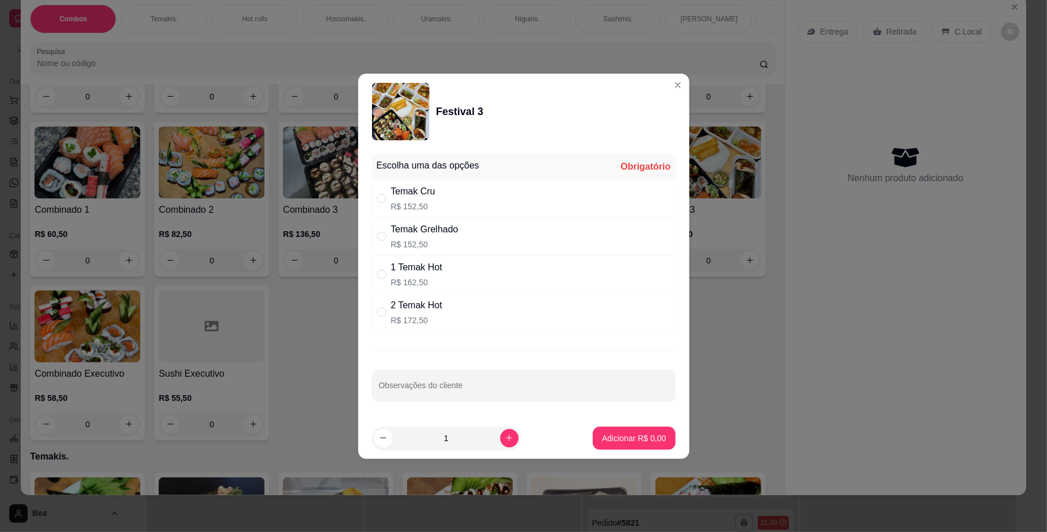
click at [454, 204] on div "Temak Cru R$ 152,50" at bounding box center [524, 198] width 304 height 38
radio input "true"
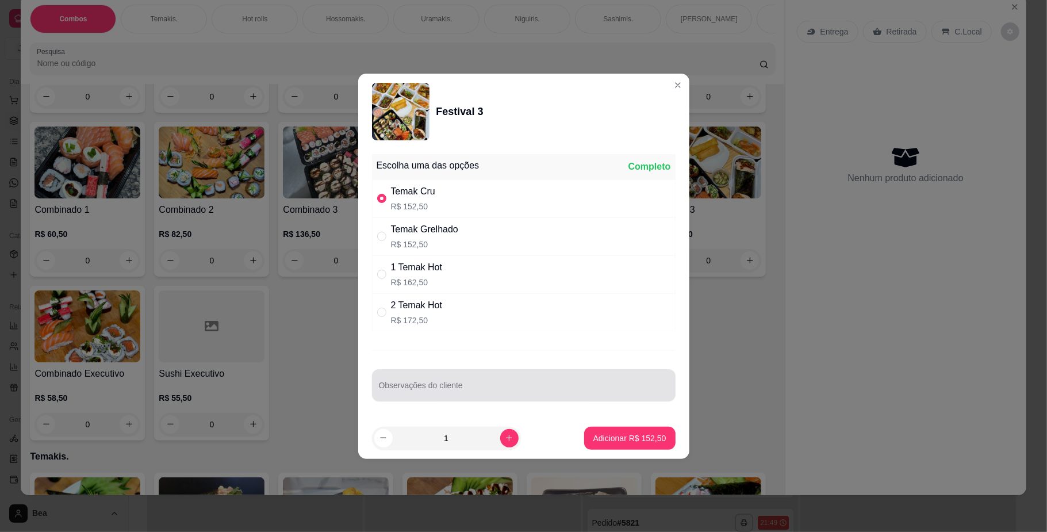
click at [492, 385] on input "Observações do cliente" at bounding box center [524, 390] width 290 height 12
type input "1 temak cru 1 temak grelhado"
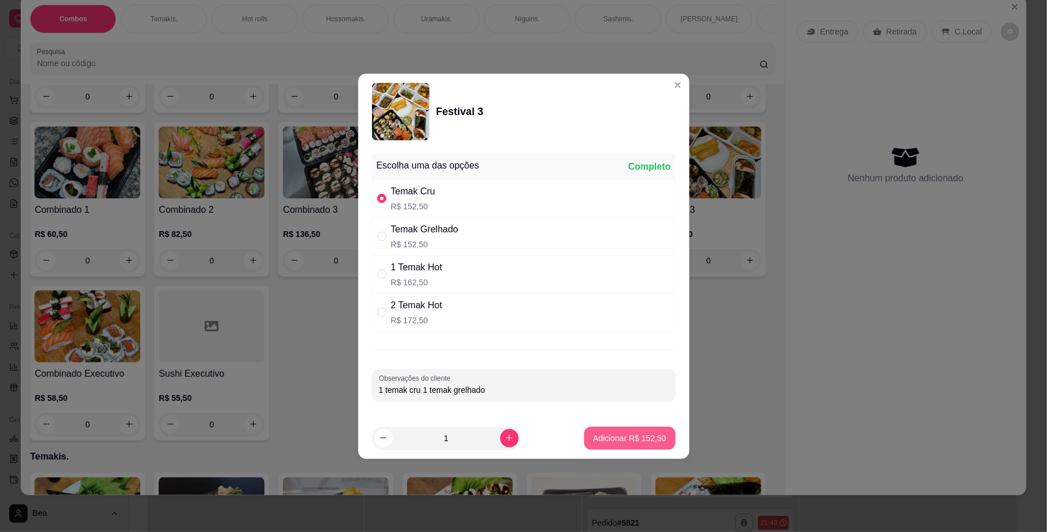
click at [644, 435] on p "Adicionar R$ 152,50" at bounding box center [629, 438] width 73 height 12
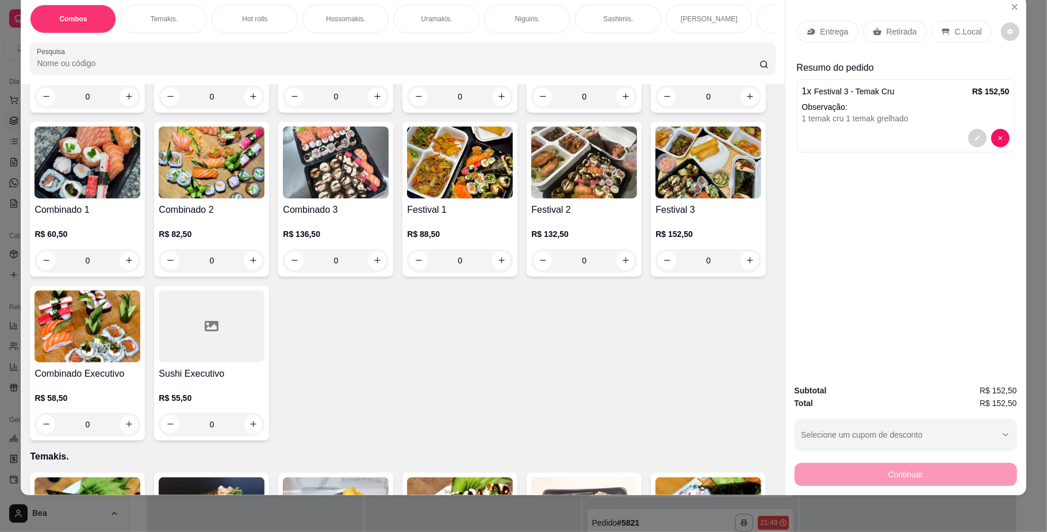
click at [896, 28] on p "Retirada" at bounding box center [902, 32] width 30 height 12
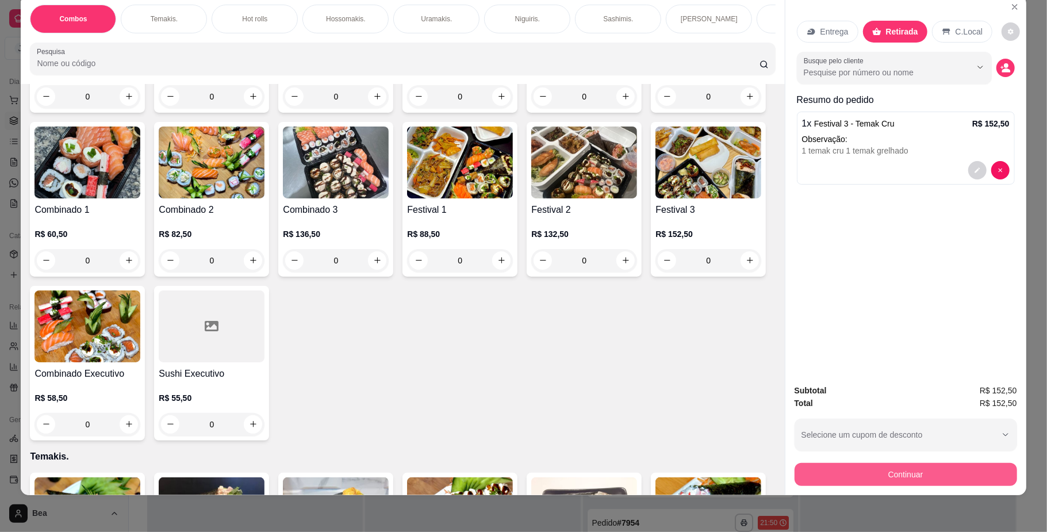
click at [879, 473] on button "Continuar" at bounding box center [906, 474] width 223 height 23
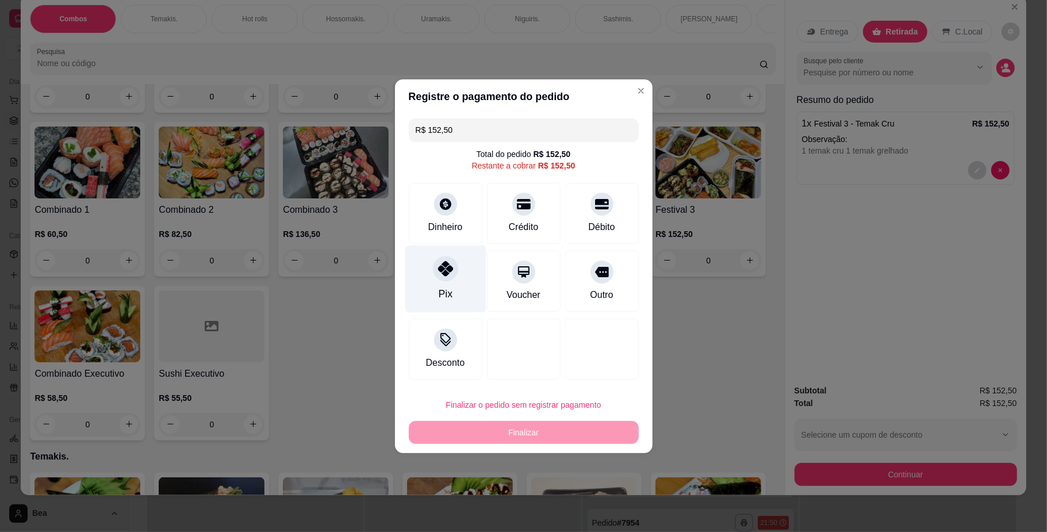
click at [430, 277] on div "Pix" at bounding box center [445, 278] width 81 height 67
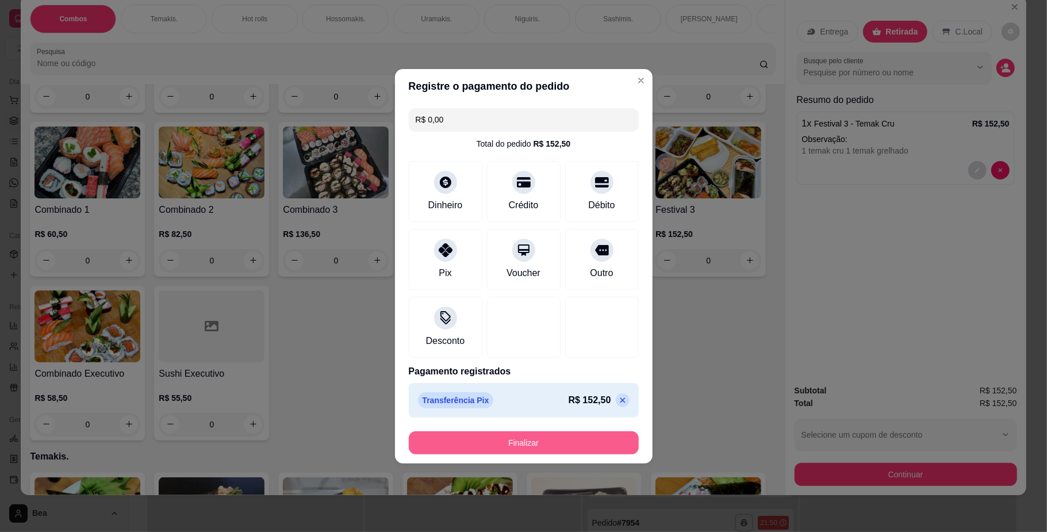
click at [558, 445] on button "Finalizar" at bounding box center [524, 442] width 230 height 23
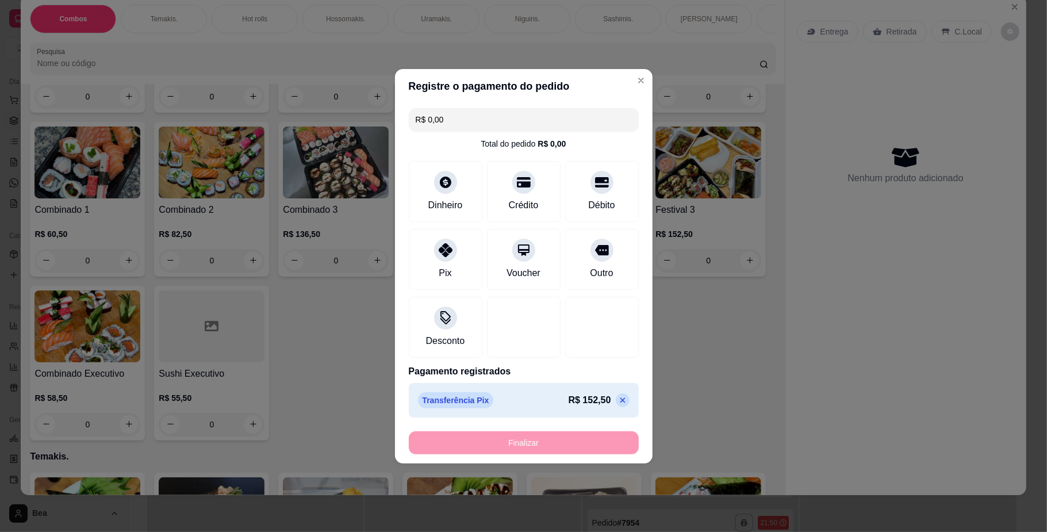
type input "-R$ 152,50"
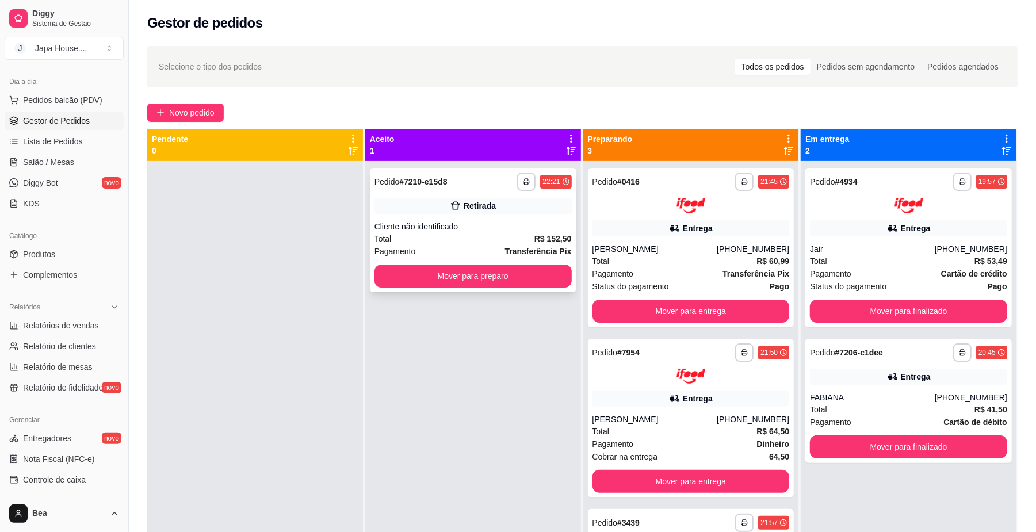
click at [520, 260] on div "**********" at bounding box center [473, 230] width 206 height 124
click at [392, 279] on button "Mover para preparo" at bounding box center [472, 276] width 197 height 23
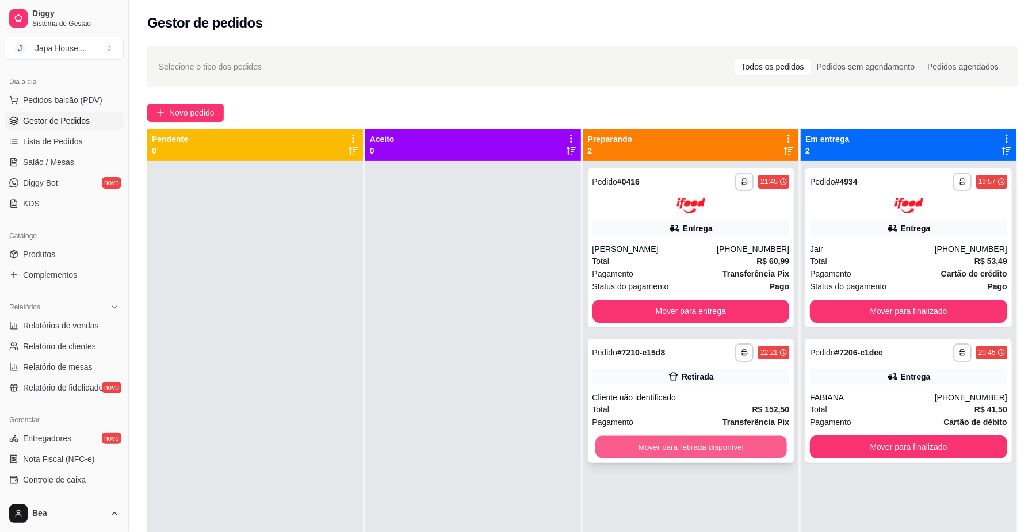
click at [720, 438] on button "Mover para retirada disponível" at bounding box center [690, 446] width 191 height 22
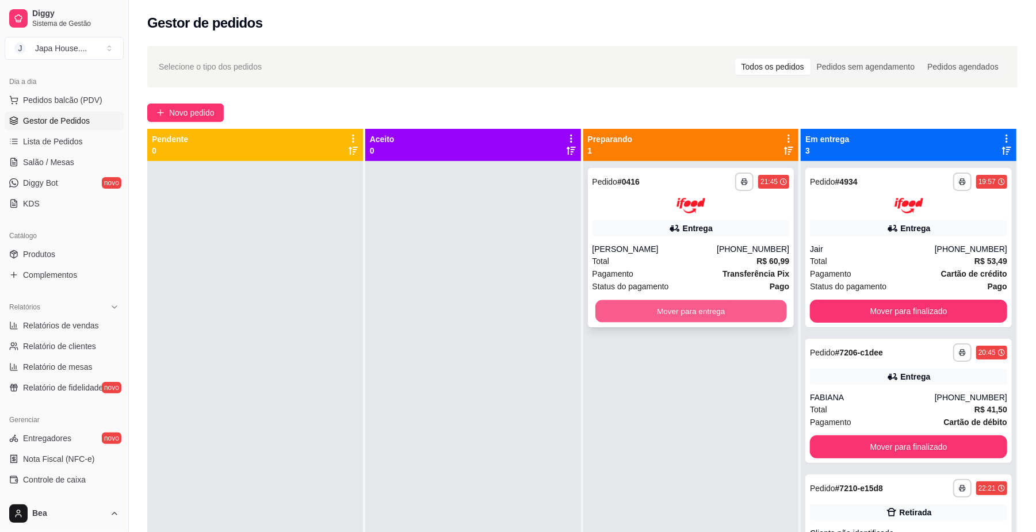
click at [698, 313] on button "Mover para entrega" at bounding box center [690, 311] width 191 height 22
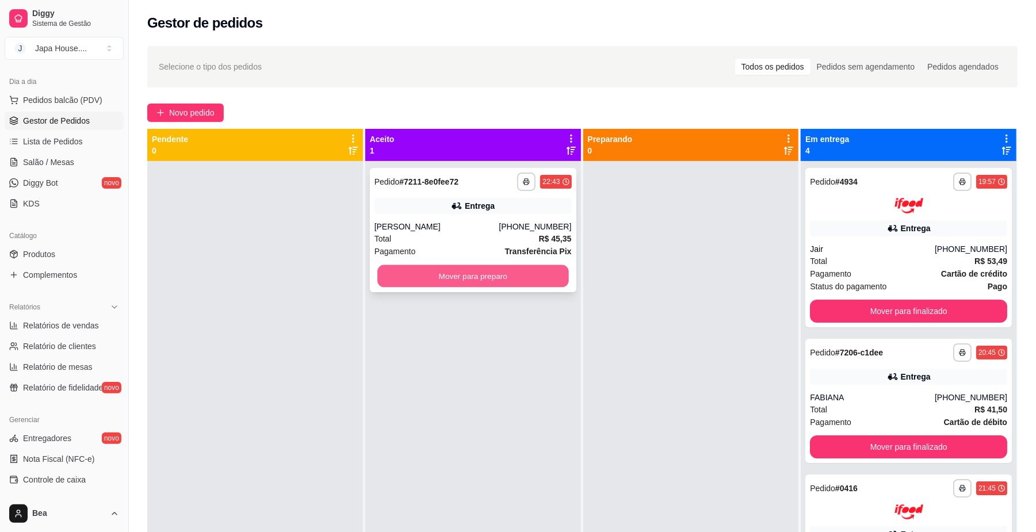
click at [537, 270] on button "Mover para preparo" at bounding box center [472, 276] width 191 height 22
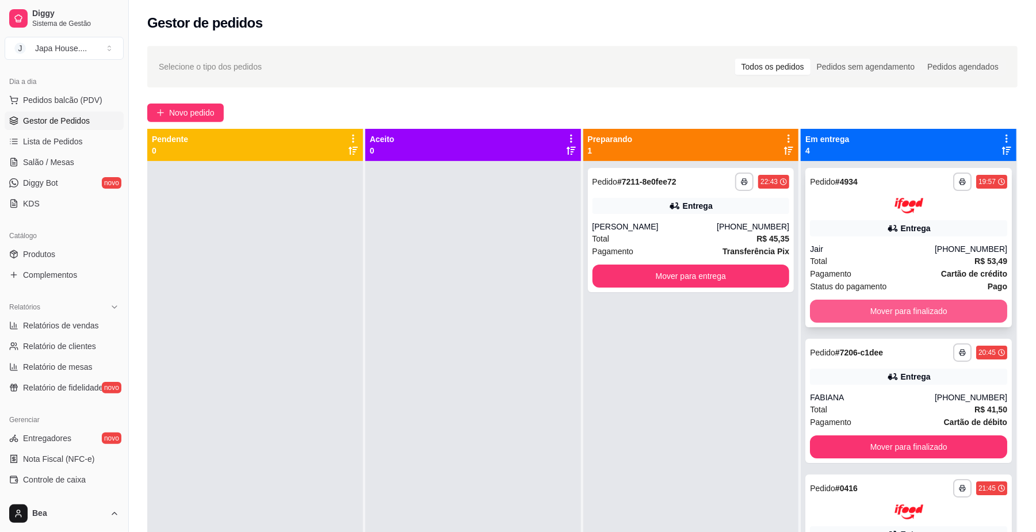
click at [853, 312] on button "Mover para finalizado" at bounding box center [908, 311] width 197 height 23
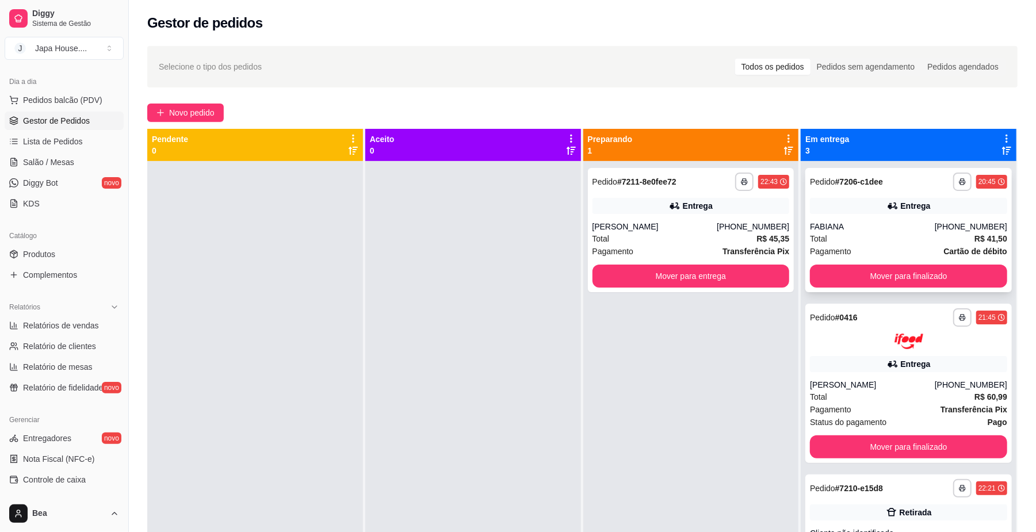
click at [861, 237] on div "Total R$ 41,50" at bounding box center [908, 238] width 197 height 13
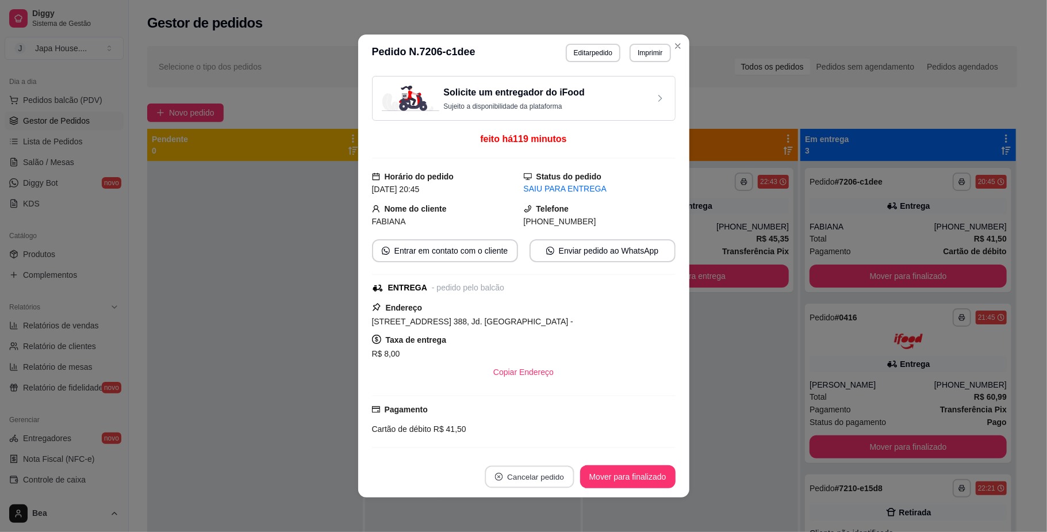
click at [534, 474] on button "Cancelar pedido" at bounding box center [529, 477] width 89 height 22
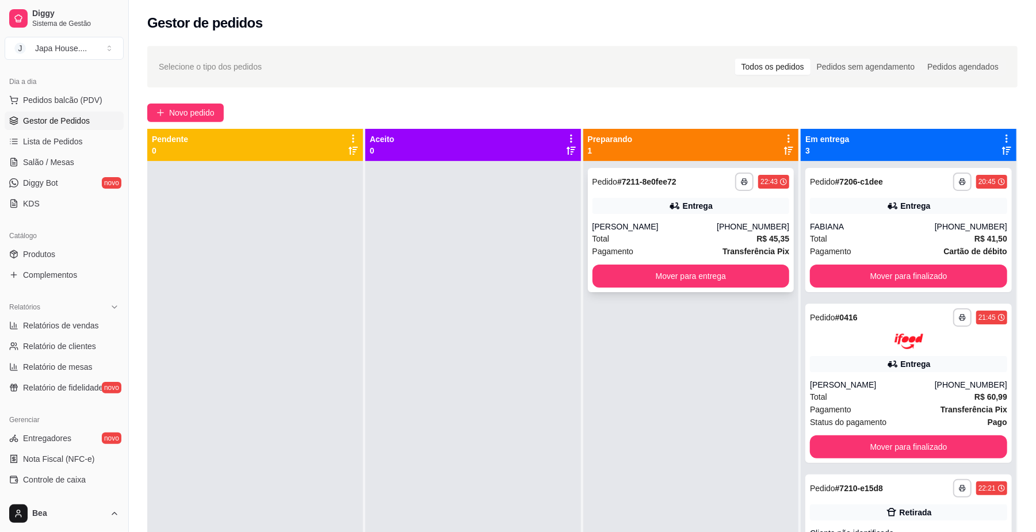
click at [696, 217] on div "**********" at bounding box center [691, 230] width 206 height 124
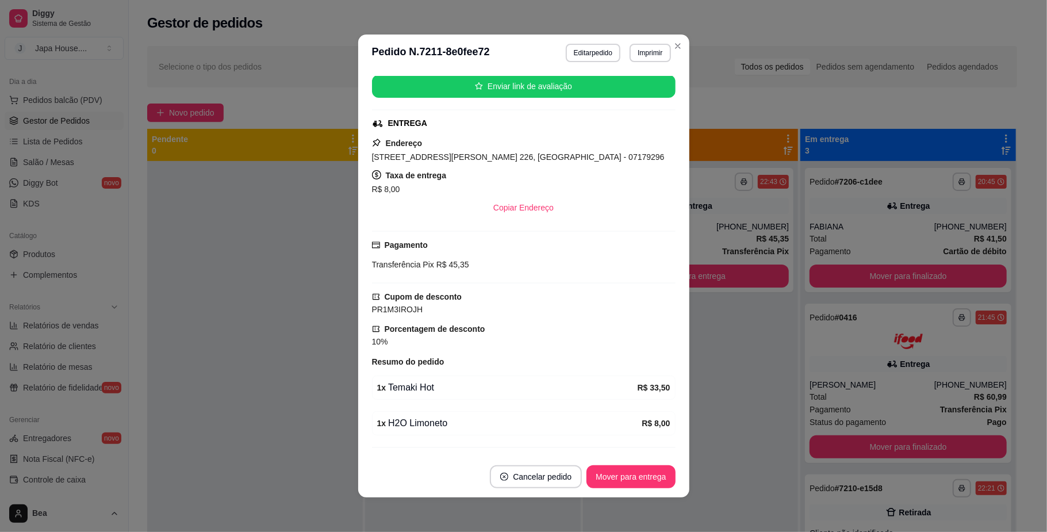
scroll to position [247, 0]
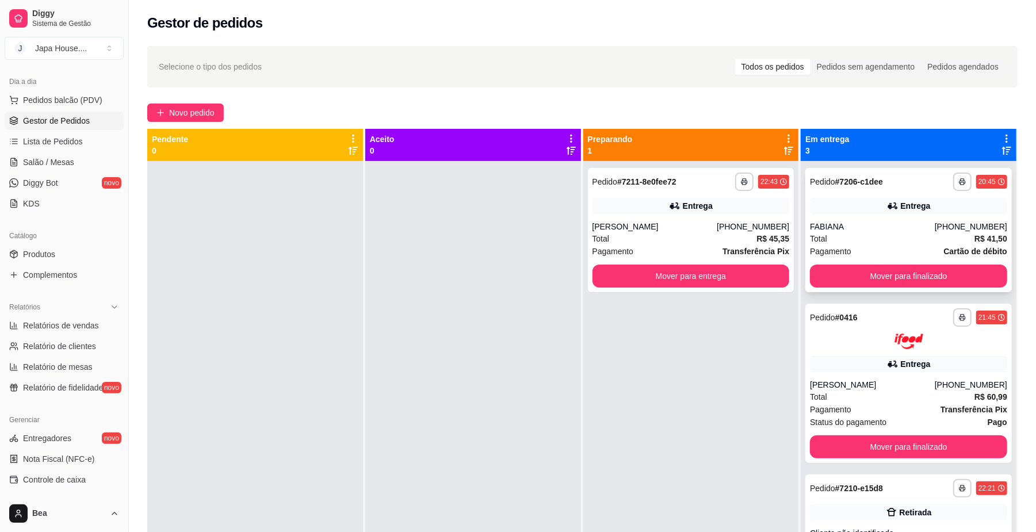
click at [900, 210] on div "Entrega" at bounding box center [915, 206] width 30 height 12
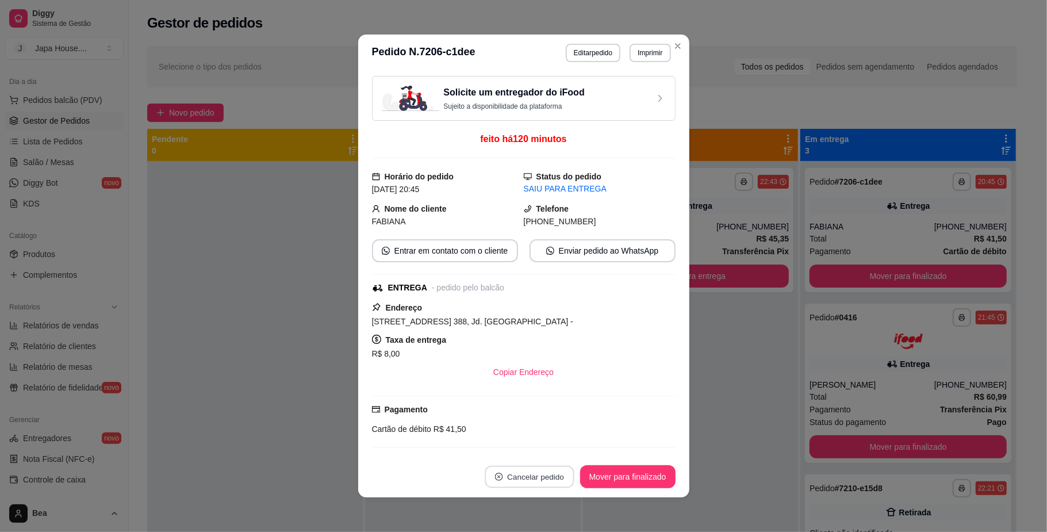
click at [521, 466] on button "Cancelar pedido" at bounding box center [529, 477] width 89 height 22
click at [557, 445] on button "Sim" at bounding box center [556, 448] width 45 height 22
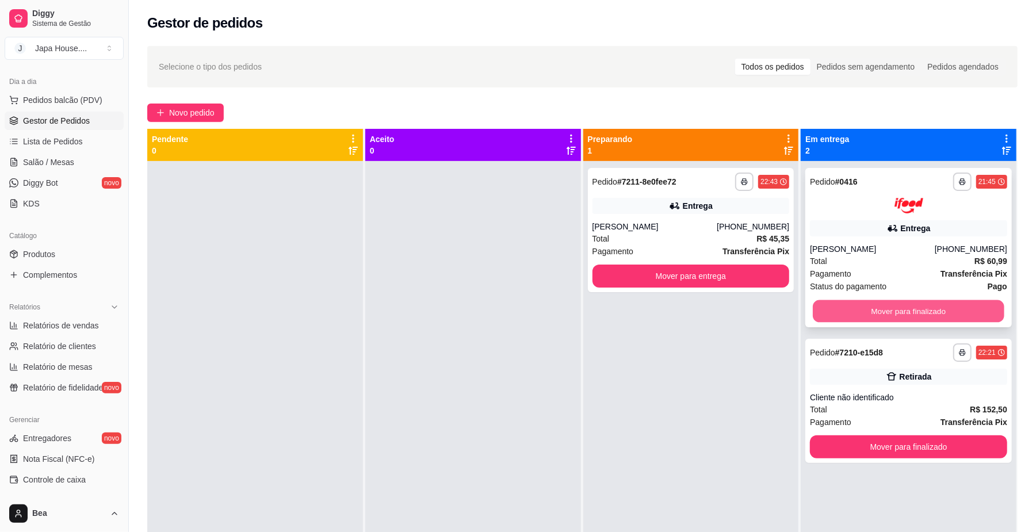
click at [863, 315] on button "Mover para finalizado" at bounding box center [907, 311] width 191 height 22
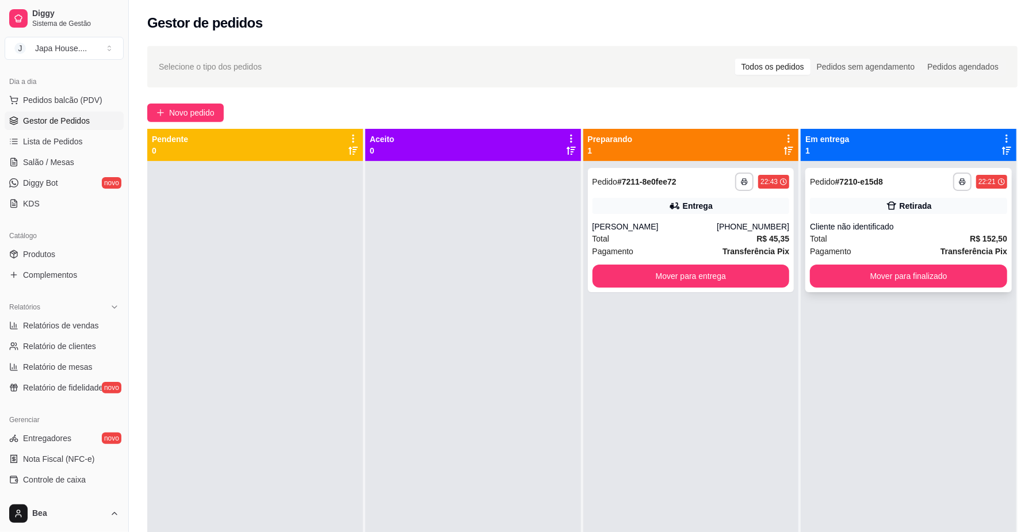
click at [866, 223] on div "Cliente não identificado" at bounding box center [908, 227] width 197 height 12
click at [187, 109] on span "Novo pedido" at bounding box center [191, 112] width 45 height 13
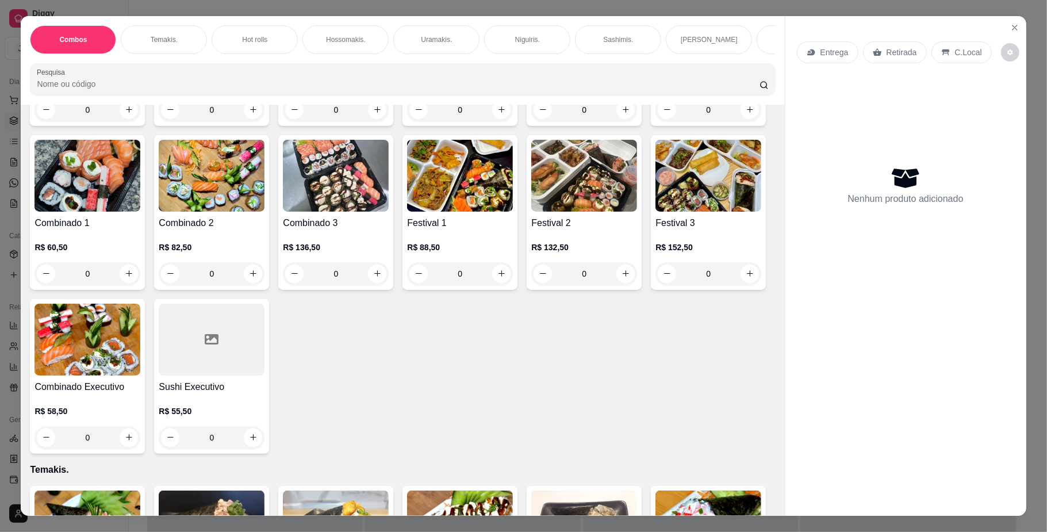
scroll to position [223, 0]
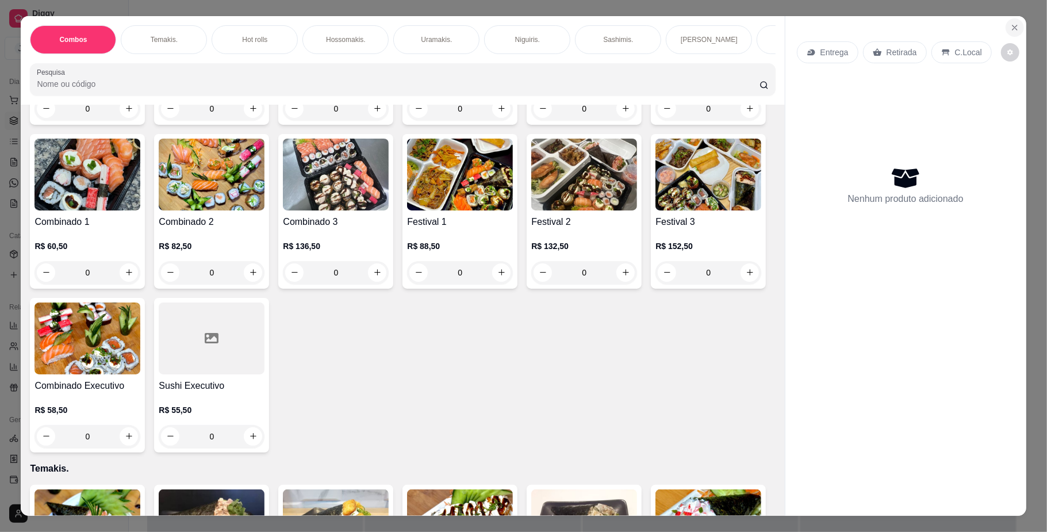
click at [1012, 24] on icon "Close" at bounding box center [1014, 27] width 9 height 9
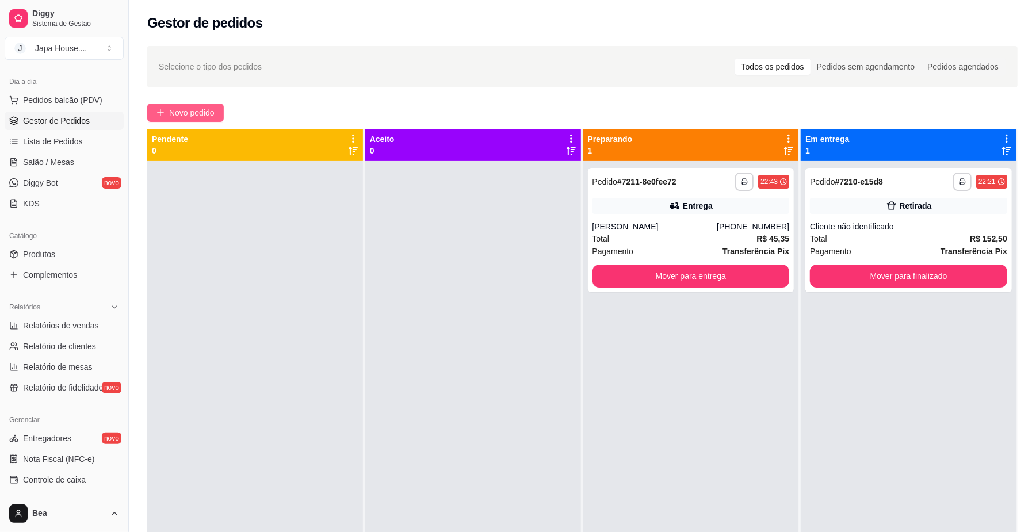
click at [210, 109] on span "Novo pedido" at bounding box center [191, 112] width 45 height 13
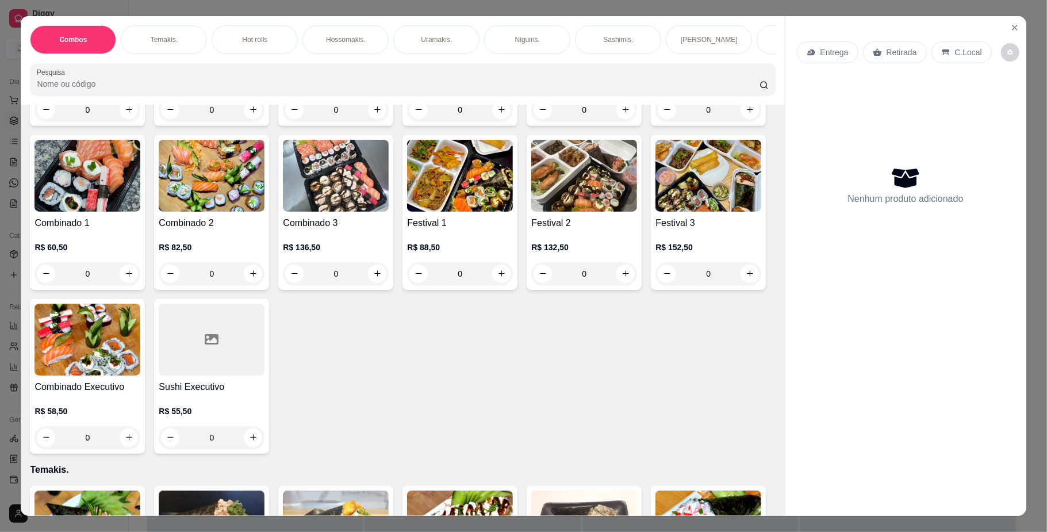
scroll to position [334, 0]
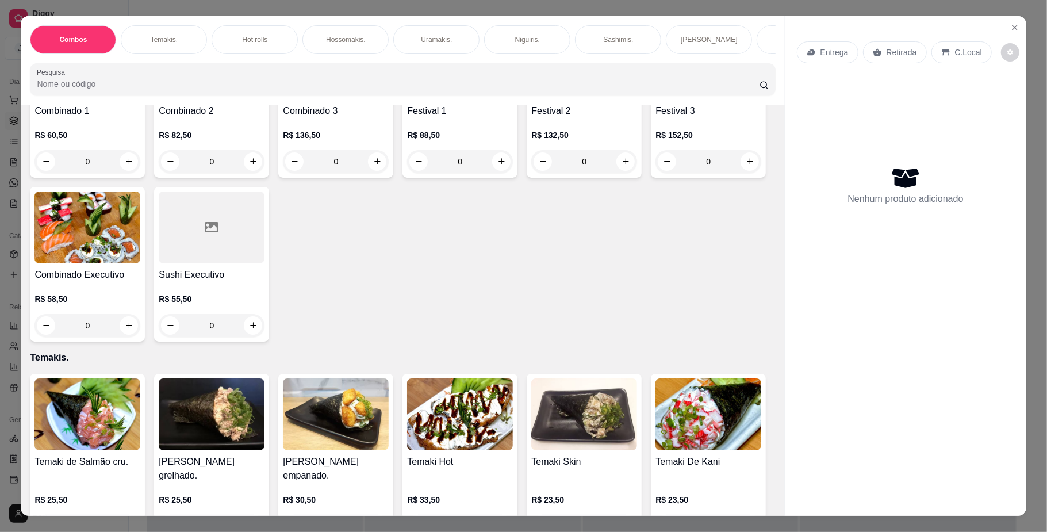
click at [656, 99] on img at bounding box center [709, 64] width 106 height 72
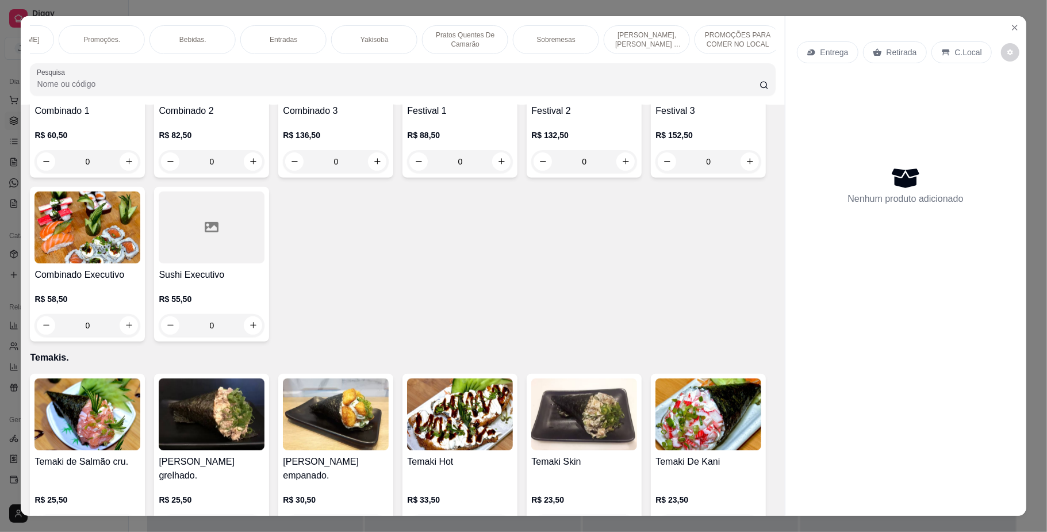
scroll to position [0, 624]
click at [275, 36] on div "Bebidas." at bounding box center [267, 39] width 86 height 29
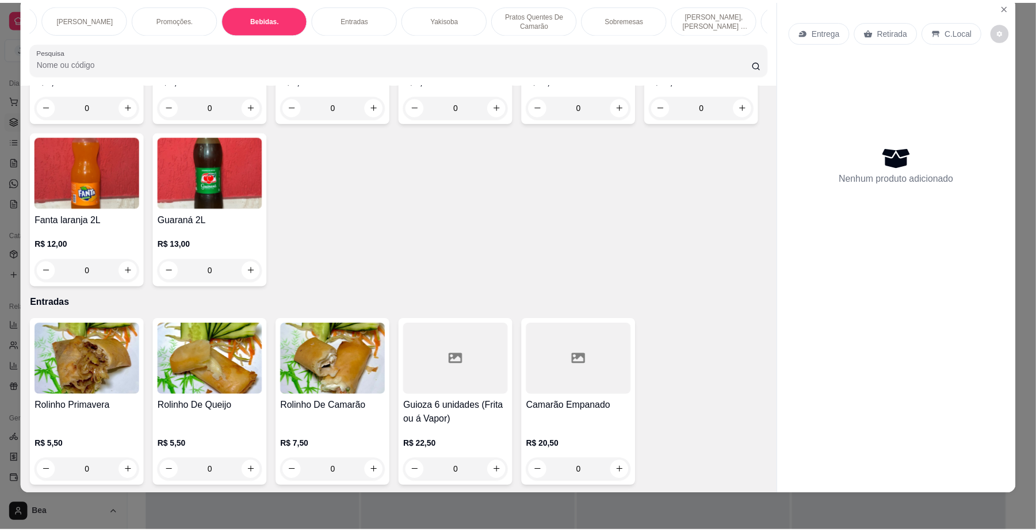
scroll to position [2811, 0]
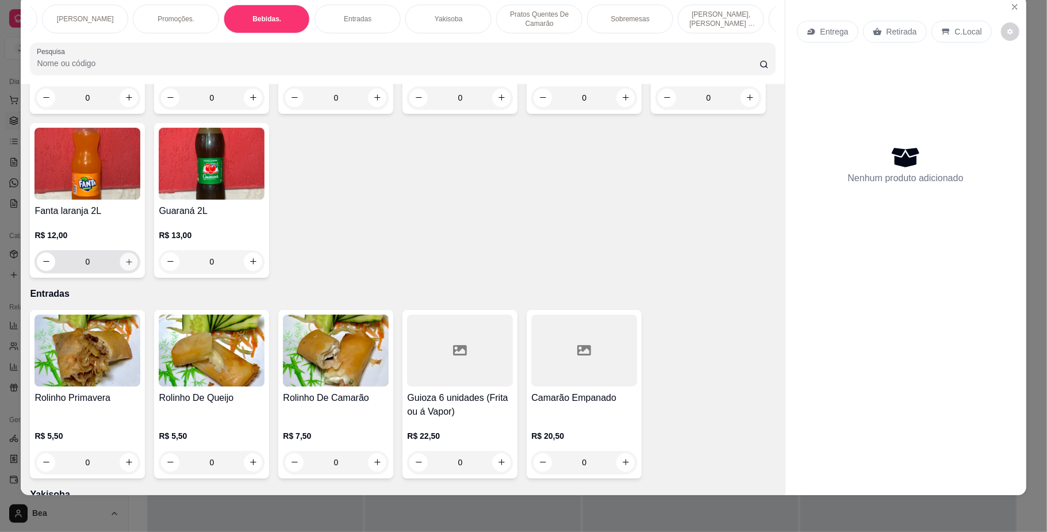
click at [133, 266] on icon "increase-product-quantity" at bounding box center [129, 261] width 9 height 9
type input "1"
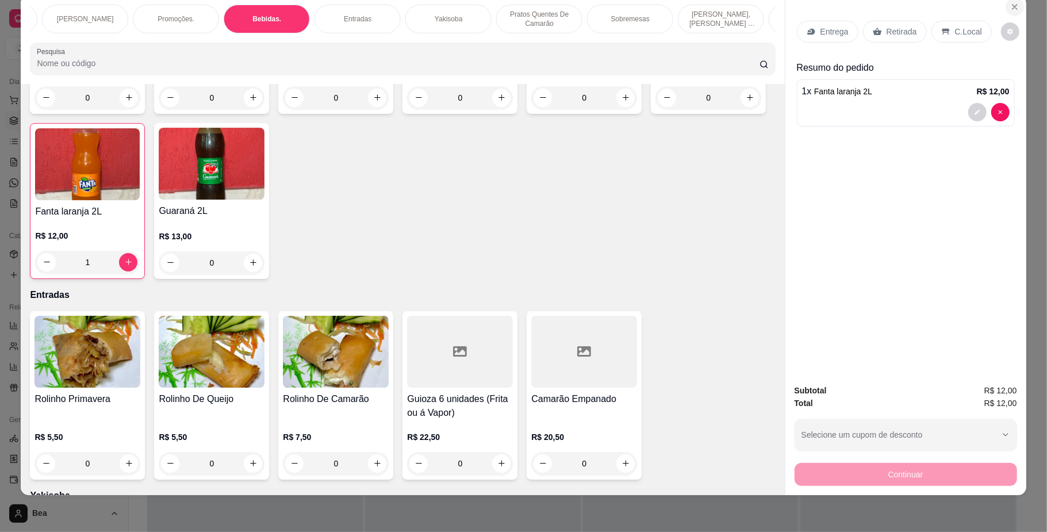
click at [1013, 6] on icon "Close" at bounding box center [1015, 7] width 5 height 5
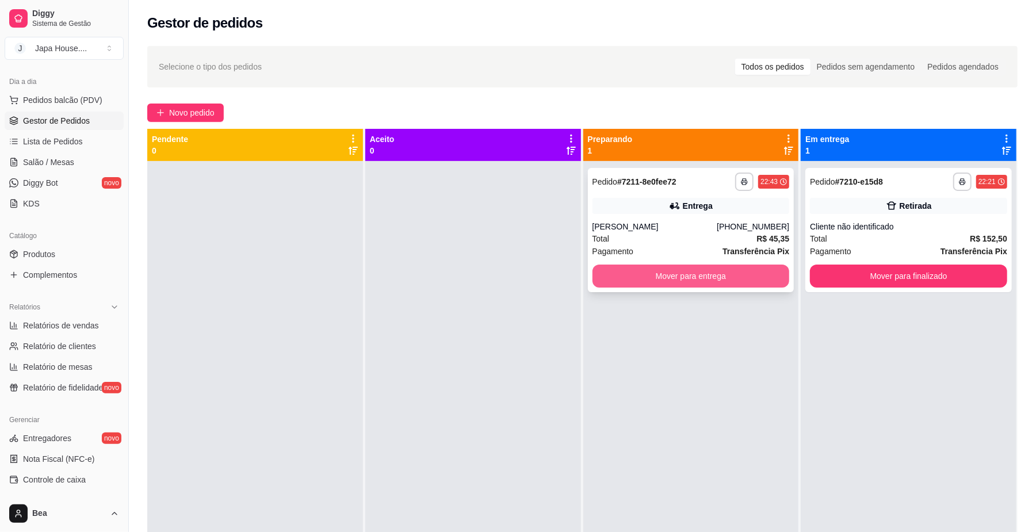
click at [693, 270] on button "Mover para entrega" at bounding box center [690, 276] width 197 height 23
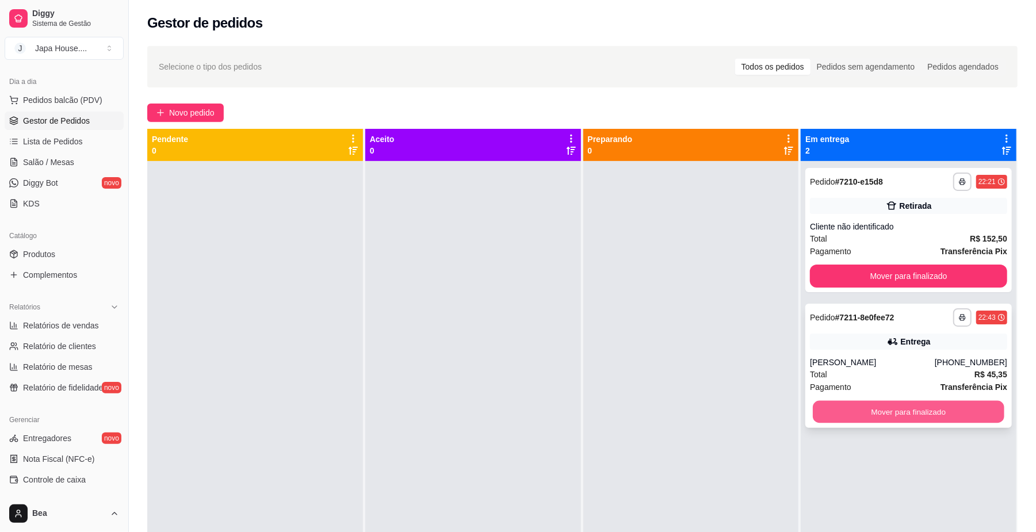
click at [836, 415] on button "Mover para finalizado" at bounding box center [907, 412] width 191 height 22
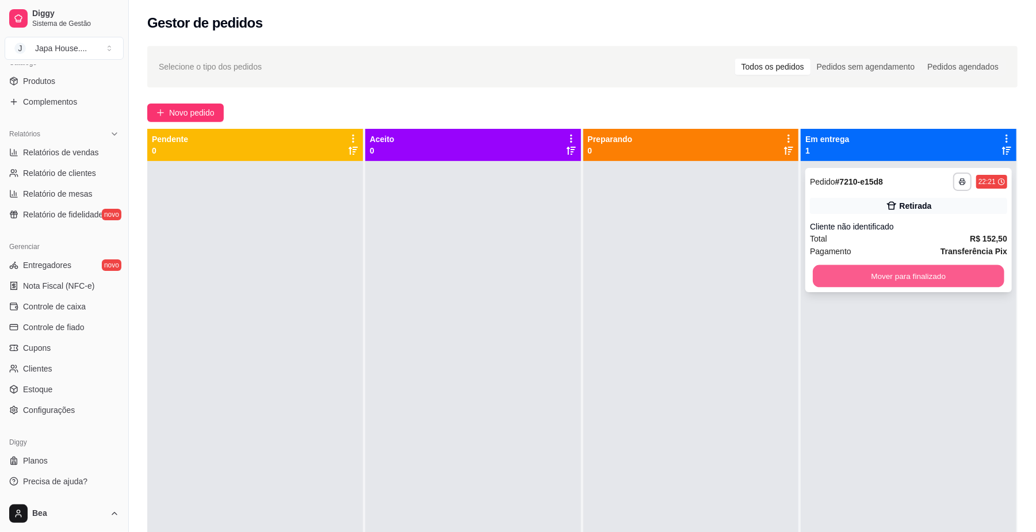
click at [867, 277] on button "Mover para finalizado" at bounding box center [907, 276] width 191 height 22
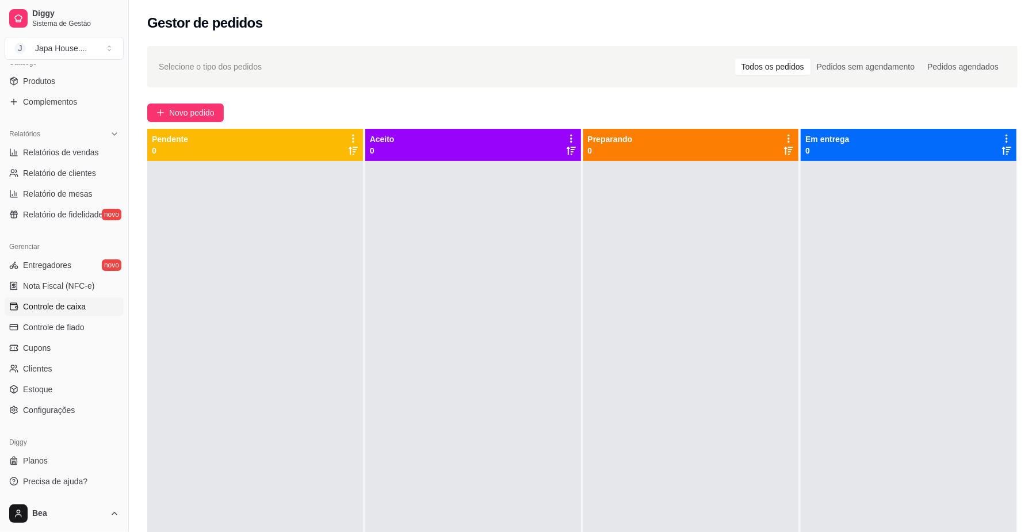
click at [71, 306] on span "Controle de caixa" at bounding box center [54, 307] width 63 height 12
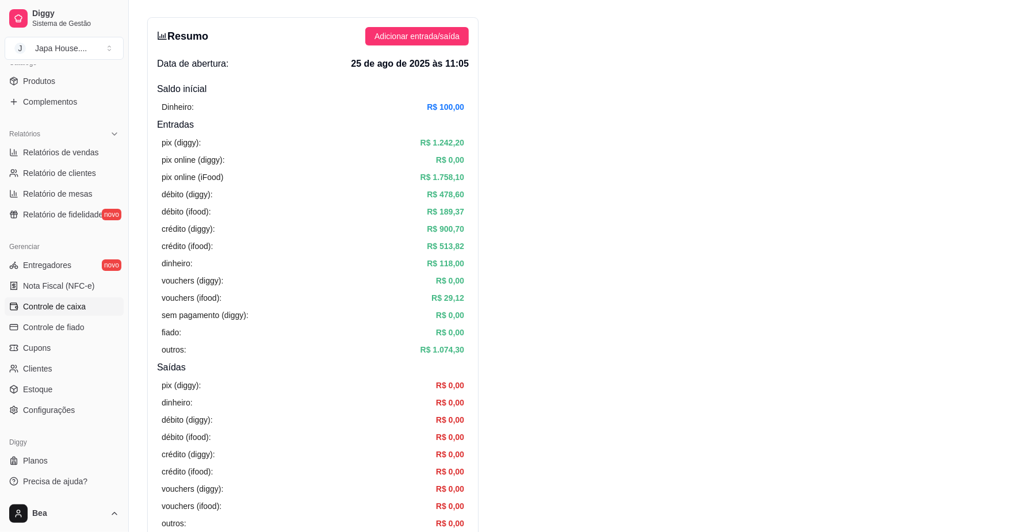
scroll to position [47, 0]
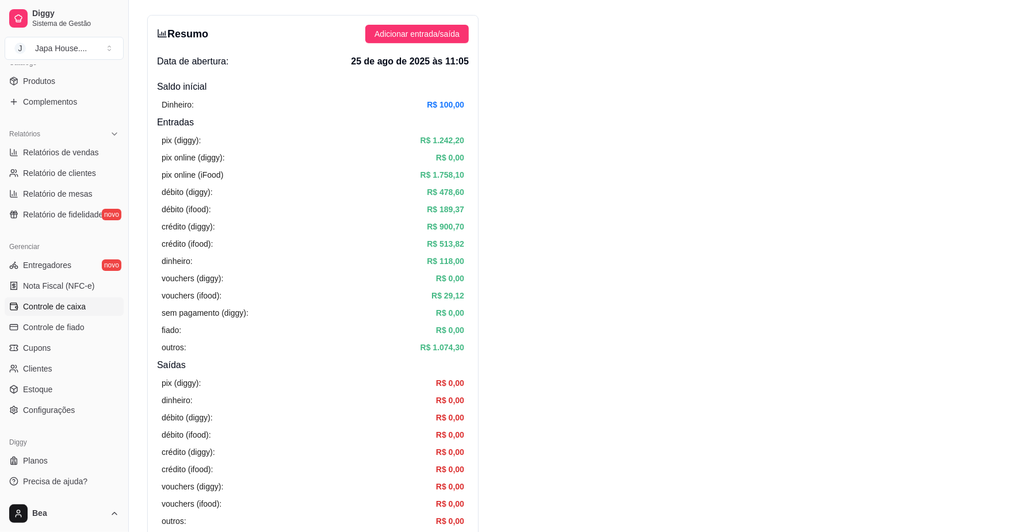
click at [5, 297] on link "Controle de caixa" at bounding box center [64, 306] width 119 height 18
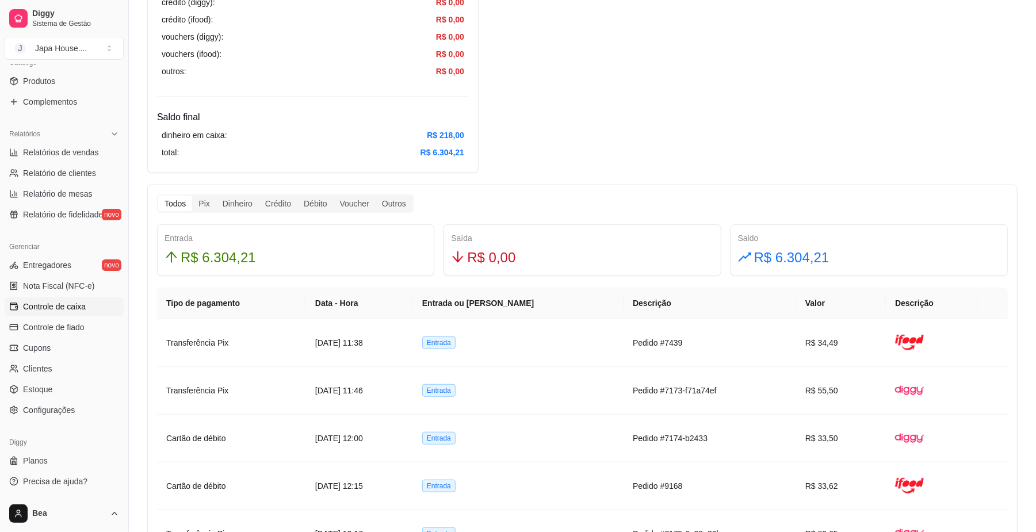
scroll to position [499, 0]
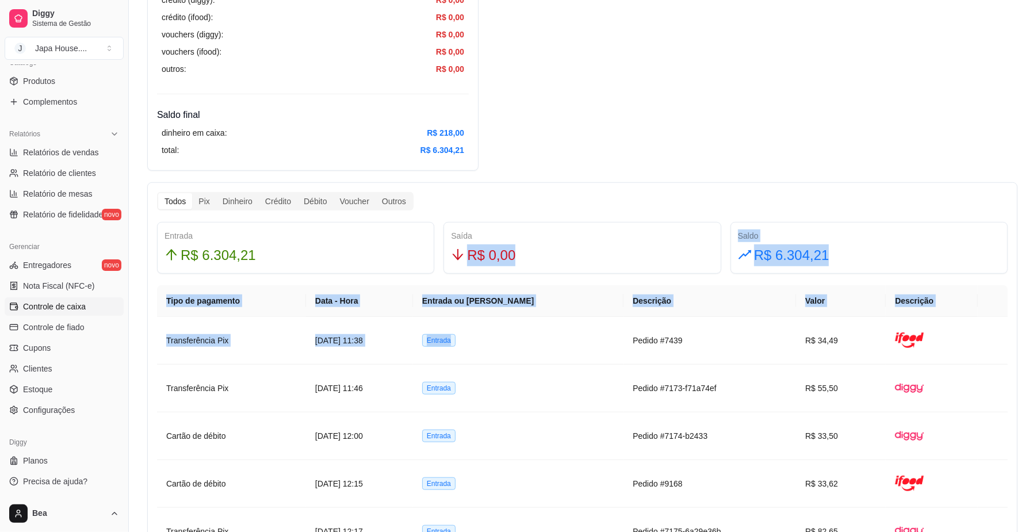
drag, startPoint x: 617, startPoint y: 332, endPoint x: 620, endPoint y: 240, distance: 92.6
click at [620, 240] on div "Todos Pix Dinheiro Crédito Débito Voucher Outros Entrada R$ 6.304,21 Saída R$ 0…" at bounding box center [582, 511] width 870 height 658
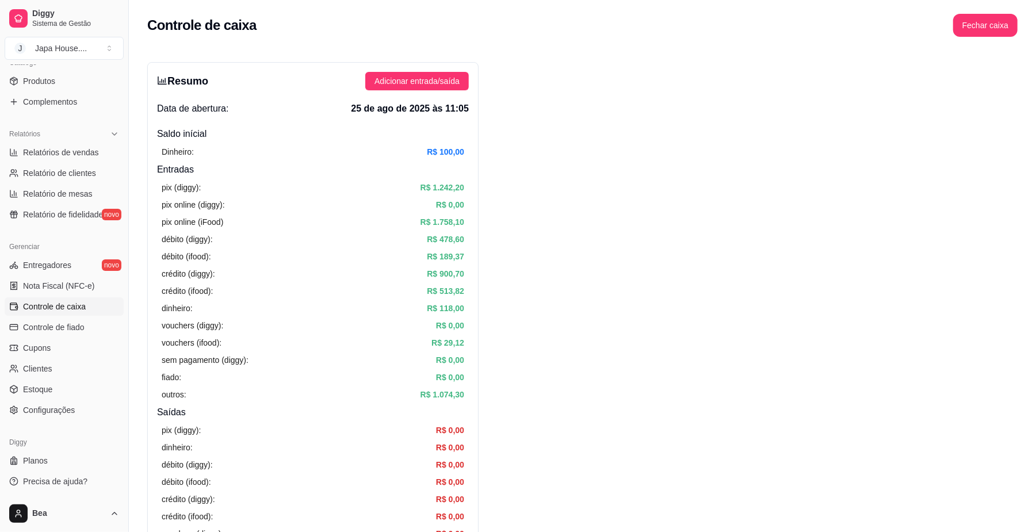
click at [983, 24] on button "Fechar caixa" at bounding box center [985, 25] width 63 height 22
click at [1014, 96] on span "Sim" at bounding box center [1017, 102] width 14 height 13
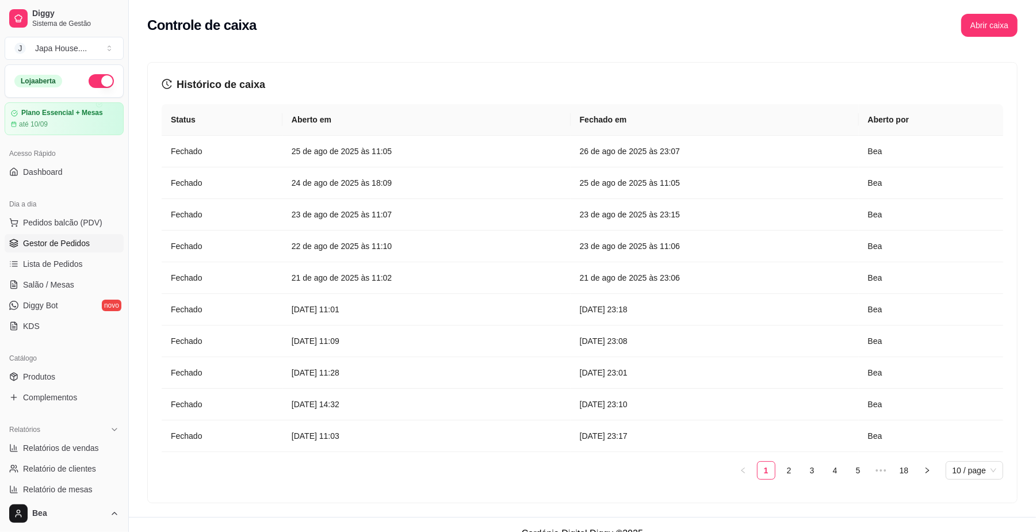
click at [74, 236] on link "Gestor de Pedidos" at bounding box center [64, 243] width 119 height 18
